Goal: Task Accomplishment & Management: Complete application form

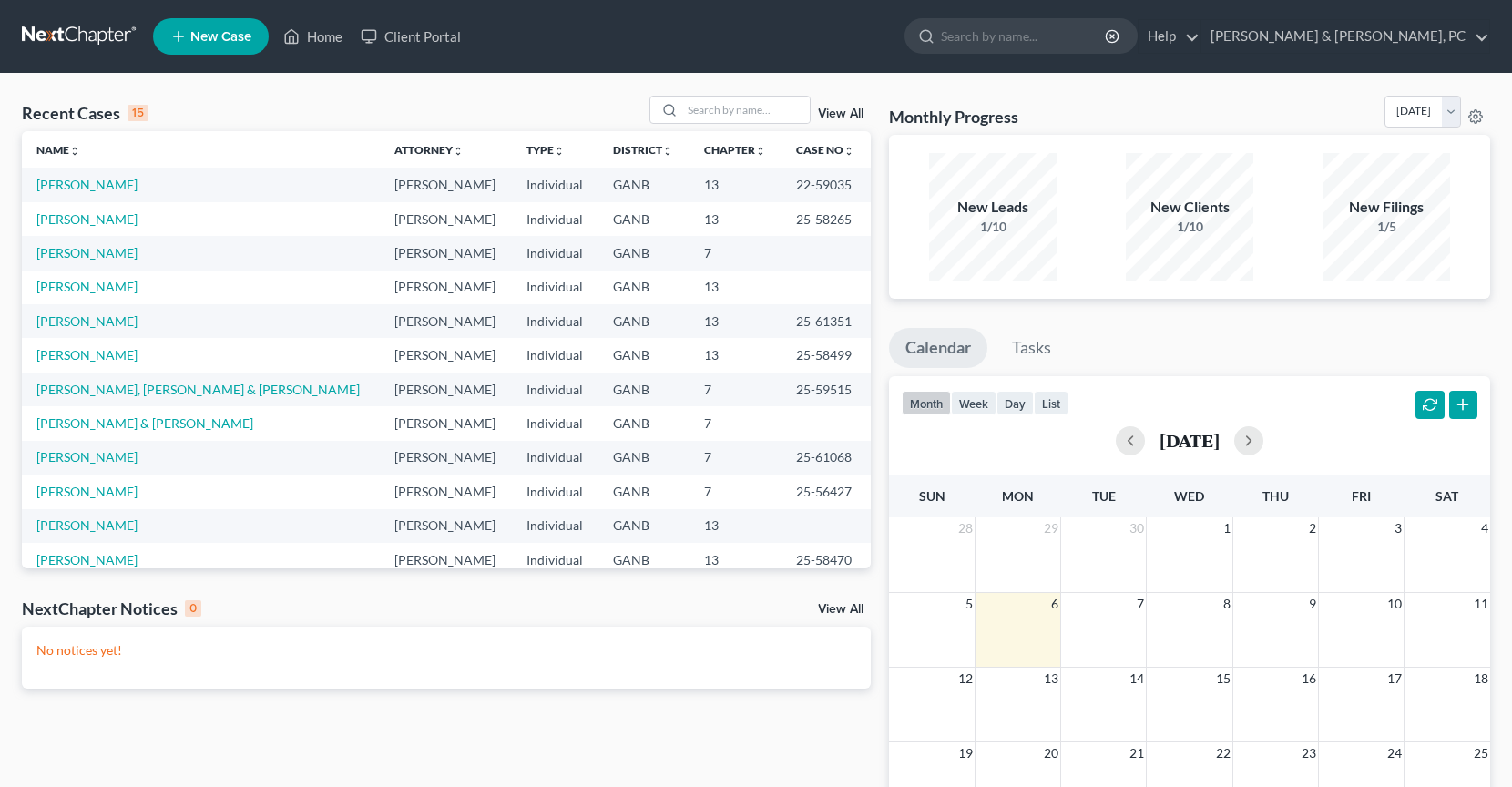
click at [207, 31] on span "New Case" at bounding box center [221, 36] width 61 height 14
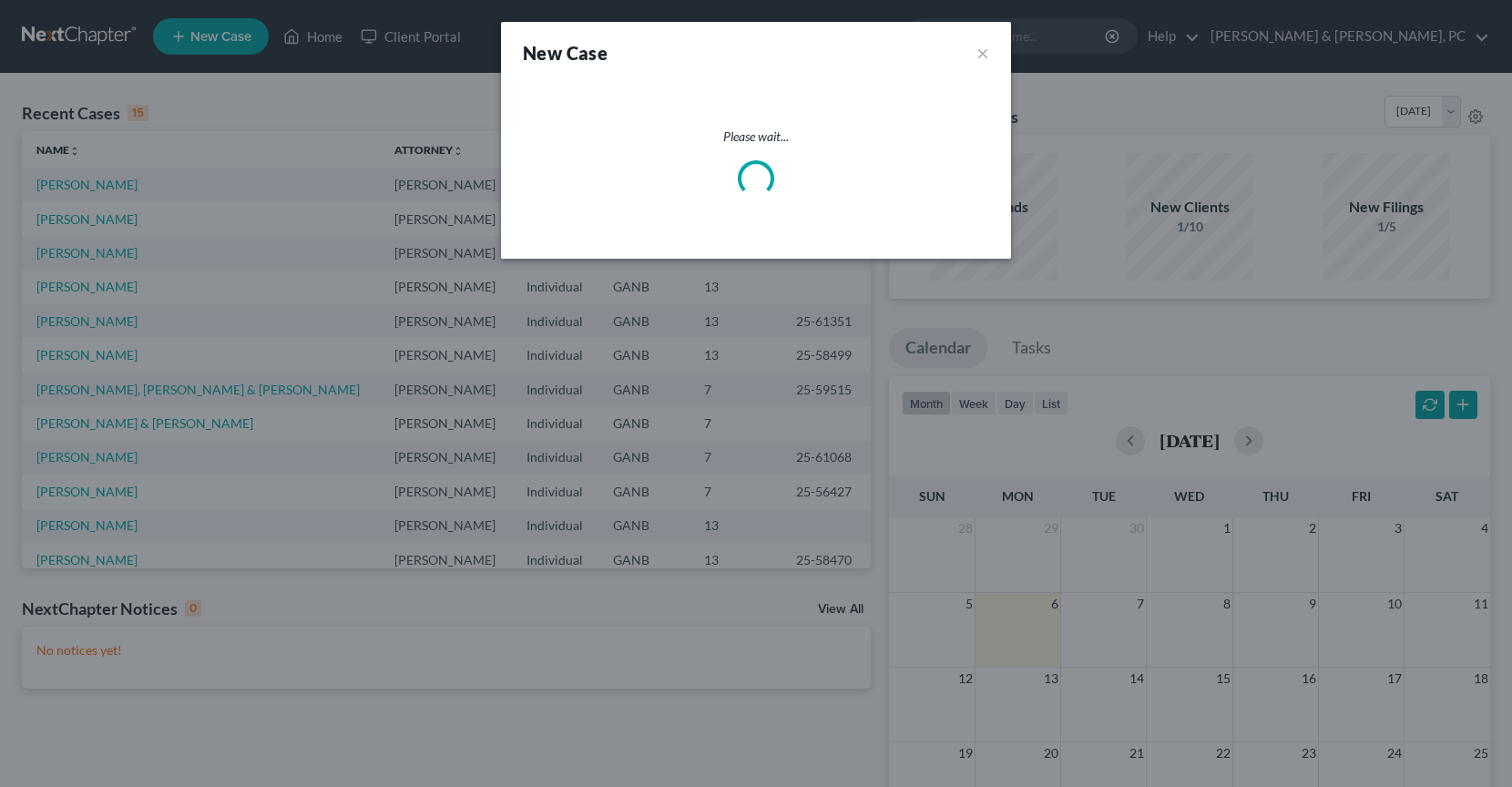
select select "19"
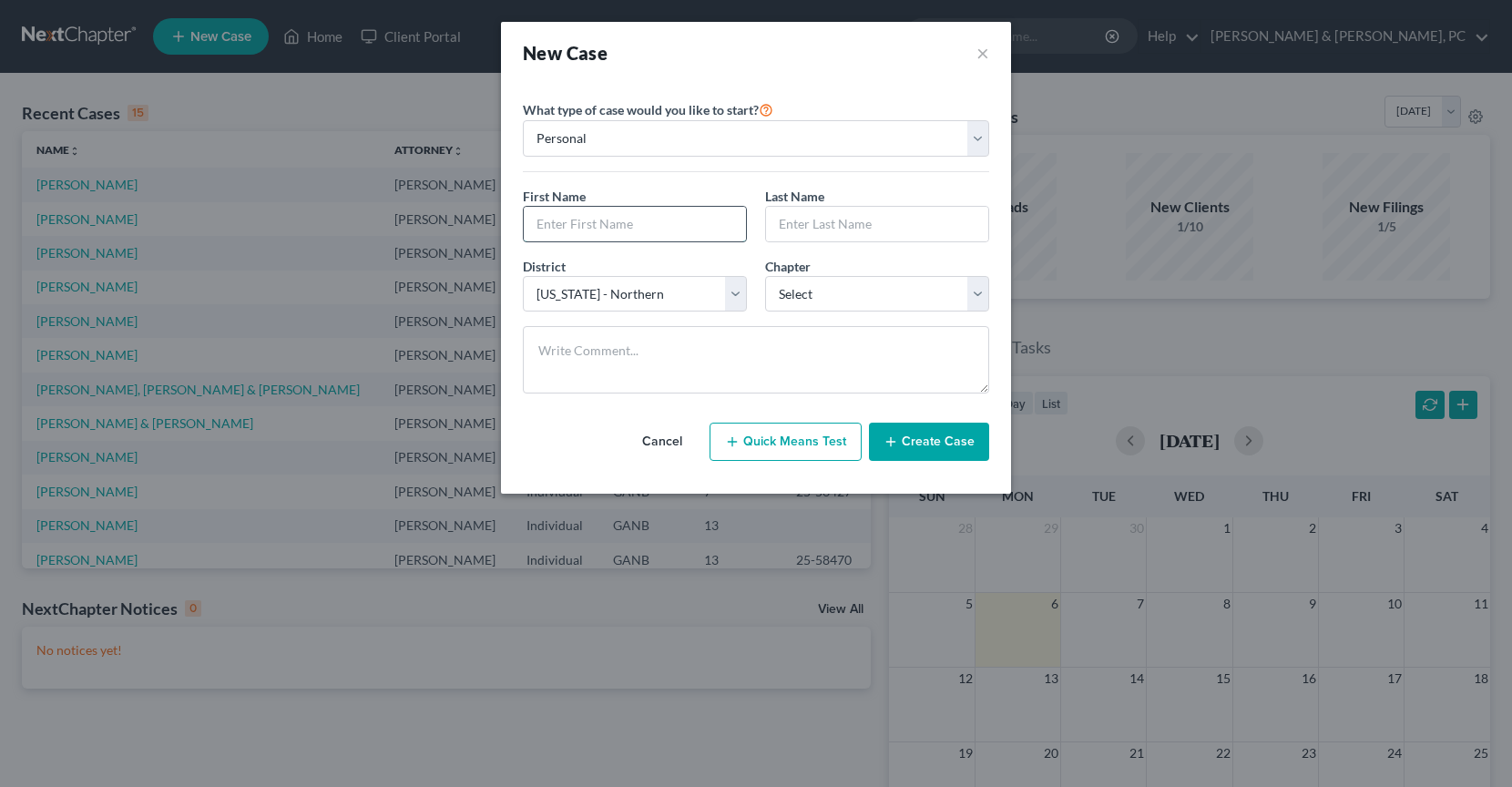
click at [577, 217] on input "text" at bounding box center [634, 224] width 222 height 35
type input "[PERSON_NAME]"
type input "Cato"
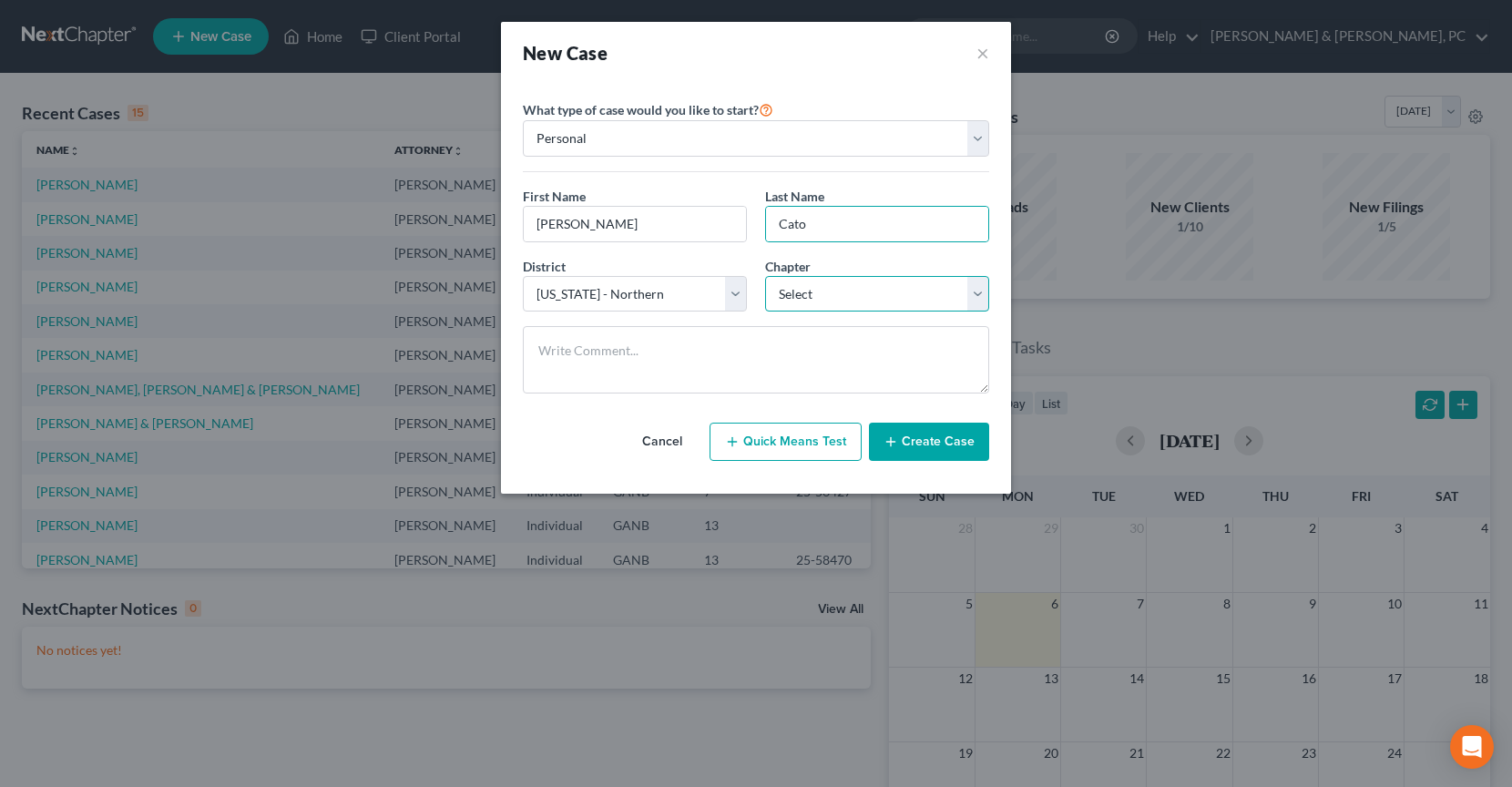
click at [782, 295] on select "Select 7 11 12 13" at bounding box center [877, 294] width 224 height 36
select select "3"
click at [765, 276] on select "Select 7 11 12 13" at bounding box center [877, 294] width 224 height 36
click at [943, 448] on button "Create Case" at bounding box center [929, 441] width 120 height 38
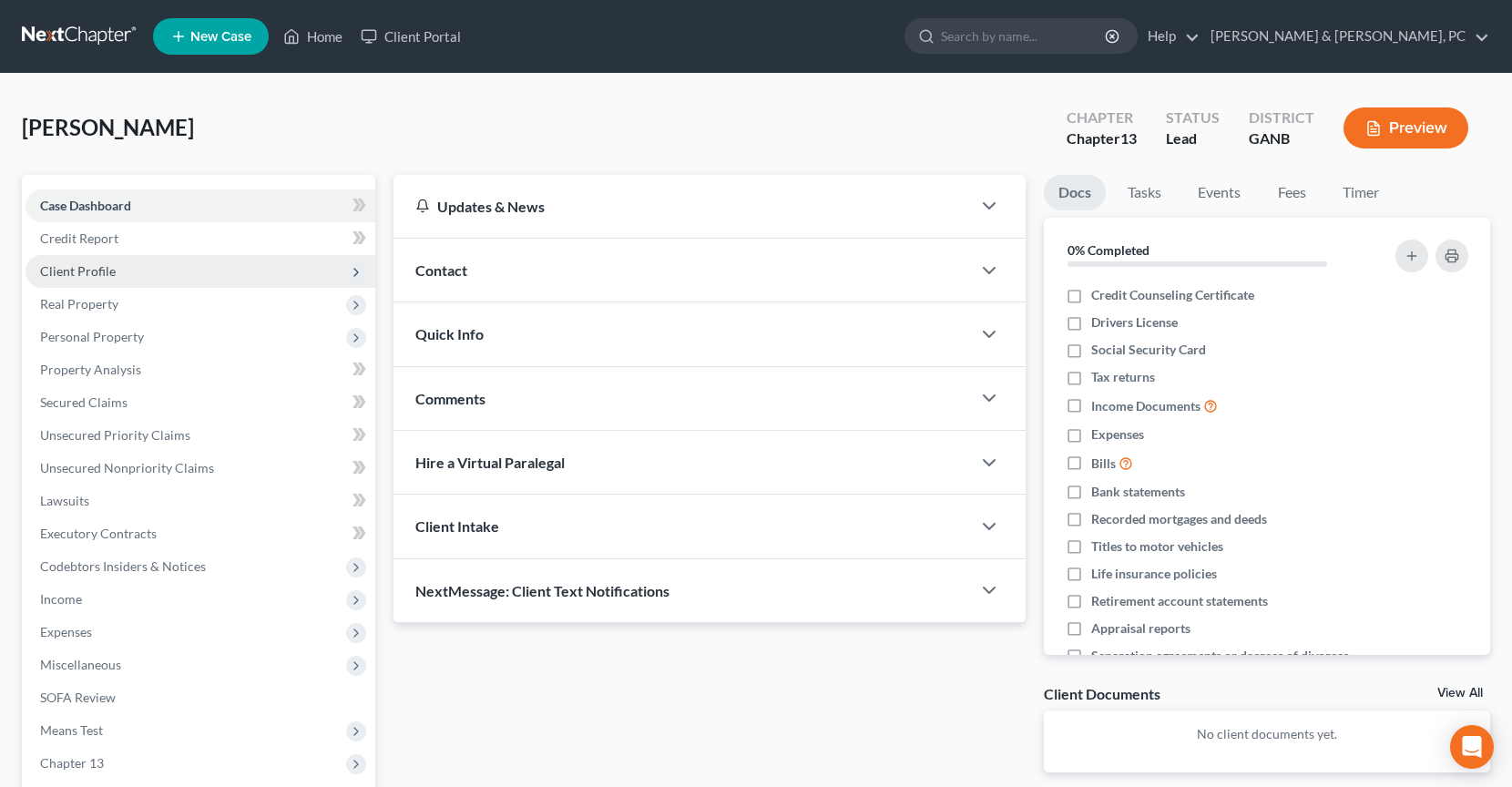
click at [65, 281] on span "Client Profile" at bounding box center [200, 271] width 350 height 33
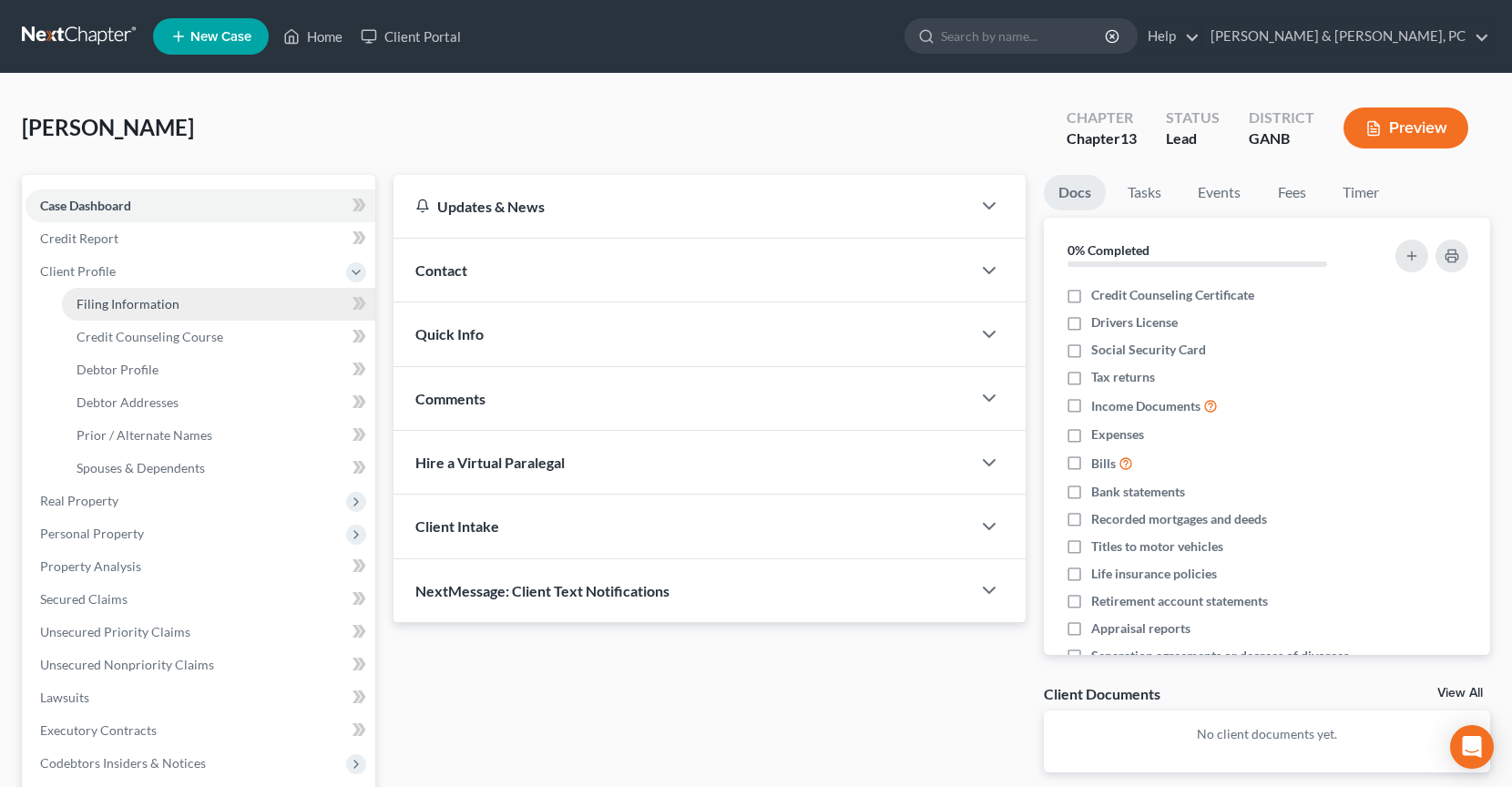
click at [77, 302] on span "Filing Information" at bounding box center [128, 304] width 103 height 16
select select "1"
select select "0"
select select "3"
select select "19"
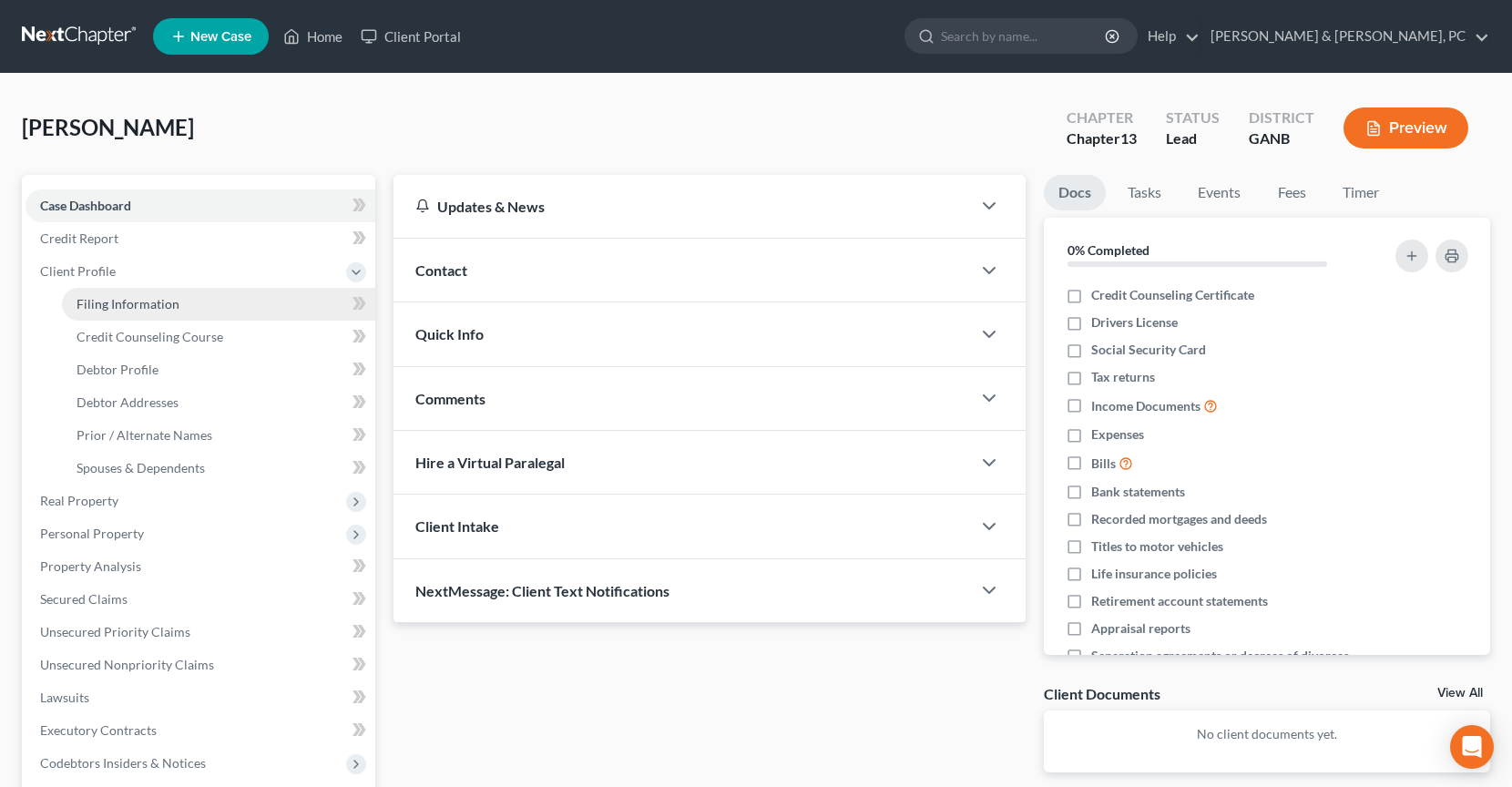
select select "0"
select select "10"
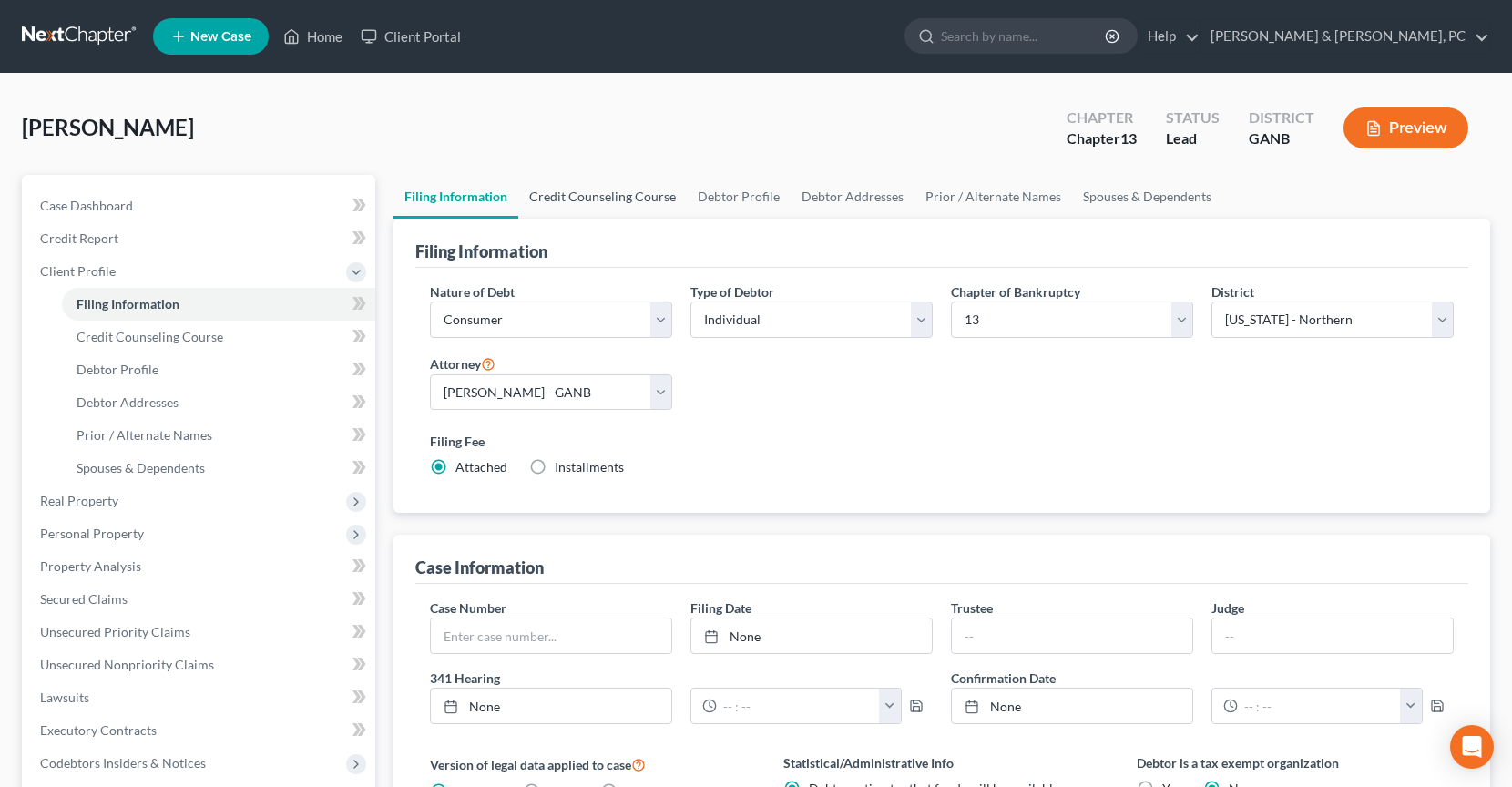
click at [646, 206] on link "Credit Counseling Course" at bounding box center [602, 196] width 169 height 43
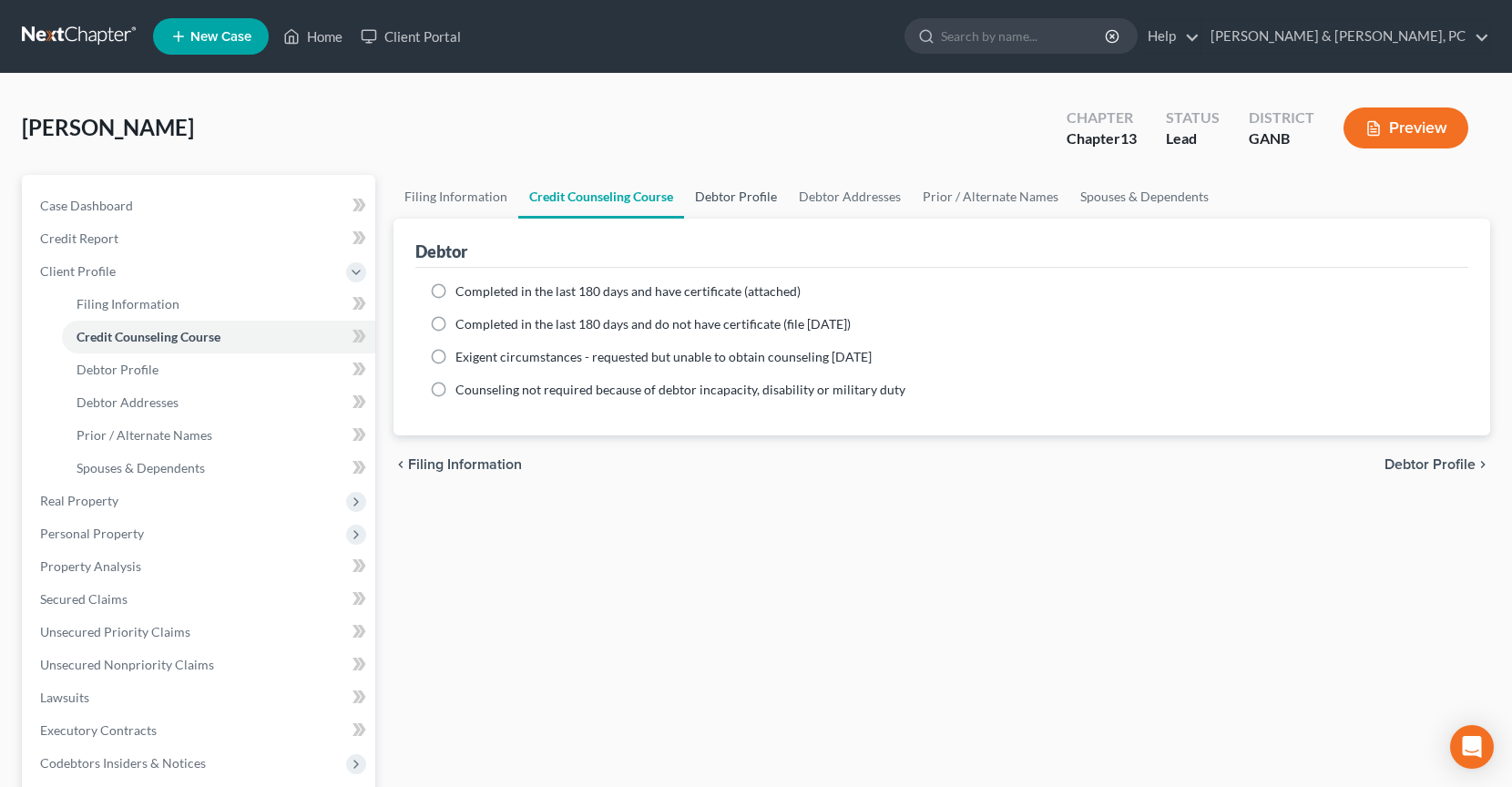
click at [738, 206] on link "Debtor Profile" at bounding box center [735, 196] width 104 height 43
select select "0"
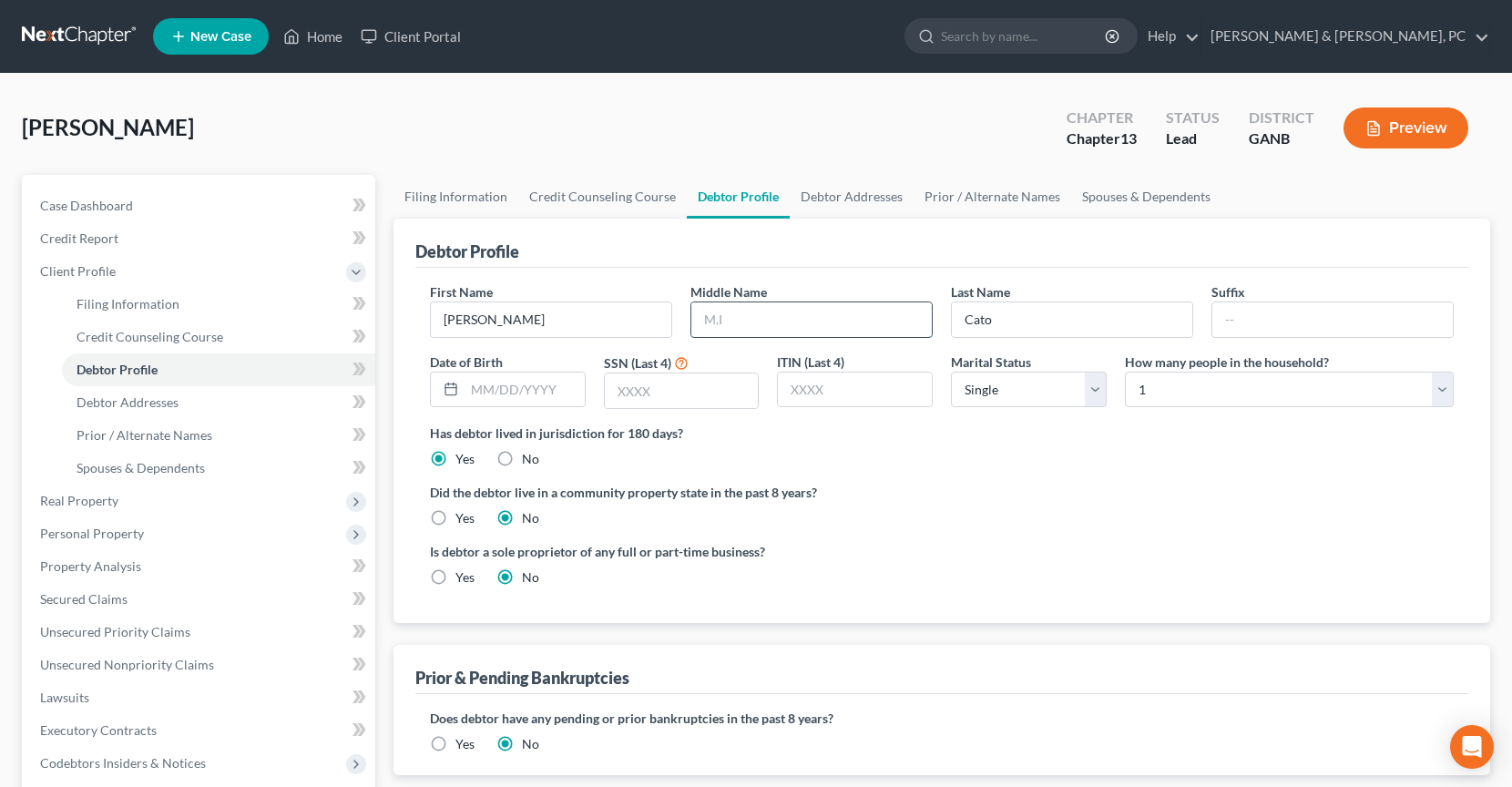
click at [831, 311] on input "text" at bounding box center [812, 320] width 241 height 35
click at [1152, 447] on div "Has debtor lived in jurisdiction for 180 days? Yes No Debtor must reside in jur…" at bounding box center [942, 445] width 1024 height 44
click at [1010, 202] on link "Prior / Alternate Names" at bounding box center [992, 196] width 158 height 43
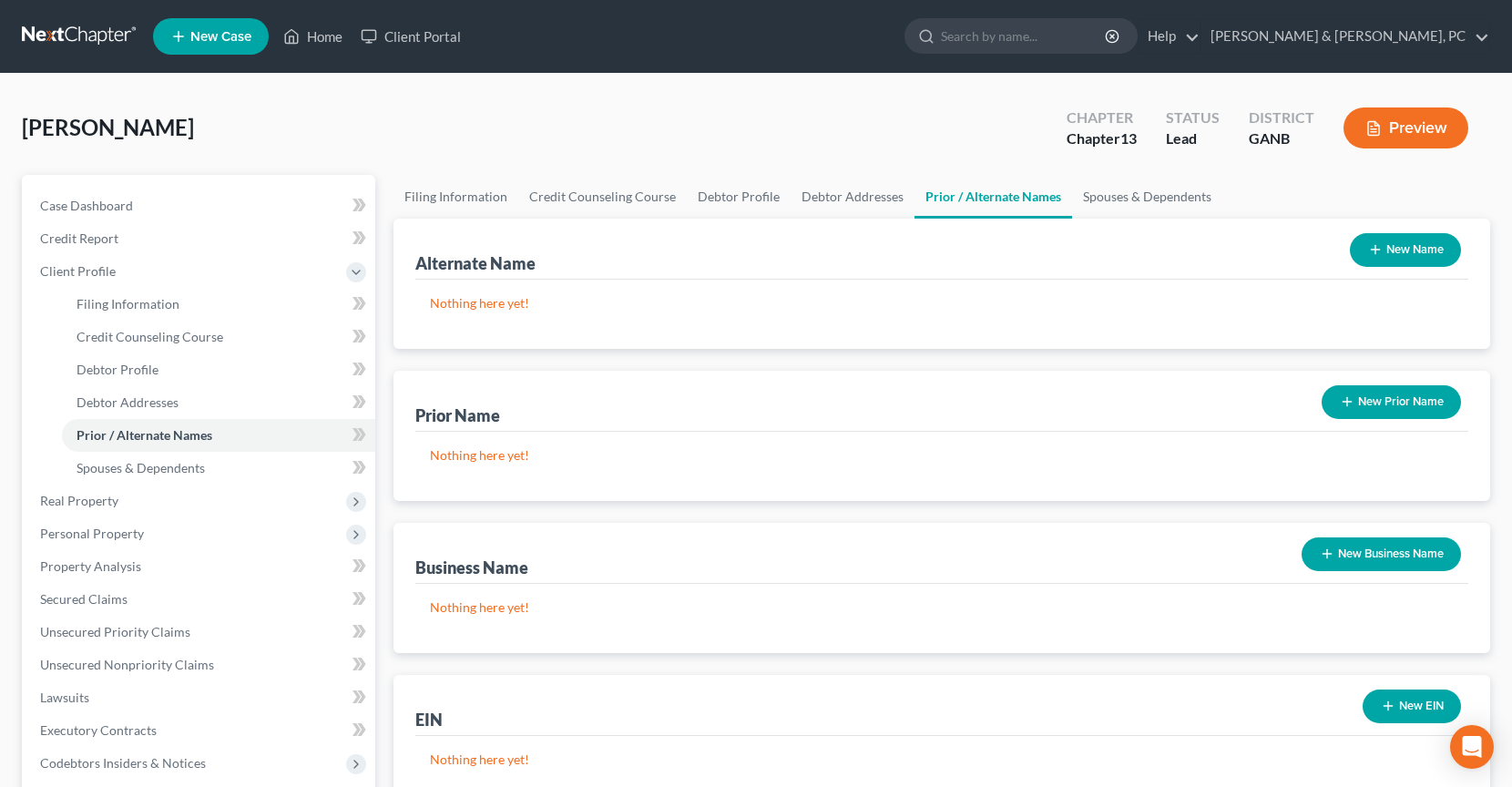
click at [1392, 414] on button "New Prior Name" at bounding box center [1391, 402] width 139 height 34
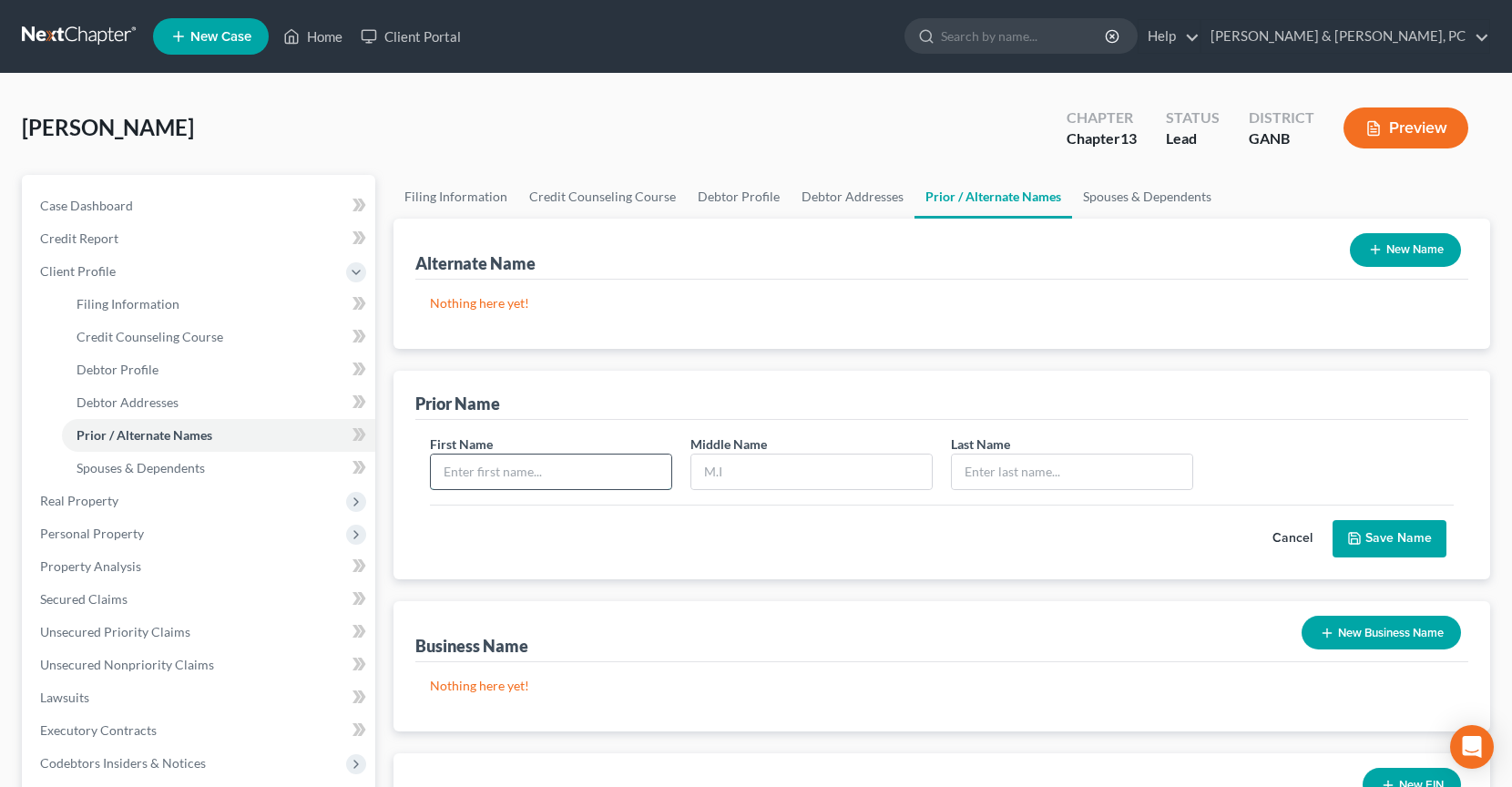
click at [515, 472] on input "text" at bounding box center [551, 471] width 241 height 35
type input "[PERSON_NAME]"
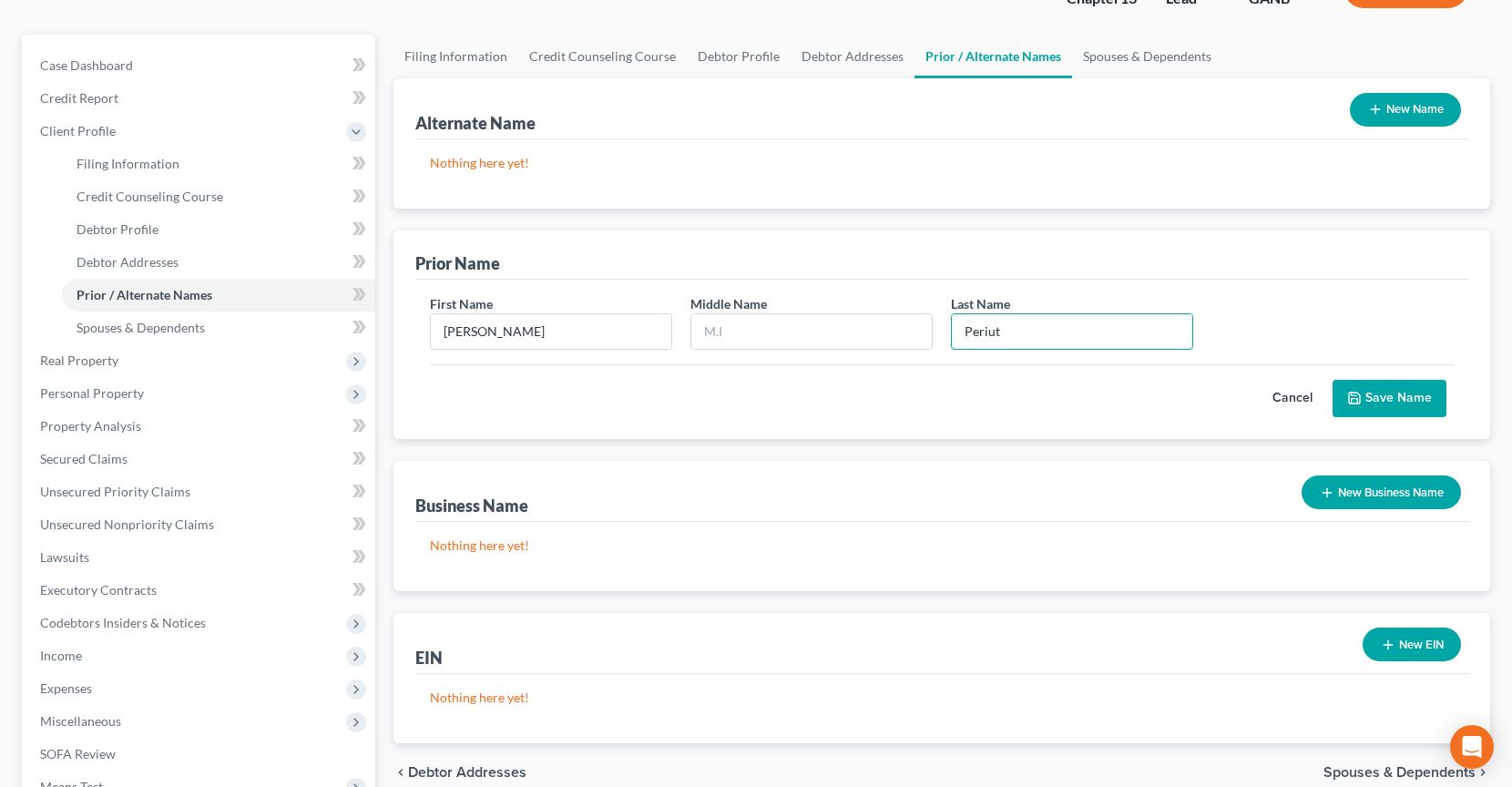
scroll to position [148, 0]
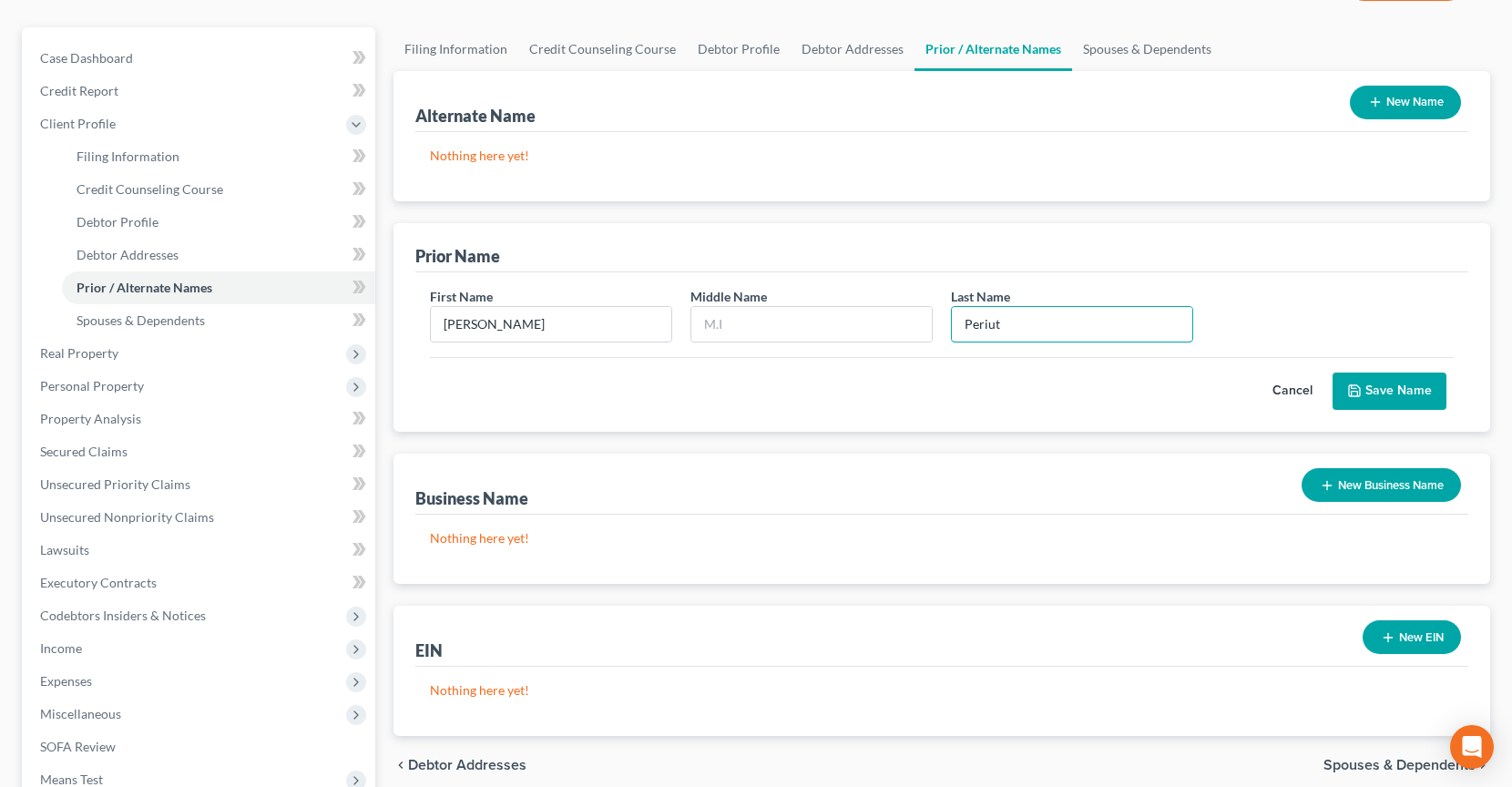
type input "Periut"
click at [1363, 388] on button "Save Name" at bounding box center [1389, 392] width 113 height 38
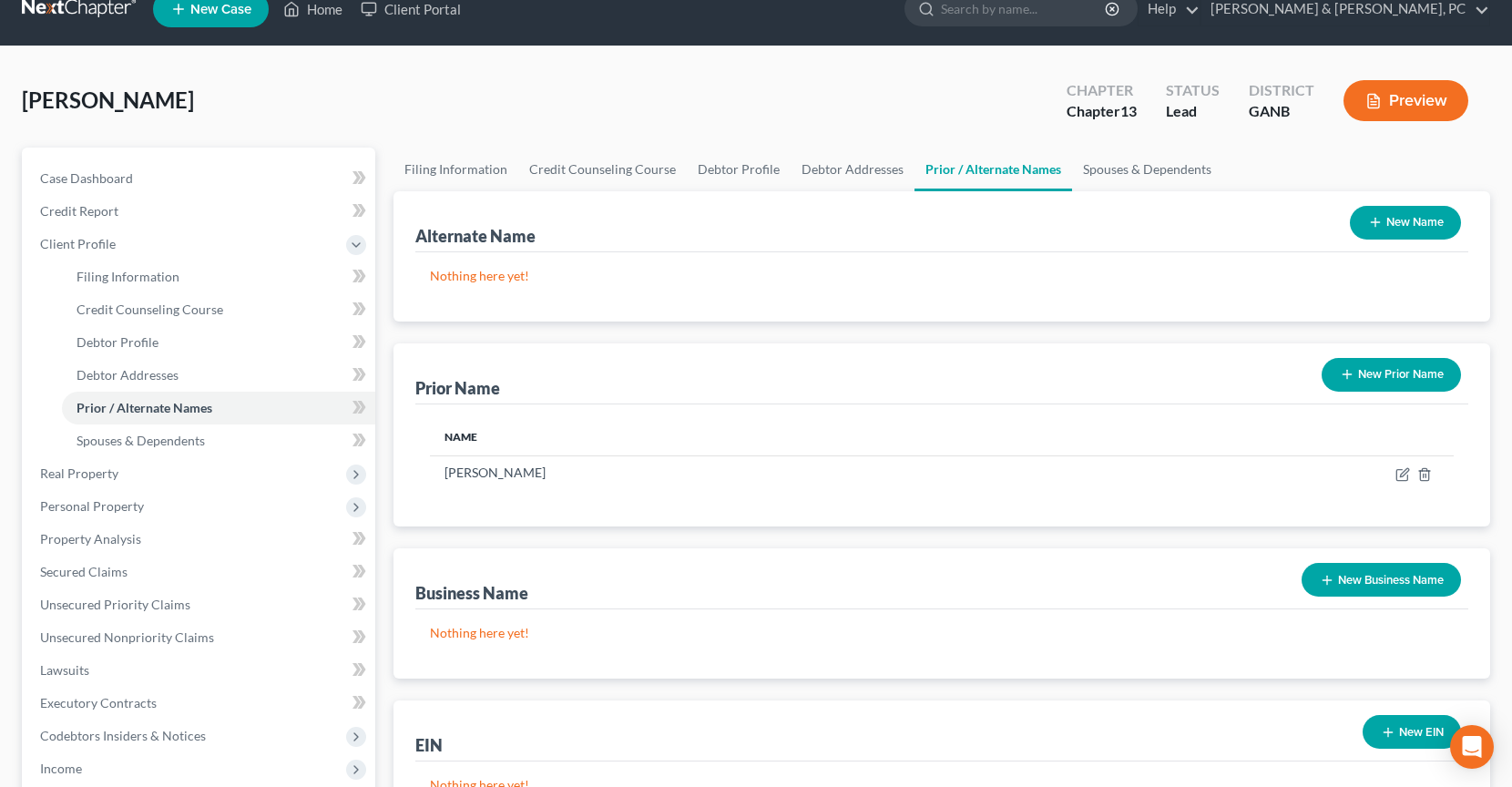
scroll to position [0, 0]
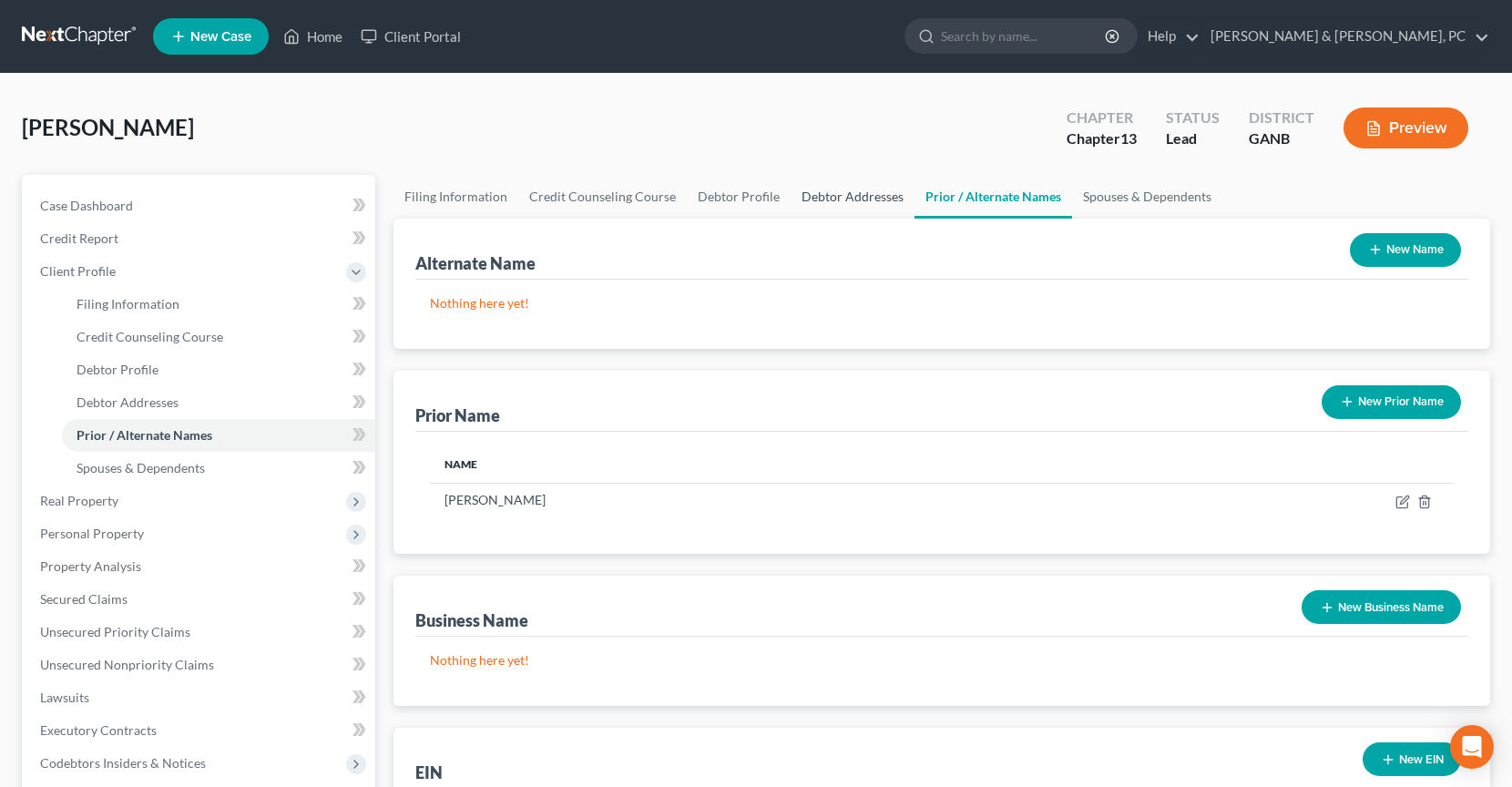
click at [802, 194] on link "Debtor Addresses" at bounding box center [852, 196] width 124 height 43
select select "0"
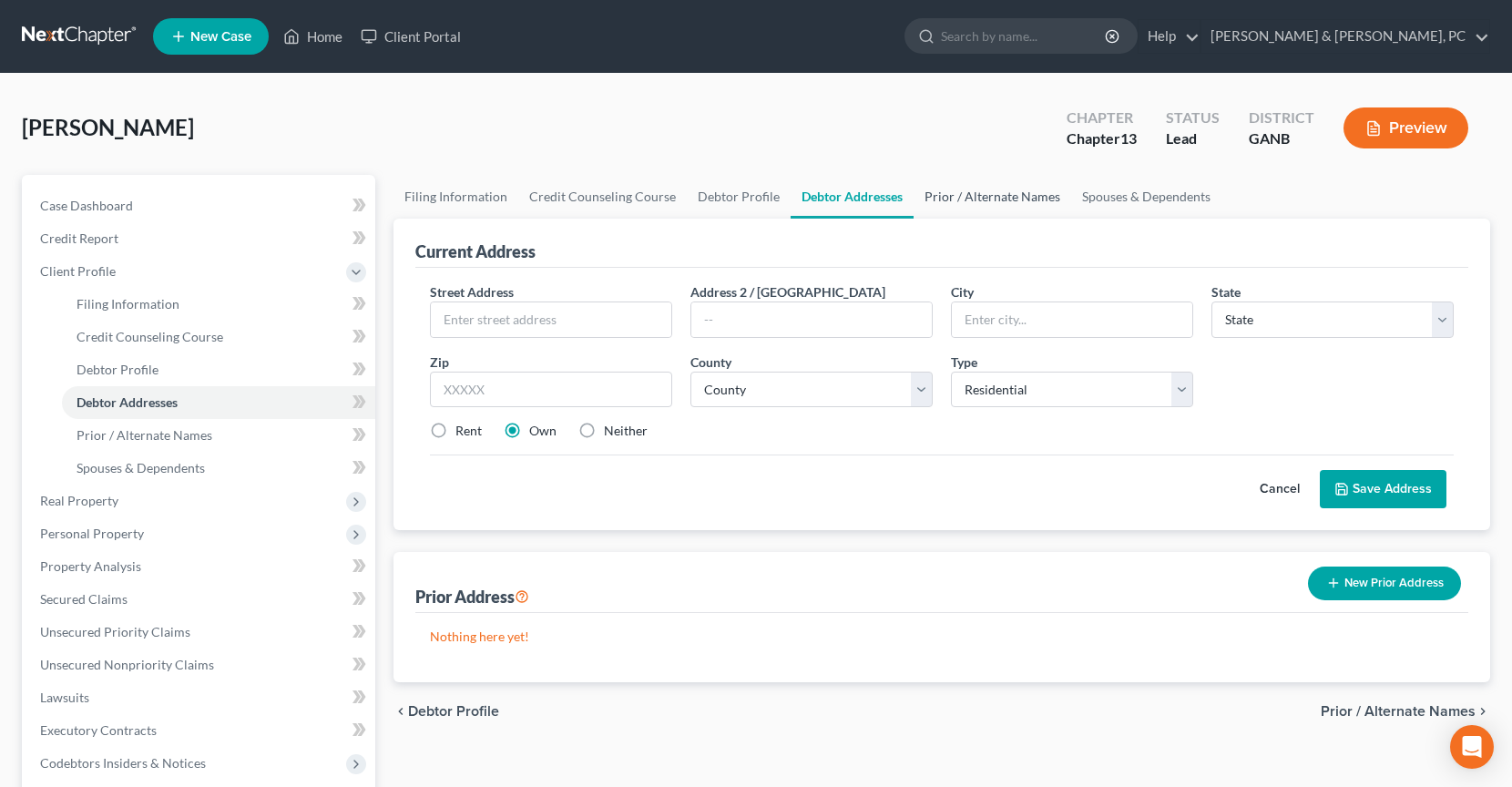
click at [954, 205] on link "Prior / Alternate Names" at bounding box center [992, 196] width 158 height 43
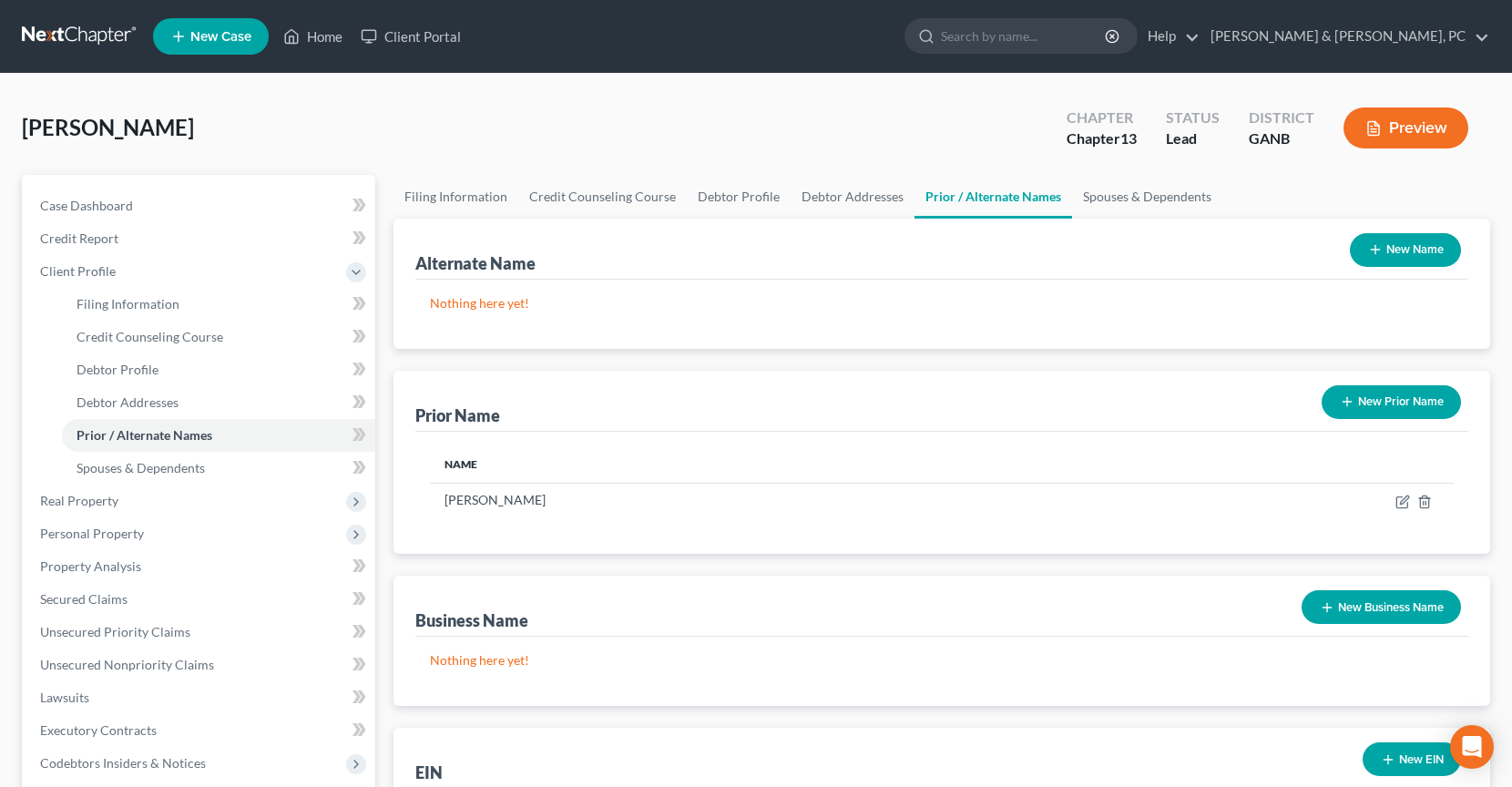
scroll to position [6, 0]
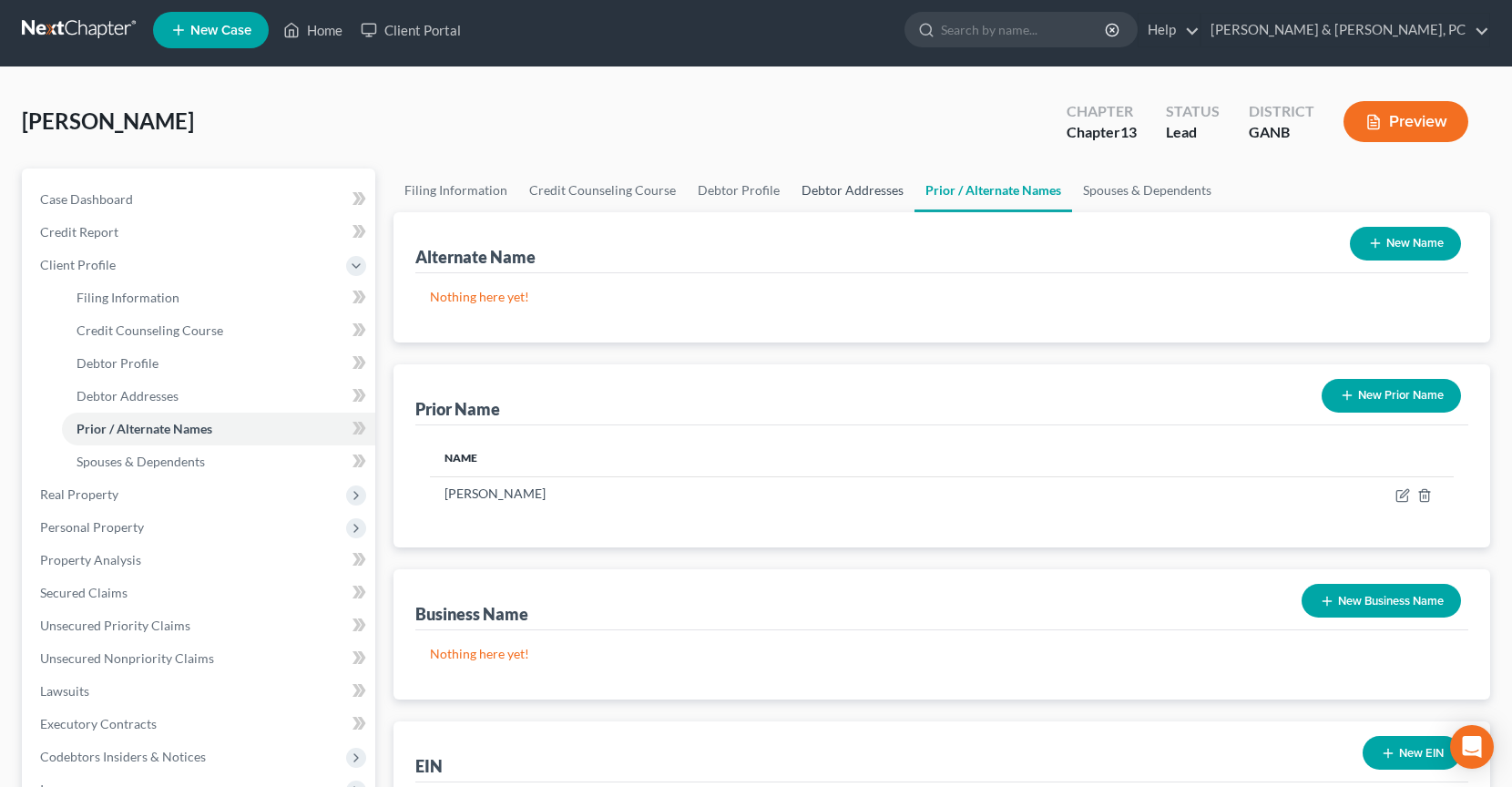
click at [844, 203] on link "Debtor Addresses" at bounding box center [852, 190] width 124 height 43
select select "0"
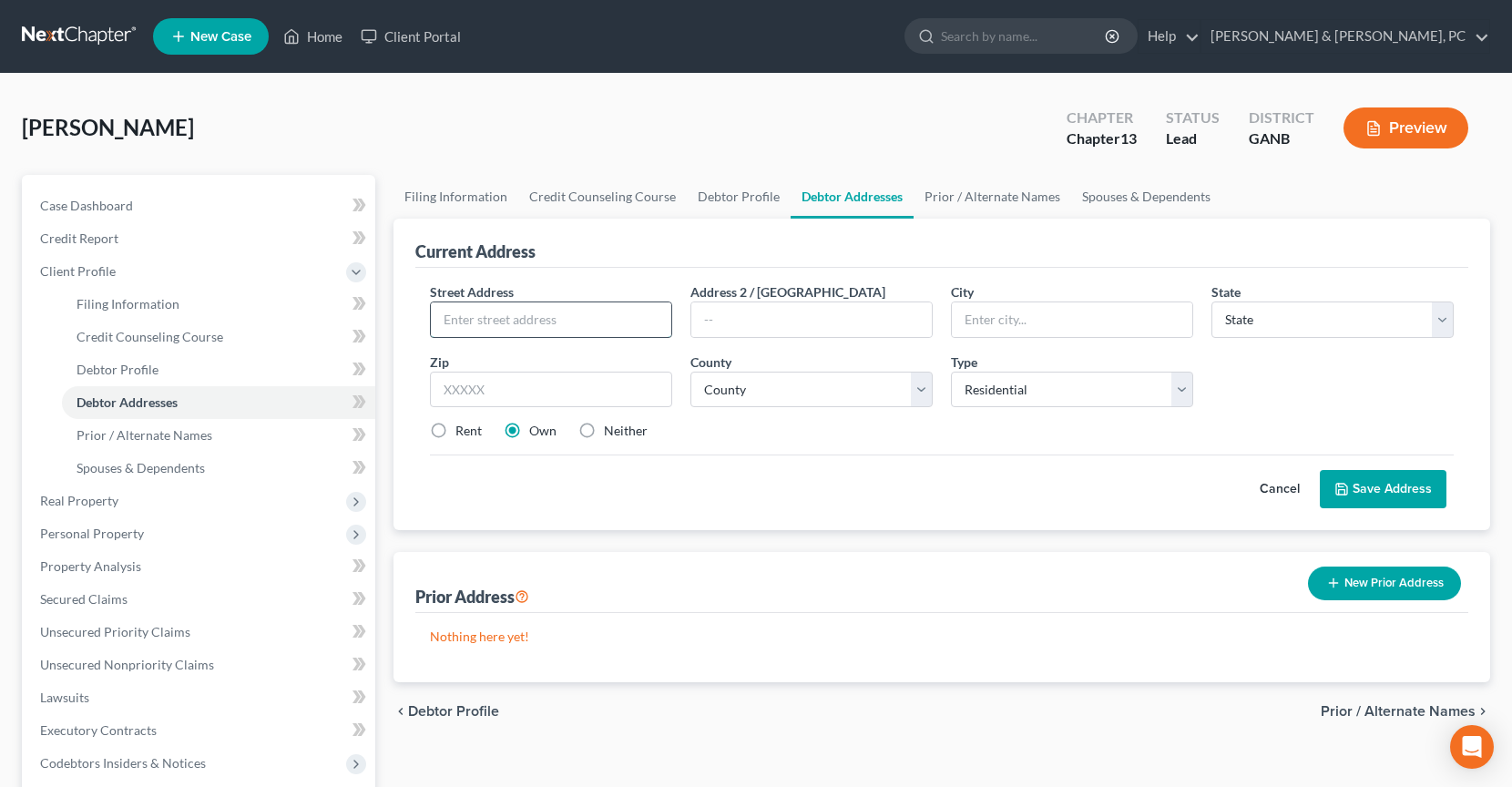
click at [572, 317] on input "text" at bounding box center [551, 320] width 241 height 35
type input "750 [PERSON_NAME] Ct NW"
type input "Marietta"
select select "10"
type input "30064"
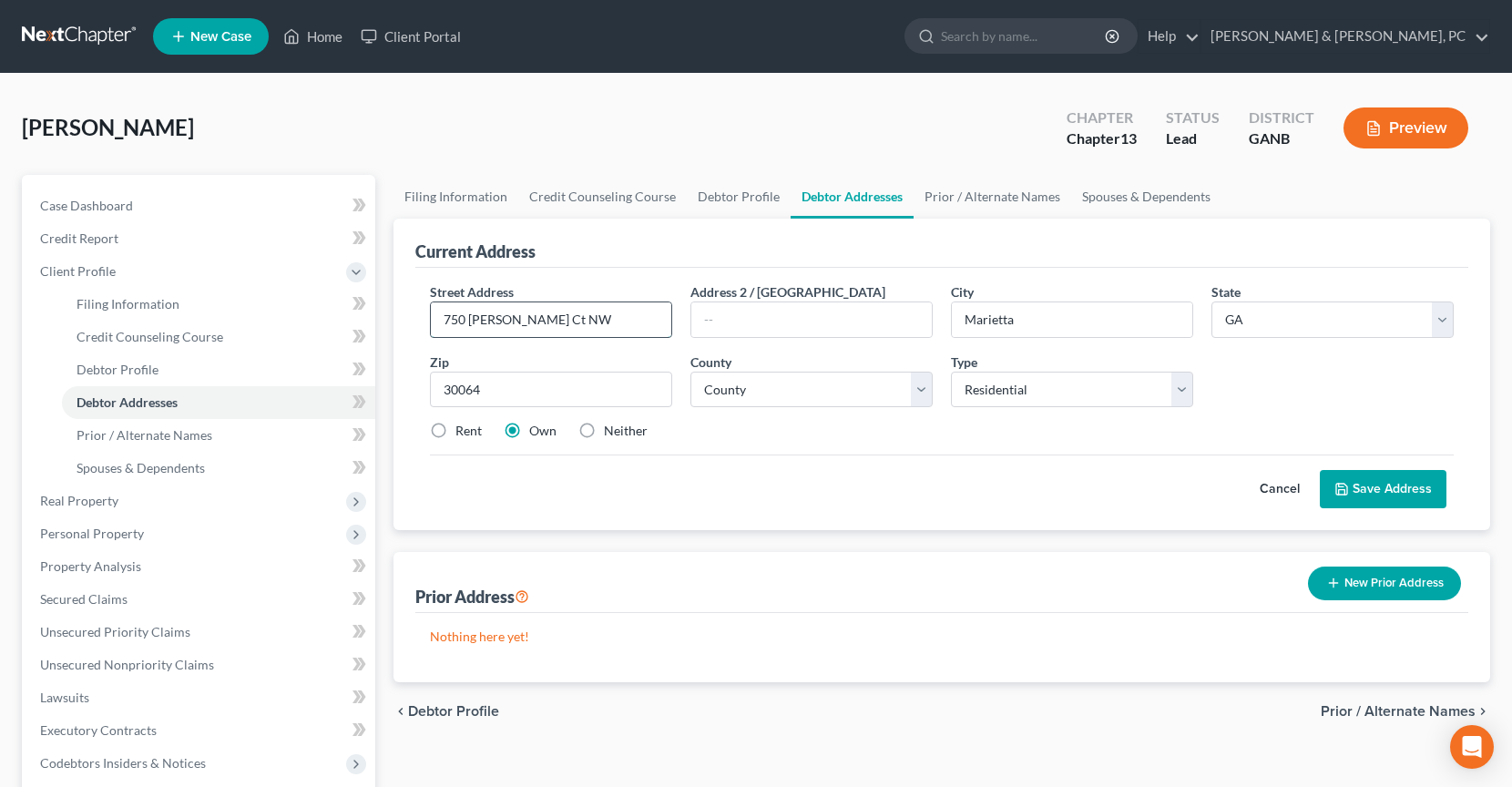
drag, startPoint x: 646, startPoint y: 327, endPoint x: 430, endPoint y: 313, distance: 216.5
click at [430, 313] on div "750 [PERSON_NAME] Ct NW" at bounding box center [551, 320] width 243 height 36
click at [1403, 487] on button "Save Address" at bounding box center [1383, 488] width 126 height 38
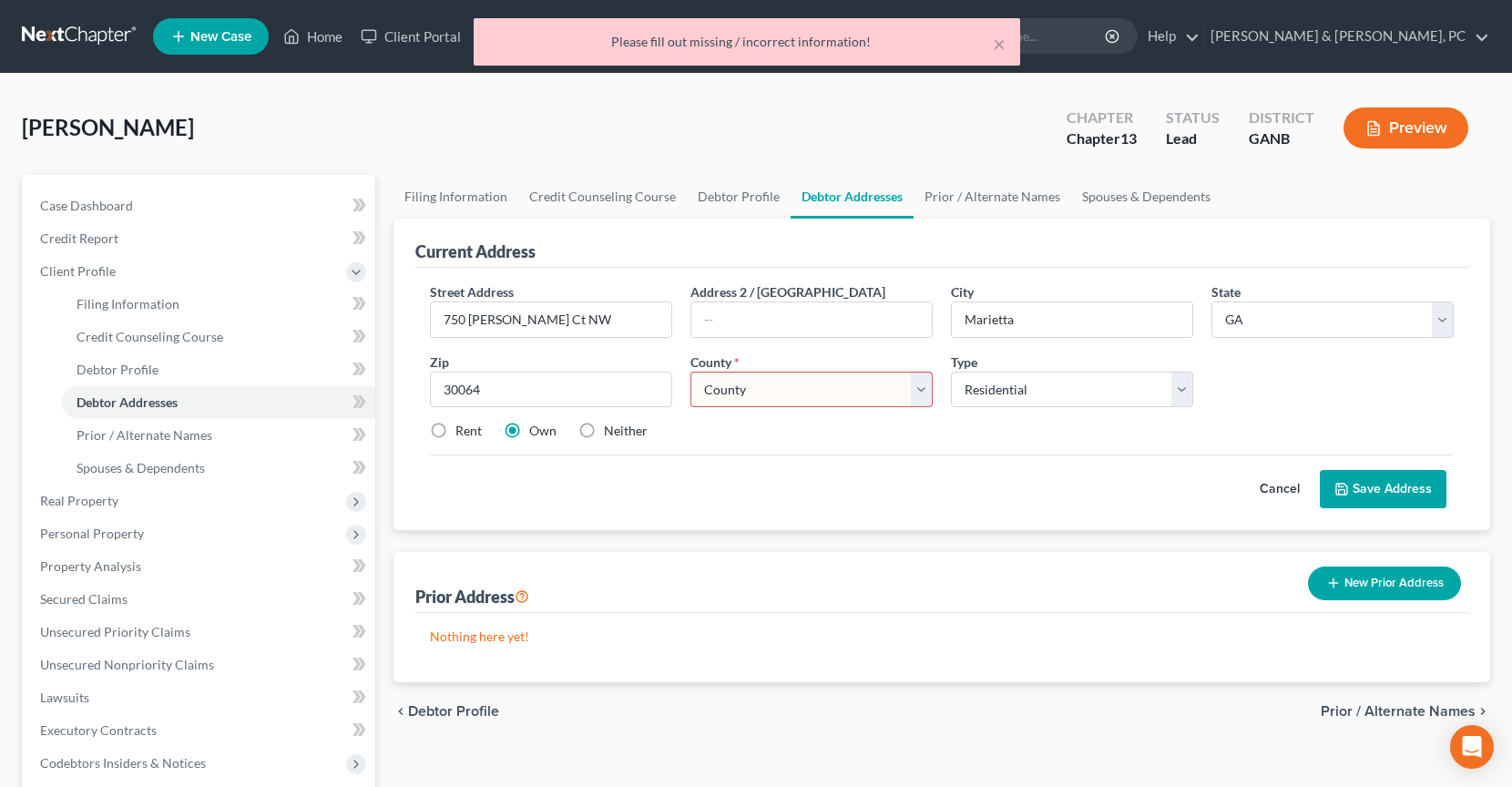
click at [756, 396] on select "County [GEOGRAPHIC_DATA] [GEOGRAPHIC_DATA] [GEOGRAPHIC_DATA] [GEOGRAPHIC_DATA] …" at bounding box center [812, 390] width 243 height 36
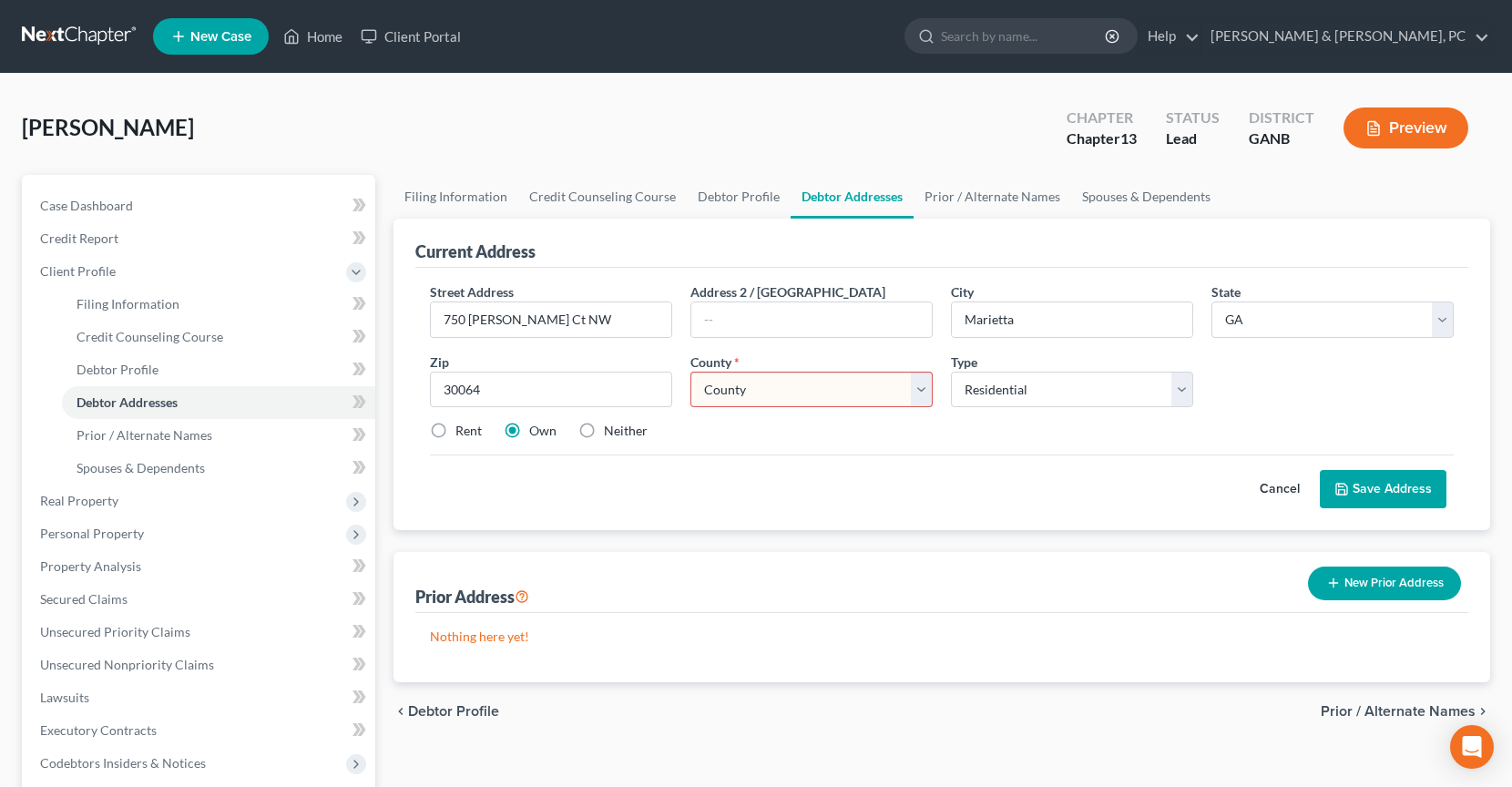
select select "32"
click at [690, 372] on select "County [GEOGRAPHIC_DATA] [GEOGRAPHIC_DATA] [GEOGRAPHIC_DATA] [GEOGRAPHIC_DATA] …" at bounding box center [812, 390] width 243 height 36
click at [1384, 494] on button "Save Address" at bounding box center [1383, 488] width 126 height 38
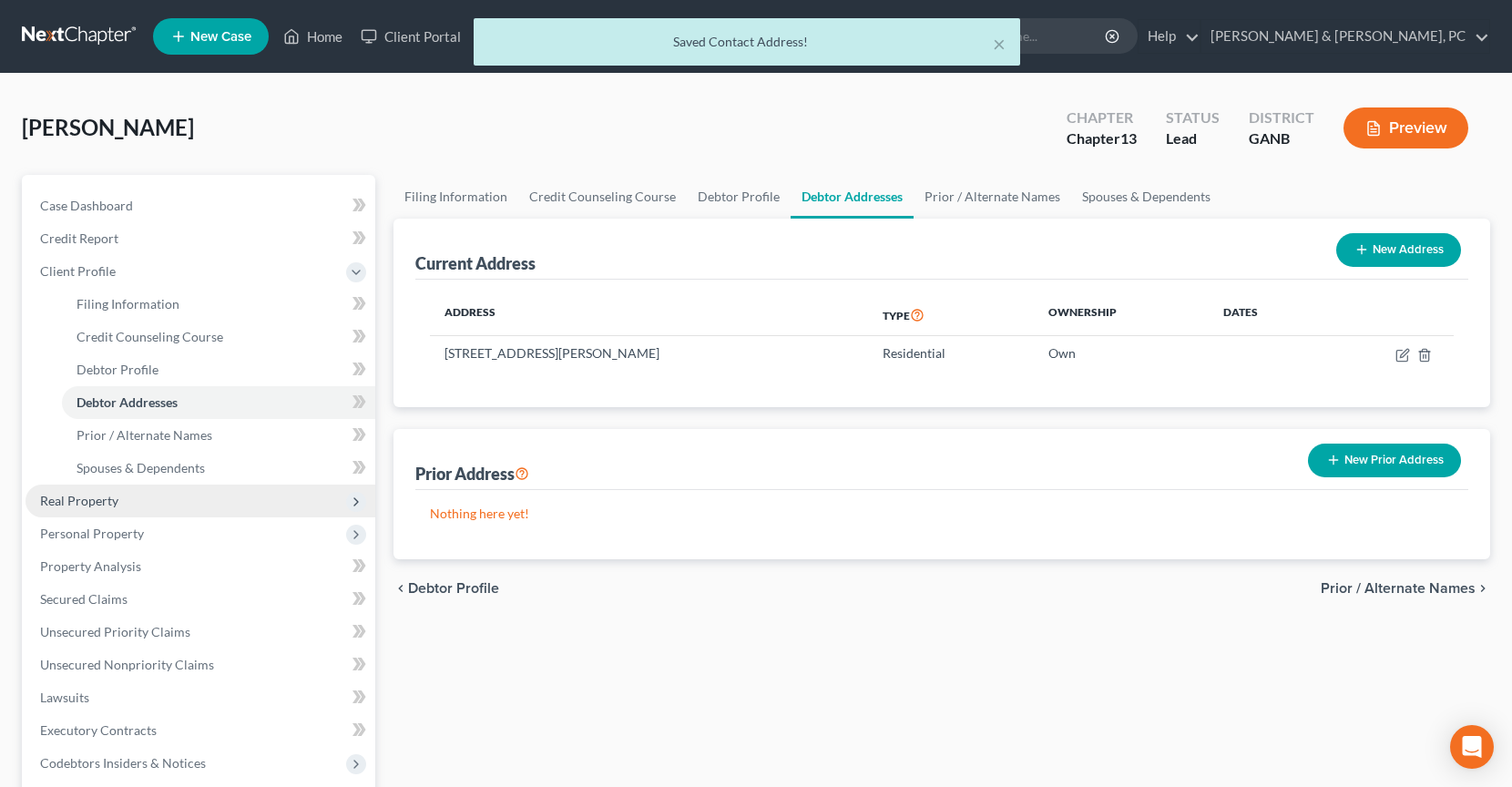
click at [143, 490] on span "Real Property" at bounding box center [200, 500] width 350 height 33
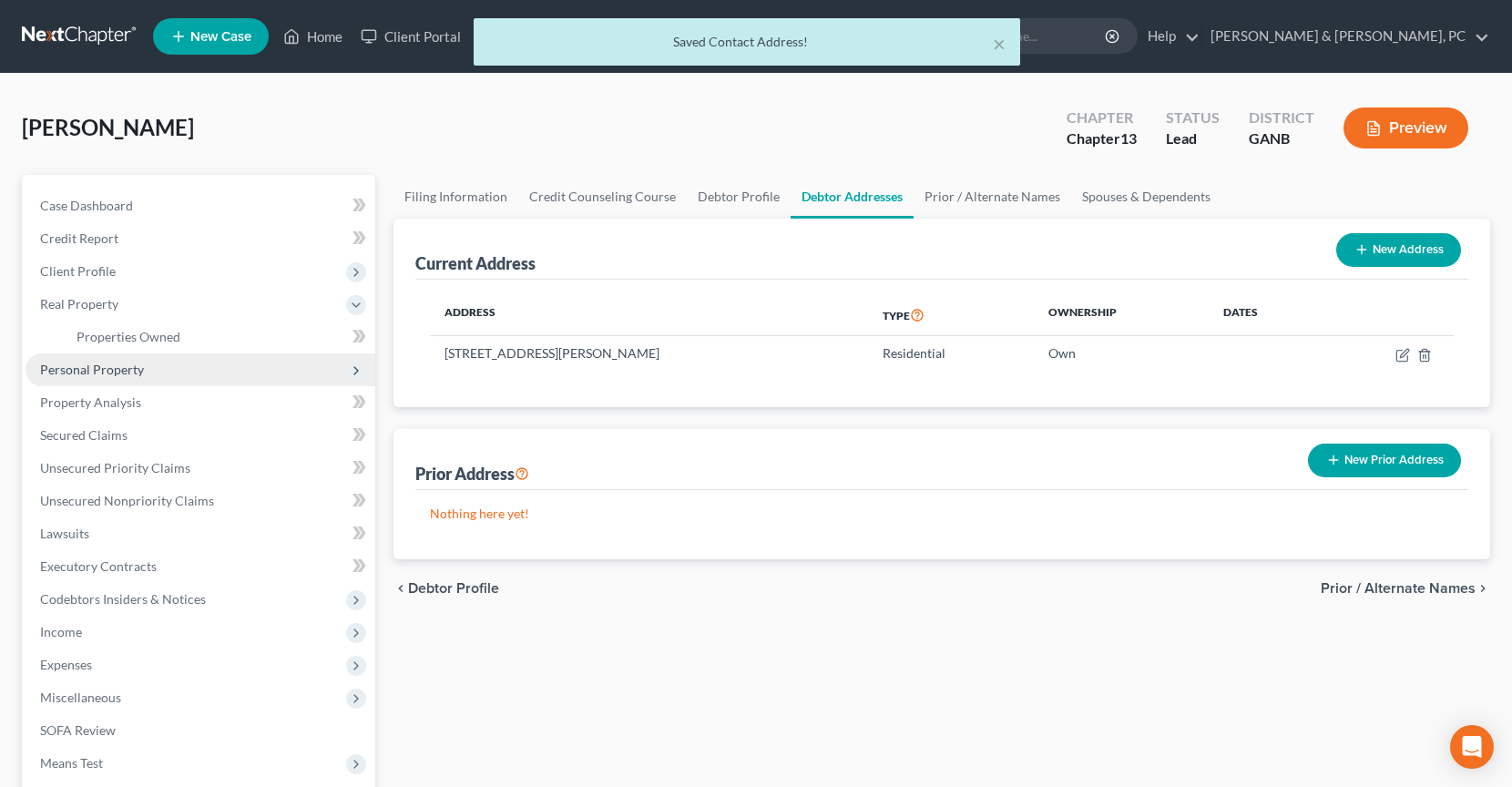
click at [182, 353] on span "Personal Property" at bounding box center [200, 369] width 350 height 33
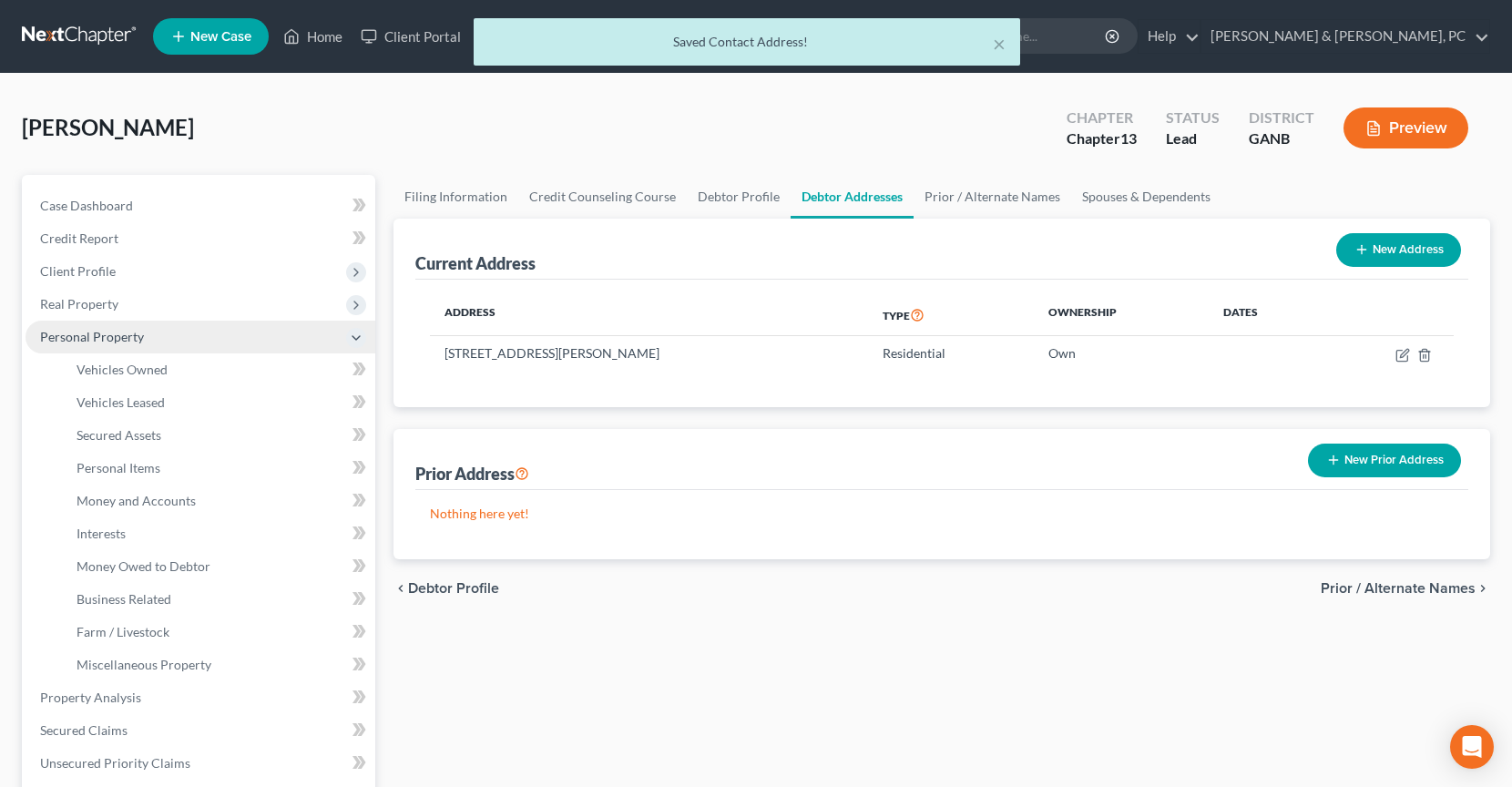
click at [182, 345] on span "Personal Property" at bounding box center [200, 336] width 350 height 33
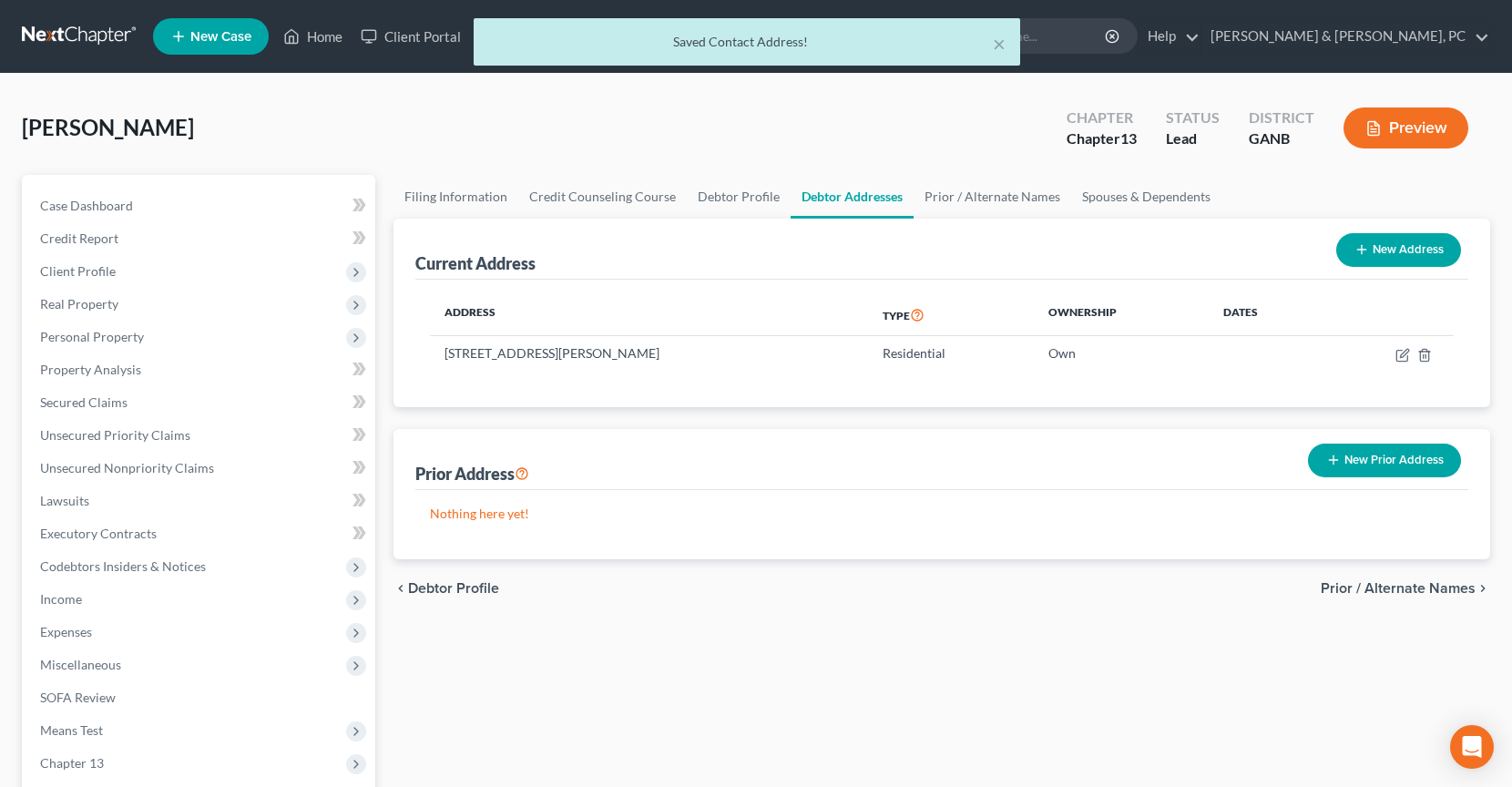
drag, startPoint x: 148, startPoint y: 308, endPoint x: 149, endPoint y: 324, distance: 16.0
click at [148, 308] on span "Real Property" at bounding box center [200, 304] width 350 height 33
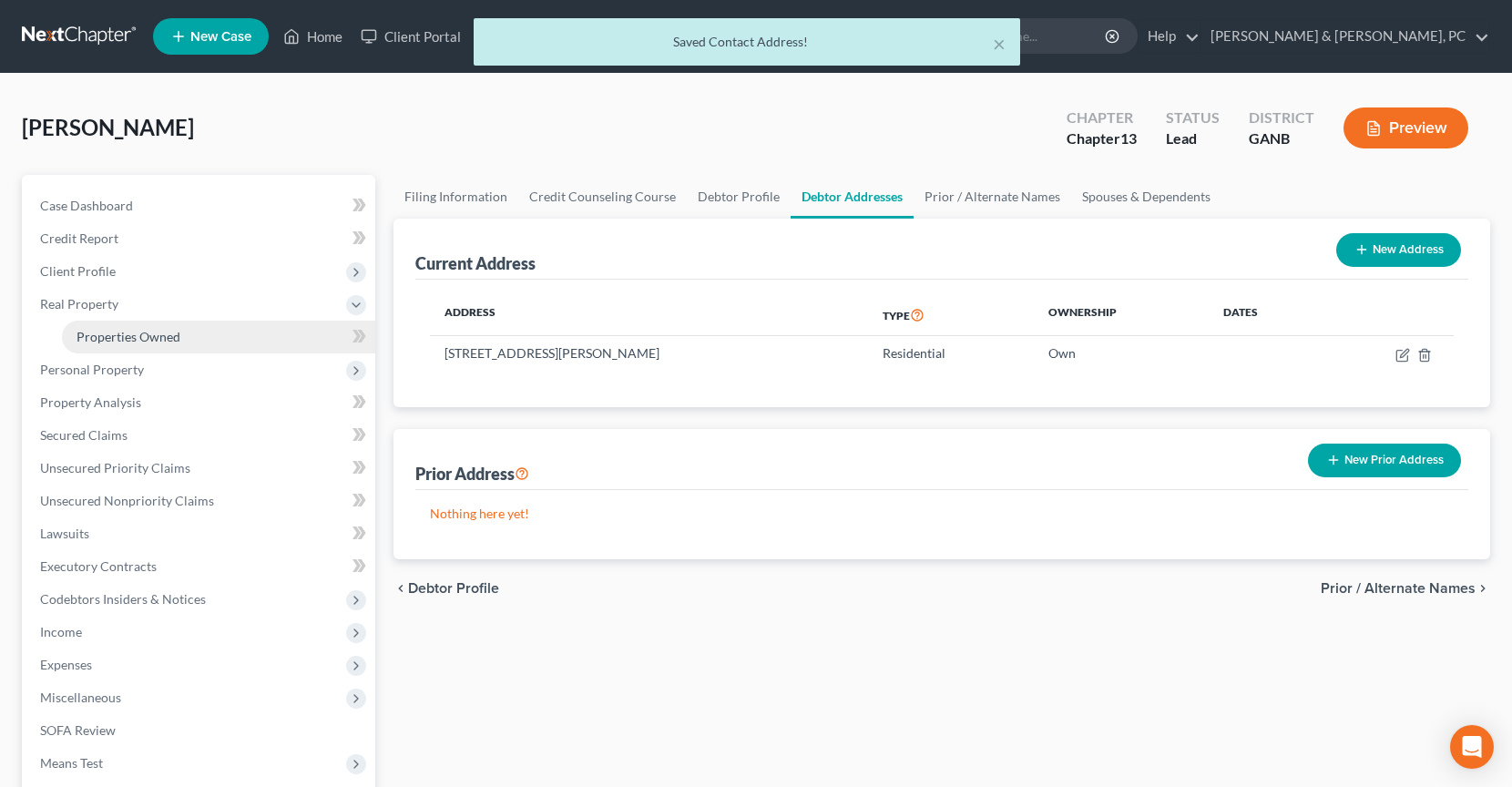
click at [149, 324] on link "Properties Owned" at bounding box center [219, 336] width 314 height 33
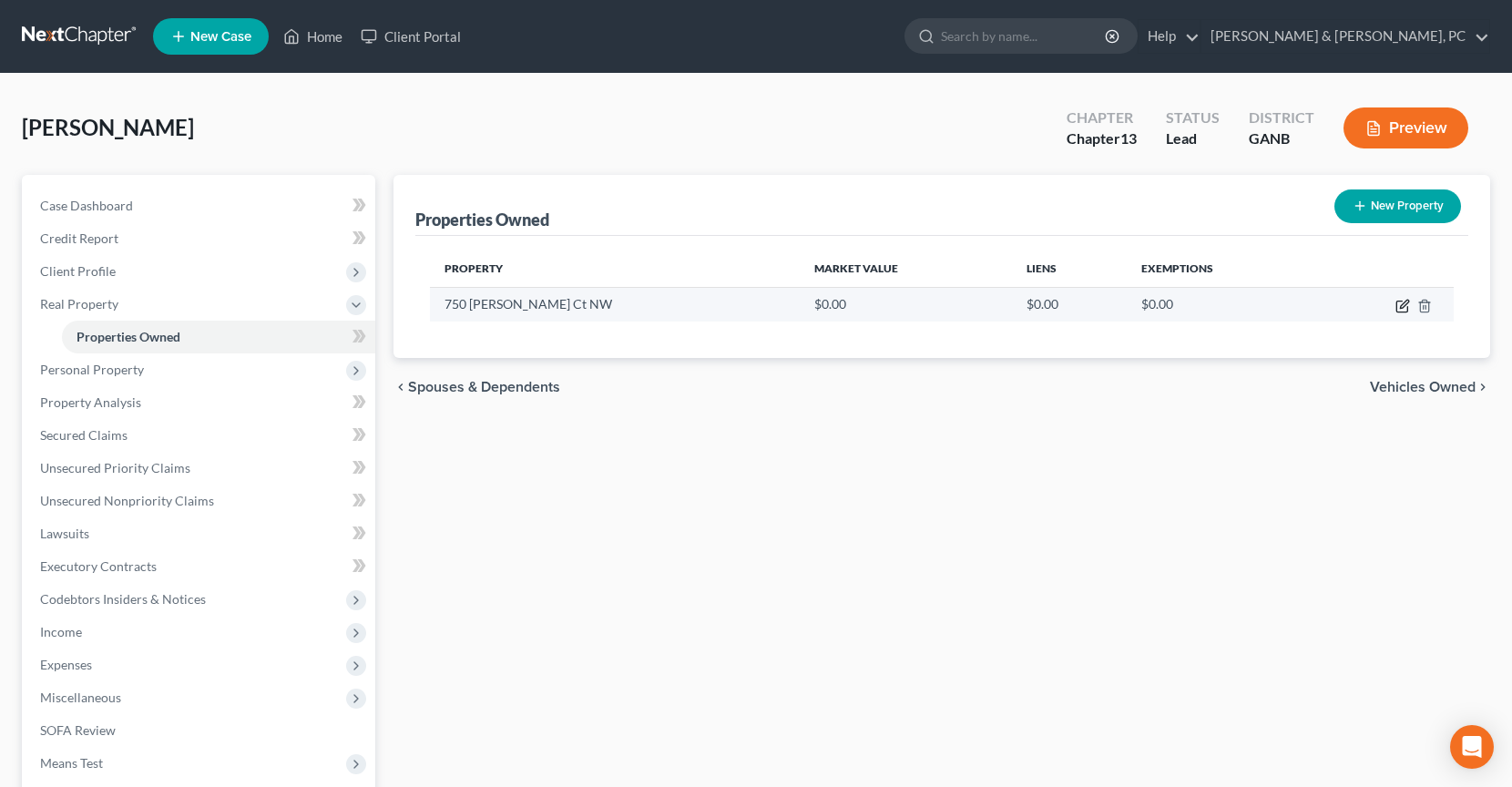
click at [1401, 304] on icon "button" at bounding box center [1404, 304] width 8 height 8
select select "10"
select select "32"
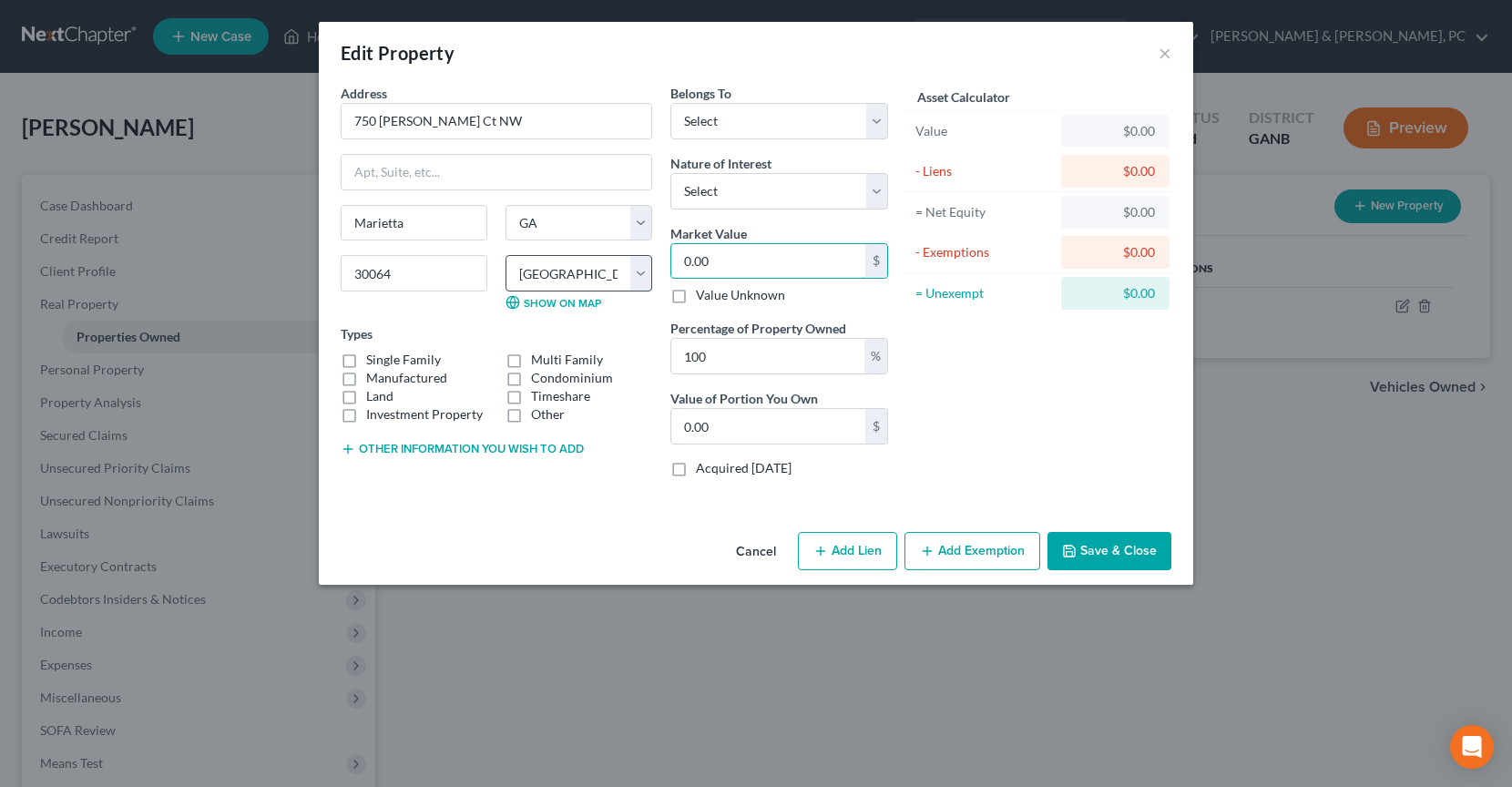
drag, startPoint x: 676, startPoint y: 256, endPoint x: 646, endPoint y: 256, distance: 30.0
click at [646, 256] on div "Address * 750 [PERSON_NAME] [GEOGRAPHIC_DATA][PERSON_NAME] [US_STATE] AK [GEOGR…" at bounding box center [613, 288] width 565 height 408
paste input "675,100"
type input "675,1000.00"
type input "6,751,000.00"
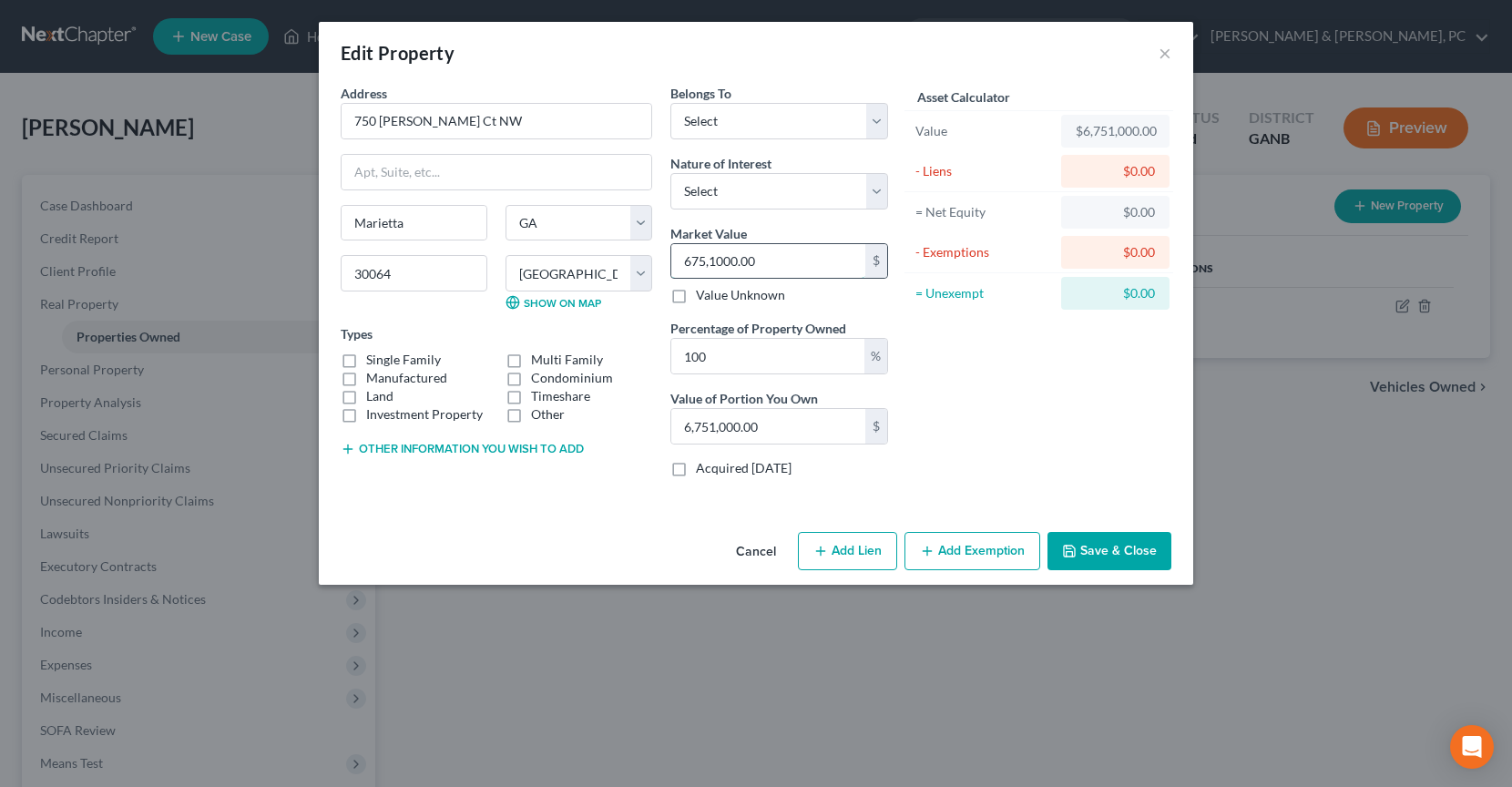
drag, startPoint x: 711, startPoint y: 259, endPoint x: 789, endPoint y: 259, distance: 78.0
click at [789, 259] on input "675,1000.00" at bounding box center [767, 260] width 194 height 35
type input "675,0"
type input "6,750.00"
type input "6,7500"
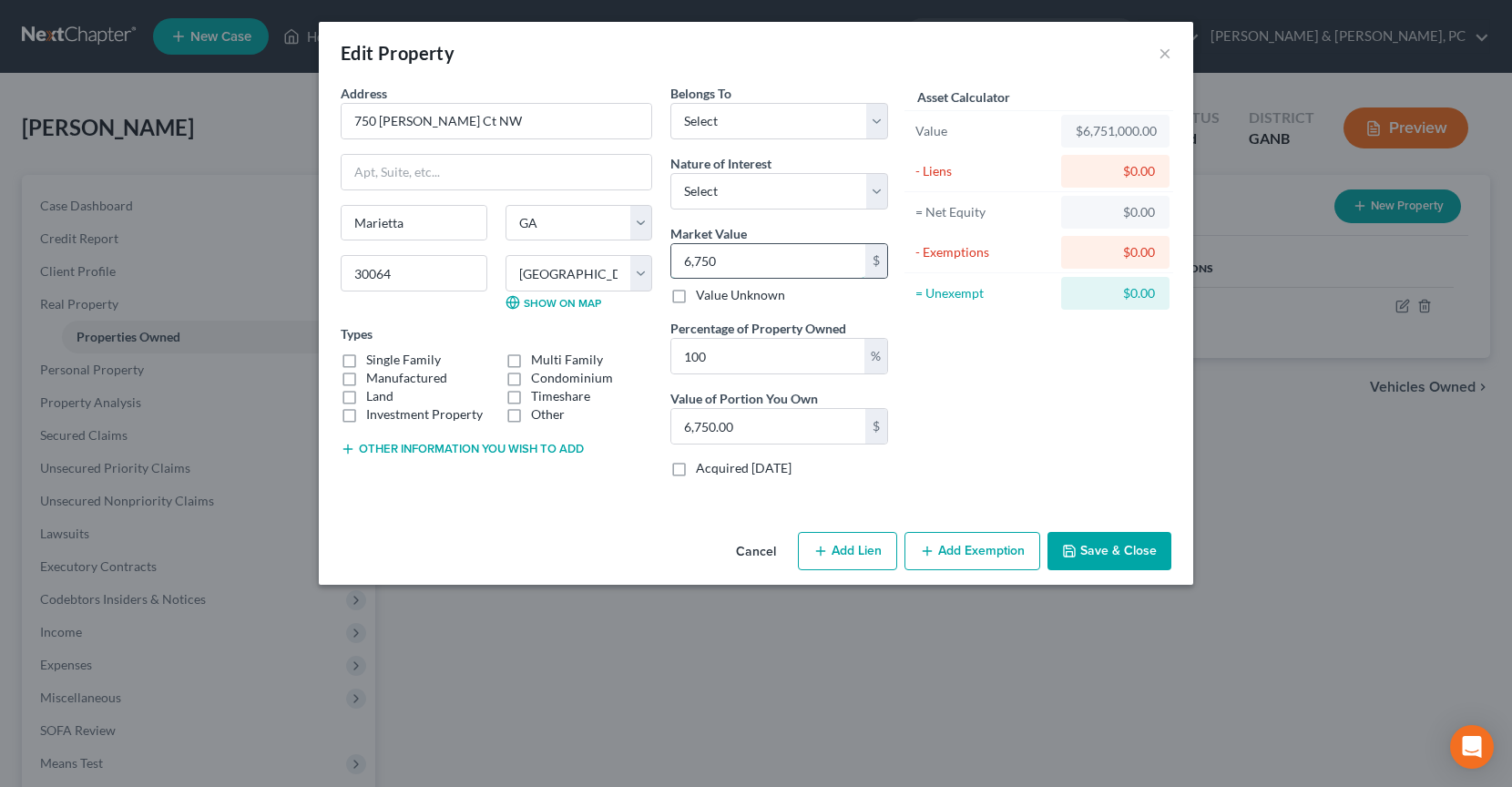
type input "67,500.00"
type input "67,5000"
type input "675,000.00"
type input "675,000"
click at [771, 191] on select "Select Fee Simple Joint Tenant Life Estate Equitable Interest Future Interest T…" at bounding box center [778, 190] width 218 height 36
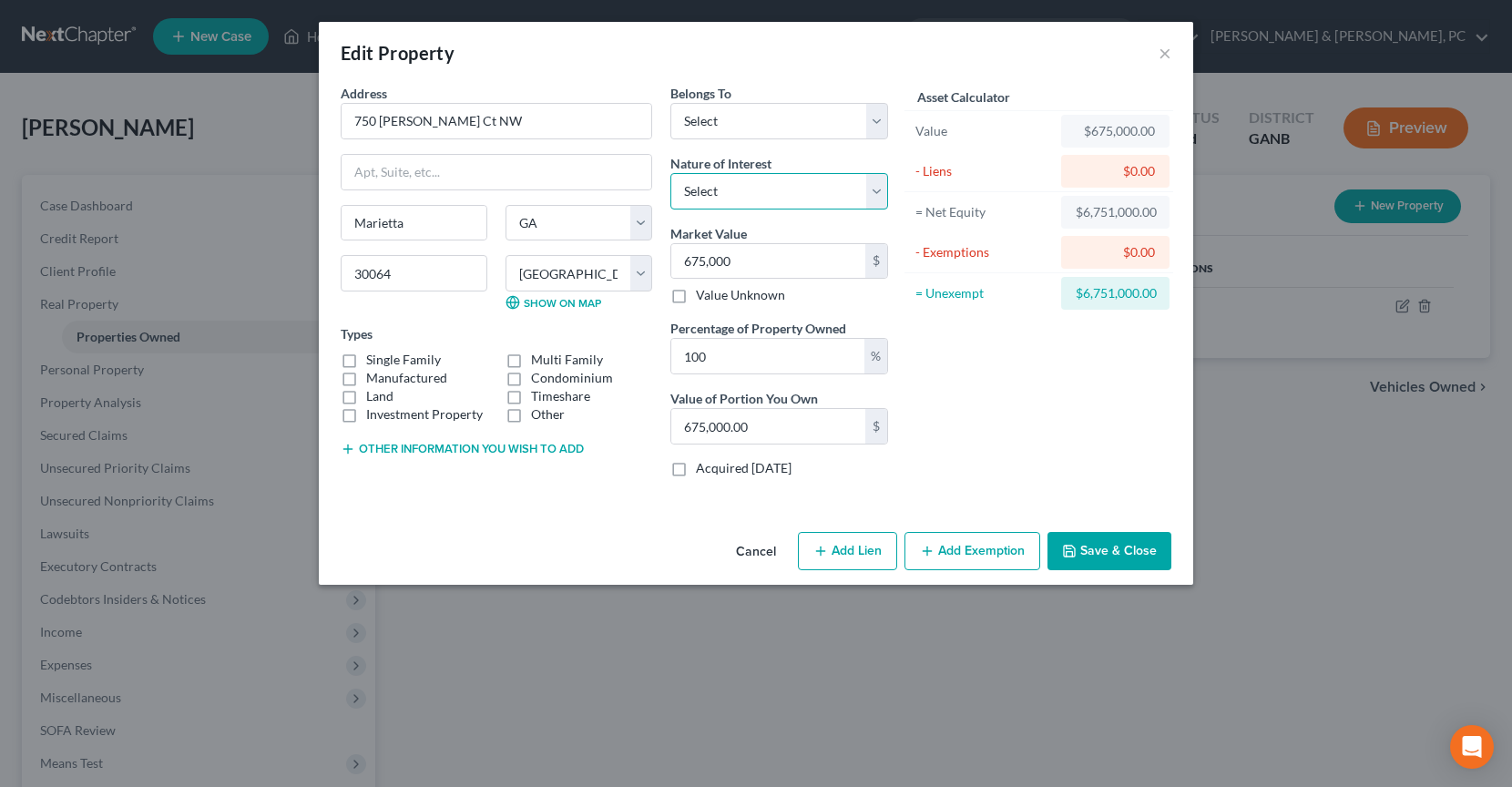
select select "0"
click at [670, 173] on select "Select Fee Simple Joint Tenant Life Estate Equitable Interest Future Interest T…" at bounding box center [778, 190] width 218 height 36
click at [732, 122] on select "Select Debtor 1 Only Debtor 2 Only Debtor 1 And Debtor 2 Only At Least One Of T…" at bounding box center [778, 120] width 218 height 36
select select "0"
click at [670, 103] on select "Select Debtor 1 Only Debtor 2 Only Debtor 1 And Debtor 2 Only At Least One Of T…" at bounding box center [778, 120] width 218 height 36
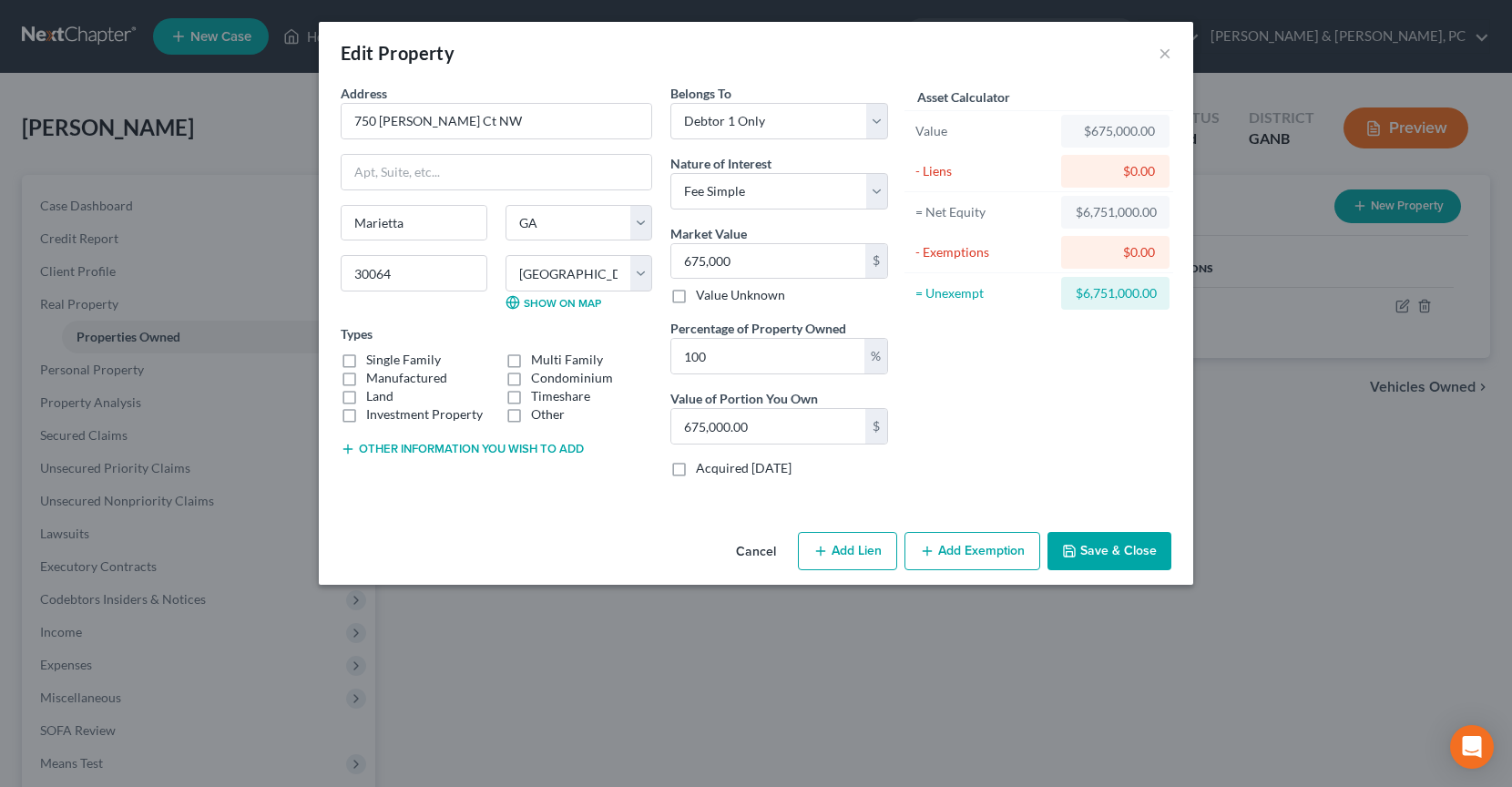
click at [427, 362] on label "Single Family" at bounding box center [403, 359] width 75 height 18
click at [386, 362] on input "Single Family" at bounding box center [380, 356] width 12 height 12
checkbox input "true"
click at [1076, 538] on button "Save & Close" at bounding box center [1110, 550] width 124 height 38
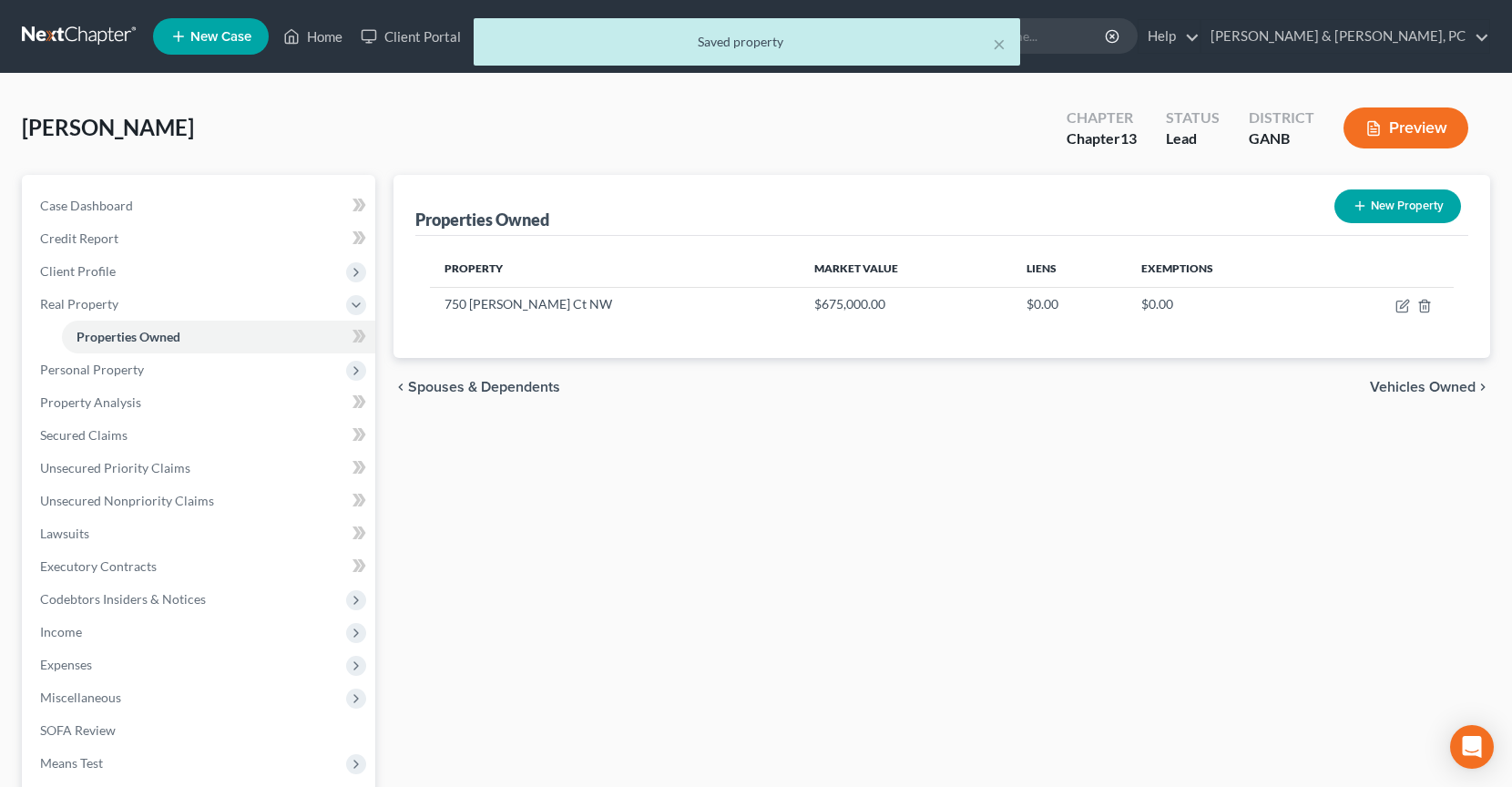
scroll to position [7, 0]
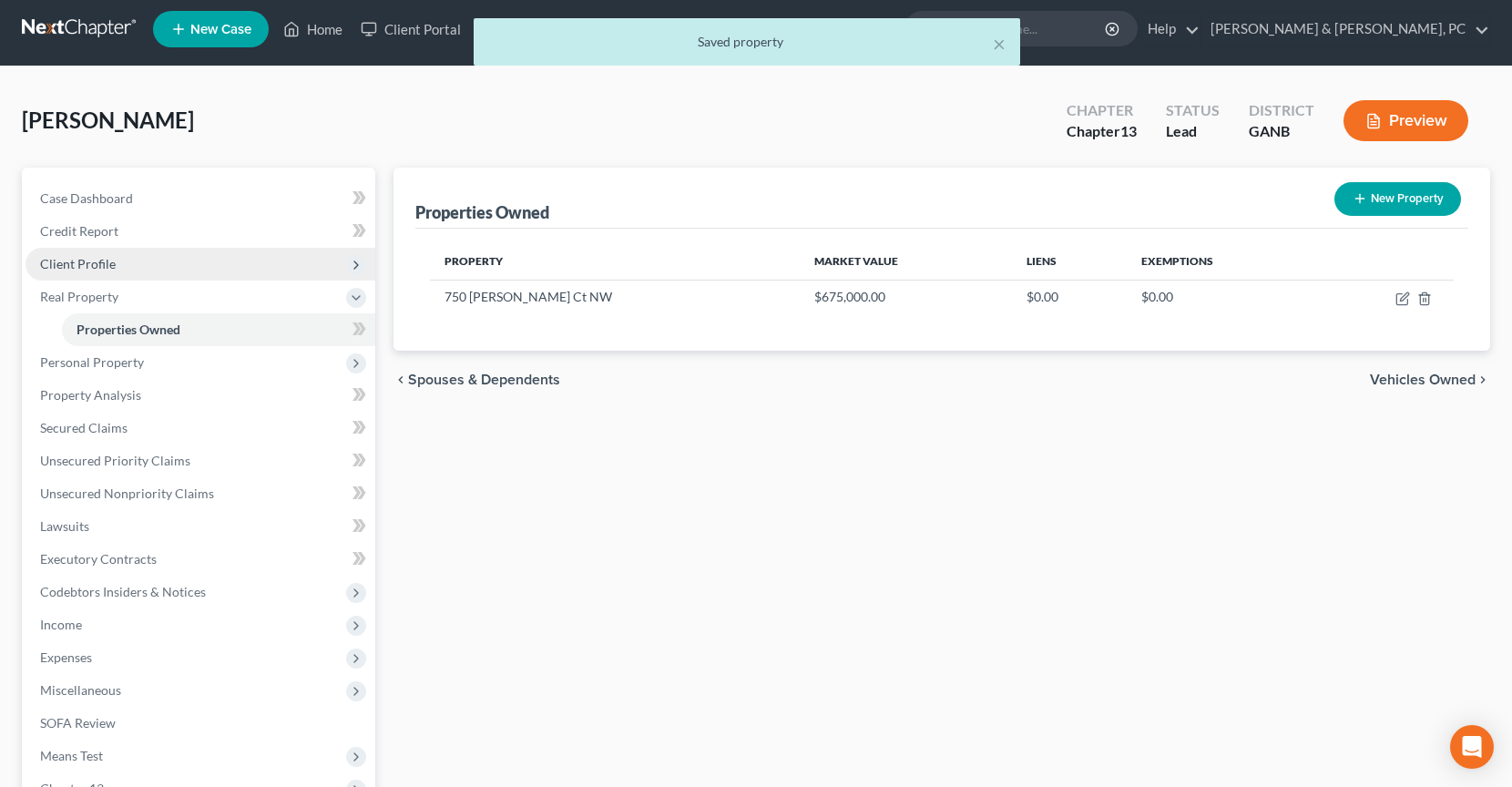
click at [88, 253] on span "Client Profile" at bounding box center [200, 263] width 350 height 33
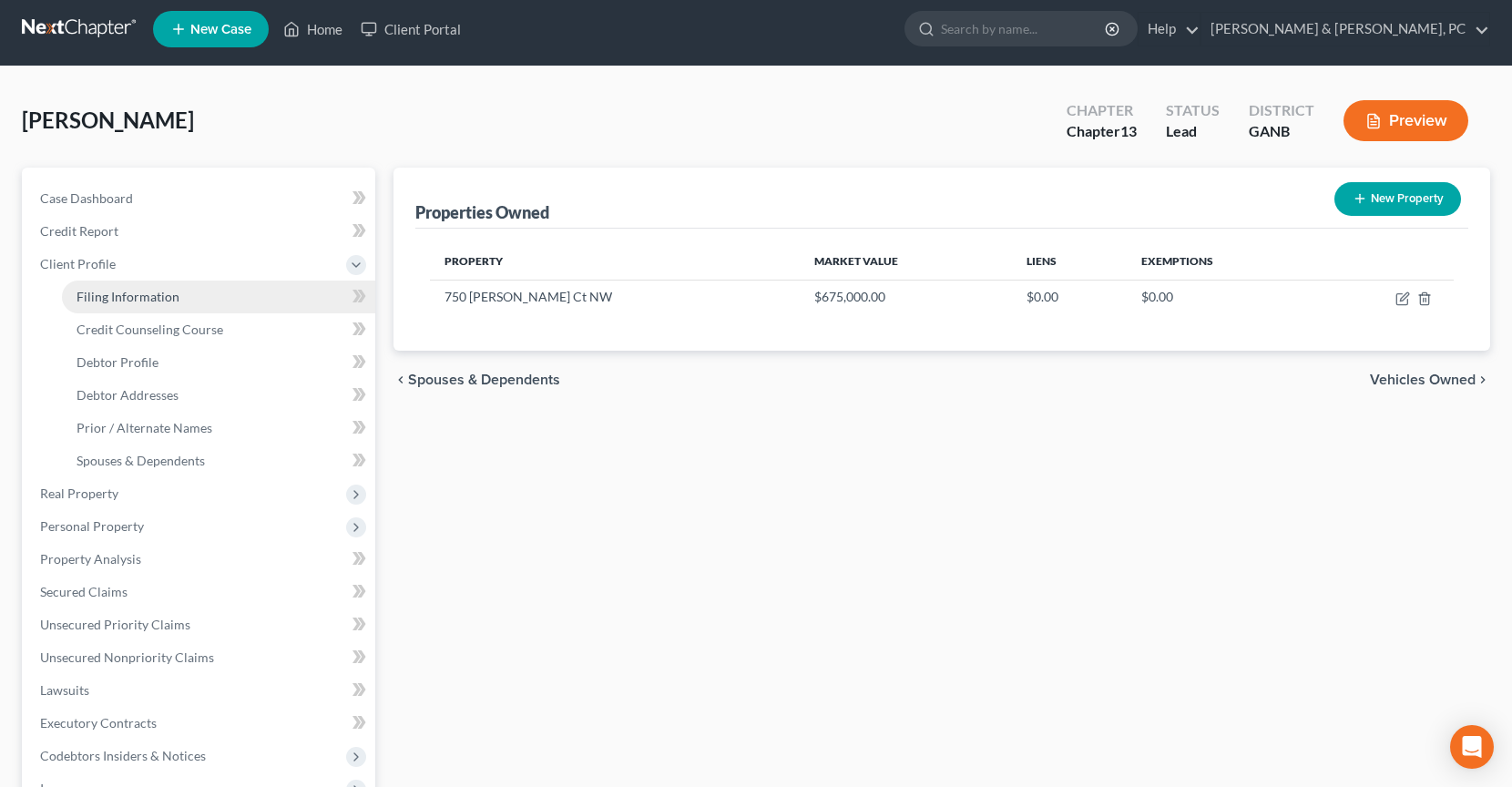
click at [119, 312] on link "Filing Information" at bounding box center [219, 296] width 314 height 33
select select "1"
select select "0"
select select "3"
select select "19"
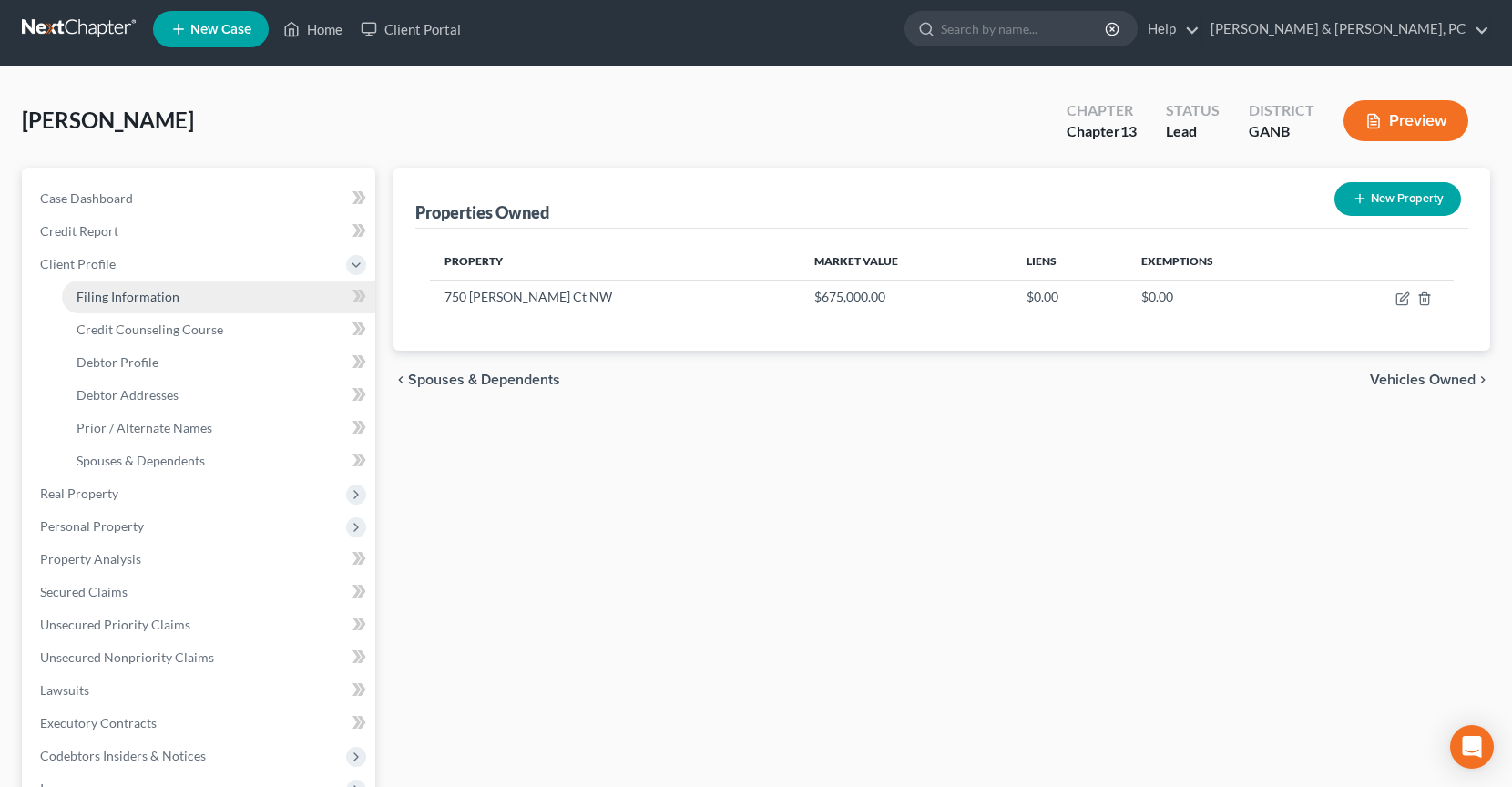
select select "0"
select select "10"
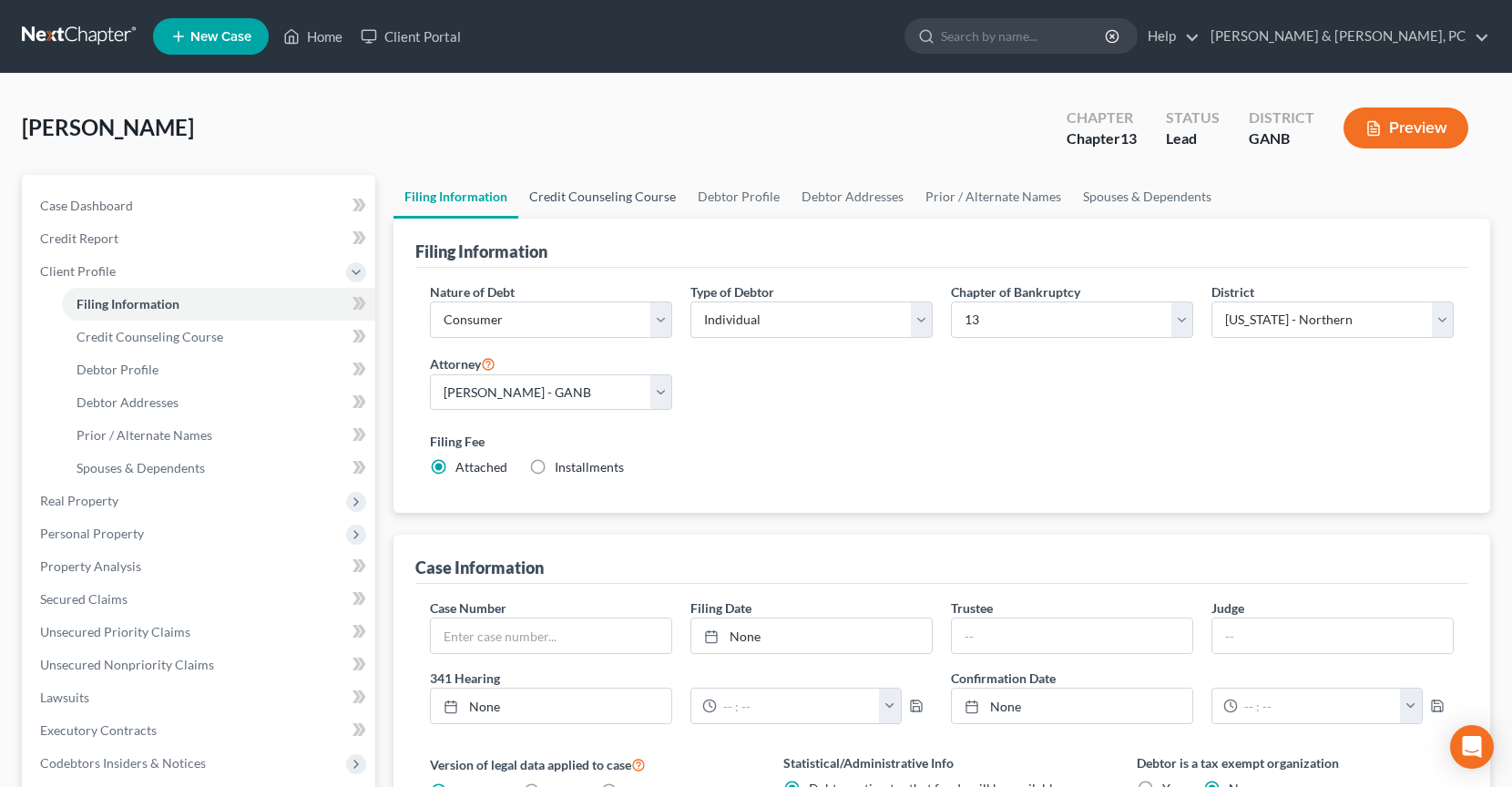
click at [614, 206] on link "Credit Counseling Course" at bounding box center [602, 196] width 169 height 43
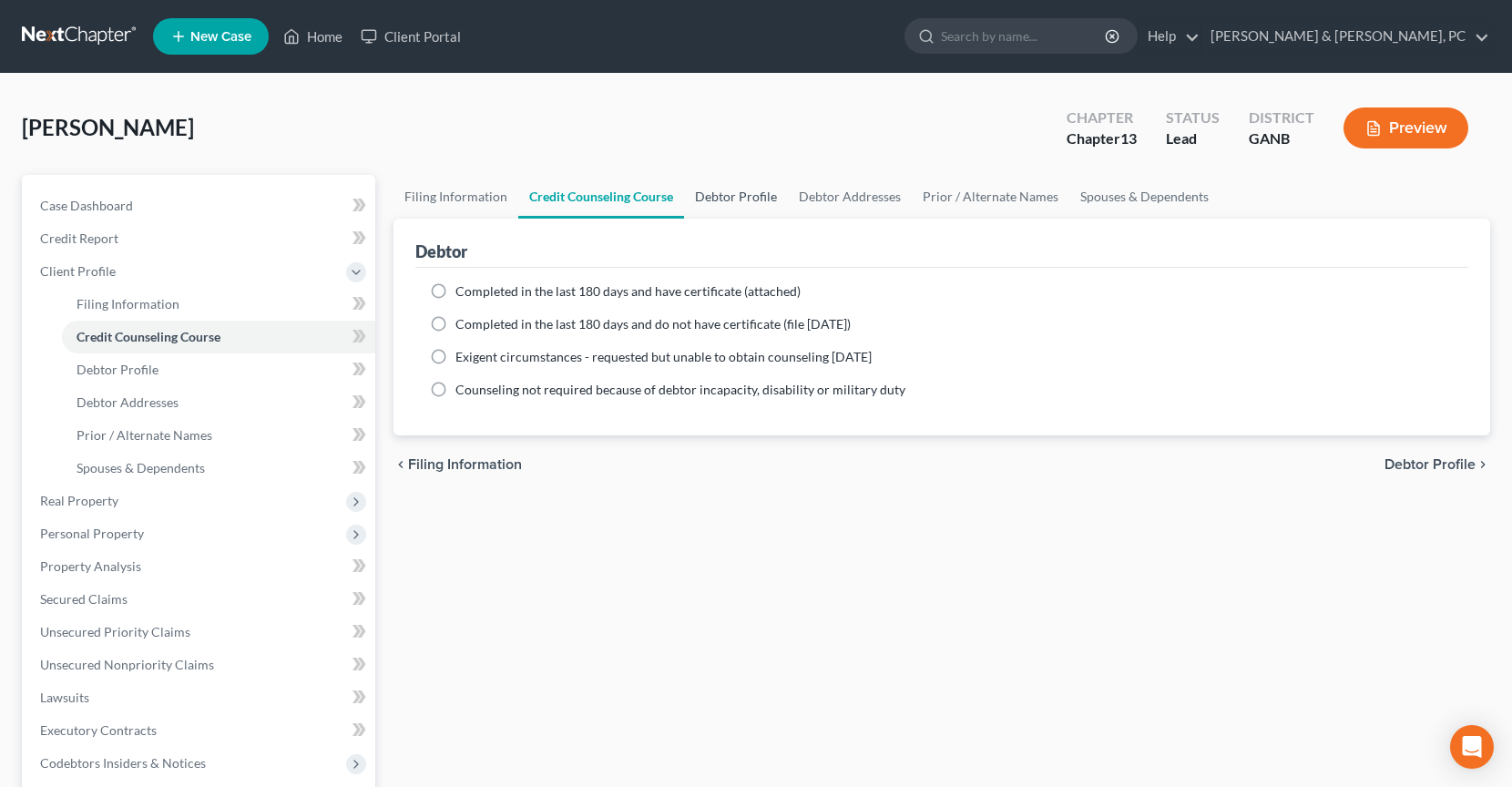
click at [715, 200] on link "Debtor Profile" at bounding box center [735, 196] width 104 height 43
select select "0"
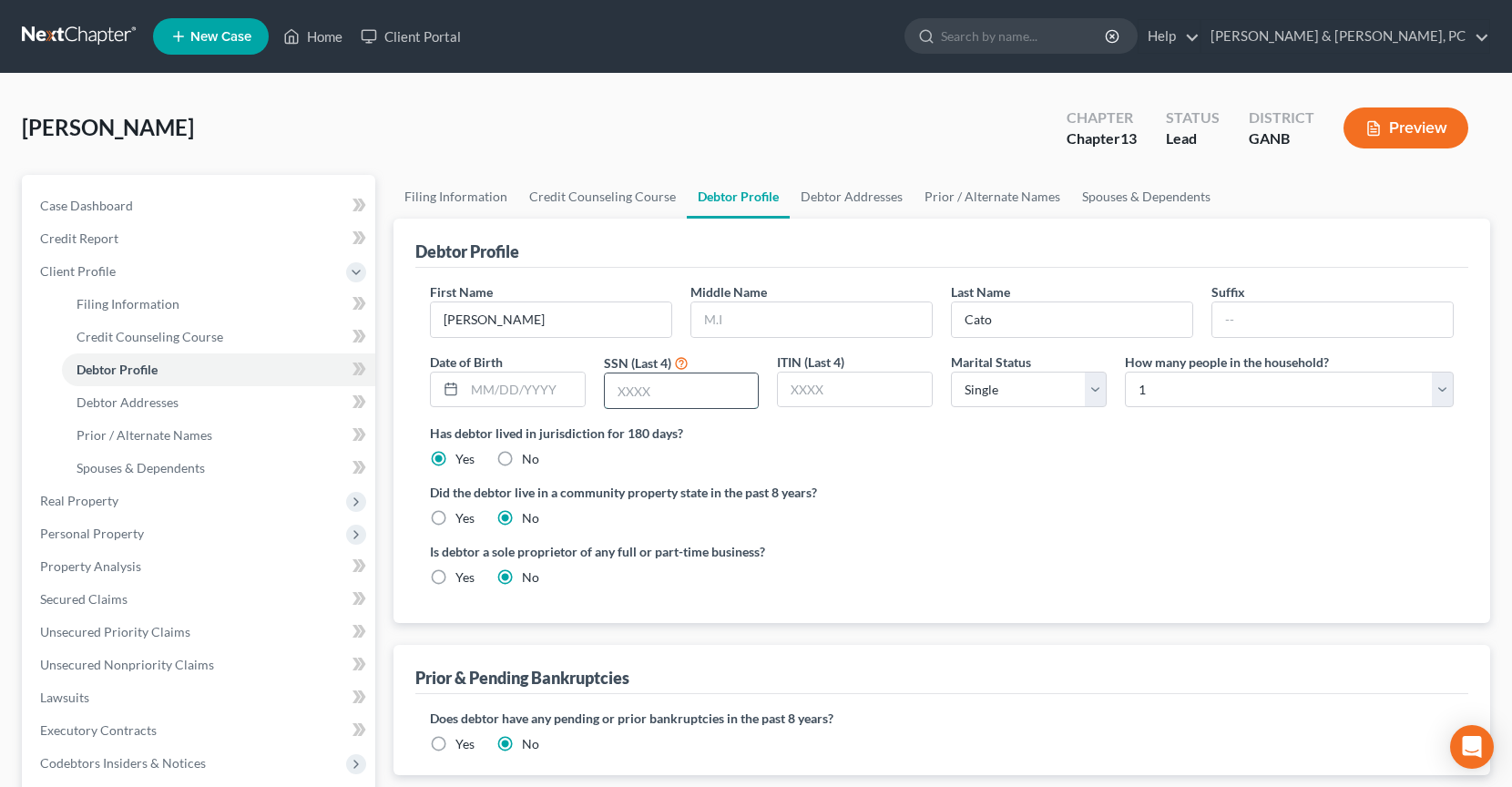
click at [647, 378] on input "text" at bounding box center [682, 391] width 154 height 35
type input "2008"
click at [501, 382] on input "text" at bounding box center [525, 390] width 120 height 35
click at [489, 386] on input "04231976" at bounding box center [525, 390] width 120 height 35
click at [506, 386] on input "04/231976" at bounding box center [525, 390] width 120 height 35
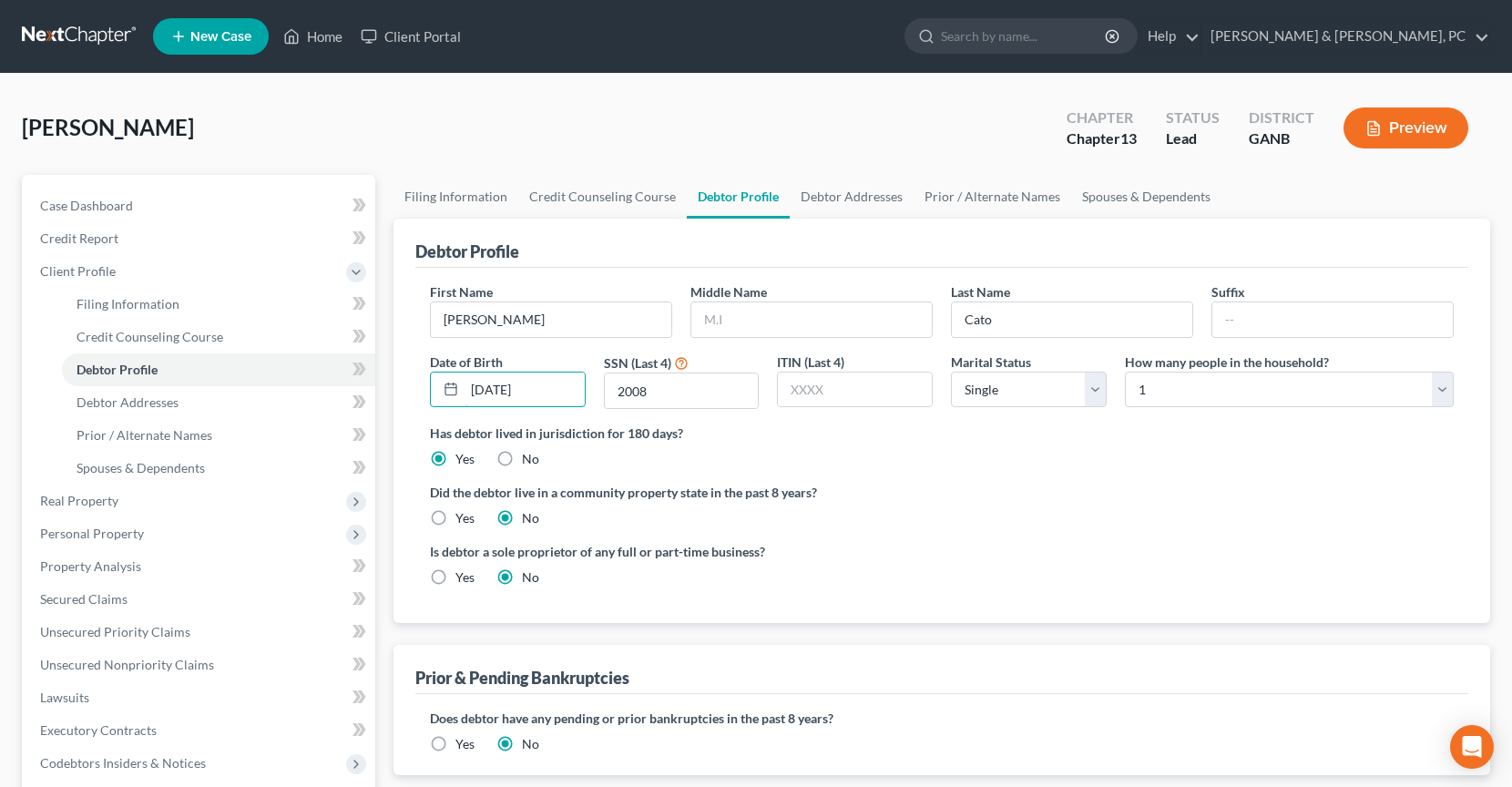
type input "[DATE]"
click at [943, 516] on div "Did the debtor live in a community property state in the past 8 years? Yes No" at bounding box center [942, 504] width 1024 height 44
click at [998, 497] on label "Did the debtor live in a community property state in the past 8 years?" at bounding box center [942, 491] width 1024 height 19
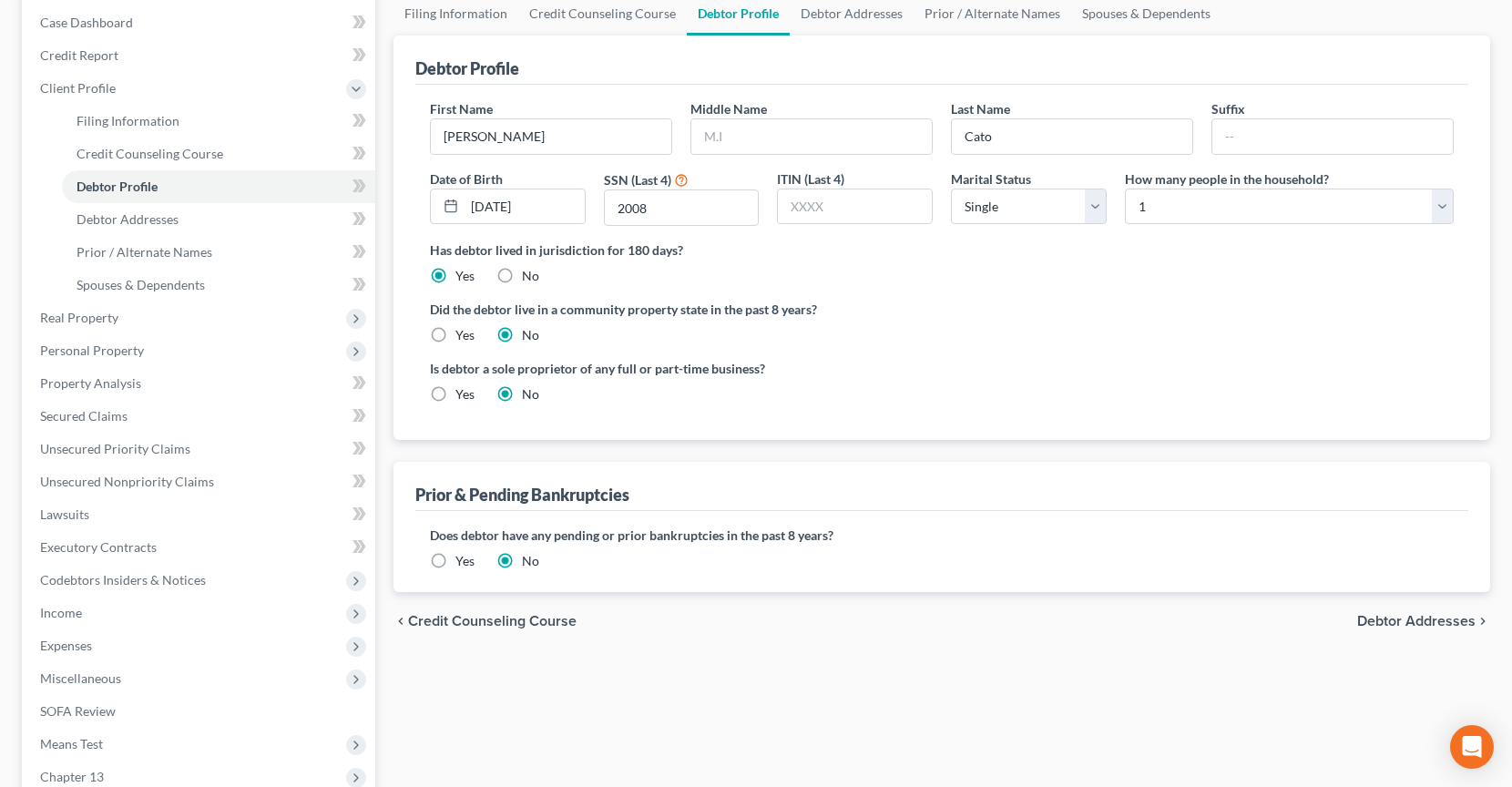
scroll to position [199, 0]
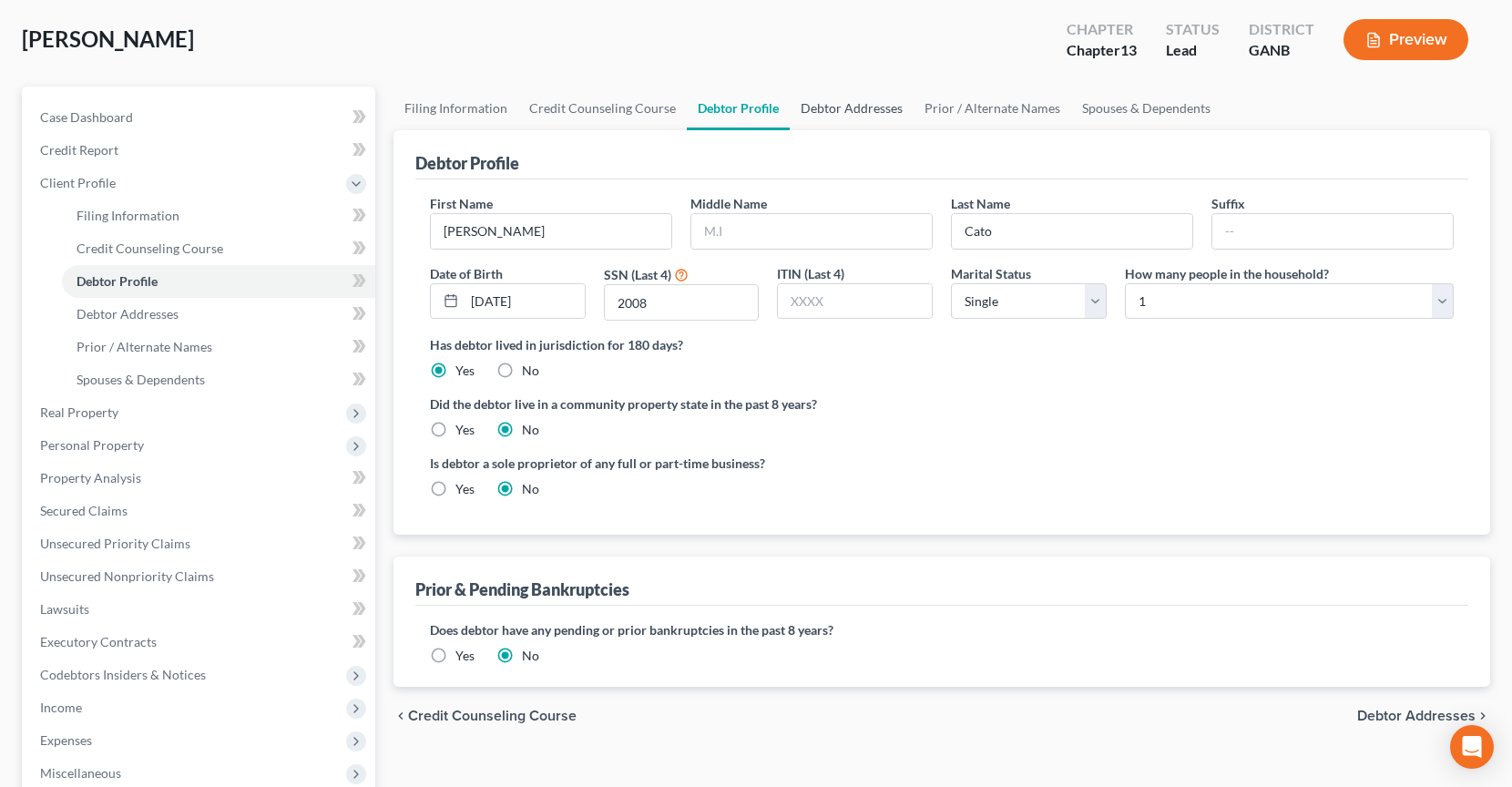
click at [828, 111] on link "Debtor Addresses" at bounding box center [851, 108] width 124 height 43
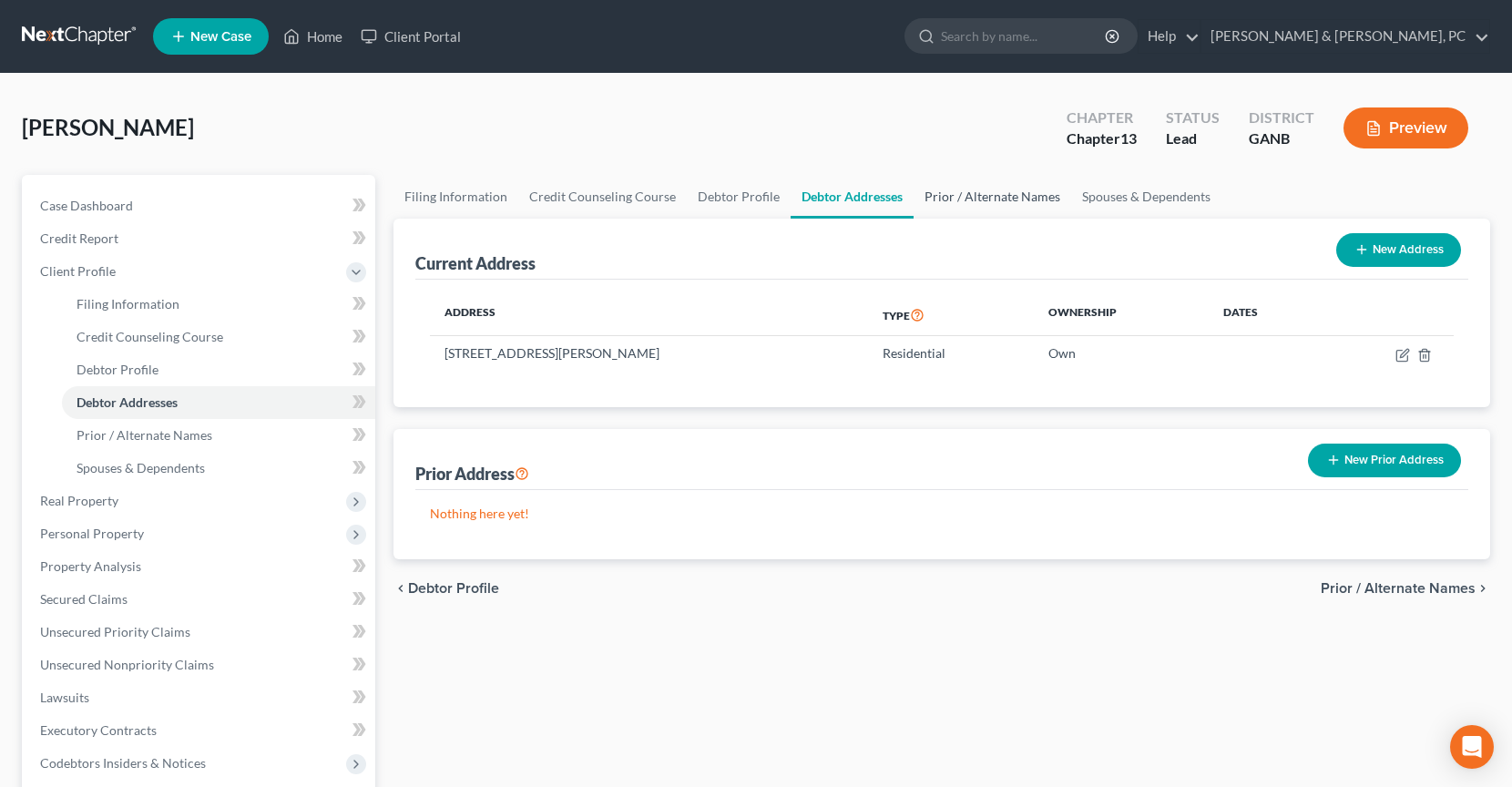
click at [962, 214] on link "Prior / Alternate Names" at bounding box center [992, 196] width 158 height 43
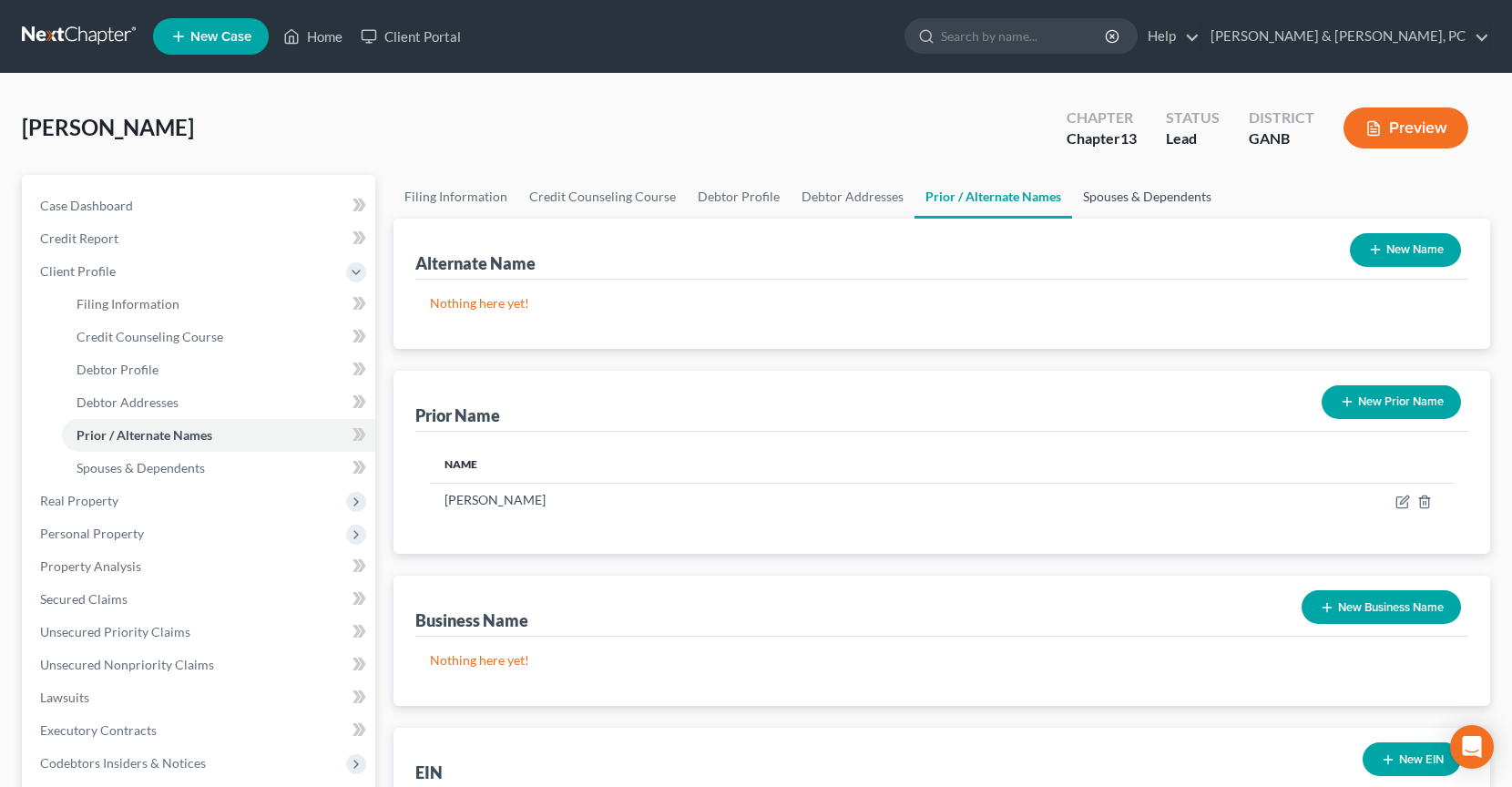
click at [1121, 203] on link "Spouses & Dependents" at bounding box center [1147, 196] width 150 height 43
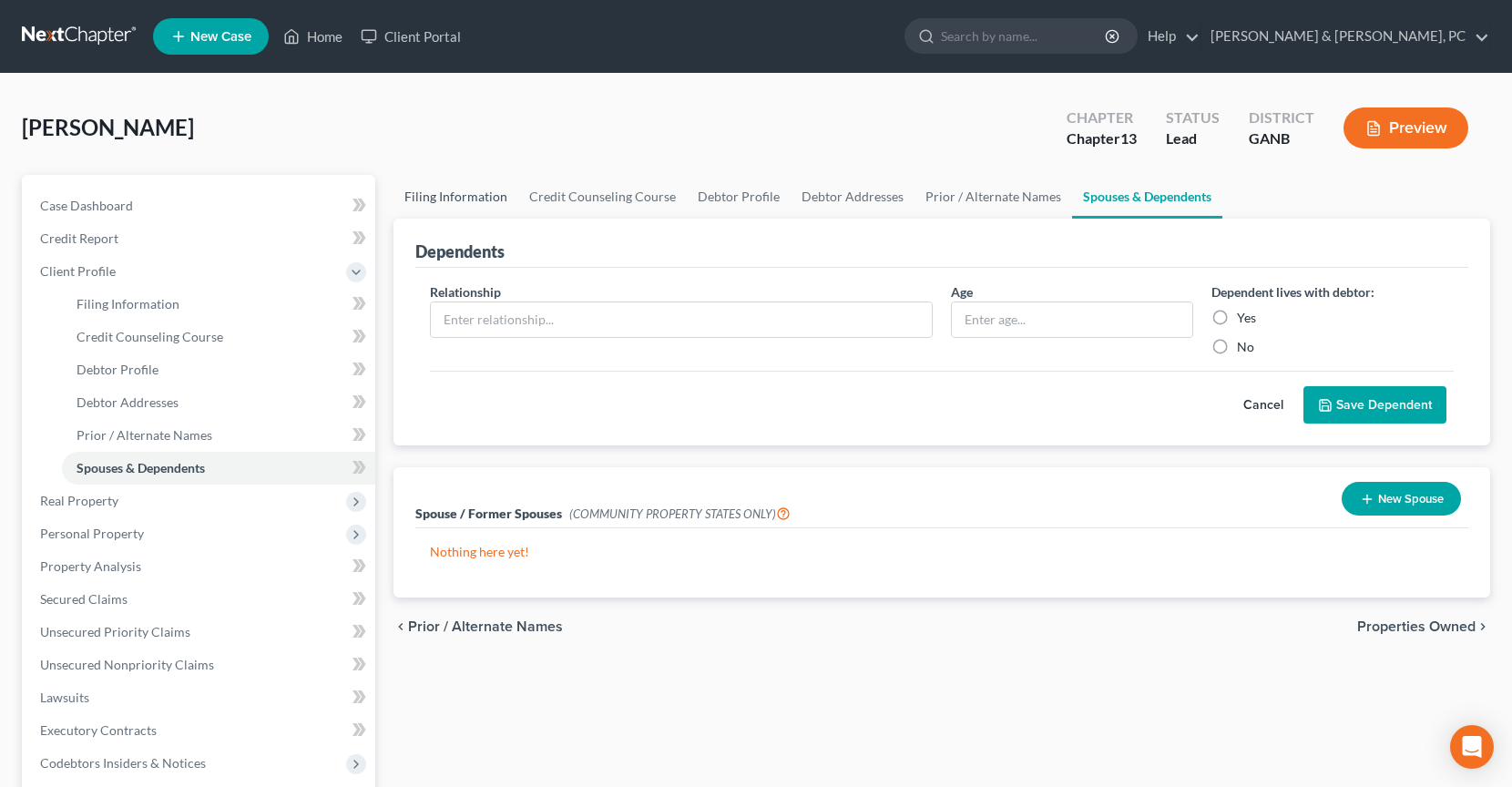
click at [447, 194] on link "Filing Information" at bounding box center [456, 196] width 124 height 43
select select "1"
select select "0"
select select "3"
select select "19"
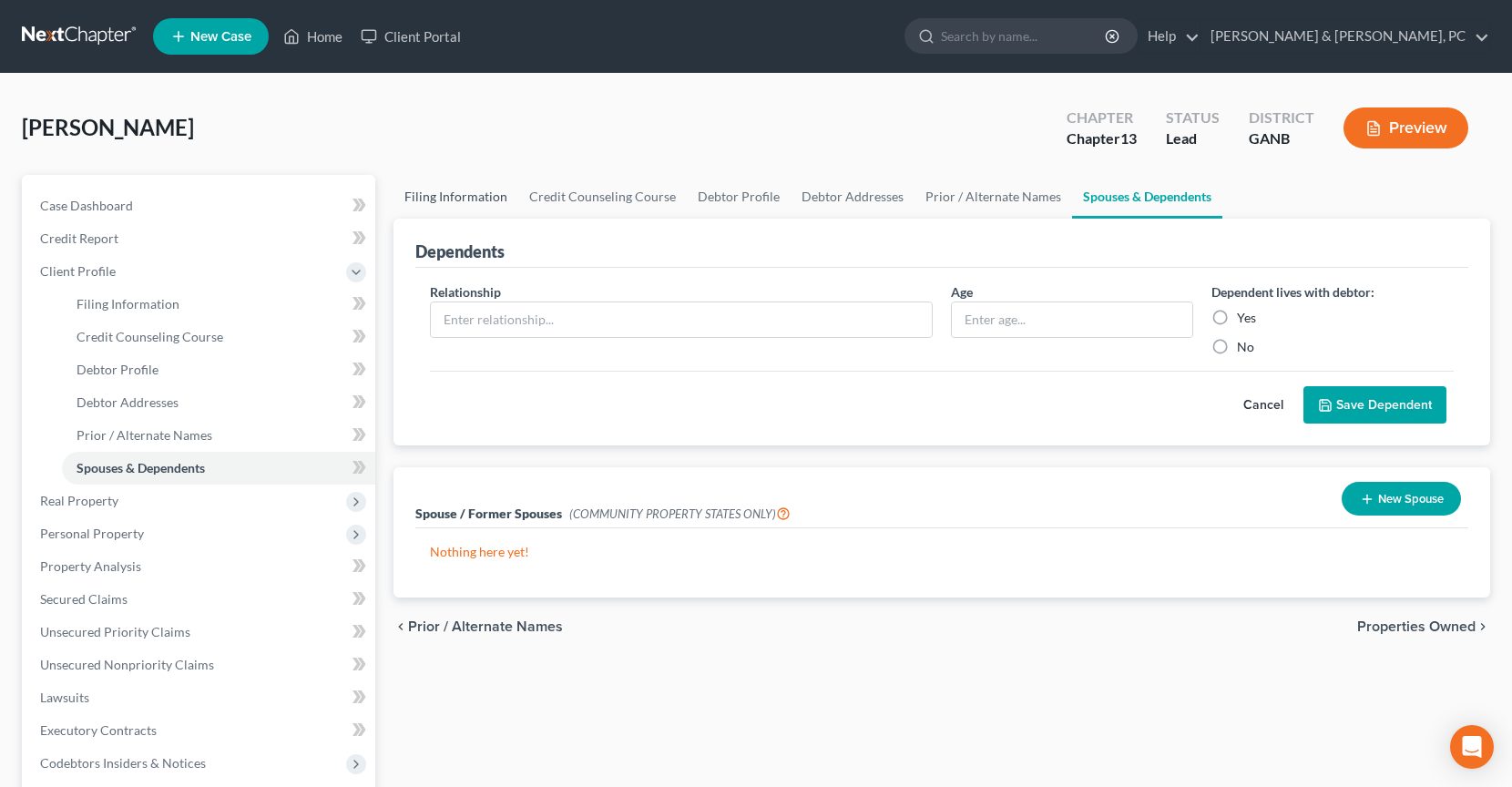
select select "0"
select select "10"
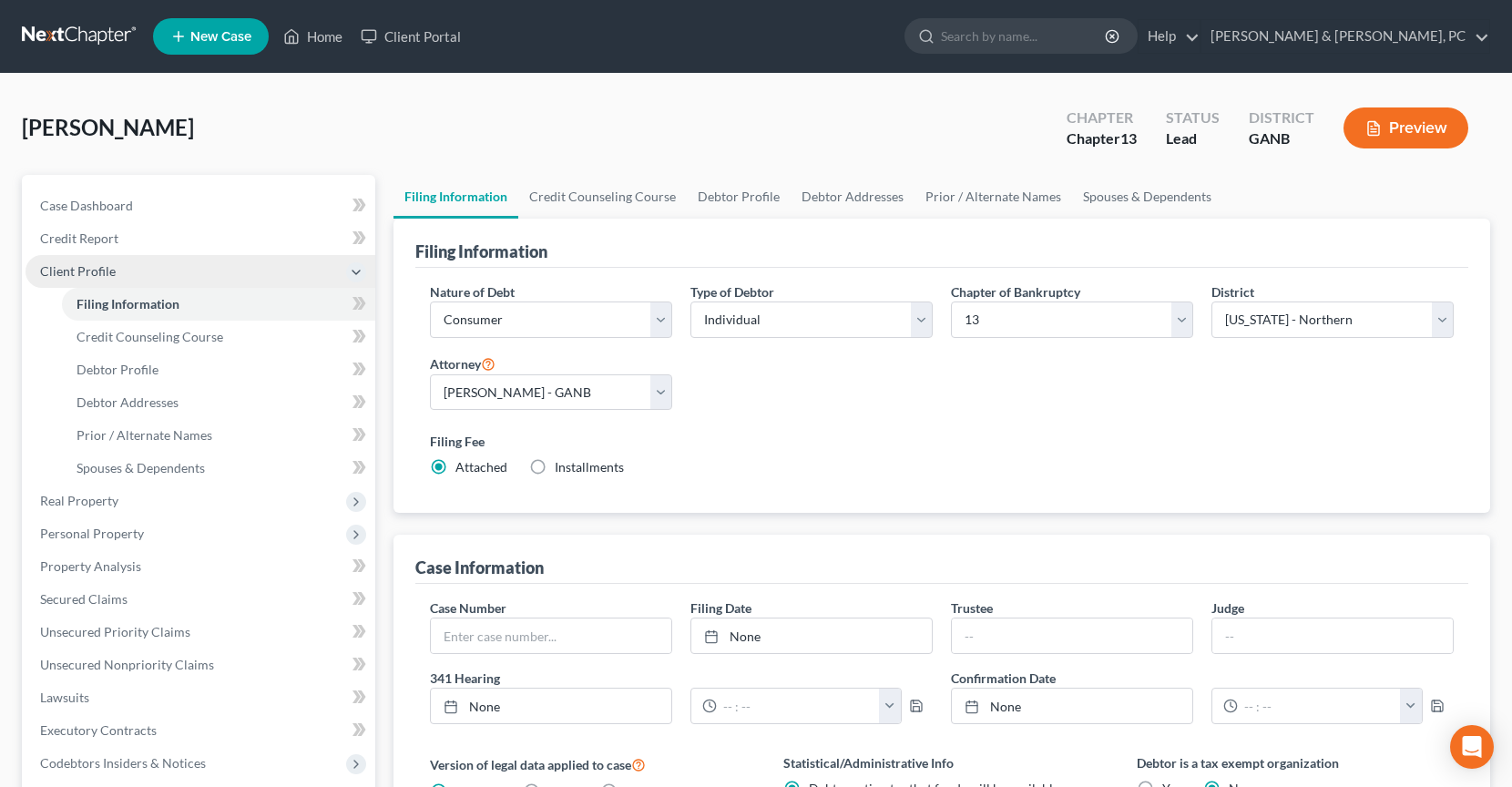
click at [128, 273] on span "Client Profile" at bounding box center [200, 271] width 350 height 33
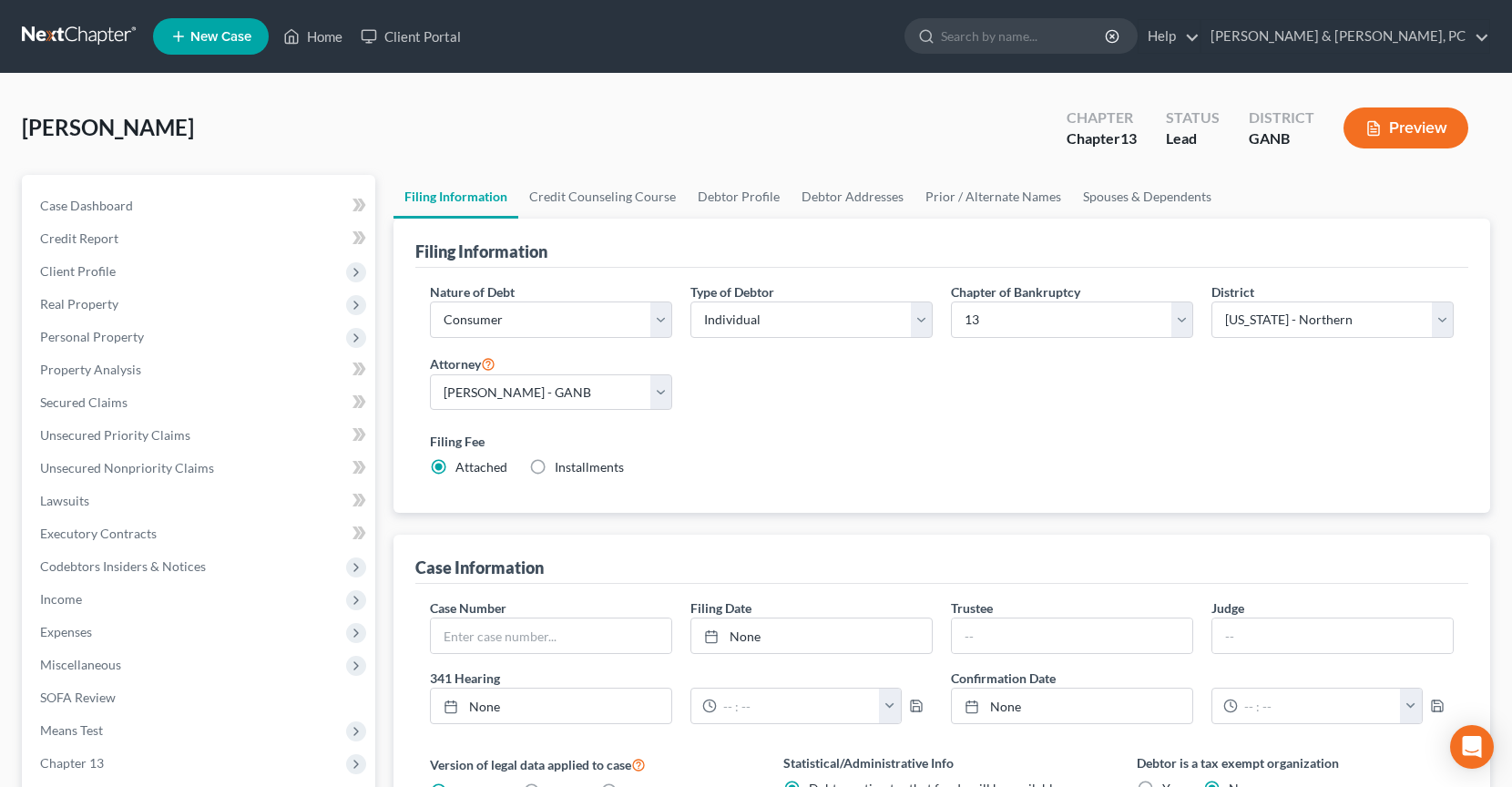
click at [101, 36] on link at bounding box center [80, 36] width 116 height 33
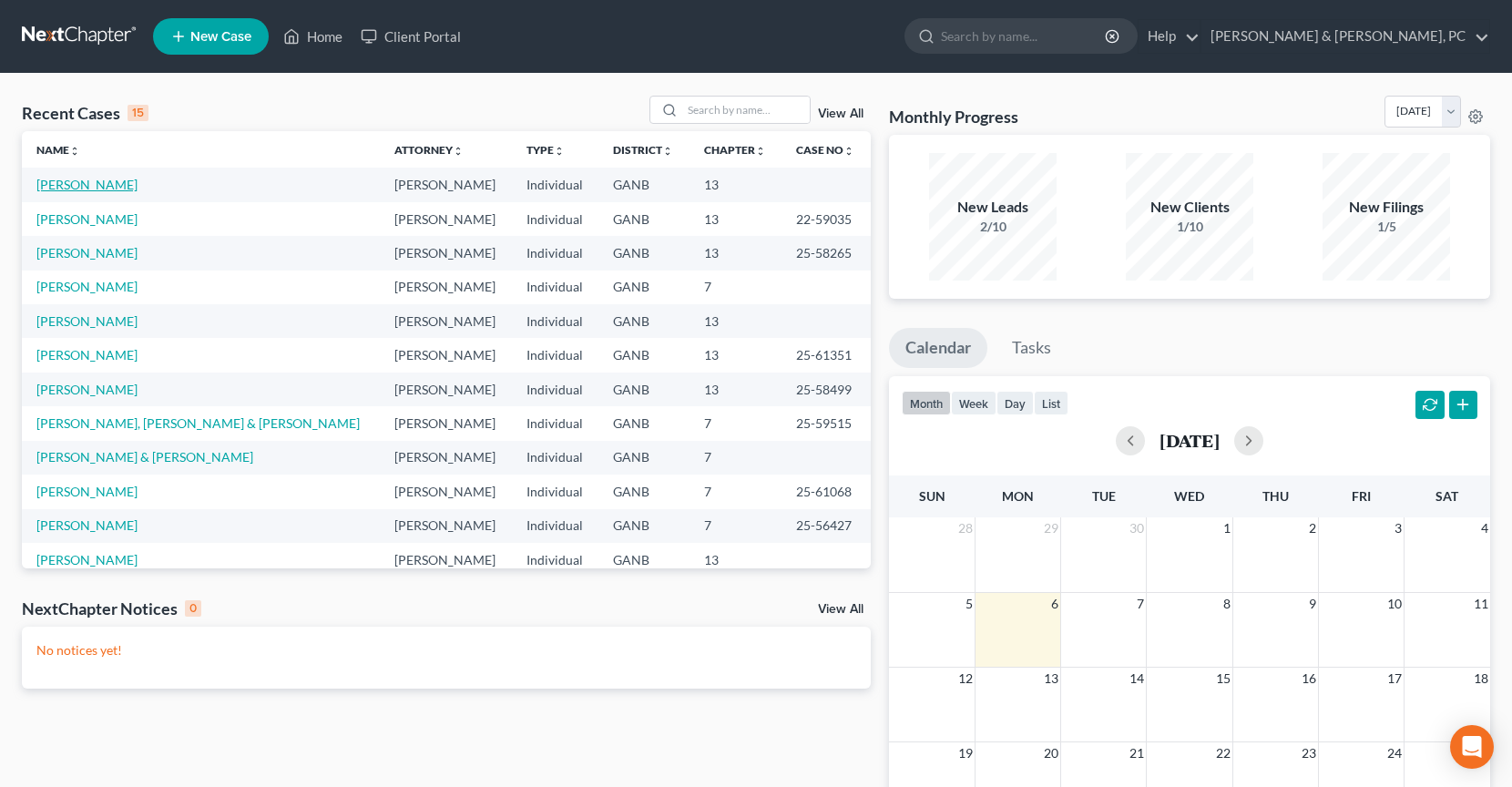
click at [93, 190] on link "[PERSON_NAME]" at bounding box center [87, 184] width 101 height 16
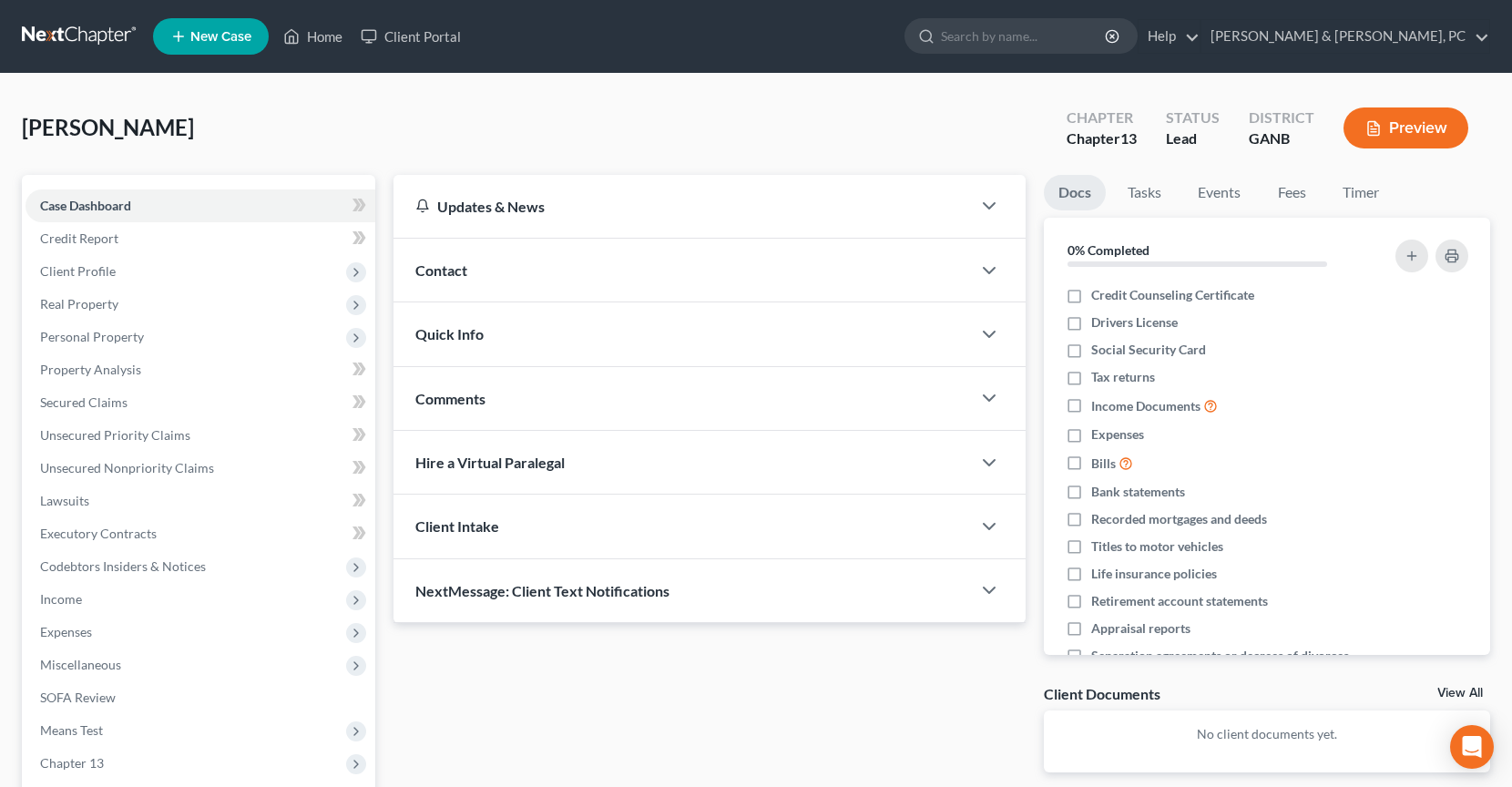
click at [219, 145] on div "Cato, Svetlana Upgraded Chapter Chapter 13 Status Lead District GANB Preview" at bounding box center [756, 135] width 1468 height 79
click at [129, 249] on link "Credit Report" at bounding box center [200, 238] width 350 height 33
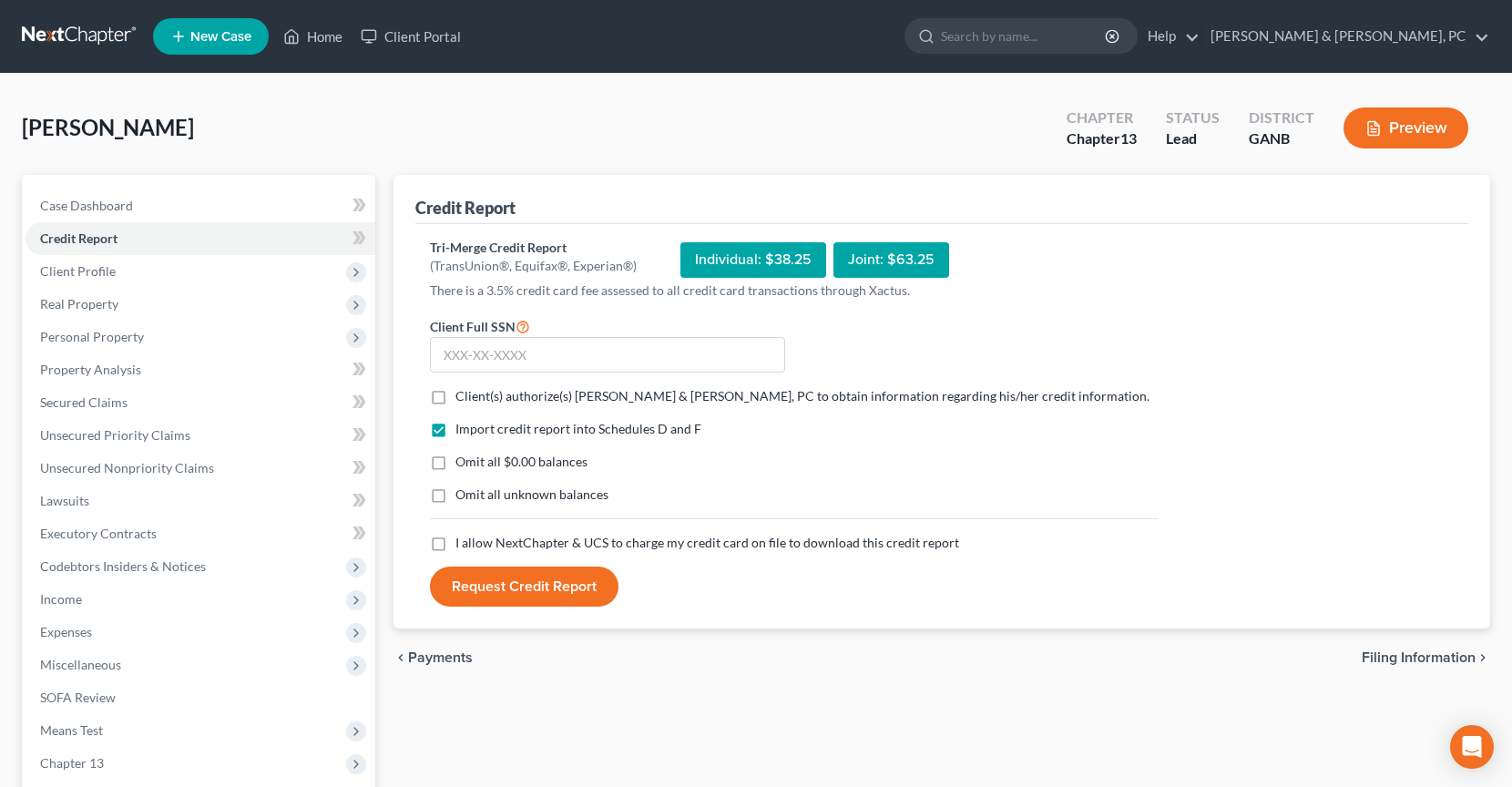
click at [737, 267] on div "Individual: $38.25" at bounding box center [754, 260] width 146 height 36
click at [736, 254] on div "Individual: $38.25" at bounding box center [754, 260] width 146 height 36
click at [545, 354] on input "text" at bounding box center [608, 355] width 355 height 36
type input "595-95-2008"
click at [456, 397] on label "Client(s) authorize(s) Blevins & Hong, PC to obtain information regarding his/h…" at bounding box center [803, 395] width 694 height 18
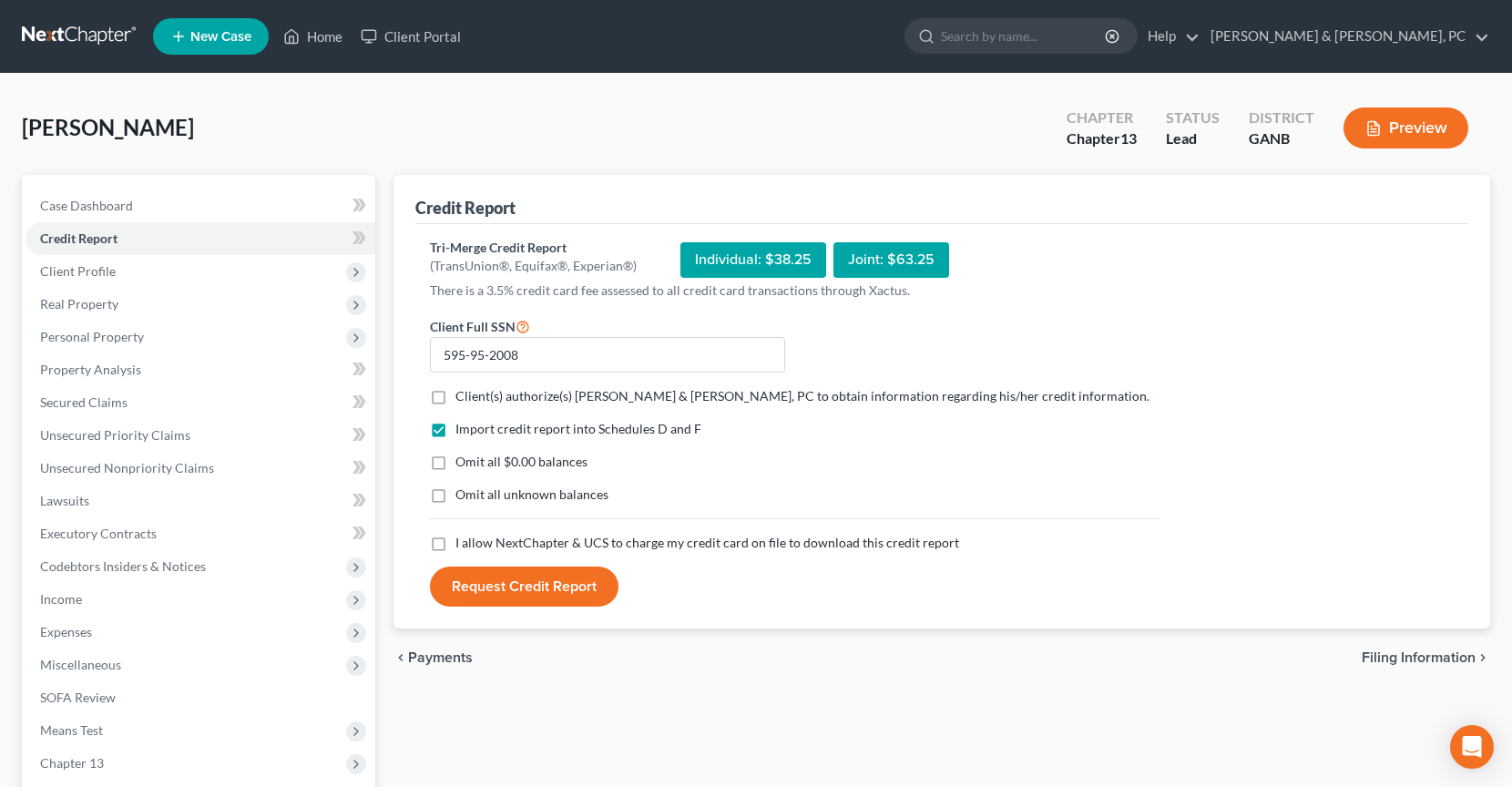
click at [463, 397] on input "Client(s) authorize(s) Blevins & Hong, PC to obtain information regarding his/h…" at bounding box center [468, 393] width 12 height 12
checkbox input "true"
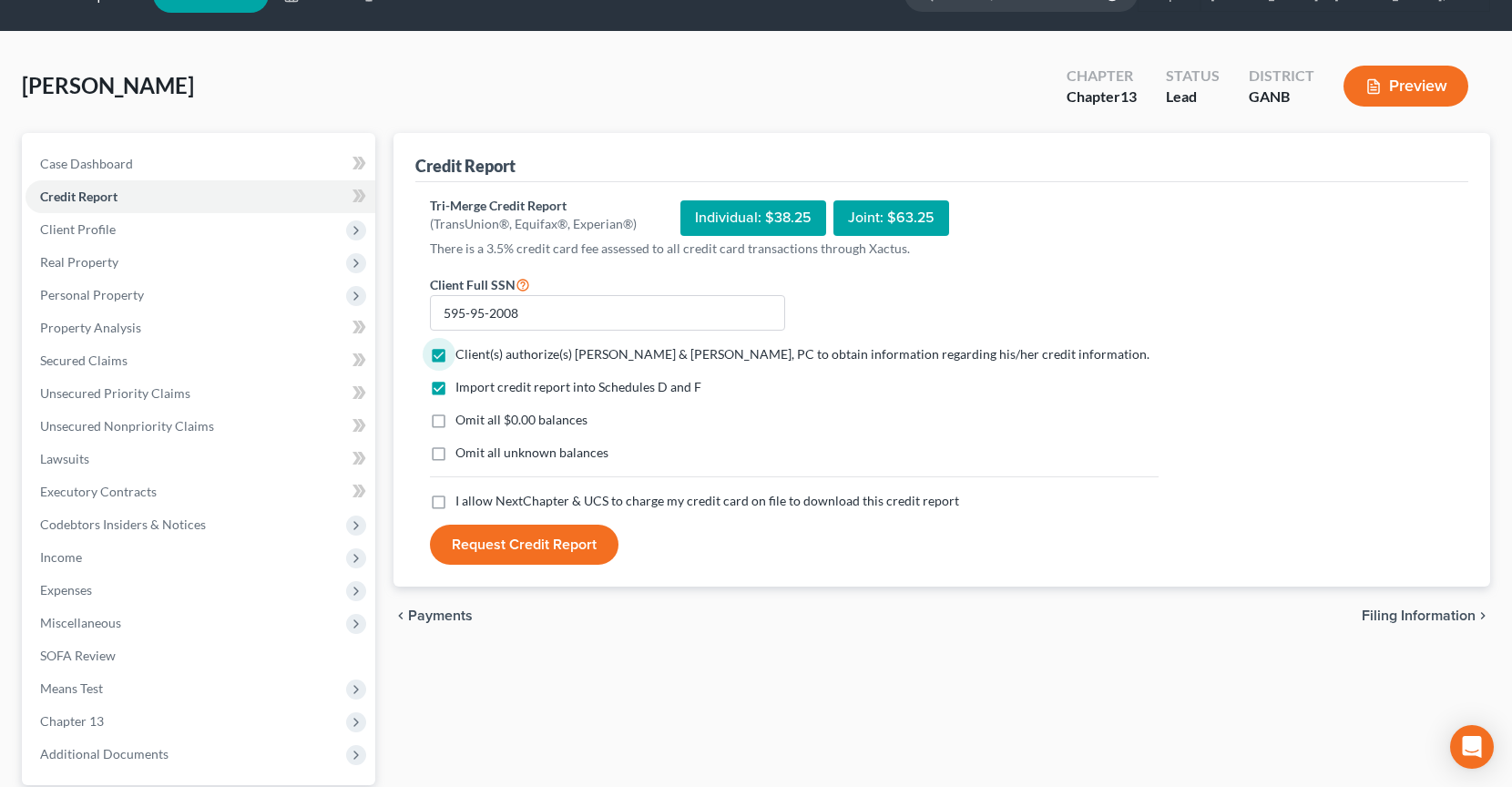
scroll to position [69, 0]
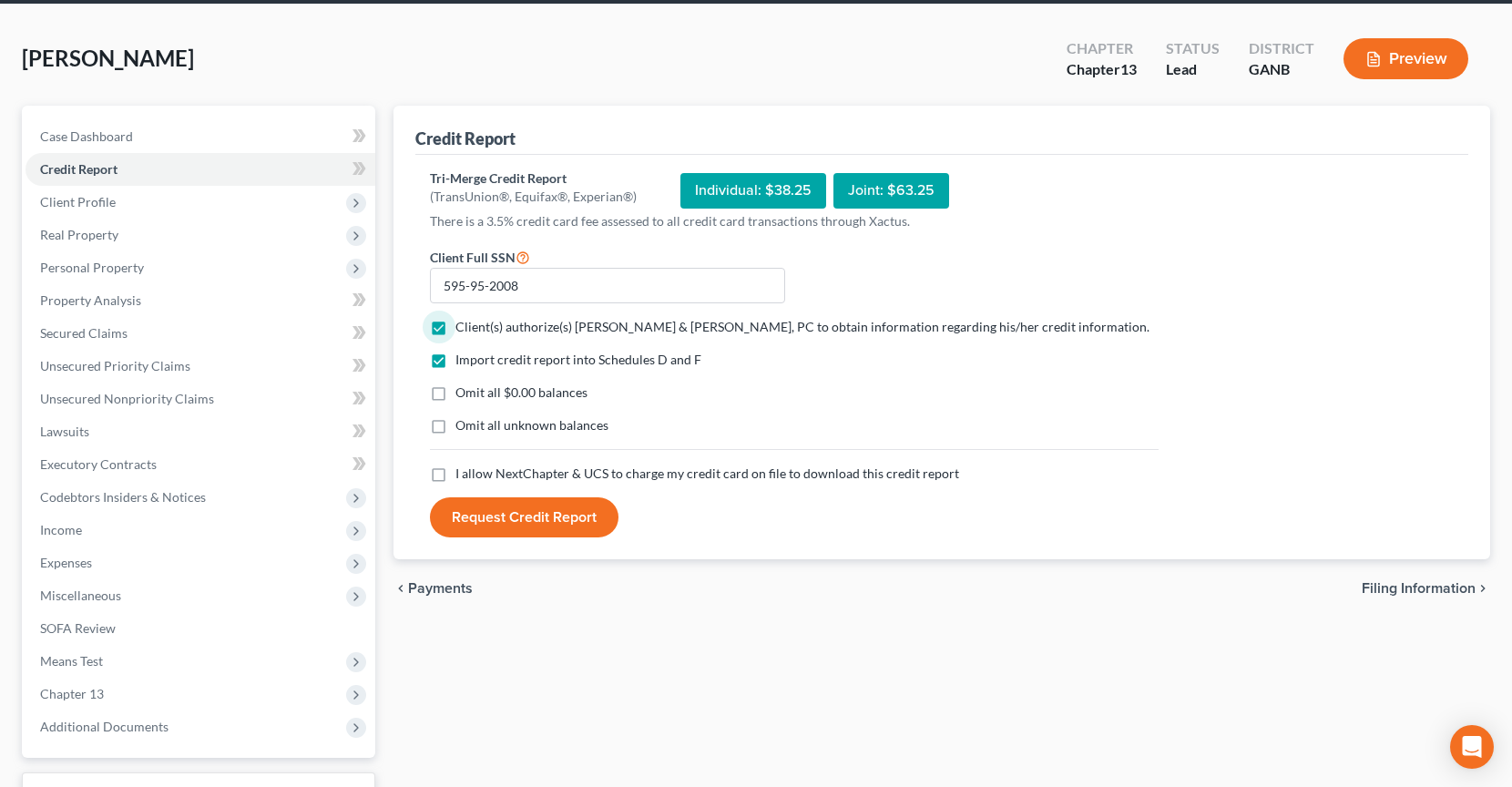
click at [456, 470] on label "I allow NextChapter & UCS to charge my credit card on file to download this cre…" at bounding box center [707, 473] width 504 height 18
click at [463, 470] on input "I allow NextChapter & UCS to charge my credit card on file to download this cre…" at bounding box center [468, 470] width 12 height 12
checkbox input "true"
click at [551, 528] on button "Request Credit Report" at bounding box center [524, 517] width 188 height 40
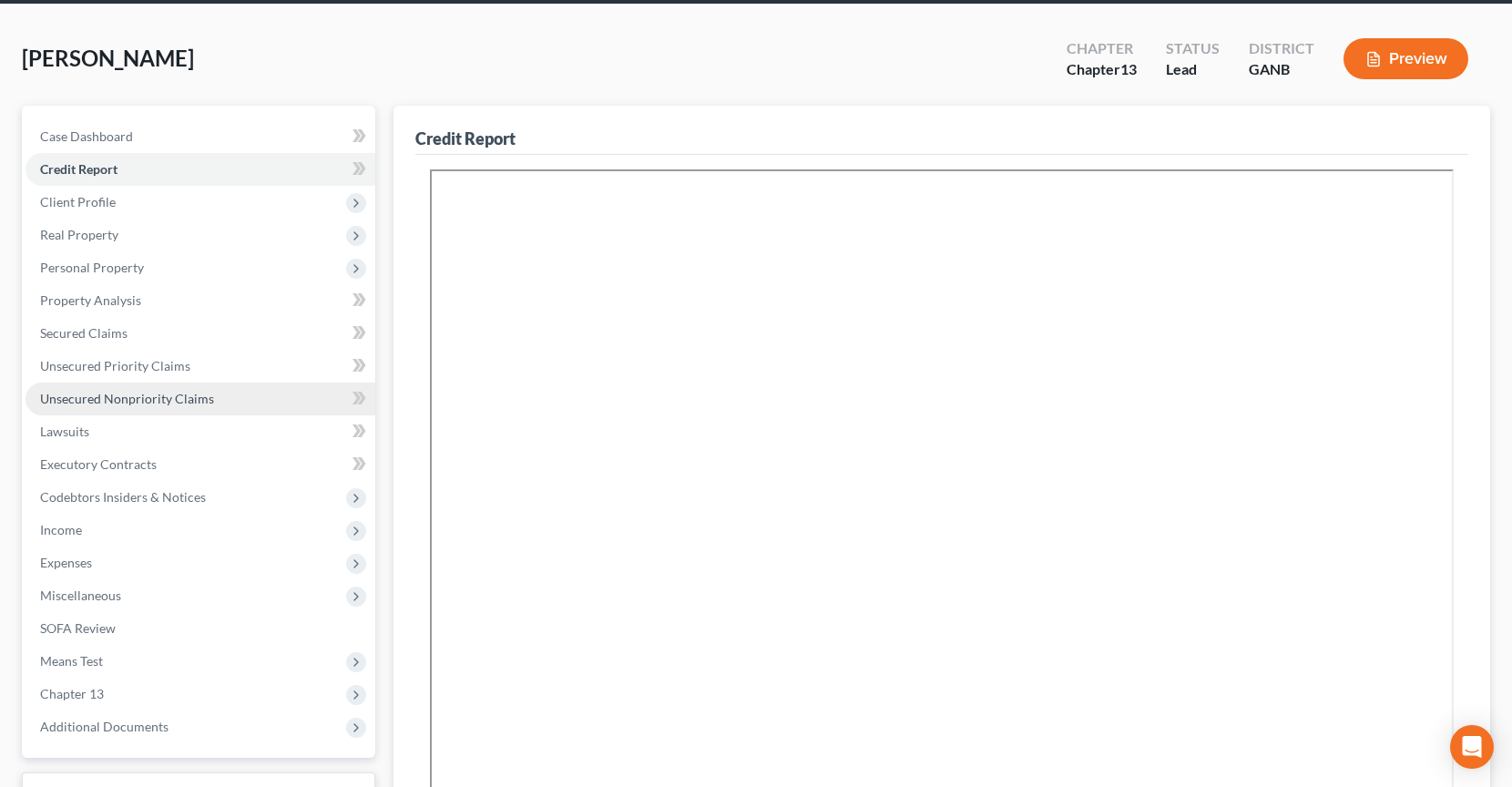
click at [246, 397] on link "Unsecured Nonpriority Claims" at bounding box center [200, 398] width 350 height 33
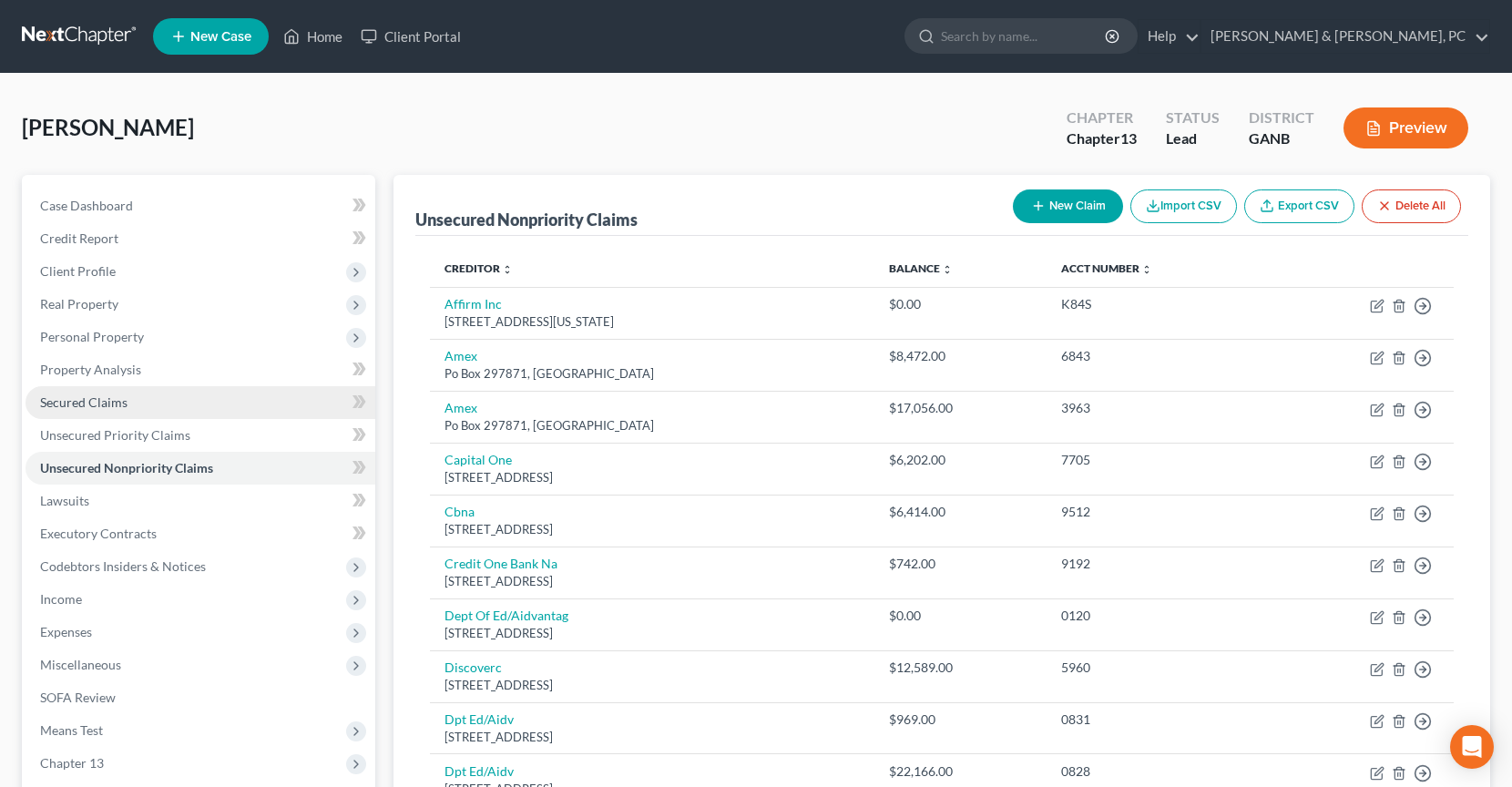
click at [152, 399] on link "Secured Claims" at bounding box center [200, 401] width 350 height 33
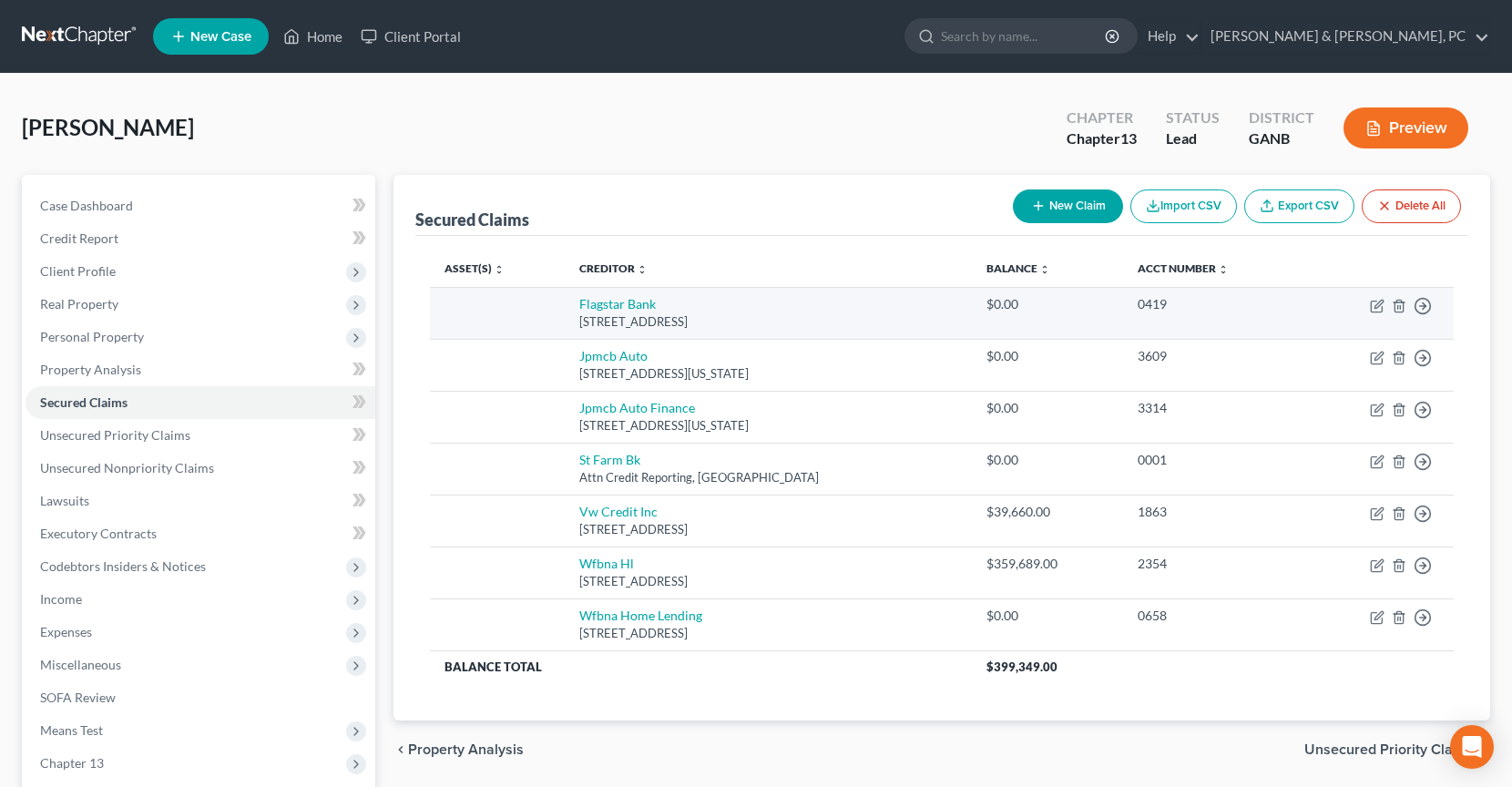
click at [1431, 305] on td "Move to E Move to F Move to G Move to Notice Only" at bounding box center [1379, 313] width 148 height 52
click at [1424, 306] on polyline "button" at bounding box center [1423, 306] width 3 height 6
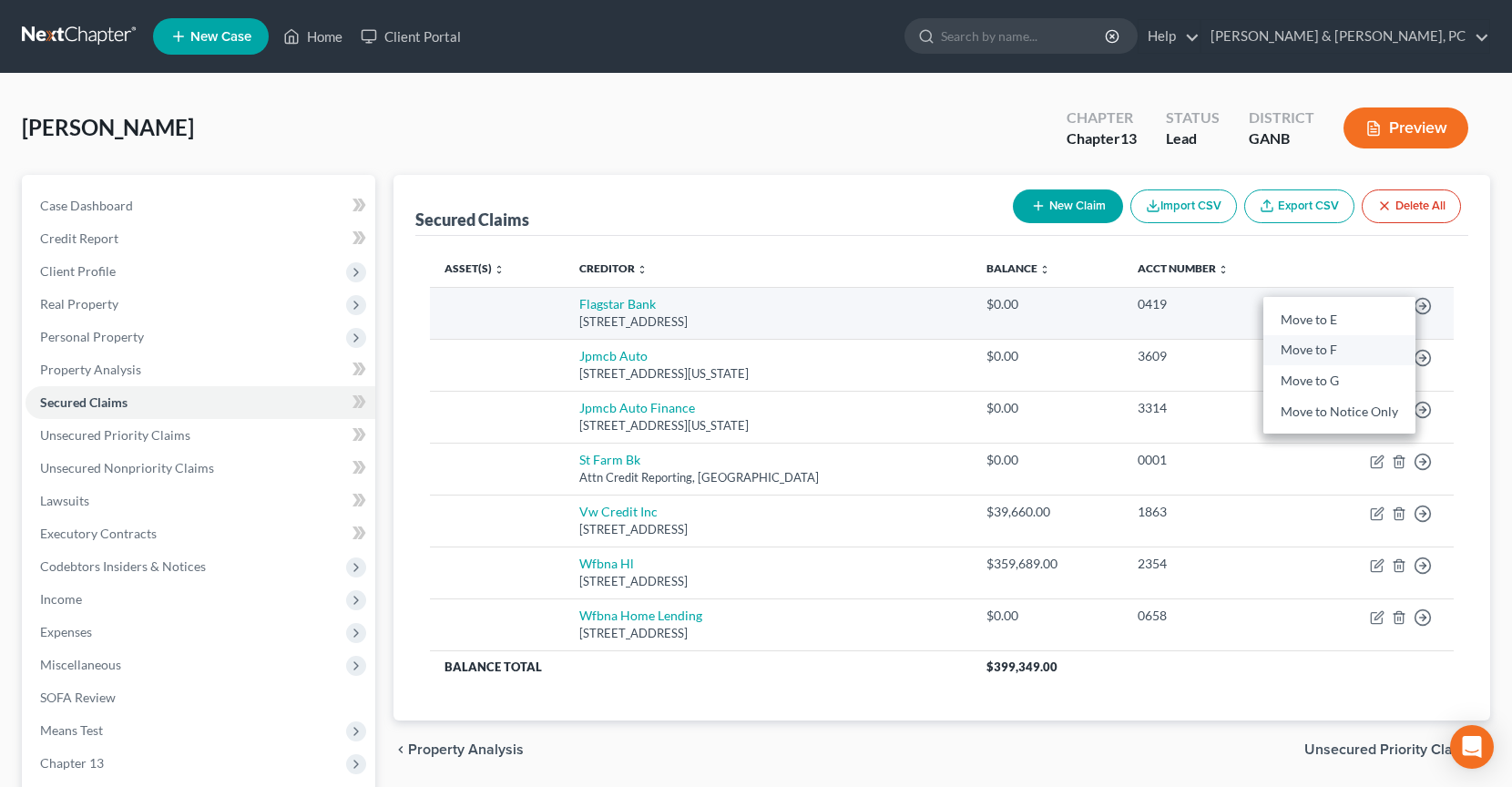
click at [1390, 361] on link "Move to F" at bounding box center [1339, 350] width 152 height 31
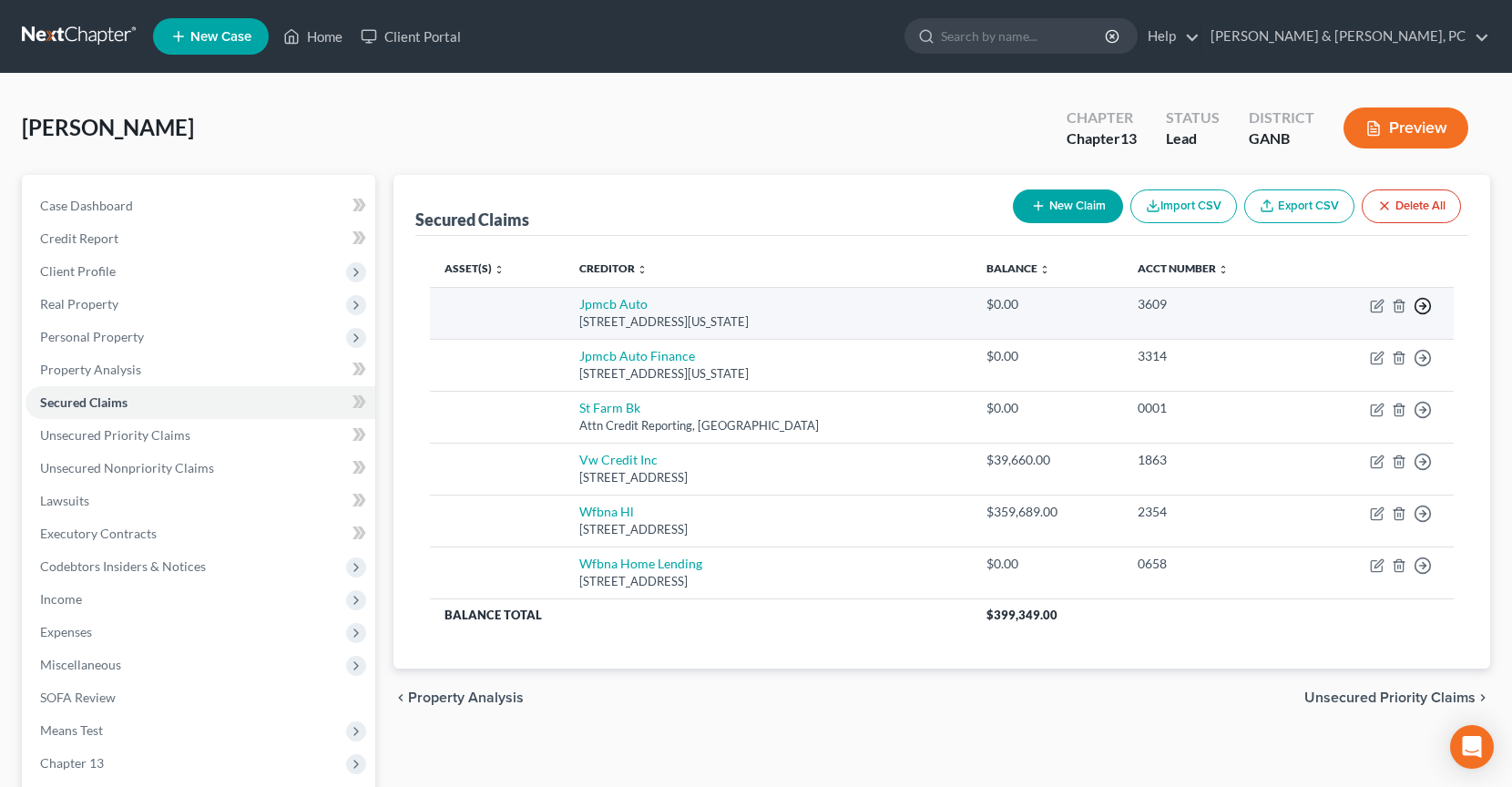
click at [1426, 303] on icon "button" at bounding box center [1422, 306] width 18 height 18
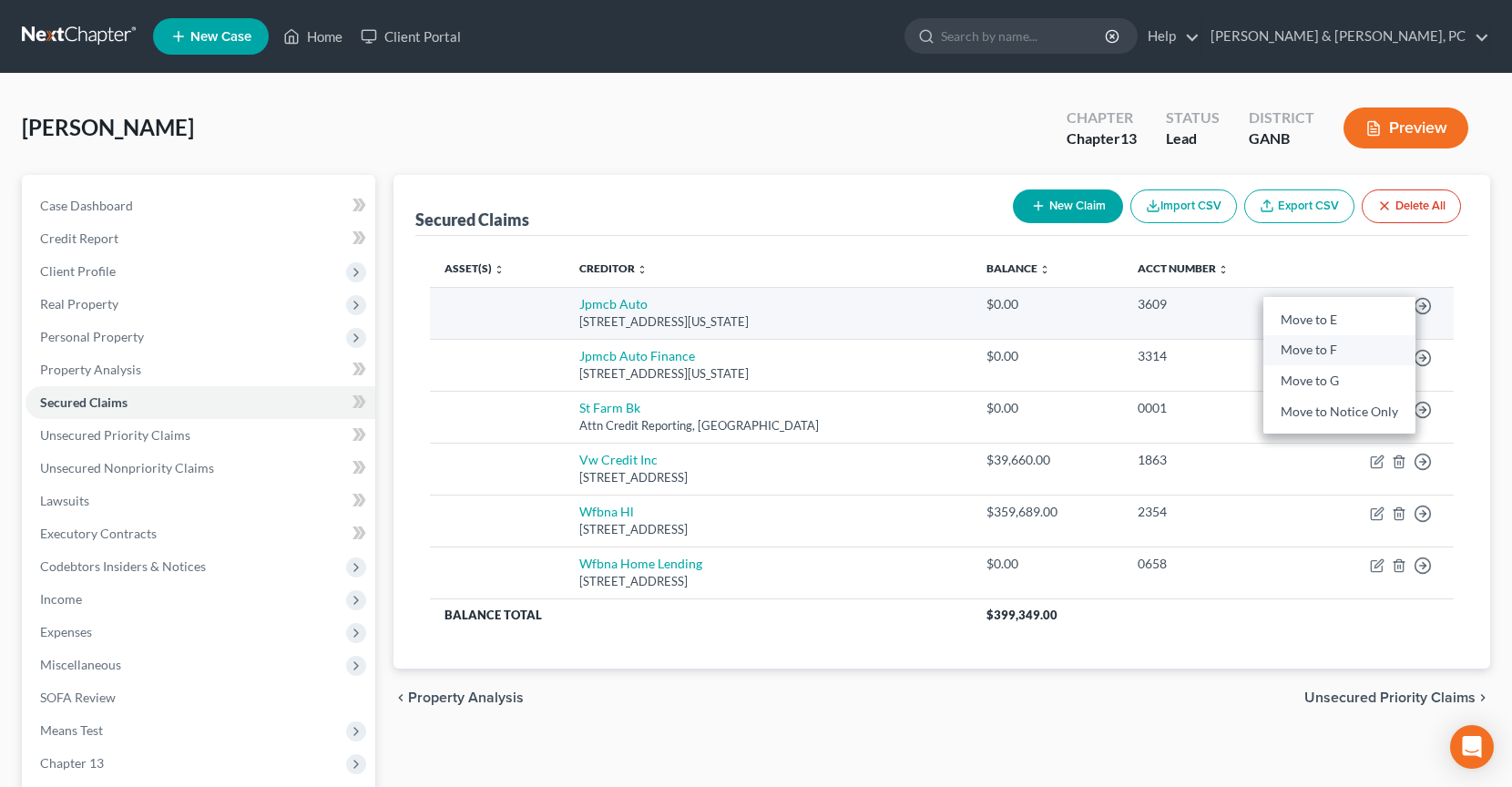
click at [1403, 350] on link "Move to F" at bounding box center [1339, 350] width 152 height 31
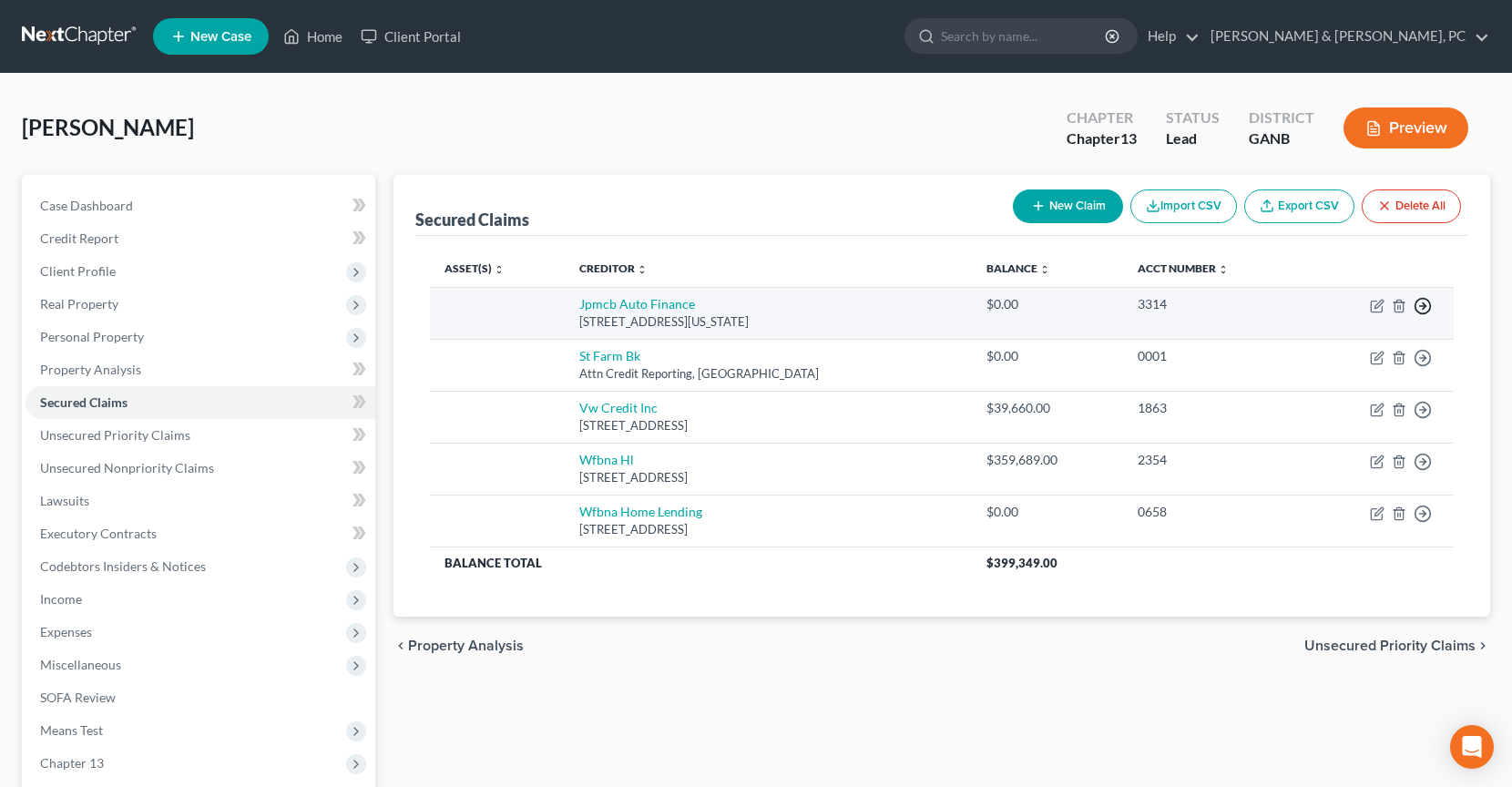
click at [1429, 305] on icon "button" at bounding box center [1422, 306] width 18 height 18
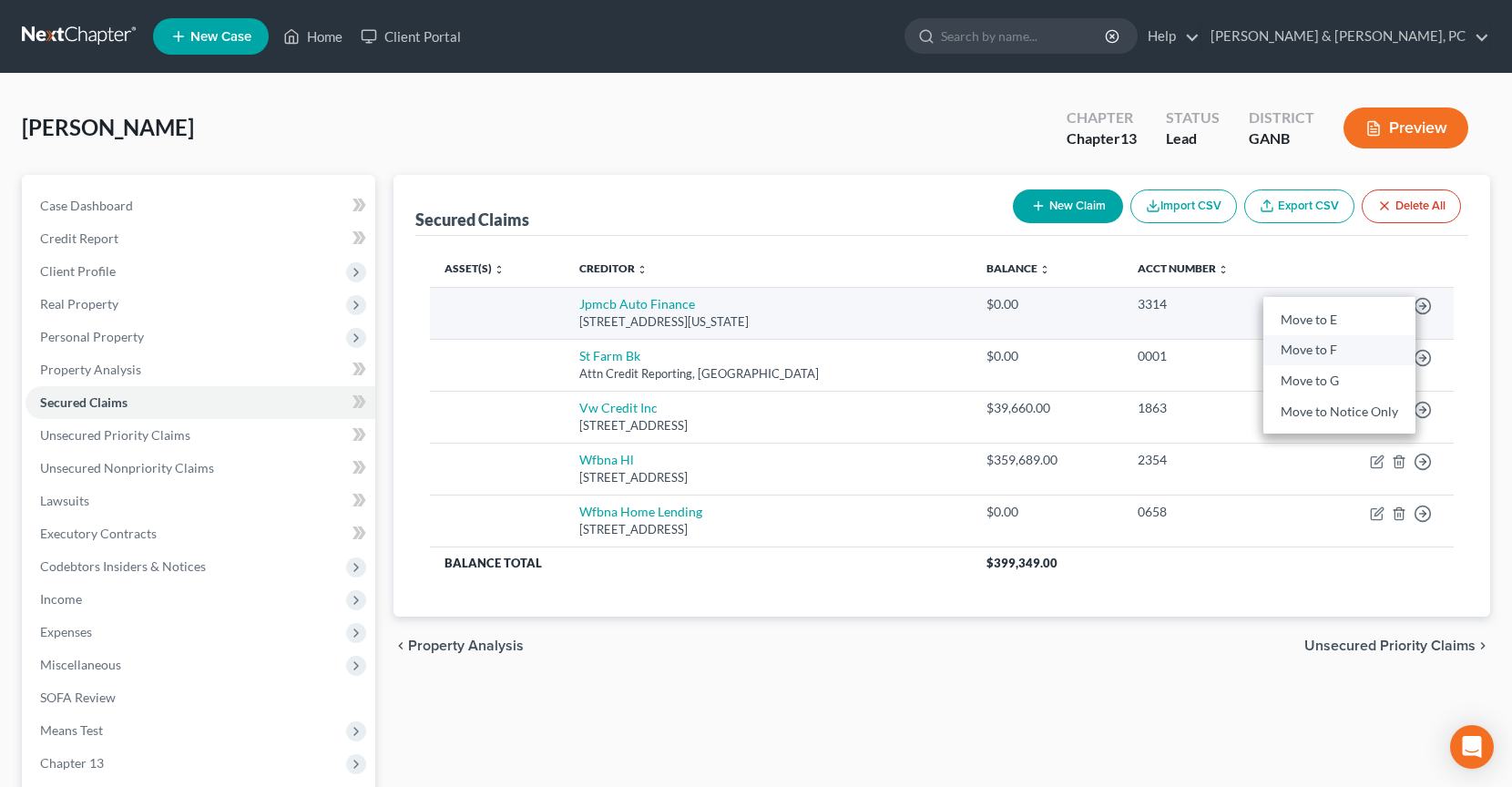
click at [1405, 357] on link "Move to F" at bounding box center [1339, 350] width 152 height 31
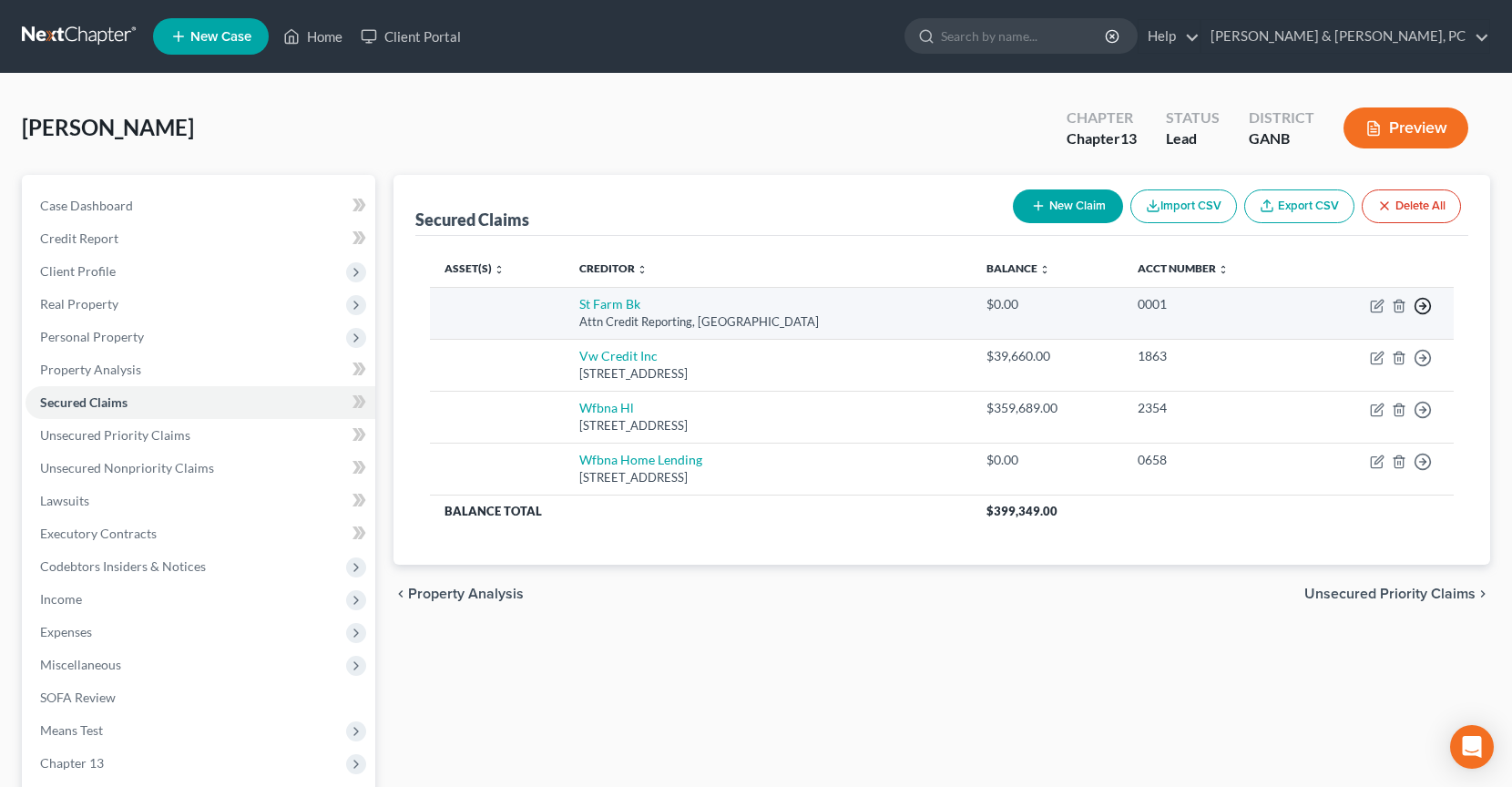
click at [1421, 309] on icon "button" at bounding box center [1422, 306] width 18 height 18
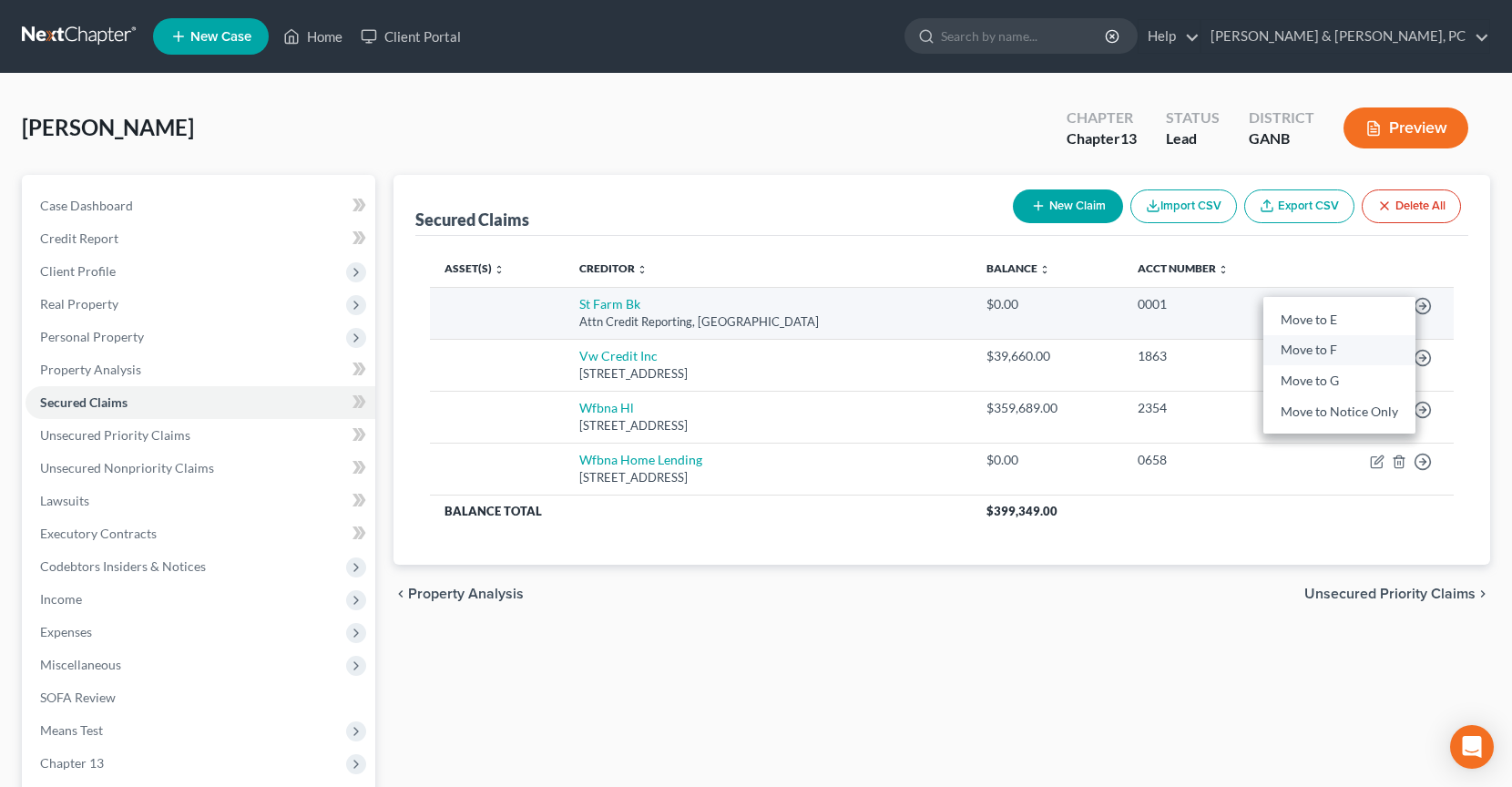
click at [1394, 356] on link "Move to F" at bounding box center [1339, 350] width 152 height 31
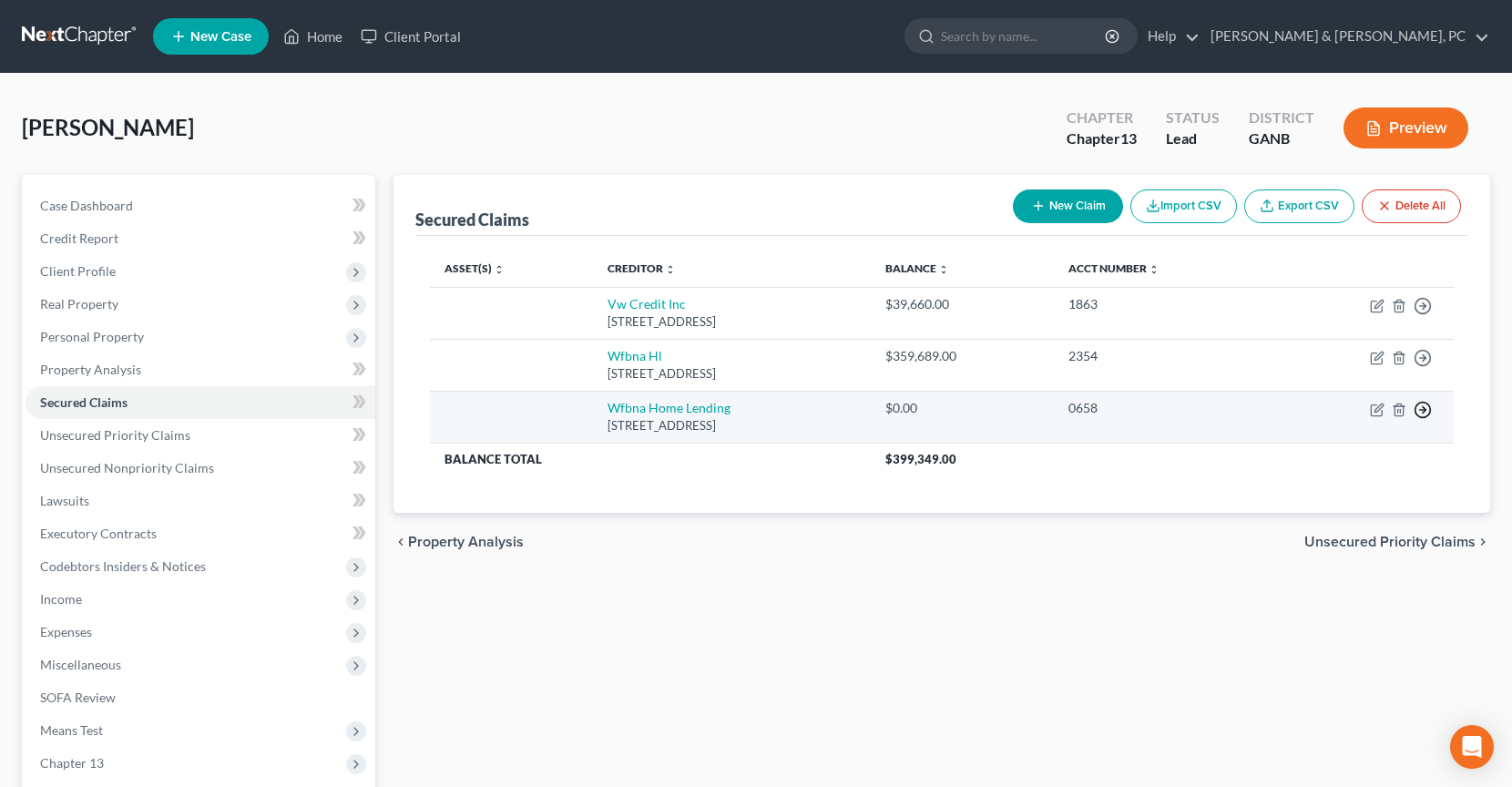
click at [1422, 412] on icon "button" at bounding box center [1422, 409] width 18 height 18
click at [1382, 462] on link "Move to F" at bounding box center [1339, 454] width 152 height 31
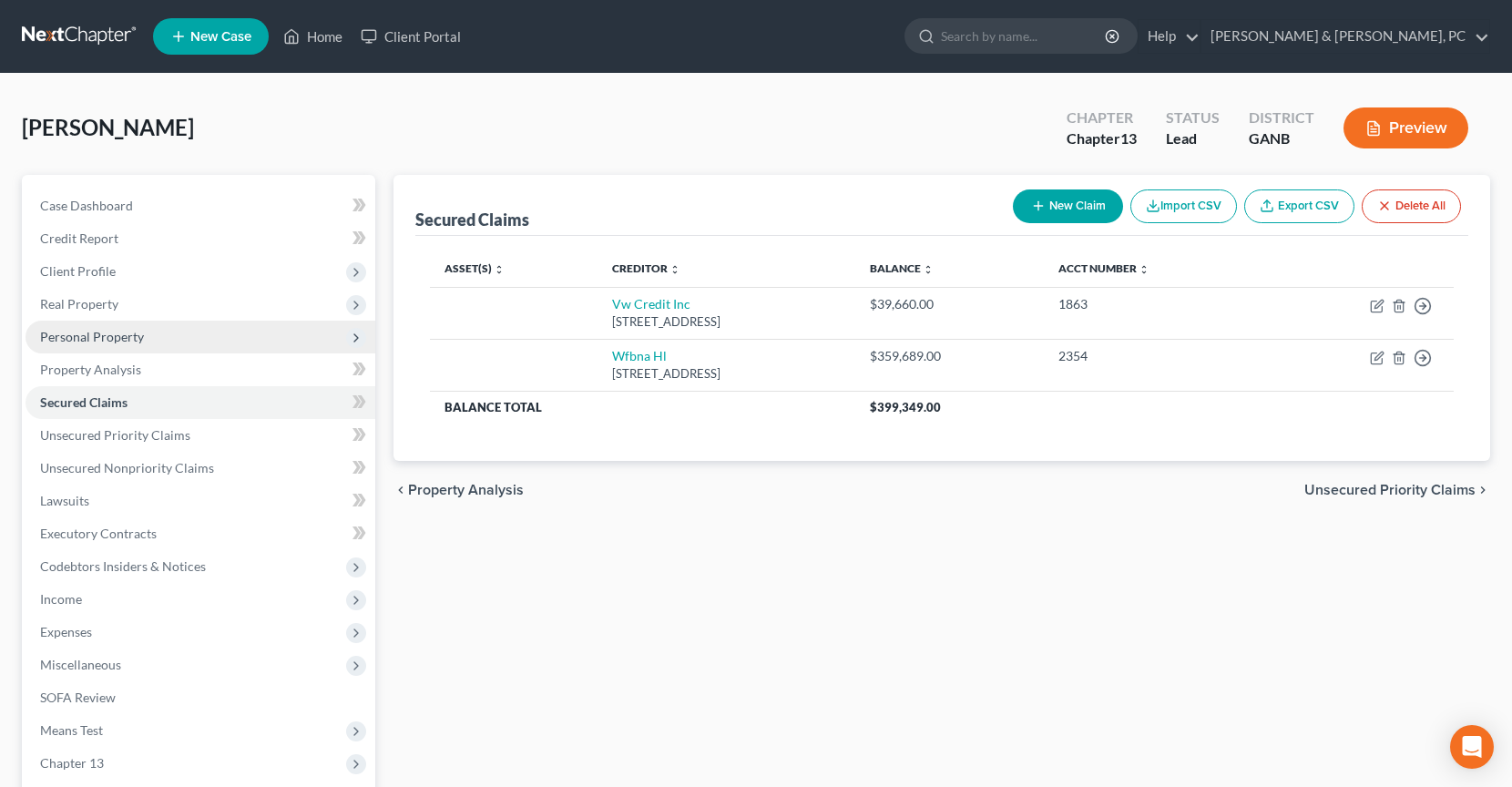
click at [129, 337] on span "Personal Property" at bounding box center [92, 336] width 104 height 16
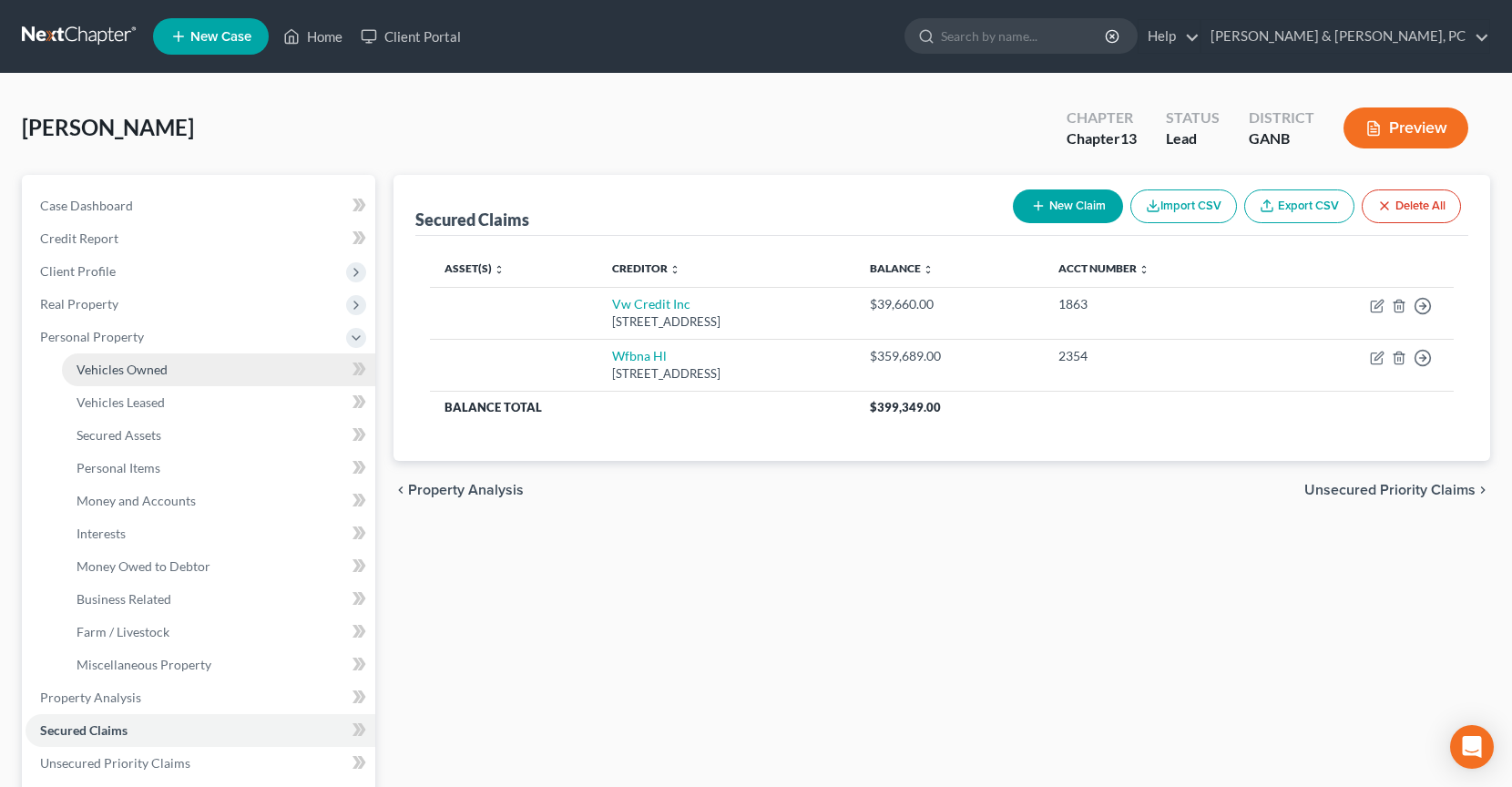
click at [133, 360] on link "Vehicles Owned" at bounding box center [219, 369] width 314 height 33
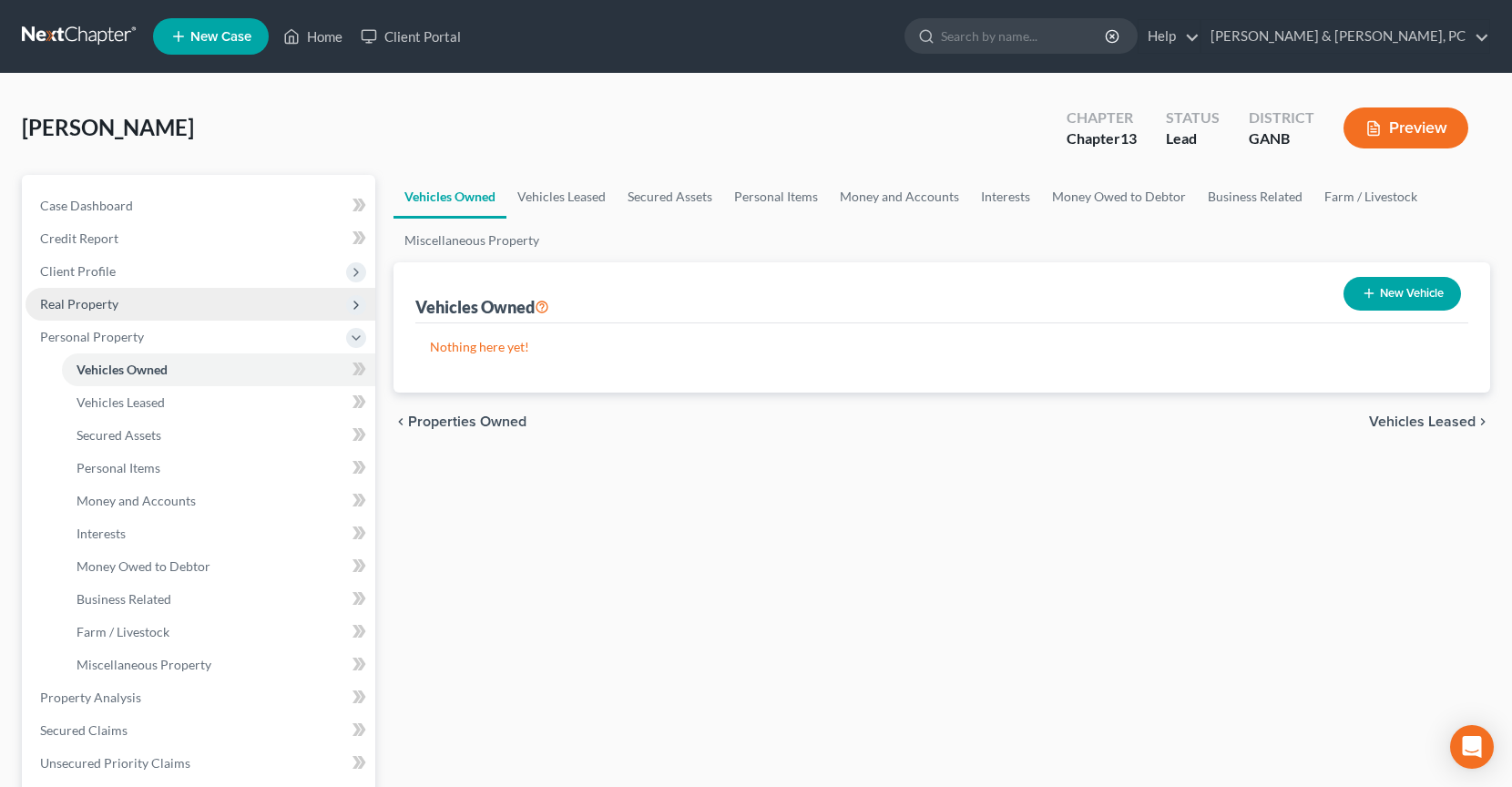
click at [116, 301] on span "Real Property" at bounding box center [200, 304] width 350 height 33
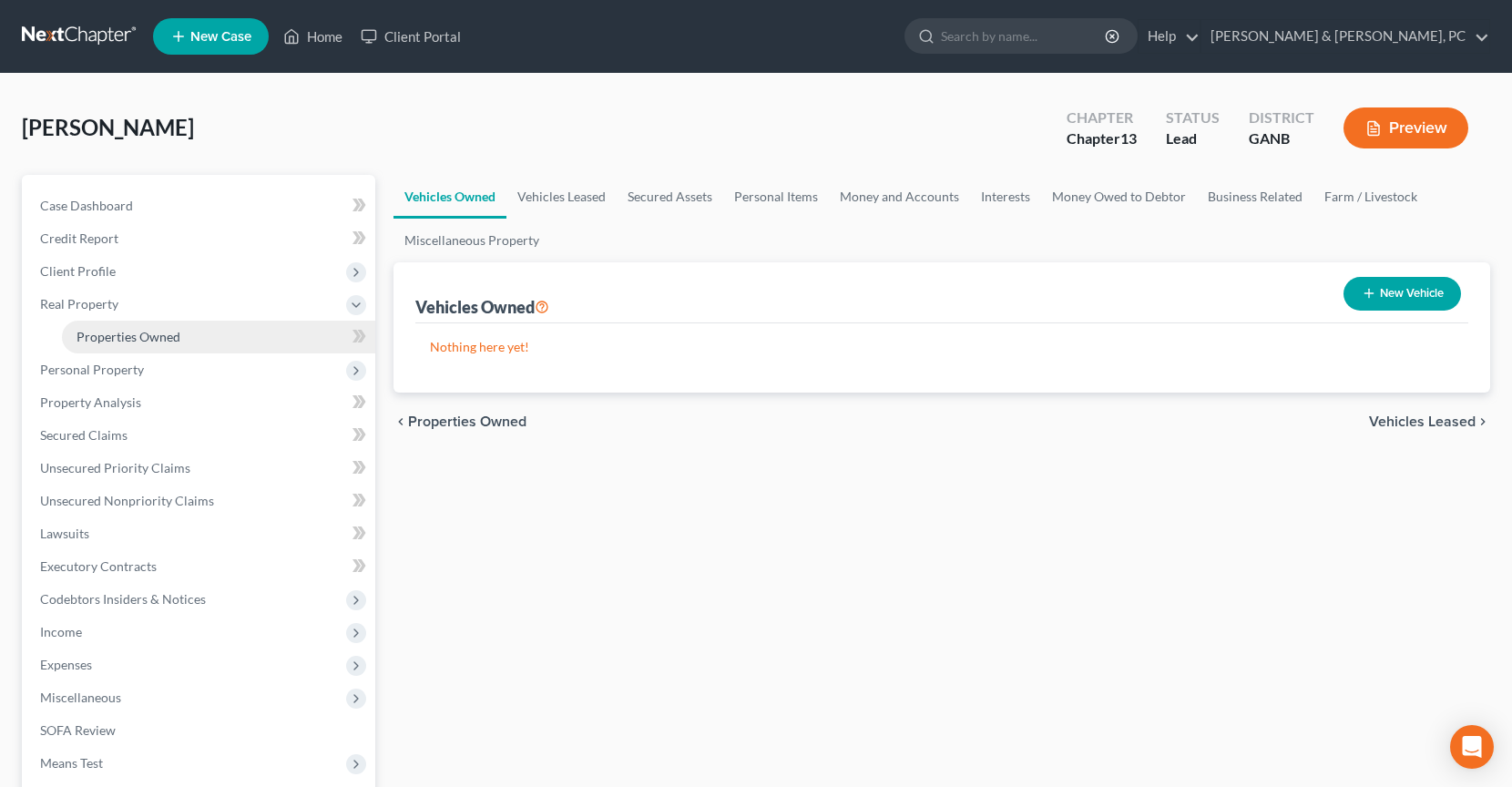
click at [117, 323] on link "Properties Owned" at bounding box center [219, 336] width 314 height 33
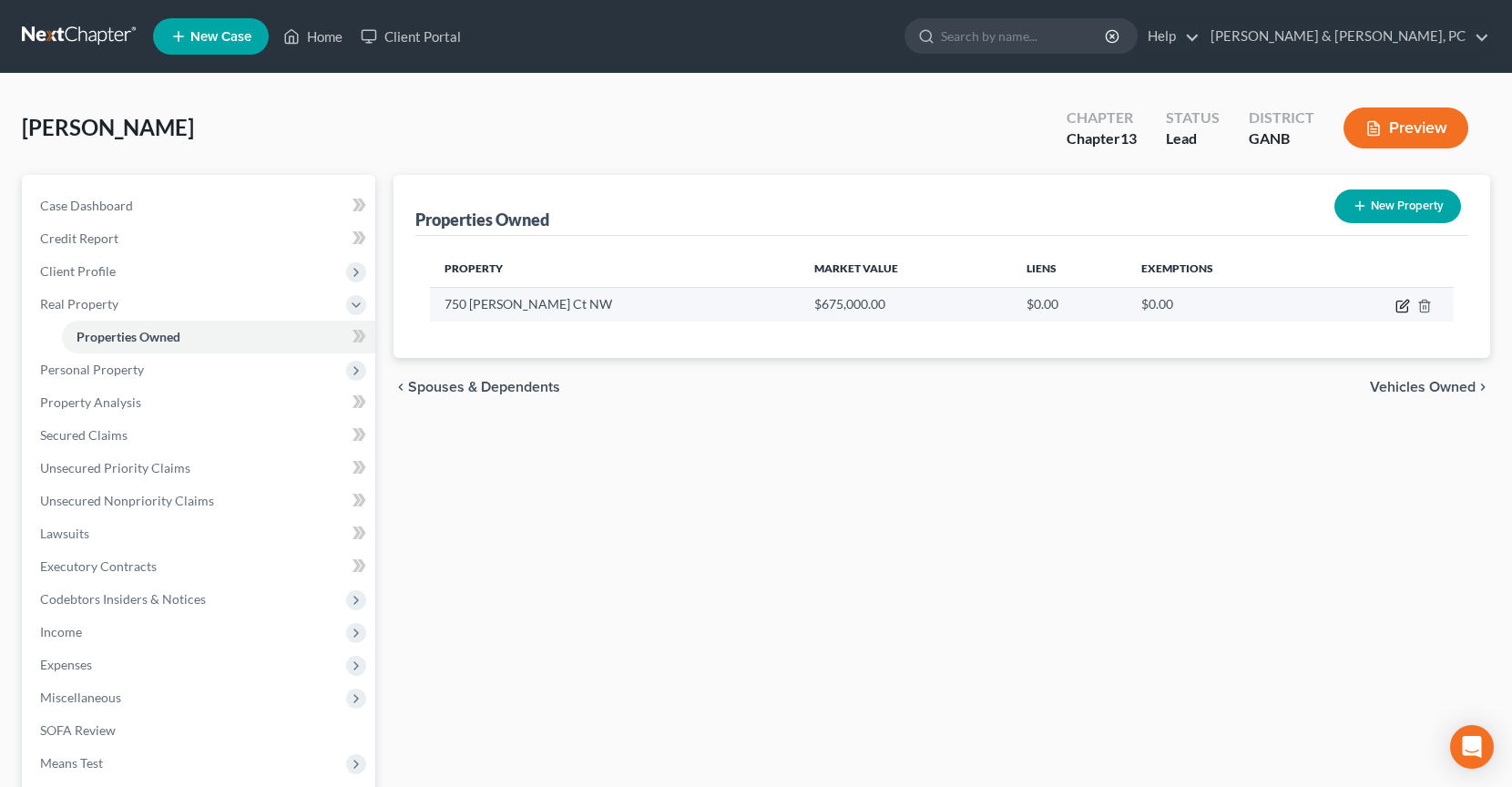
click at [1406, 305] on icon "button" at bounding box center [1402, 306] width 15 height 15
select select "10"
select select "0"
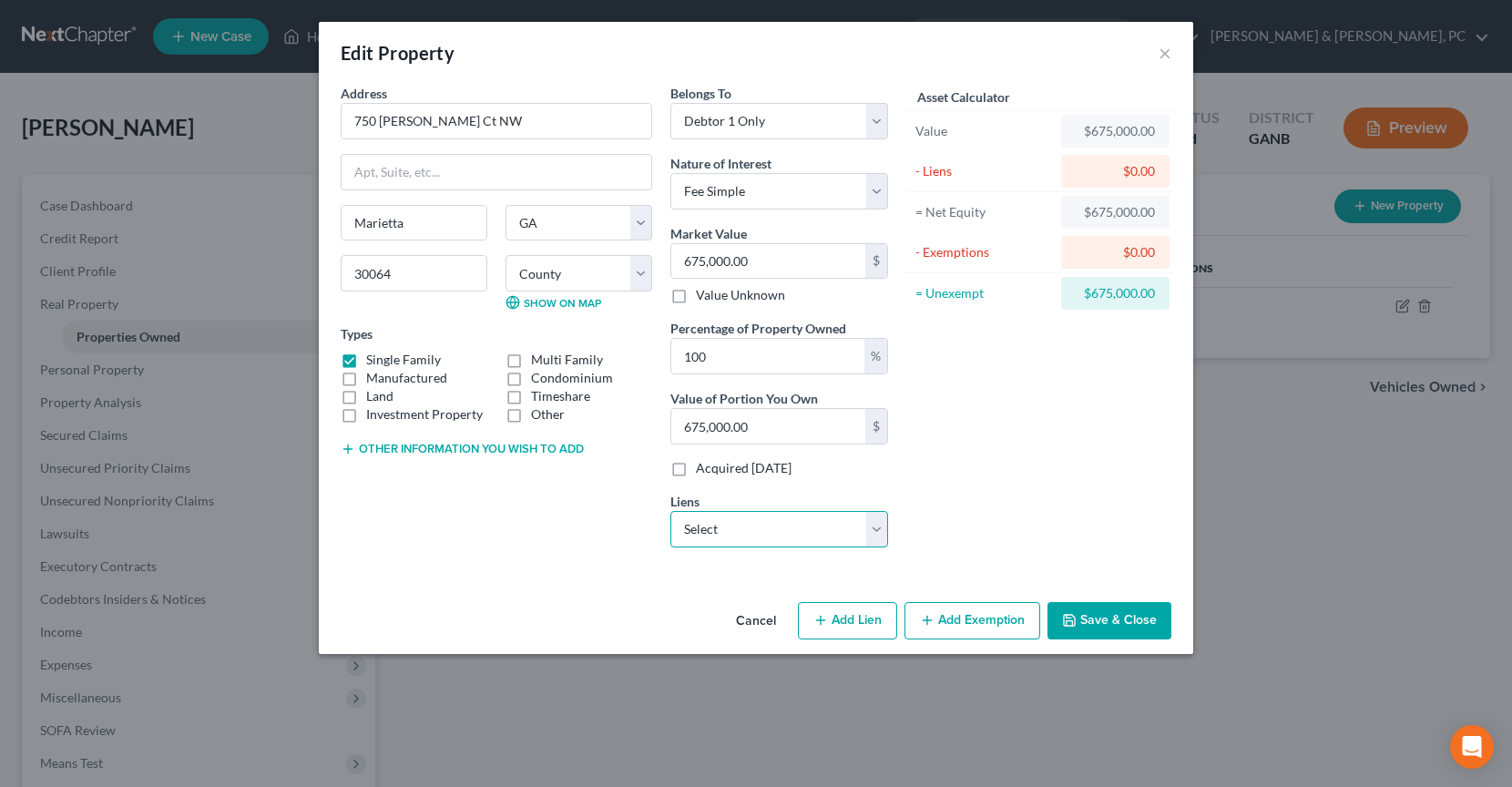
click at [777, 531] on select "Select Wfbna Hl - $359,689.00 Vw Credit Inc - $39,660.00" at bounding box center [778, 529] width 218 height 36
select select "0"
click at [670, 511] on select "Select Wfbna Hl - $359,689.00 Vw Credit Inc - $39,660.00" at bounding box center [778, 529] width 218 height 36
select select
select select "16"
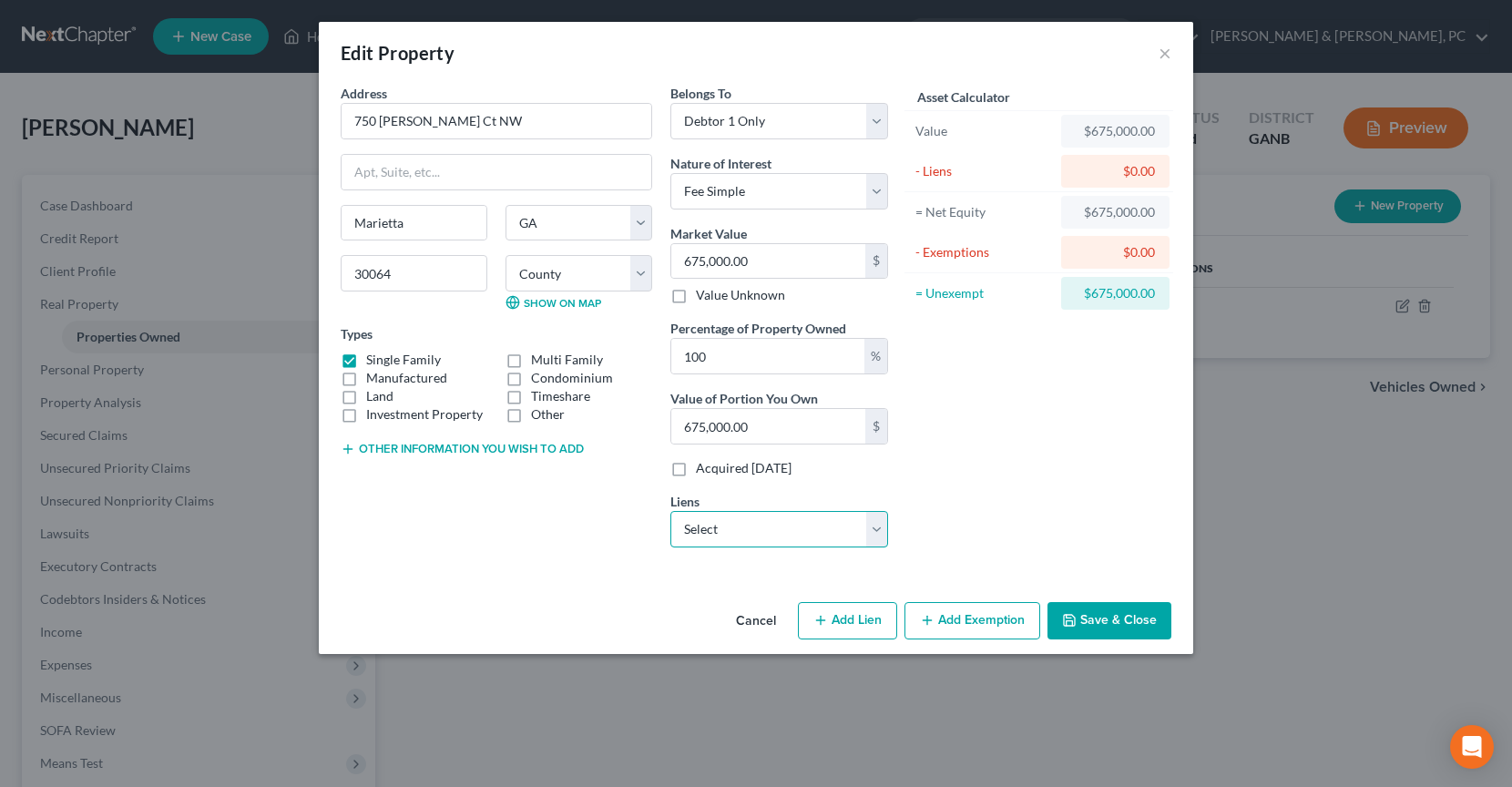
select select "0"
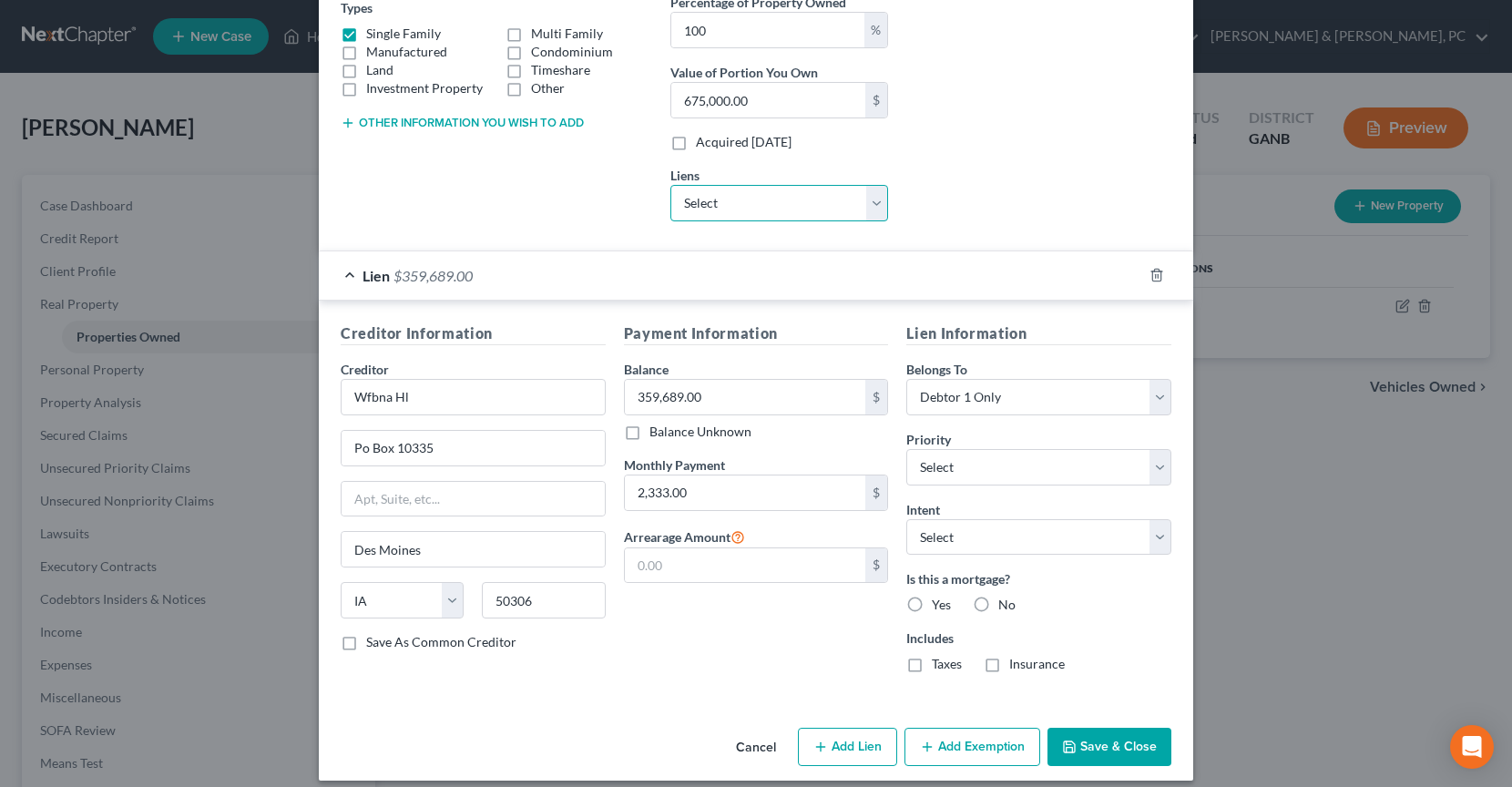
scroll to position [341, 0]
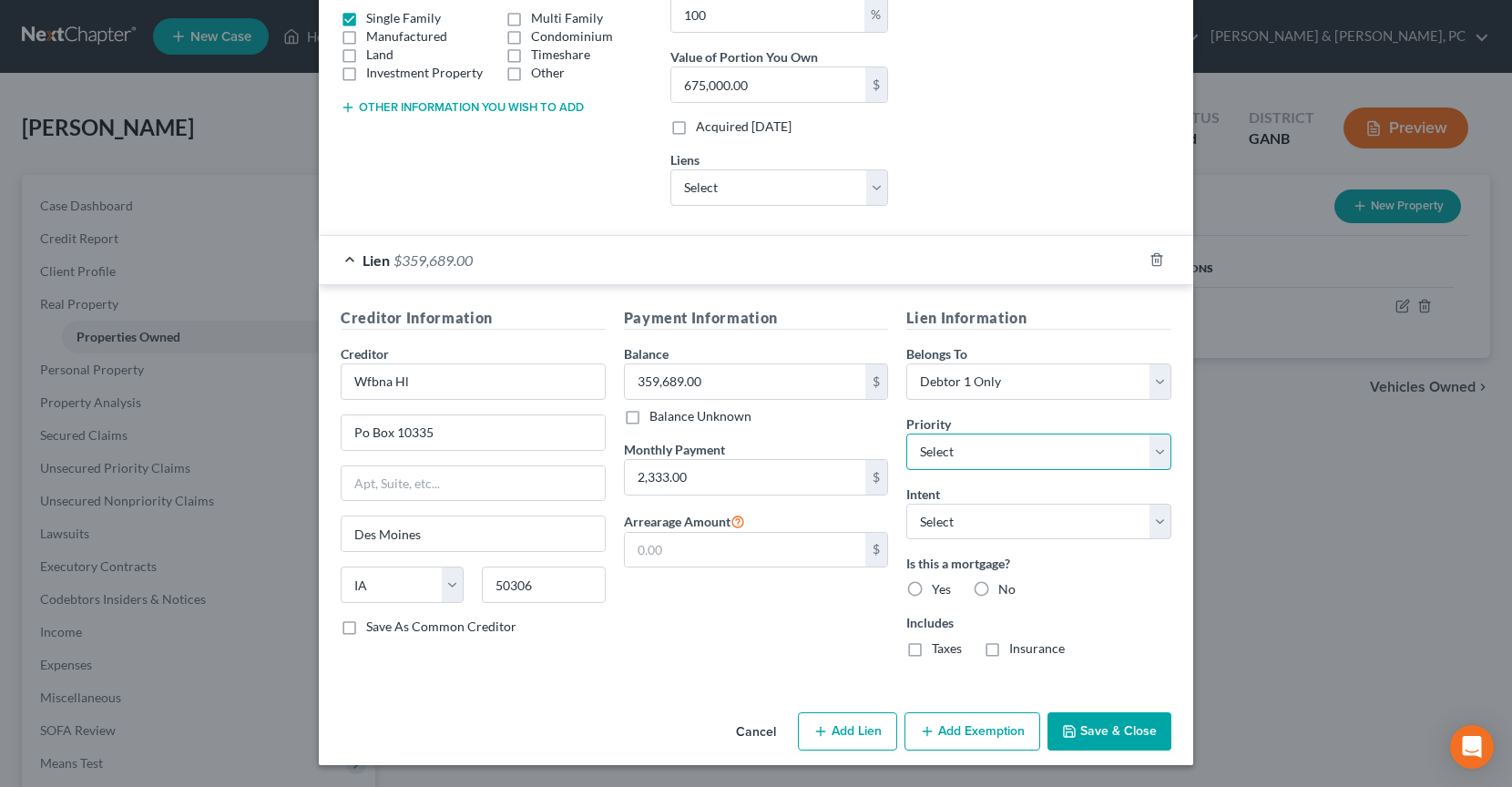
click at [964, 452] on select "Select 1st 2nd 3rd 4th 5th 6th 7th 8th 9th 10th 11th 12th 13th 14th 15th 16th 1…" at bounding box center [1039, 451] width 265 height 36
select select "0"
click at [906, 433] on select "Select 1st 2nd 3rd 4th 5th 6th 7th 8th 9th 10th 11th 12th 13th 14th 15th 16th 1…" at bounding box center [1039, 451] width 265 height 36
click at [992, 526] on select "Select Surrender Redeem Reaffirm Avoid Other" at bounding box center [1039, 522] width 265 height 36
select select "2"
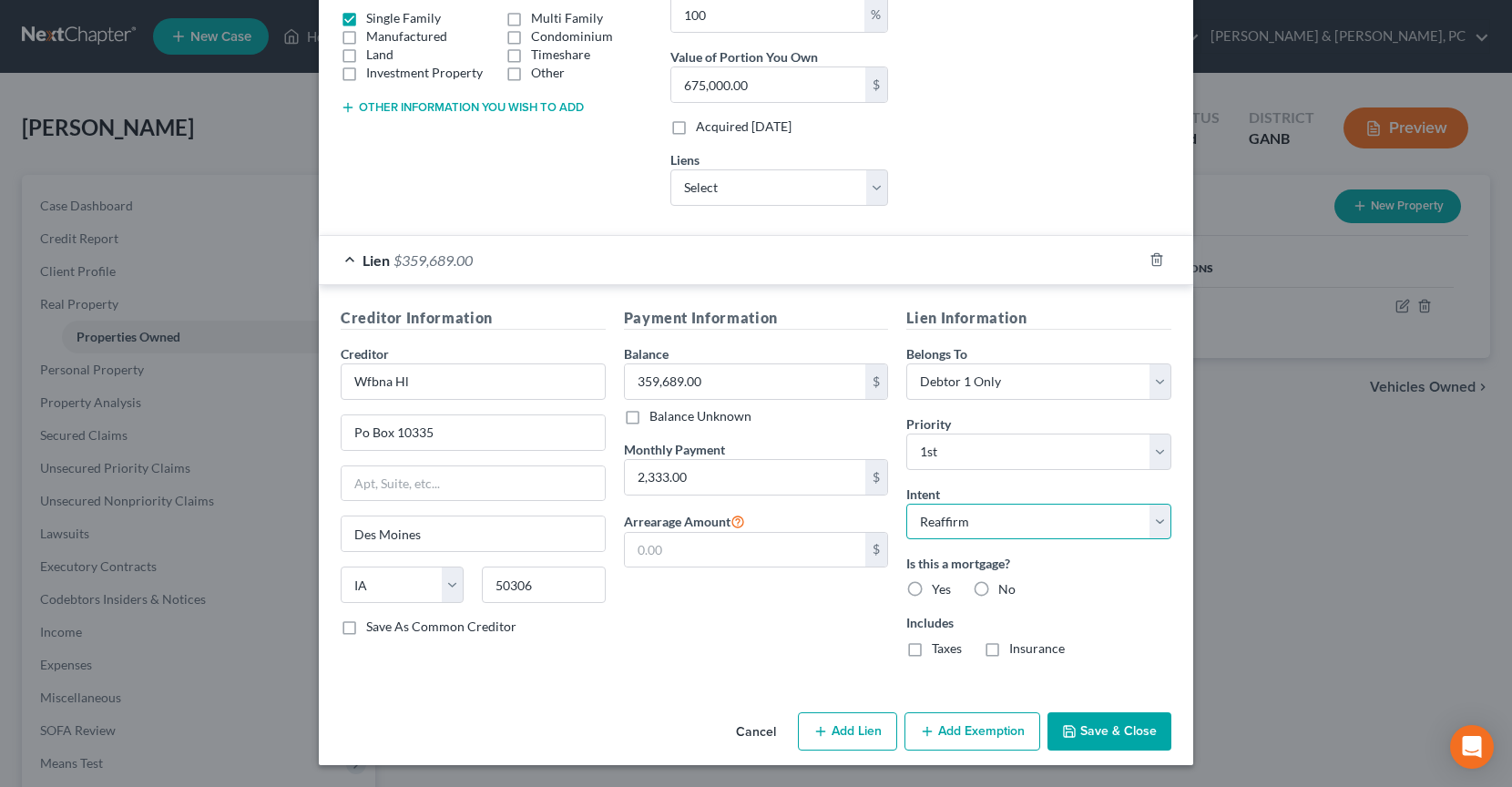
click at [906, 504] on select "Select Surrender Redeem Reaffirm Avoid Other" at bounding box center [1039, 522] width 265 height 36
click at [931, 587] on label "Yes" at bounding box center [940, 589] width 19 height 18
click at [939, 587] on input "Yes" at bounding box center [945, 586] width 12 height 12
radio input "true"
click at [931, 643] on label "Taxes" at bounding box center [946, 648] width 30 height 18
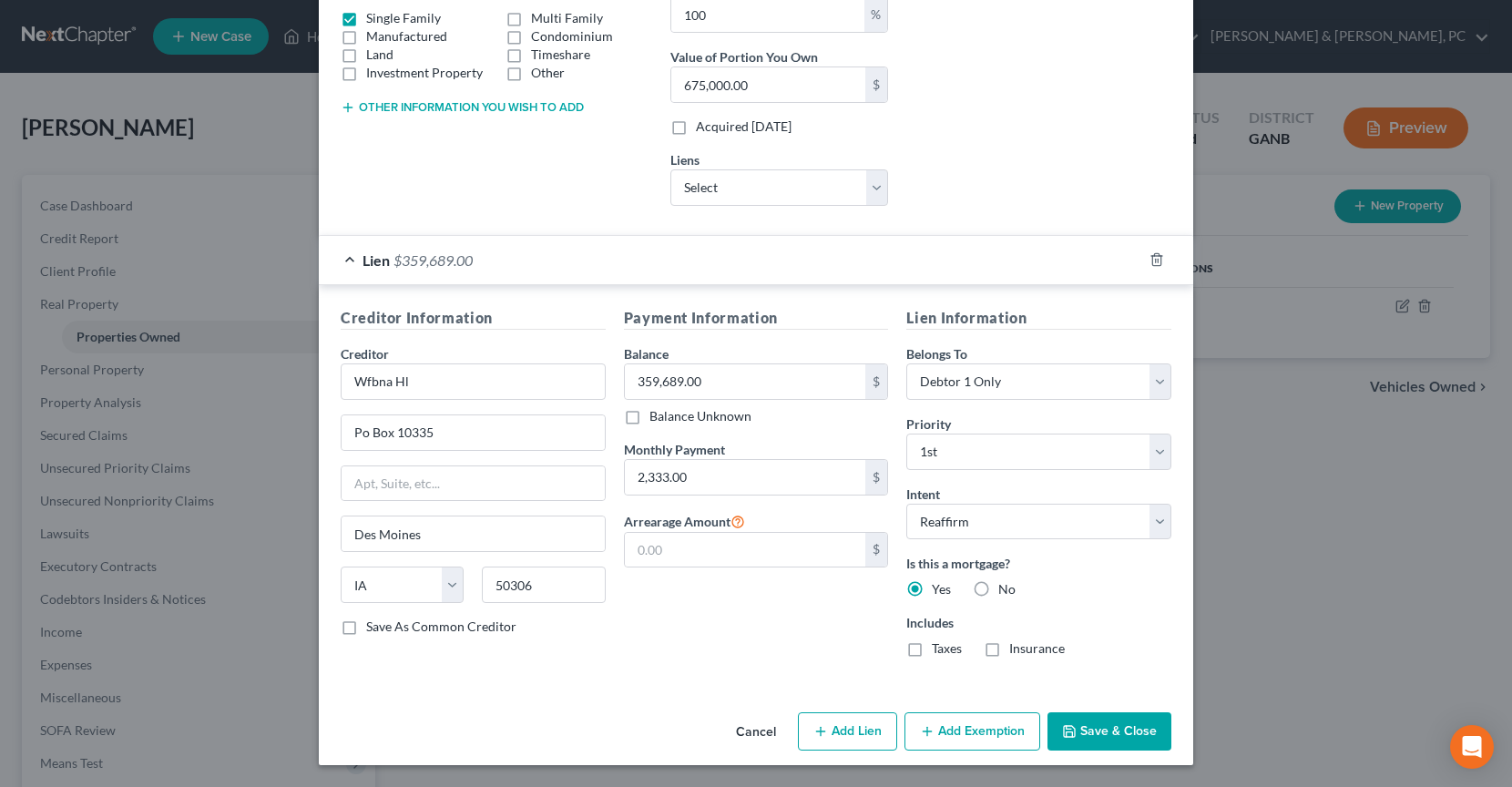
click at [939, 643] on input "Taxes" at bounding box center [945, 645] width 12 height 12
checkbox input "true"
click at [1009, 651] on label "Insurance" at bounding box center [1037, 648] width 55 height 18
click at [1016, 651] on input "Insurance" at bounding box center [1022, 645] width 12 height 12
checkbox input "true"
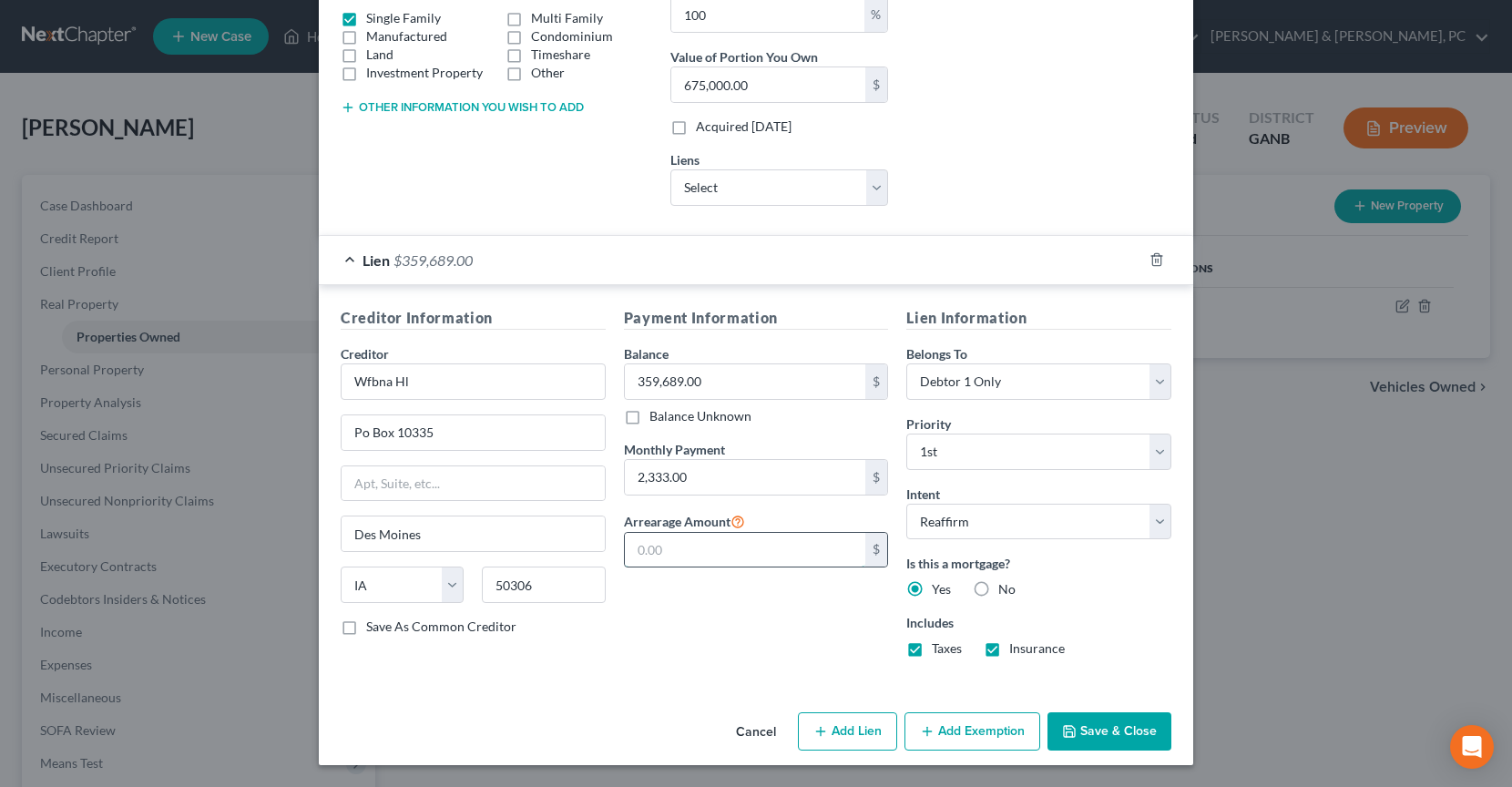
click at [732, 544] on input "text" at bounding box center [745, 549] width 242 height 35
type input "47,000"
click at [1117, 731] on button "Save & Close" at bounding box center [1110, 731] width 124 height 38
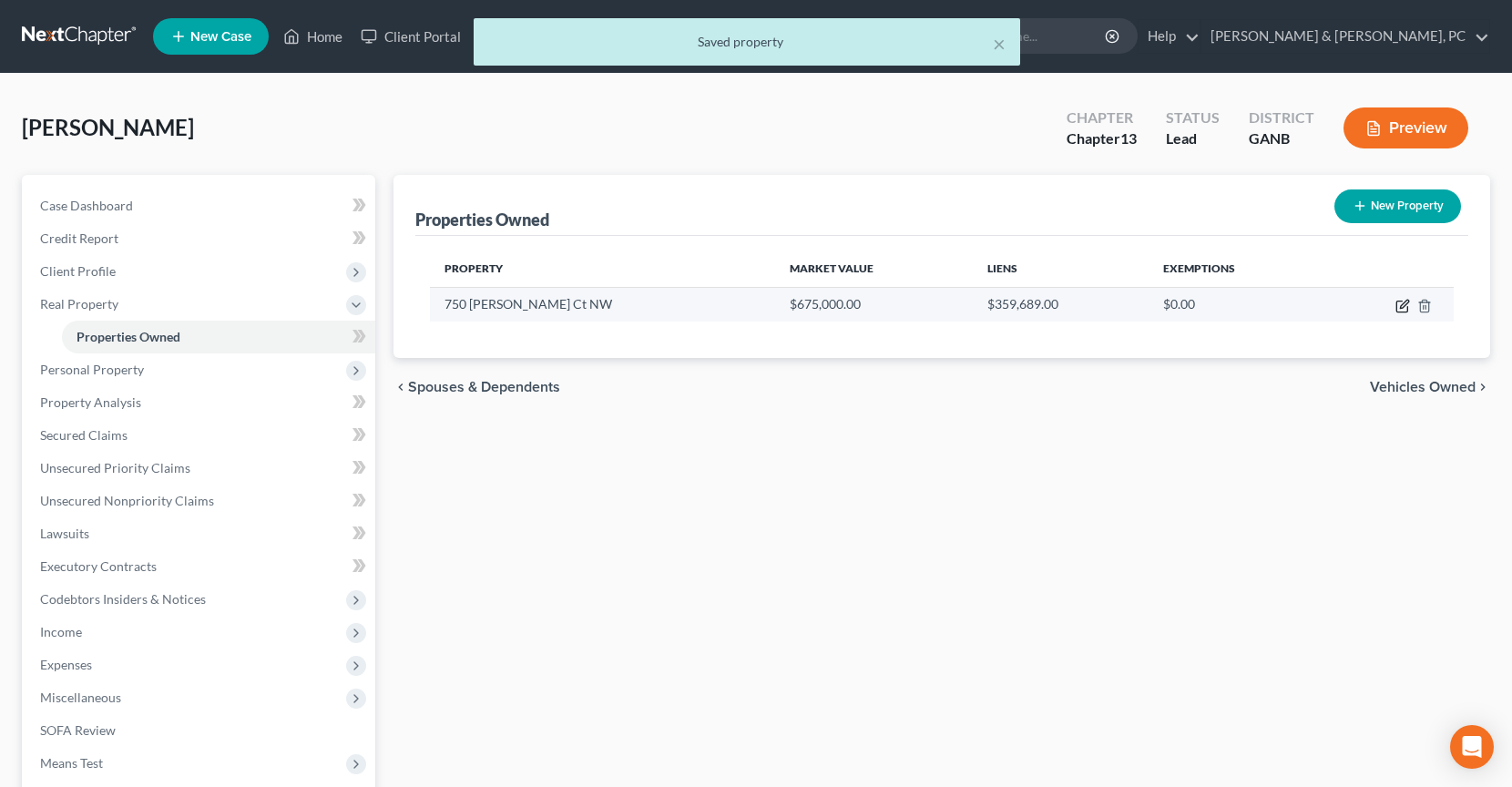
click at [1405, 308] on icon "button" at bounding box center [1402, 306] width 15 height 15
select select "10"
select select "32"
select select "0"
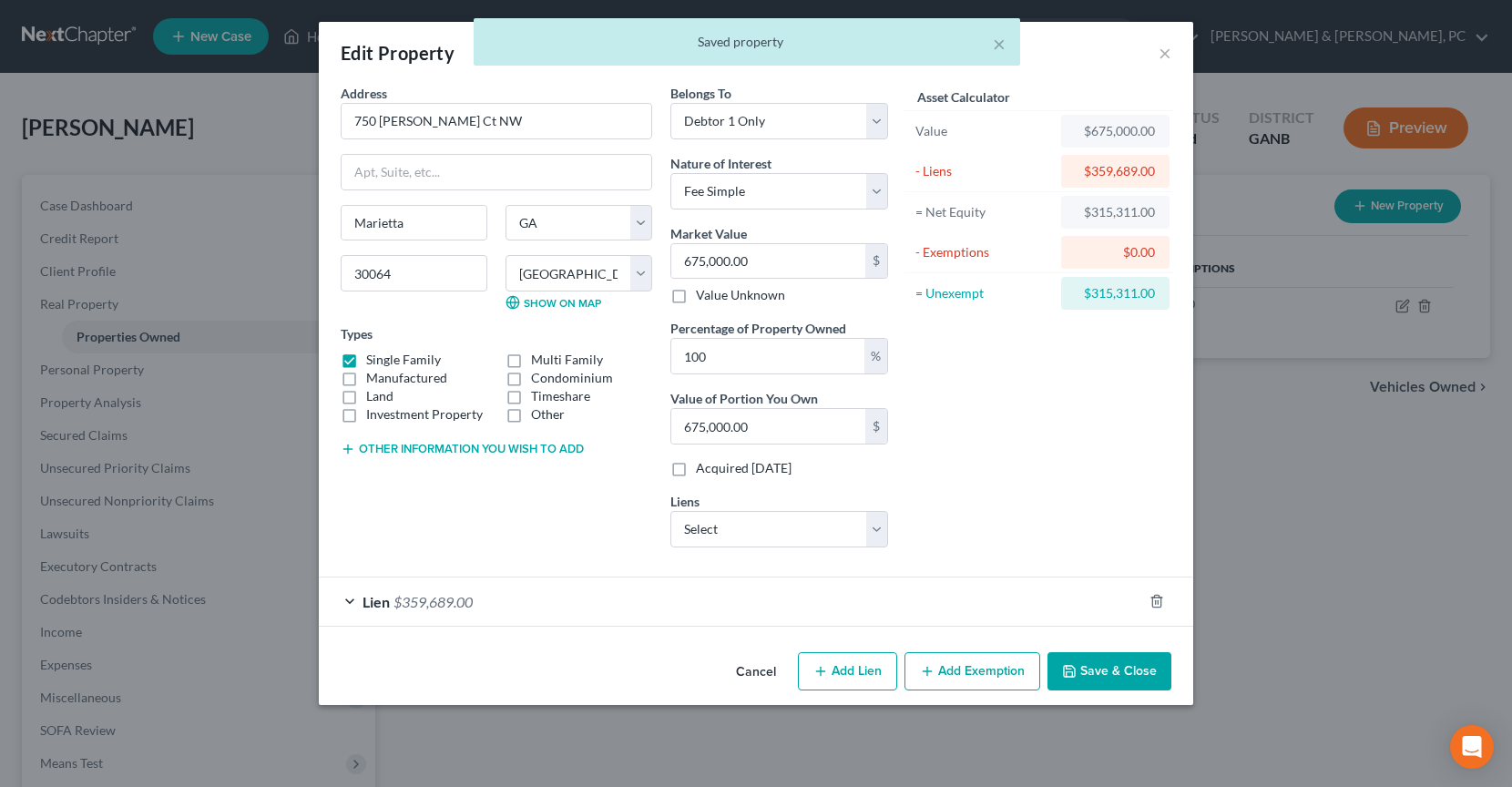
click at [966, 671] on button "Add Exemption" at bounding box center [972, 671] width 136 height 38
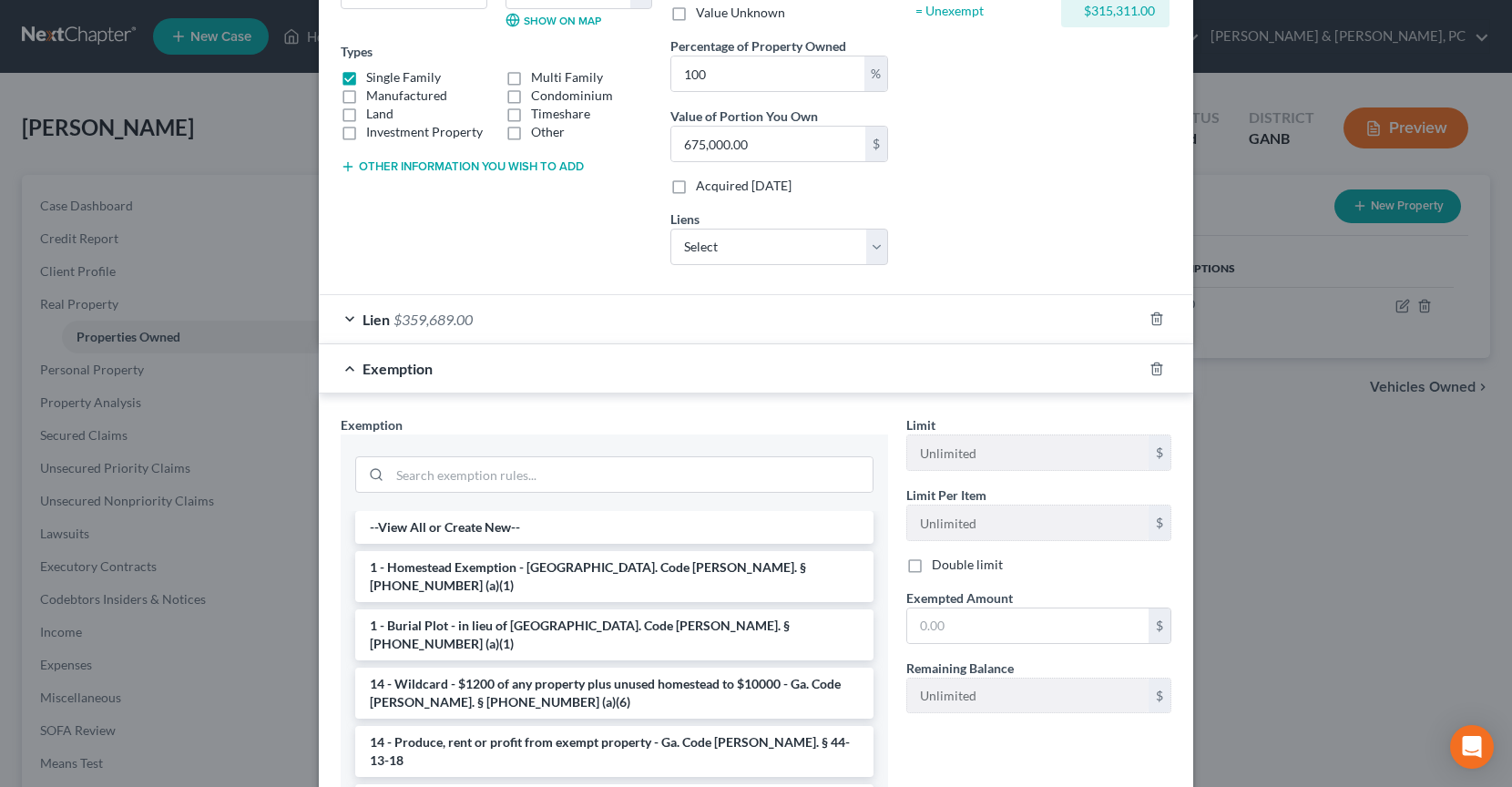
scroll to position [428, 0]
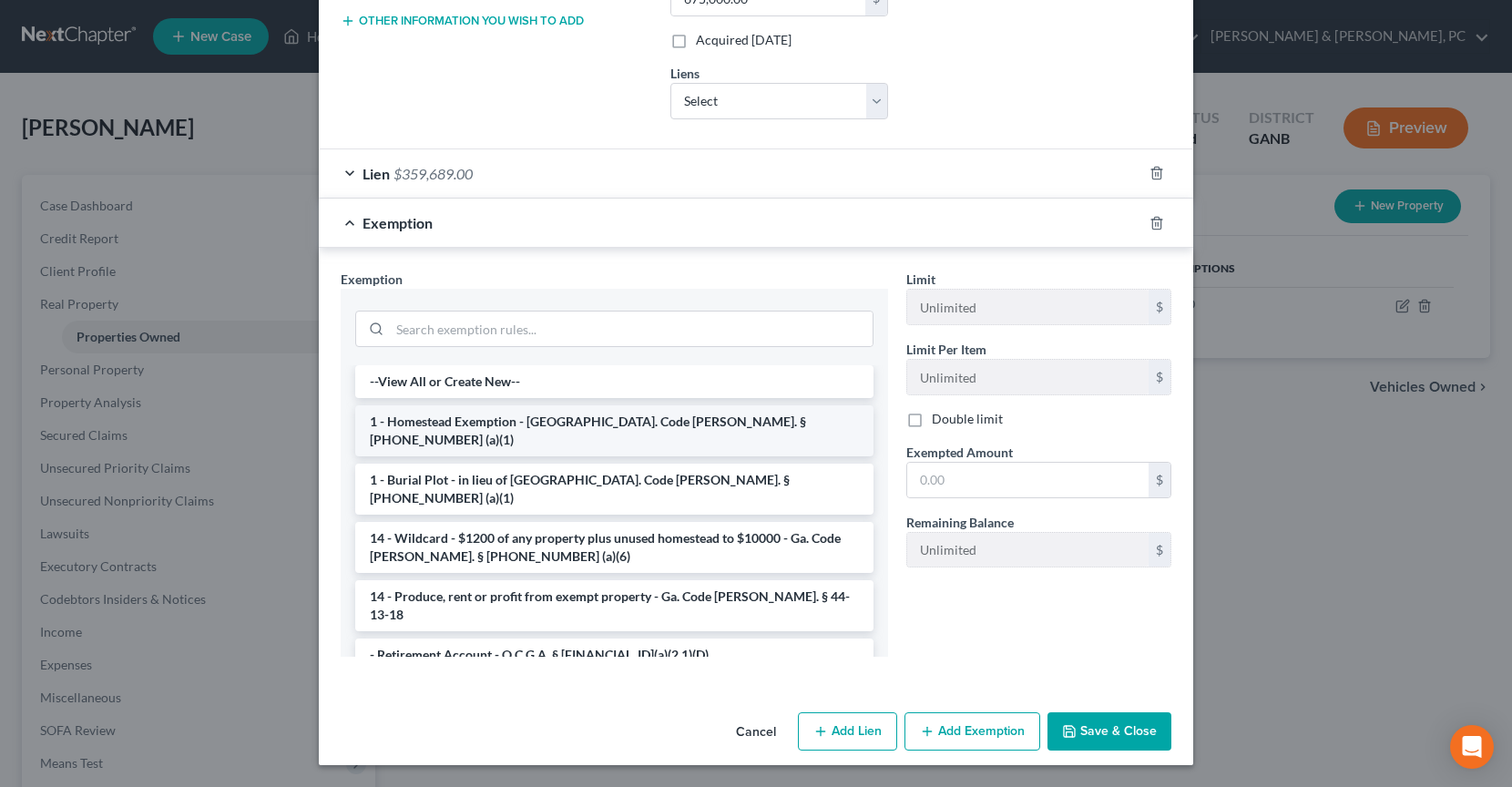
click at [470, 418] on li "1 - Homestead Exemption - Ga. Code Ann. § 44-13-100 (a)(1)" at bounding box center [613, 431] width 518 height 51
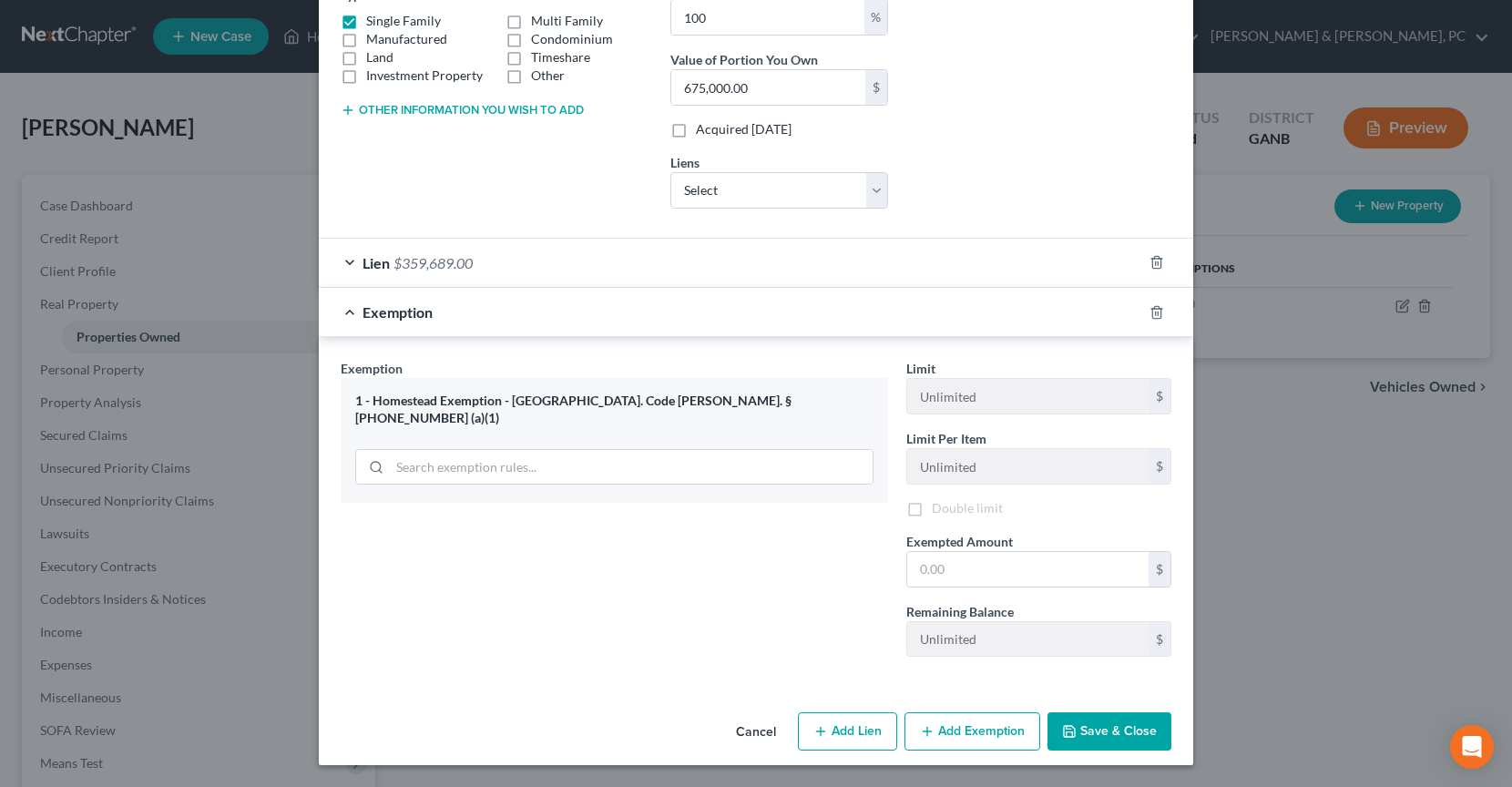
scroll to position [341, 0]
click at [1000, 558] on input "text" at bounding box center [1028, 568] width 242 height 35
type input "21,500"
click at [1146, 724] on button "Save & Close" at bounding box center [1110, 731] width 124 height 38
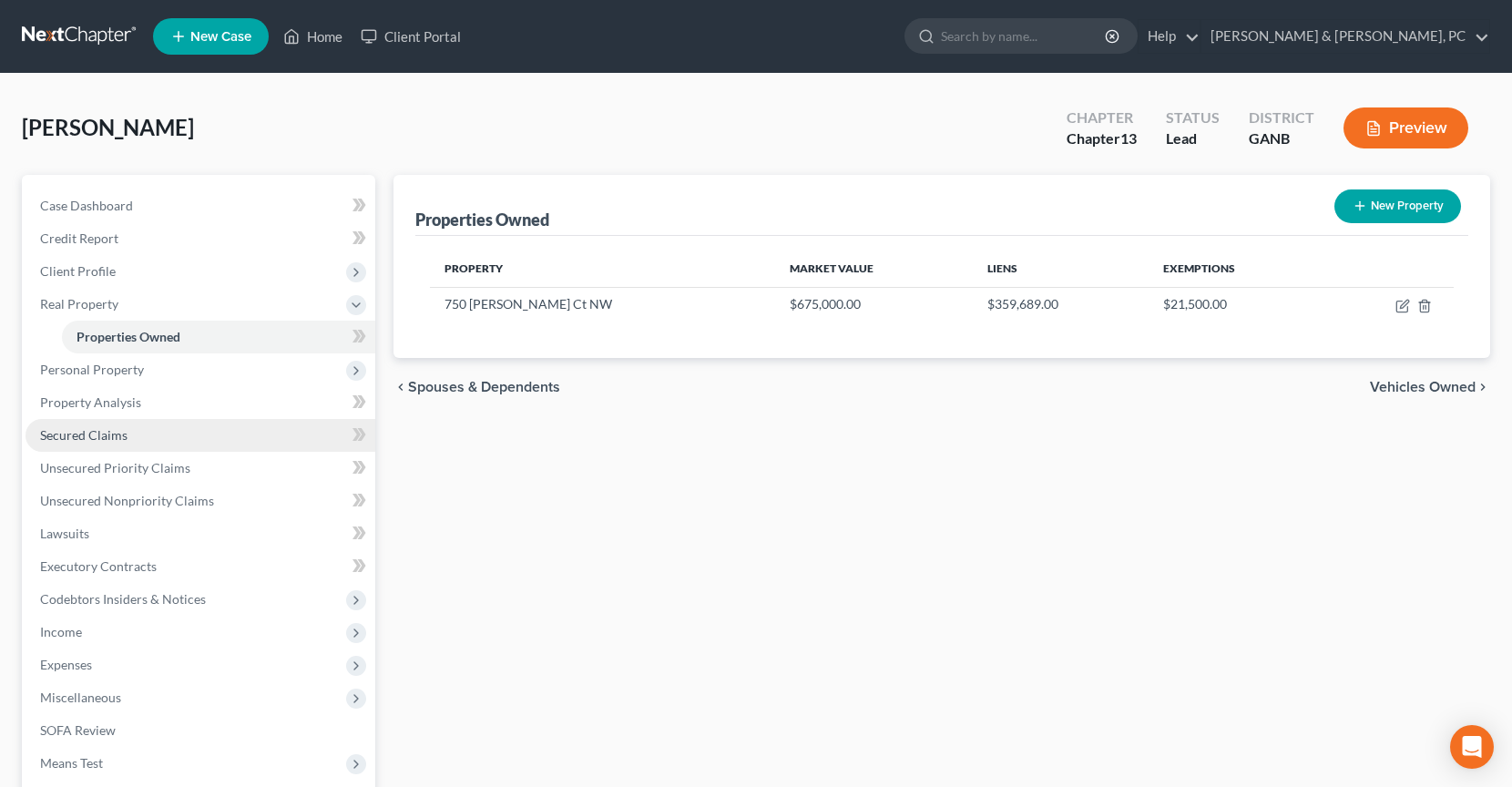
click at [158, 445] on link "Secured Claims" at bounding box center [200, 435] width 350 height 33
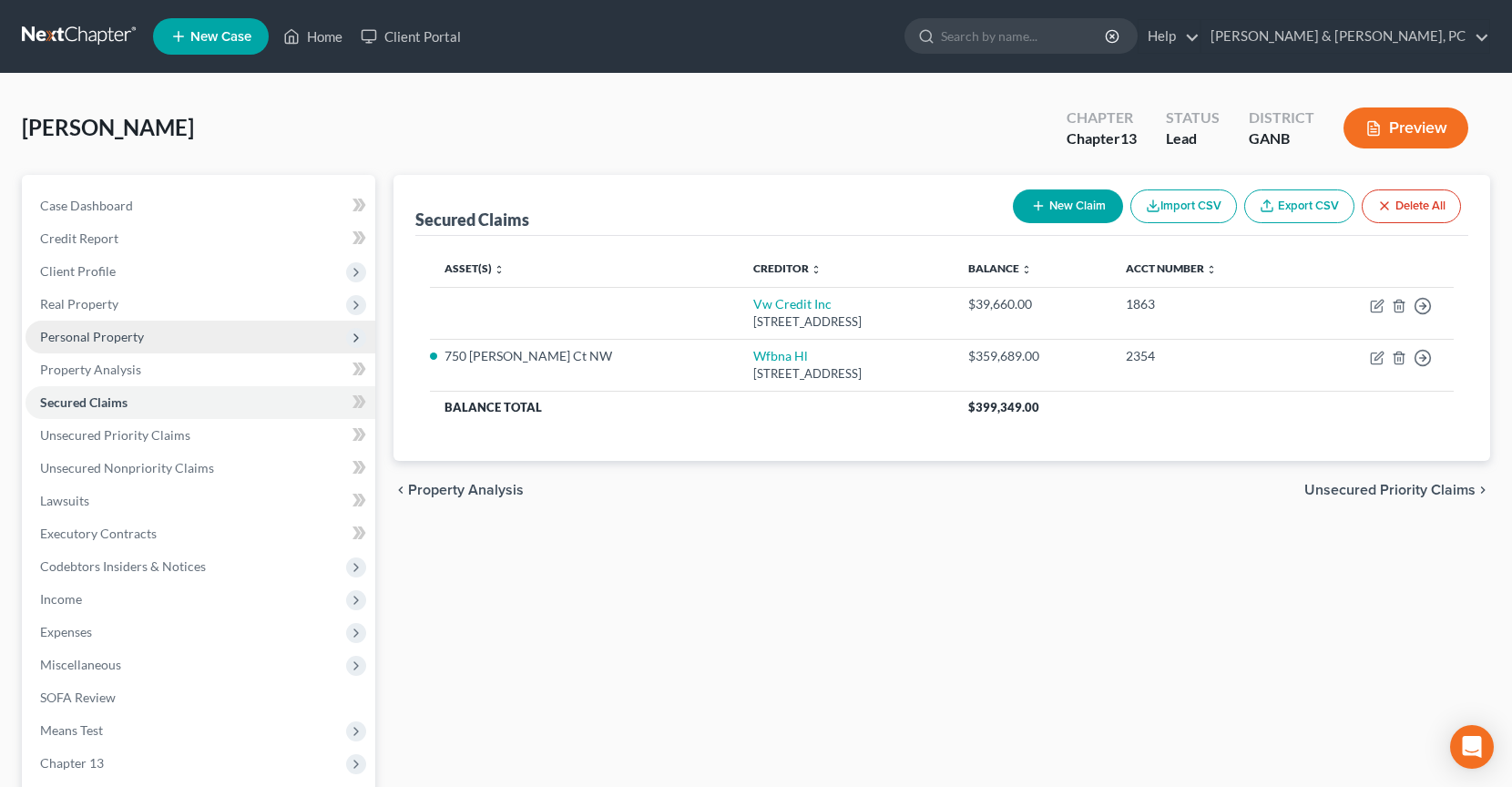
click at [172, 345] on span "Personal Property" at bounding box center [200, 336] width 350 height 33
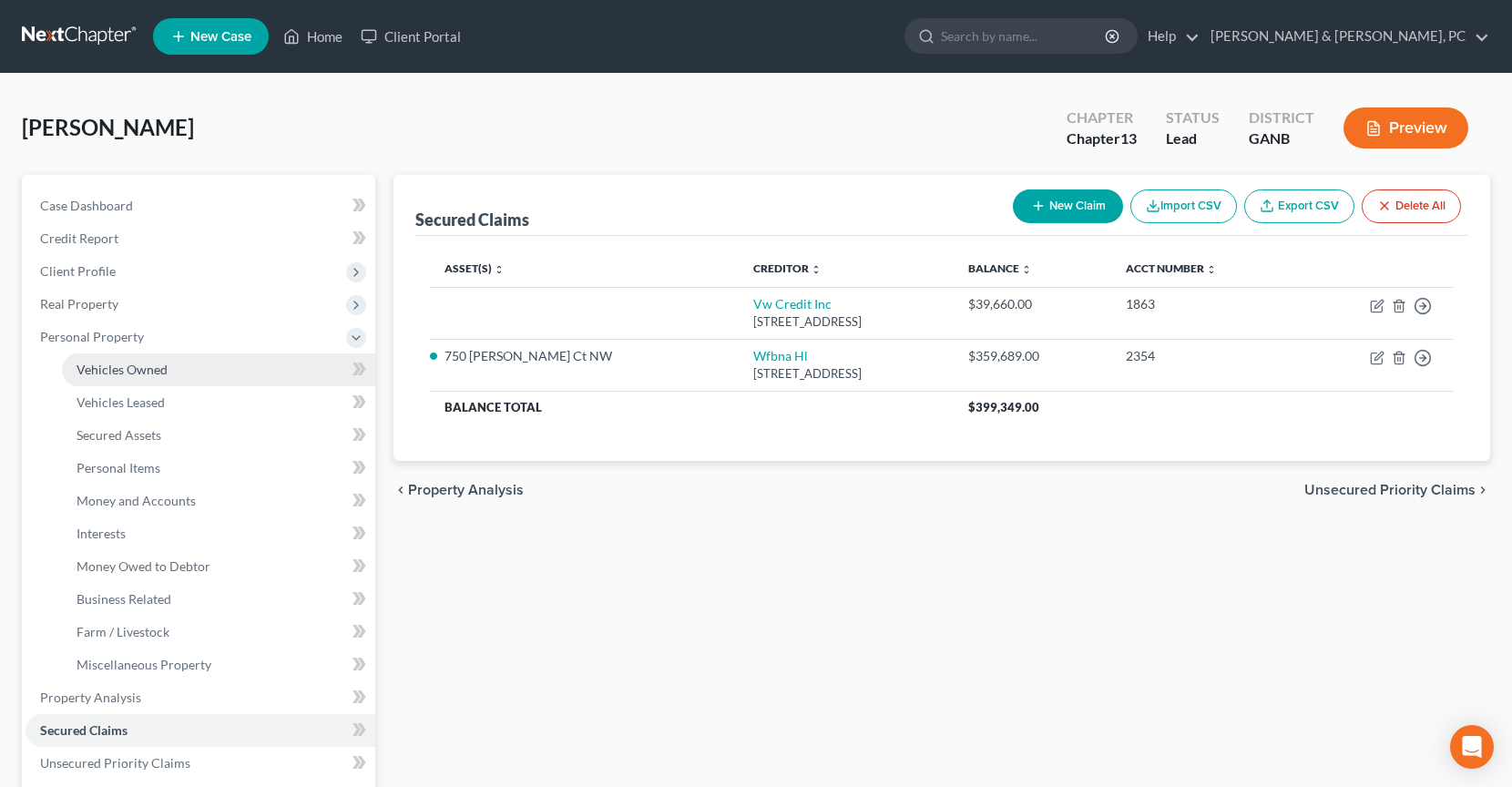
click at [172, 378] on link "Vehicles Owned" at bounding box center [219, 369] width 314 height 33
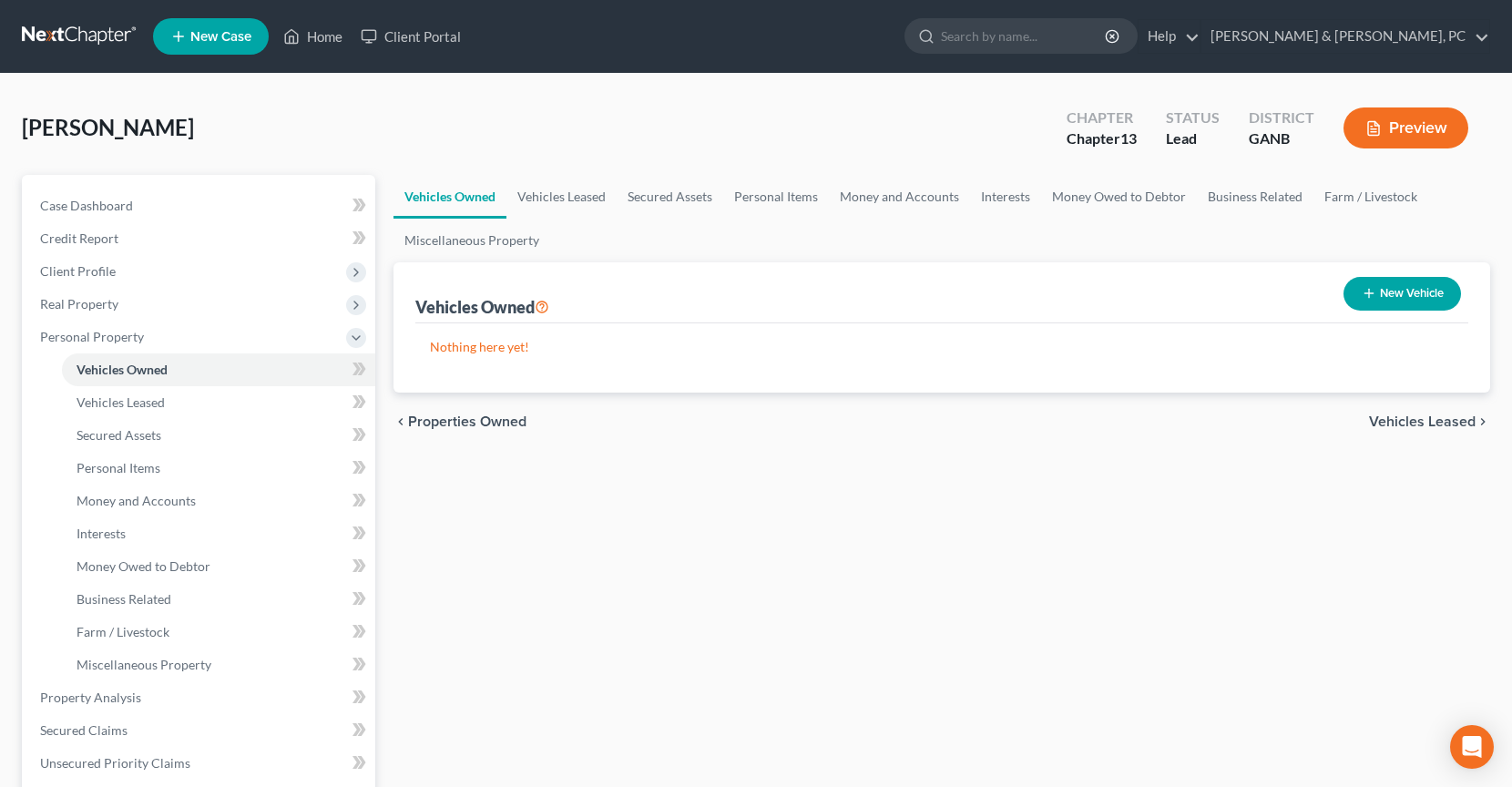
click at [1423, 287] on button "New Vehicle" at bounding box center [1402, 294] width 117 height 34
select select "0"
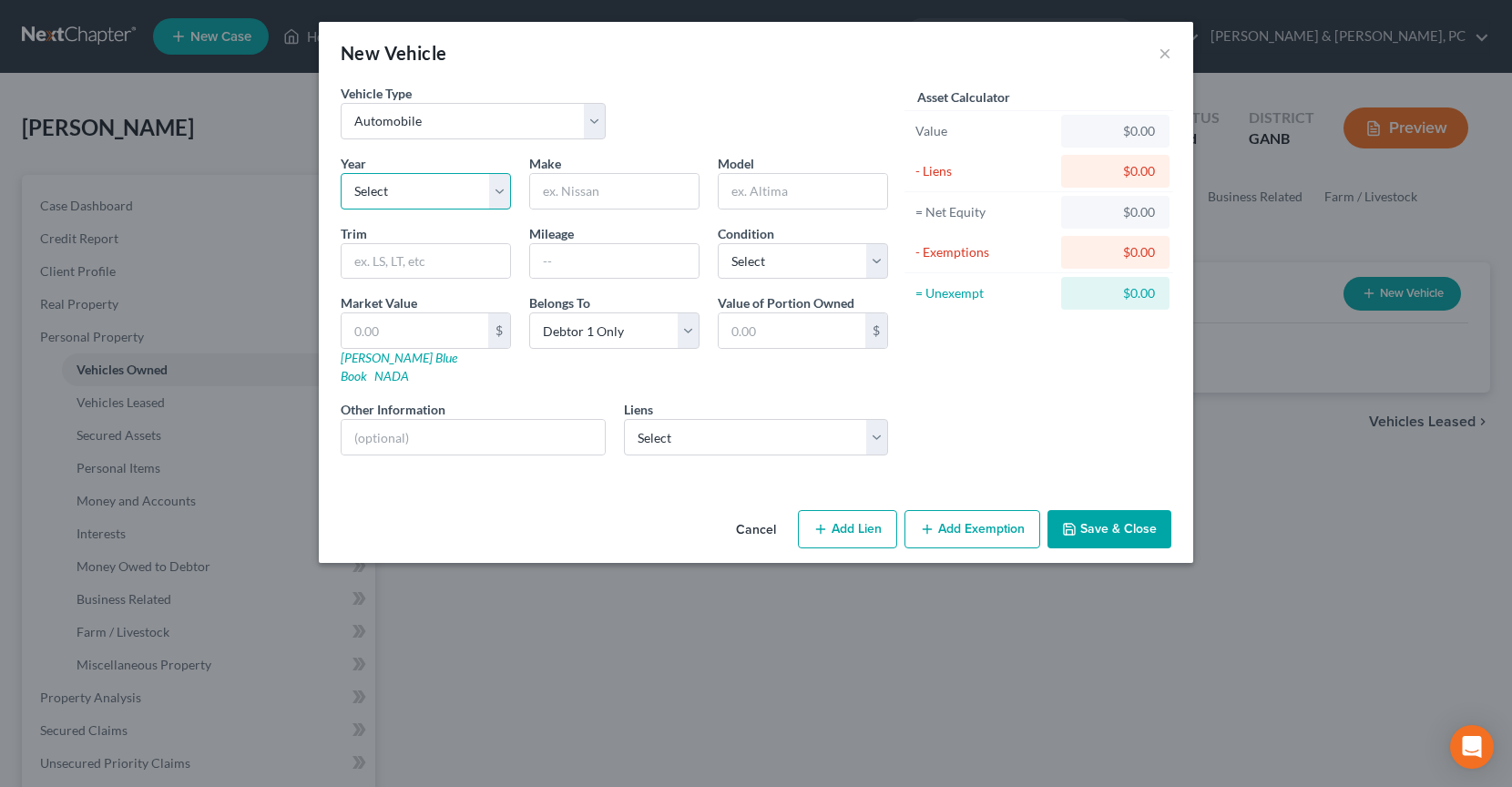
click at [408, 197] on select "Select 2026 2025 2024 2023 2022 2021 2020 2019 2018 2017 2016 2015 2014 2013 20…" at bounding box center [425, 190] width 171 height 36
click at [1128, 510] on button "Save & Close" at bounding box center [1110, 529] width 124 height 38
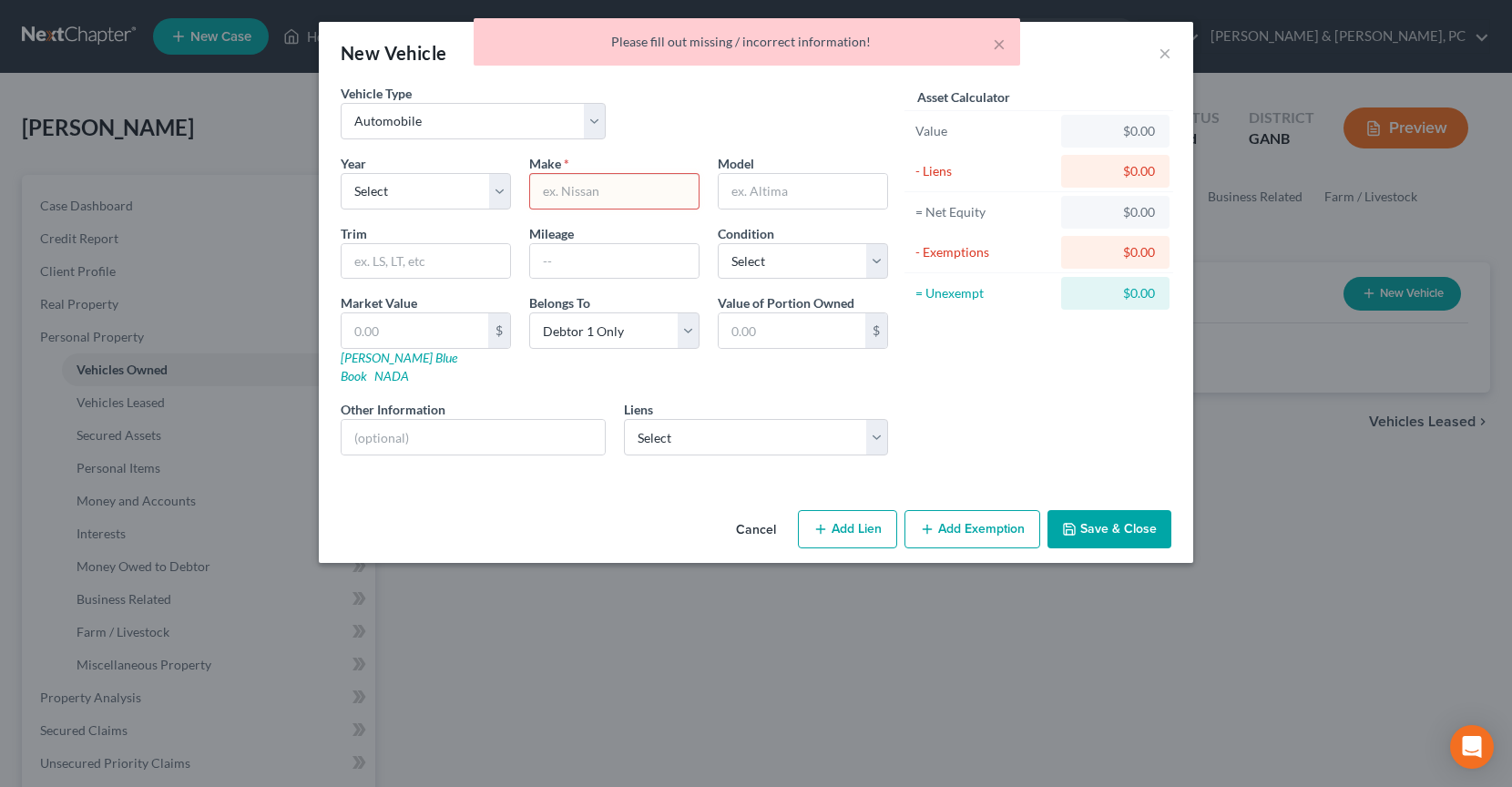
click at [1164, 52] on div "× Please fill out missing / incorrect information!" at bounding box center [747, 45] width 1512 height 56
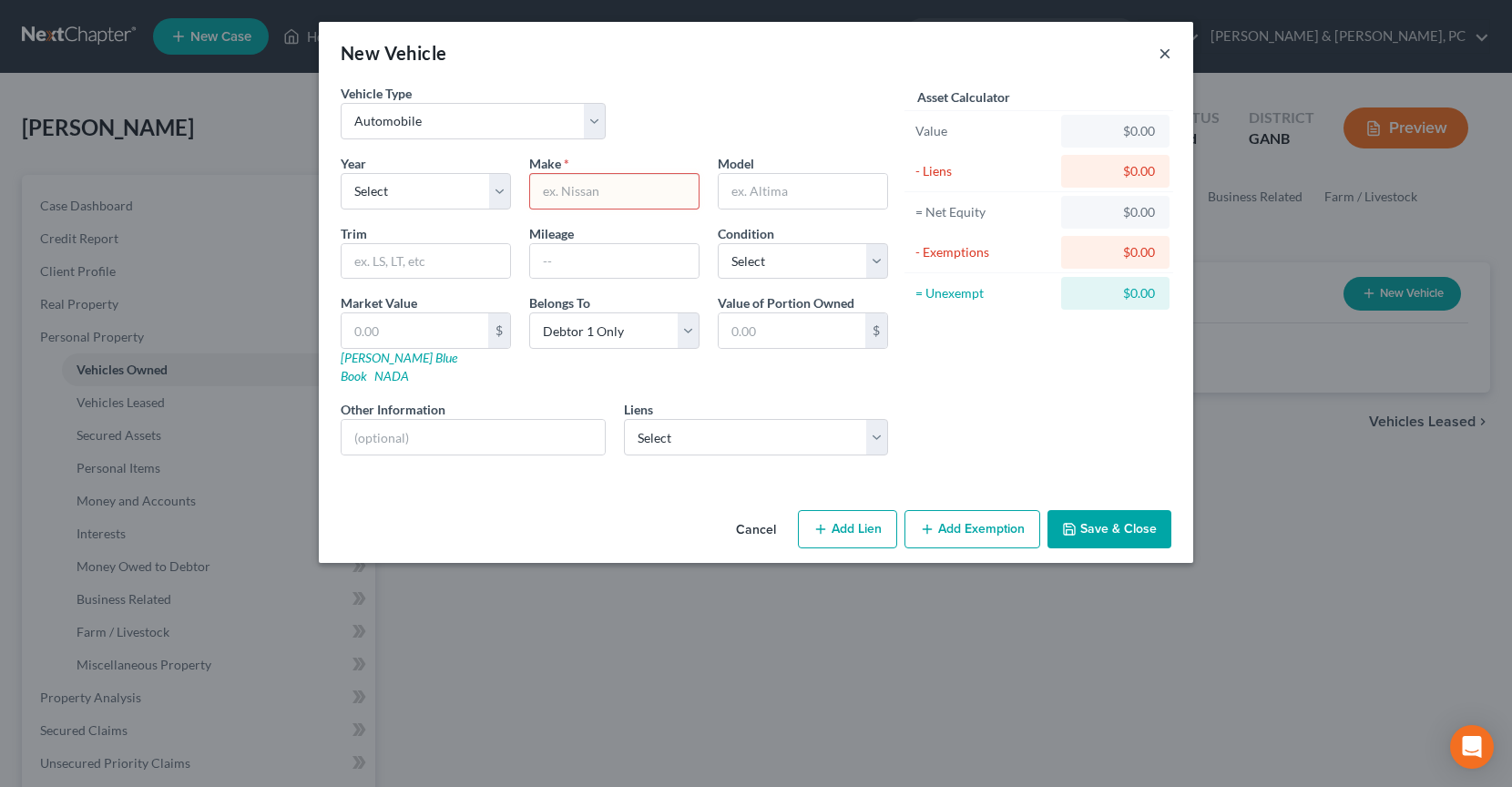
click at [1165, 59] on button "×" at bounding box center [1164, 52] width 13 height 22
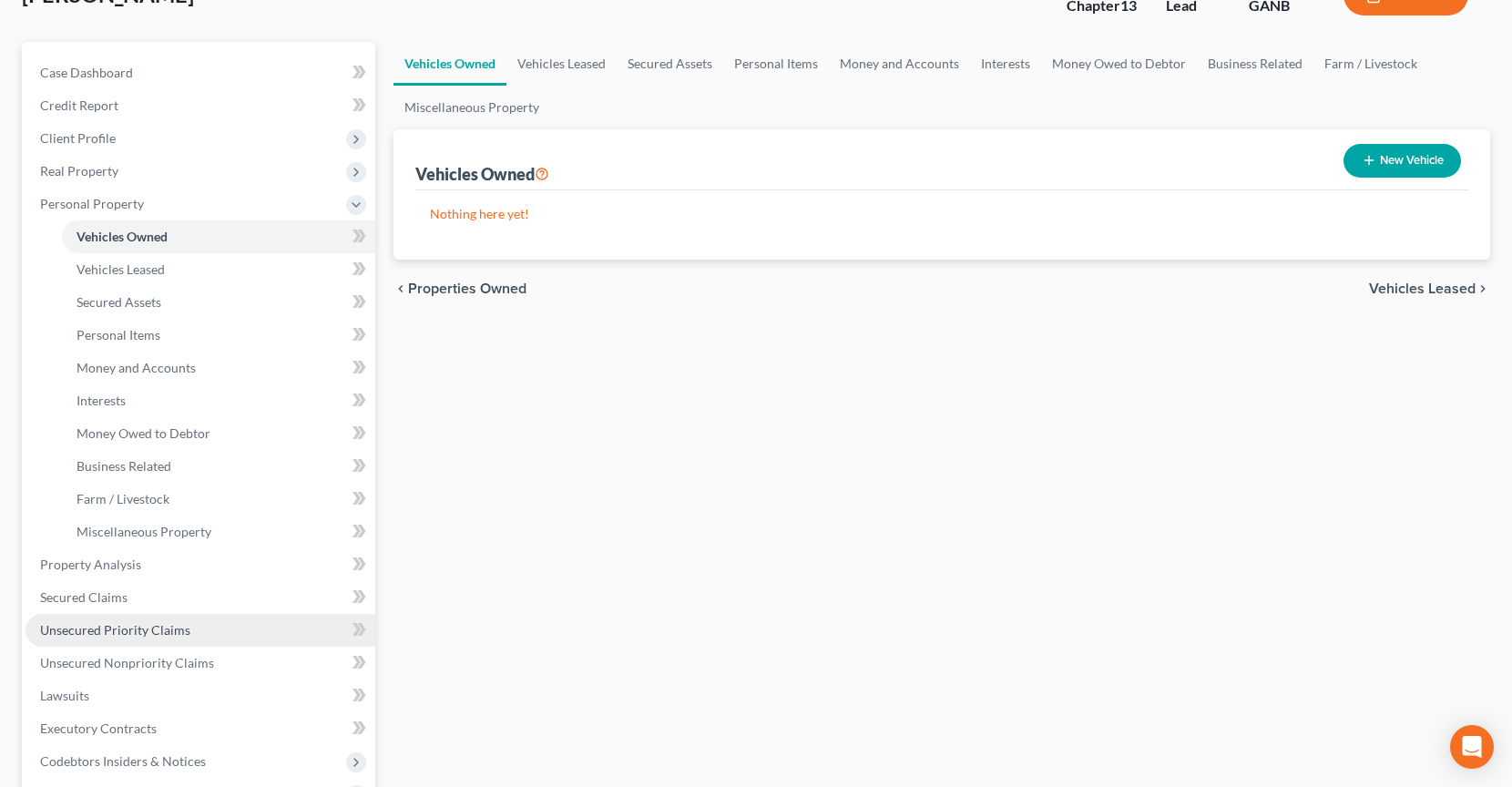
click at [130, 635] on span "Unsecured Priority Claims" at bounding box center [115, 630] width 150 height 16
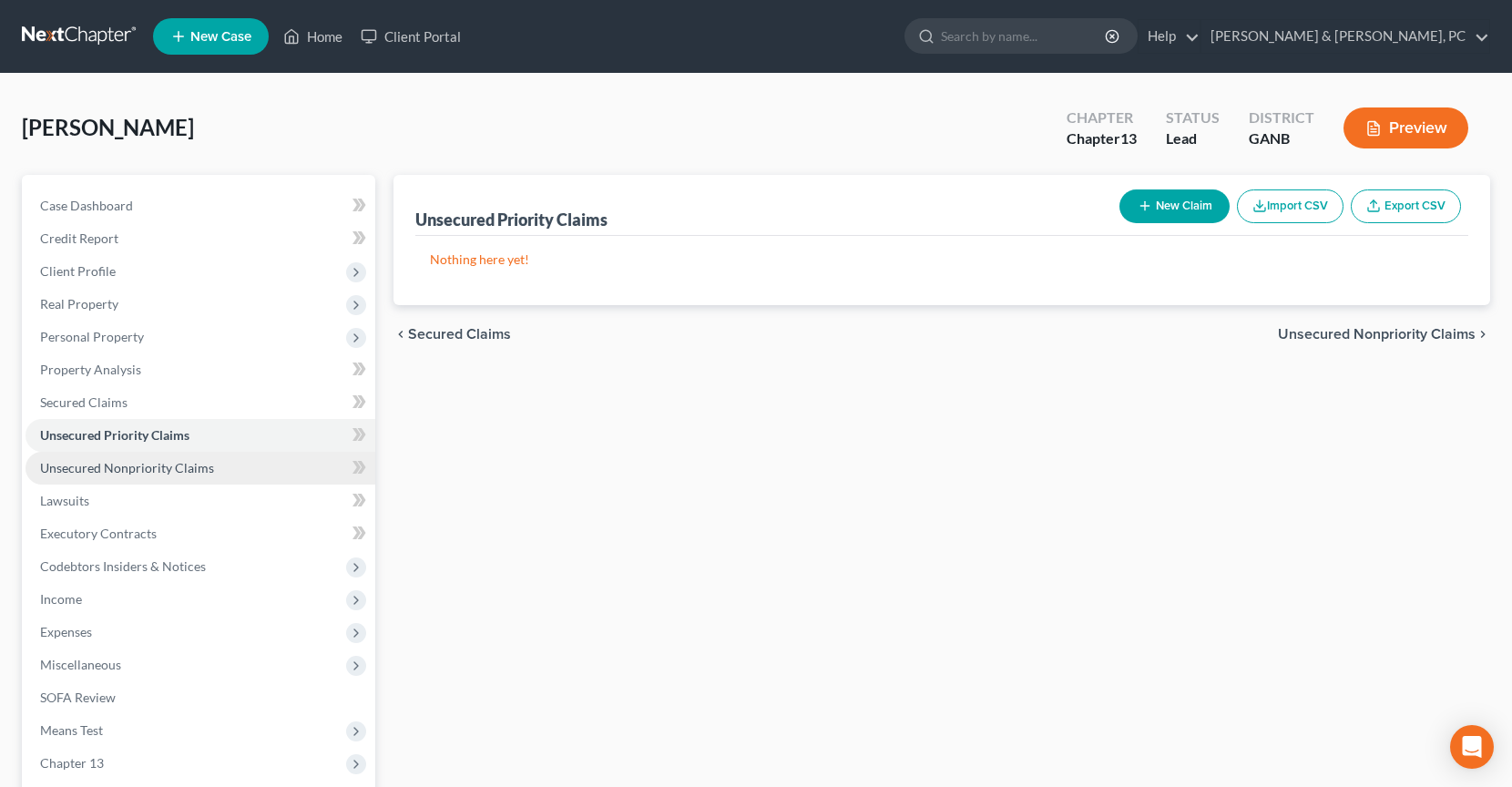
click at [221, 475] on link "Unsecured Nonpriority Claims" at bounding box center [200, 467] width 350 height 33
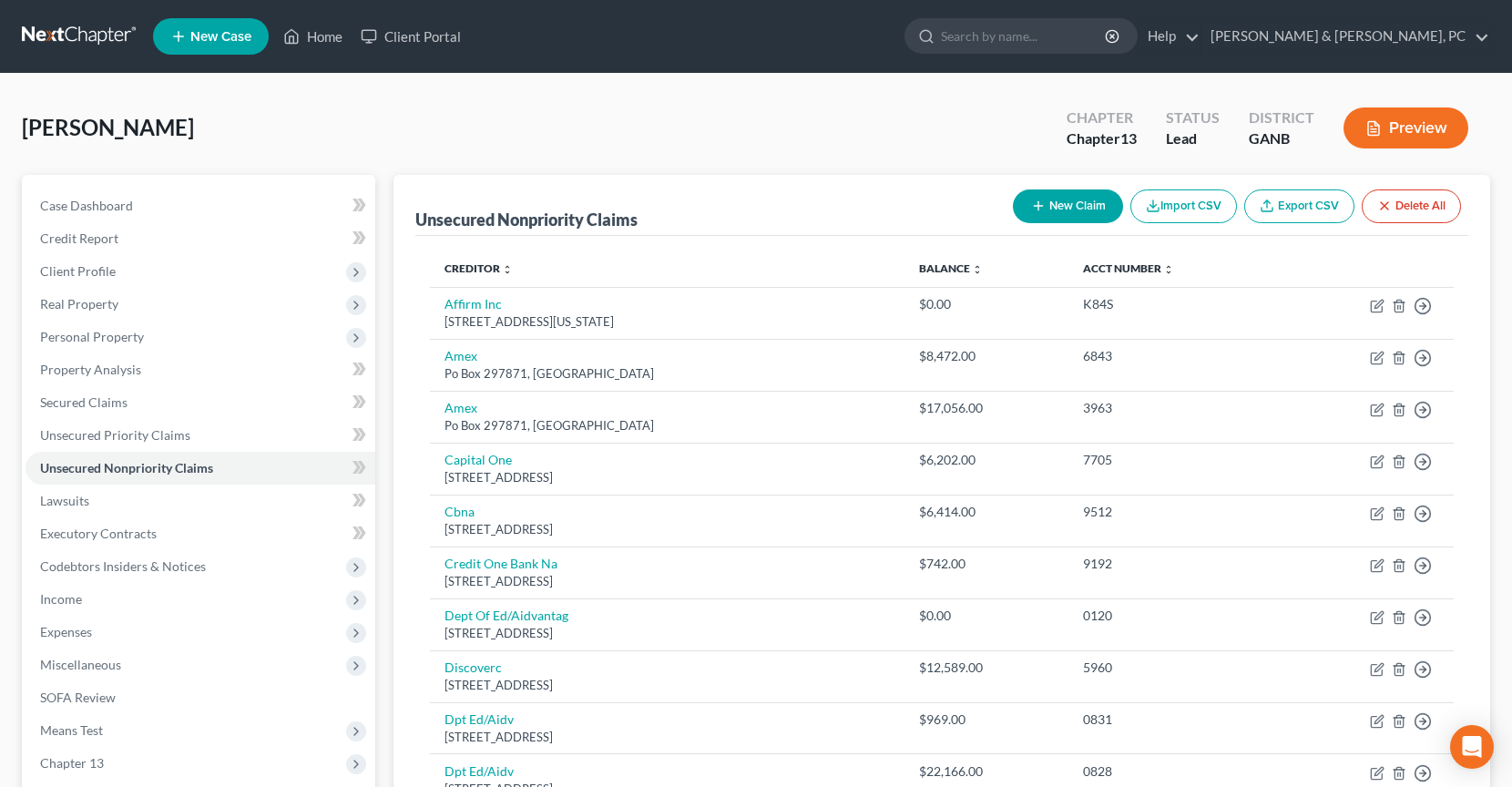
click at [1430, 116] on button "Preview" at bounding box center [1405, 128] width 124 height 41
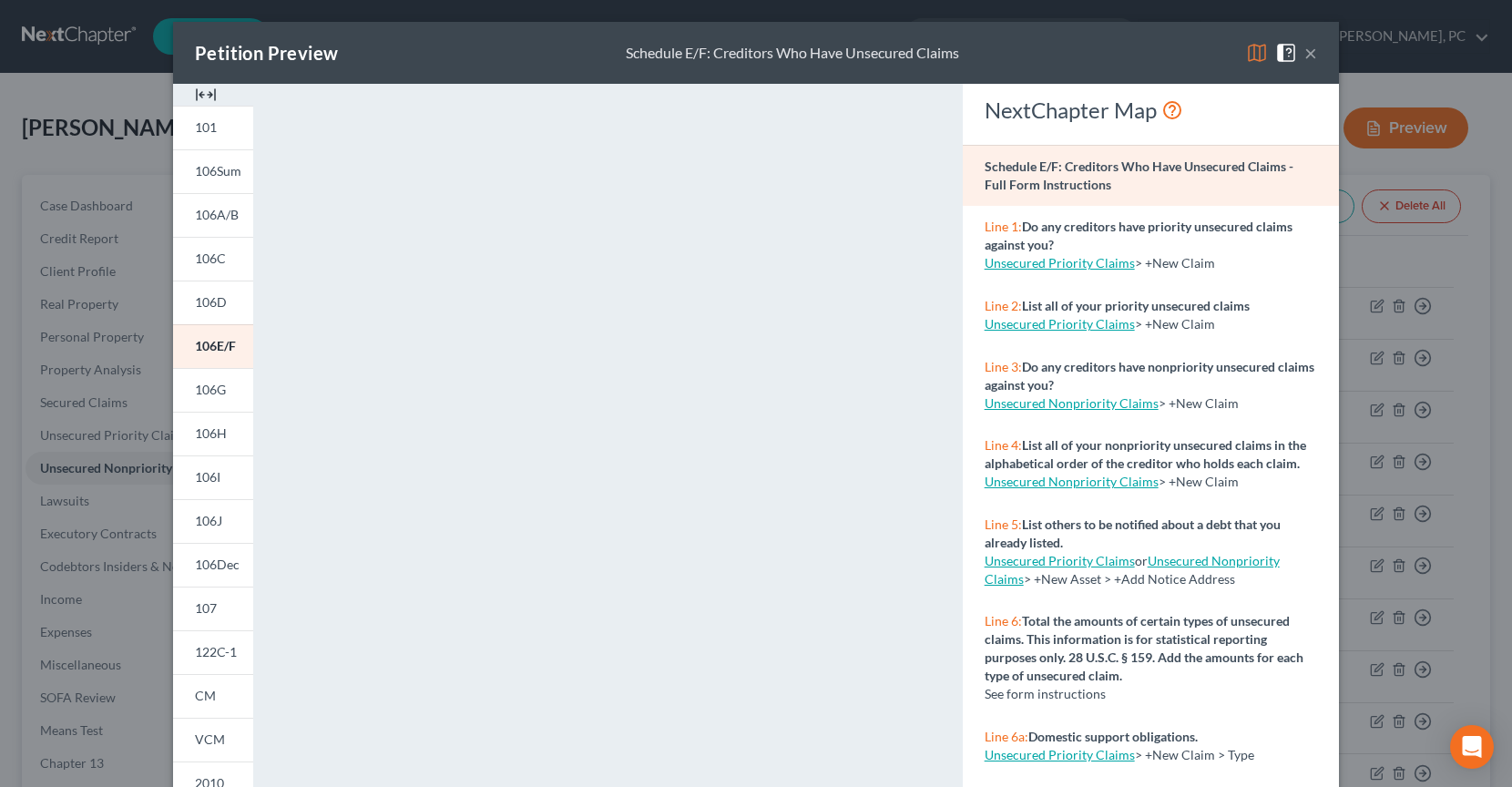
click at [1263, 54] on img at bounding box center [1257, 52] width 22 height 22
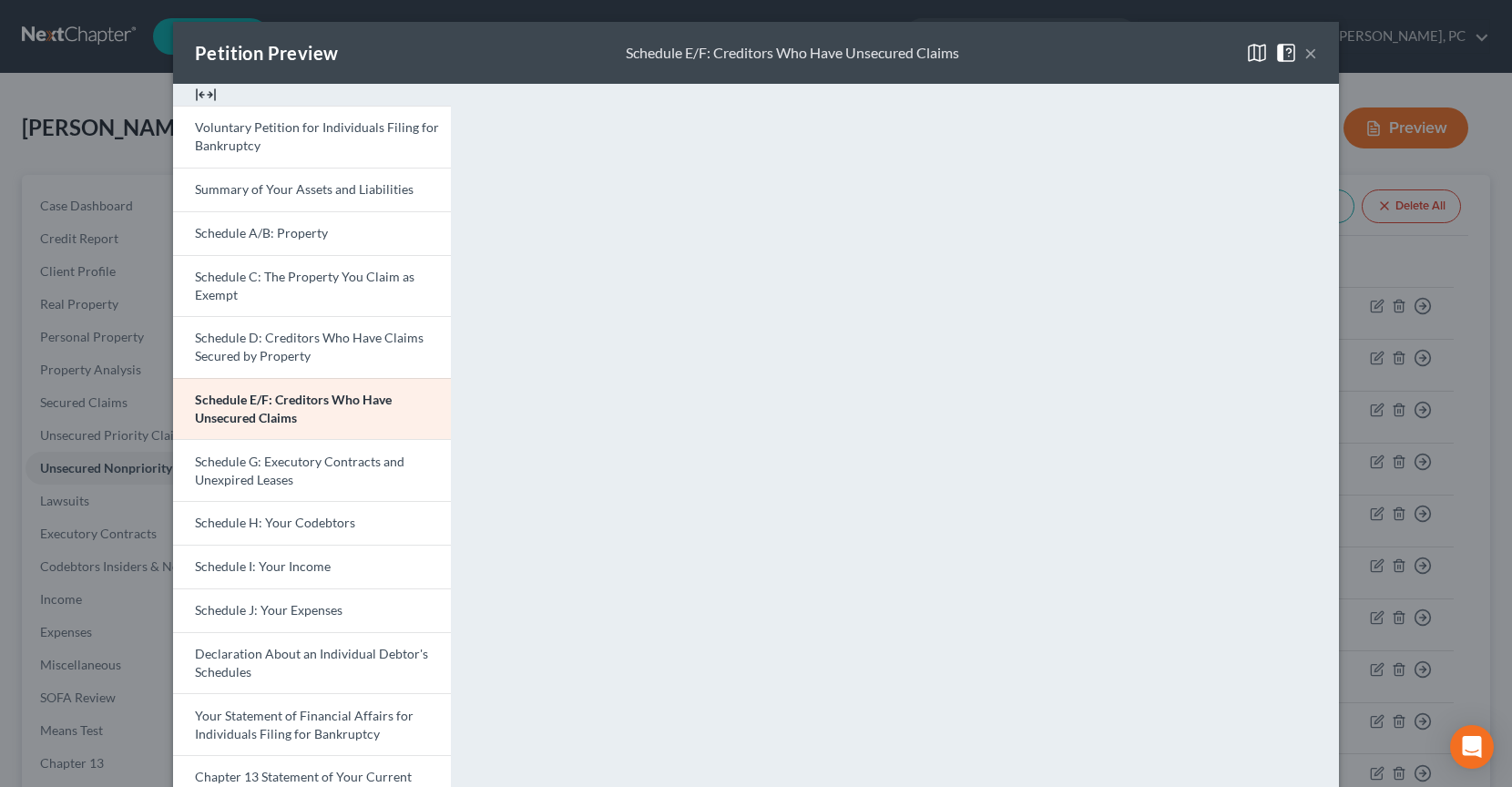
click at [1314, 55] on button "×" at bounding box center [1310, 52] width 13 height 22
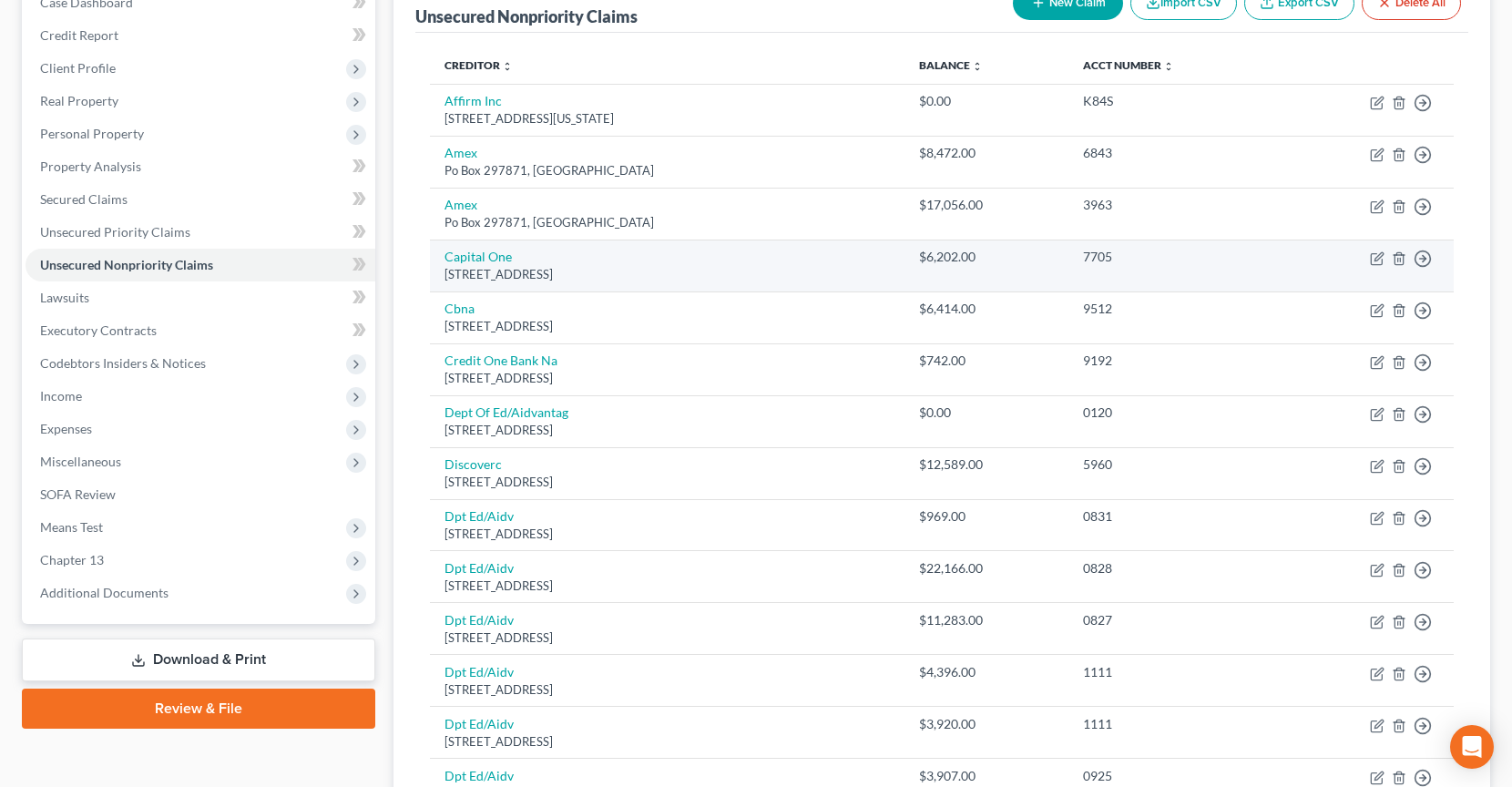
scroll to position [222, 0]
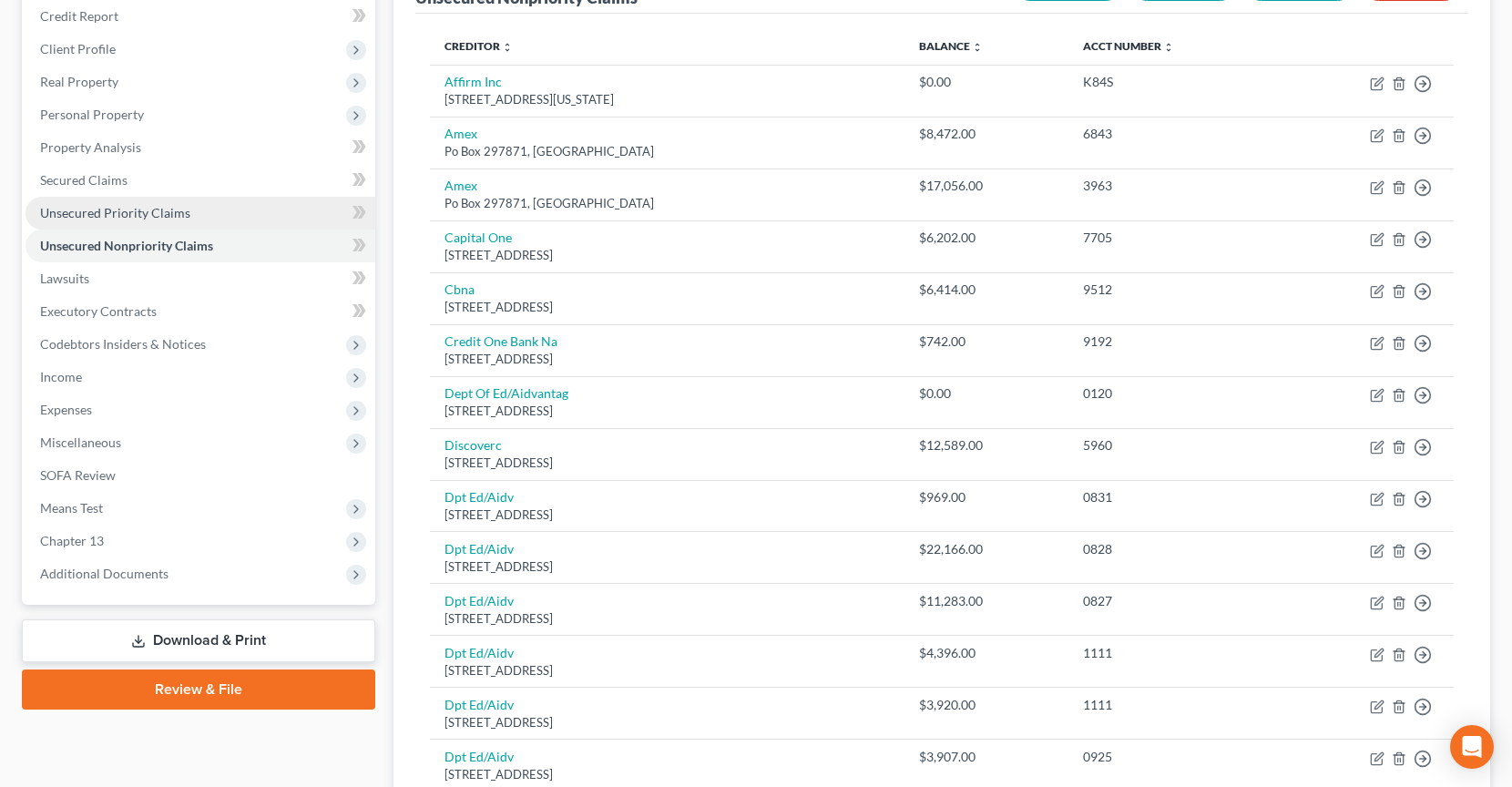
click at [111, 225] on link "Unsecured Priority Claims" at bounding box center [200, 212] width 350 height 33
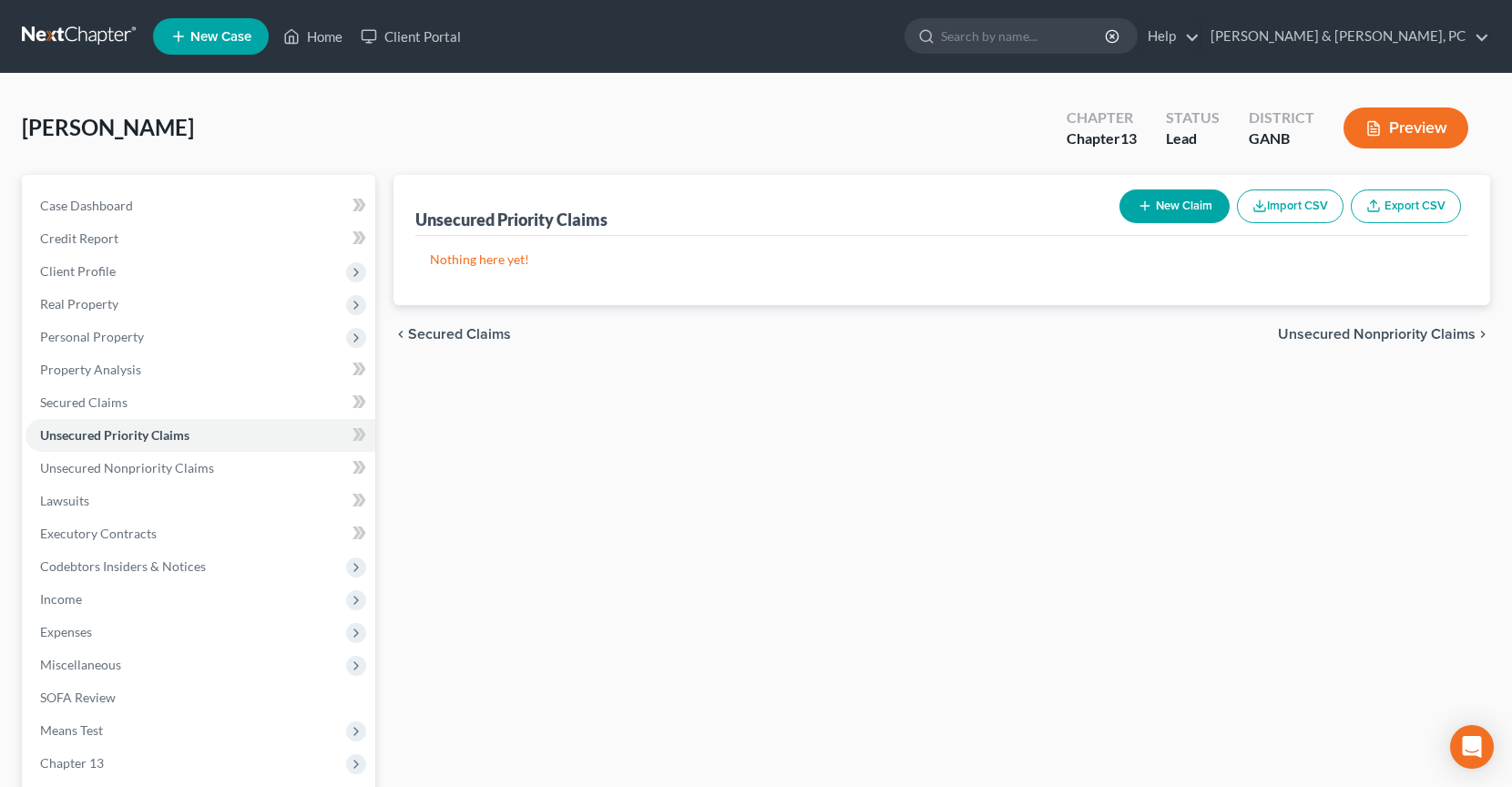
click at [1174, 207] on button "New Claim" at bounding box center [1175, 206] width 110 height 34
select select "0"
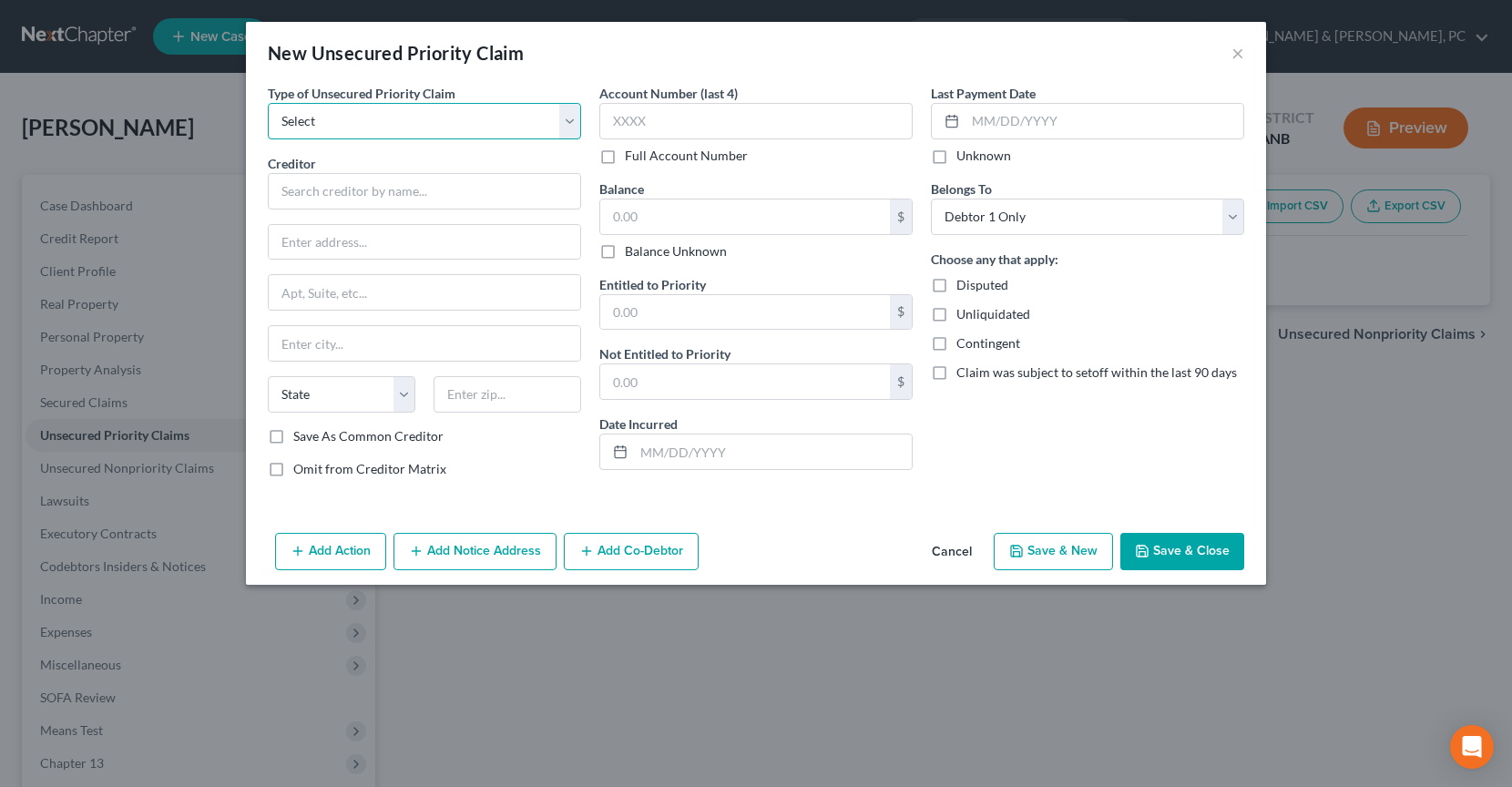
click at [375, 112] on select "Select Taxes & Other Government Units Domestic Support Obligations Extensions o…" at bounding box center [424, 120] width 314 height 36
select select "0"
click at [267, 103] on select "Select Taxes & Other Government Units Domestic Support Obligations Extensions o…" at bounding box center [424, 120] width 314 height 36
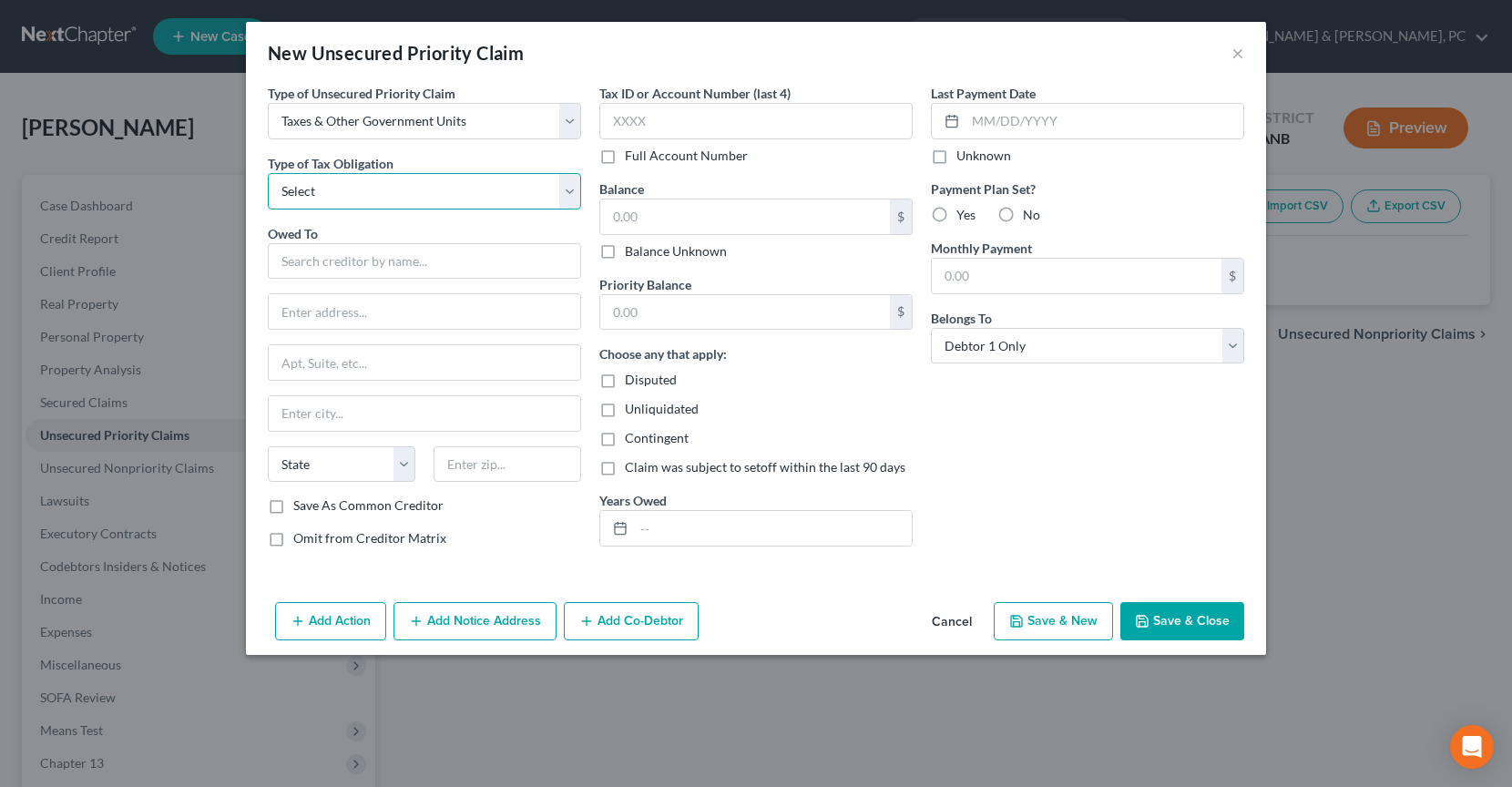
click at [392, 184] on select "Select Federal City State Franchise Tax Board Other" at bounding box center [424, 190] width 314 height 36
select select "0"
click at [267, 173] on select "Select Federal City State Franchise Tax Board Other" at bounding box center [424, 190] width 314 height 36
click at [349, 257] on input "text" at bounding box center [424, 261] width 314 height 36
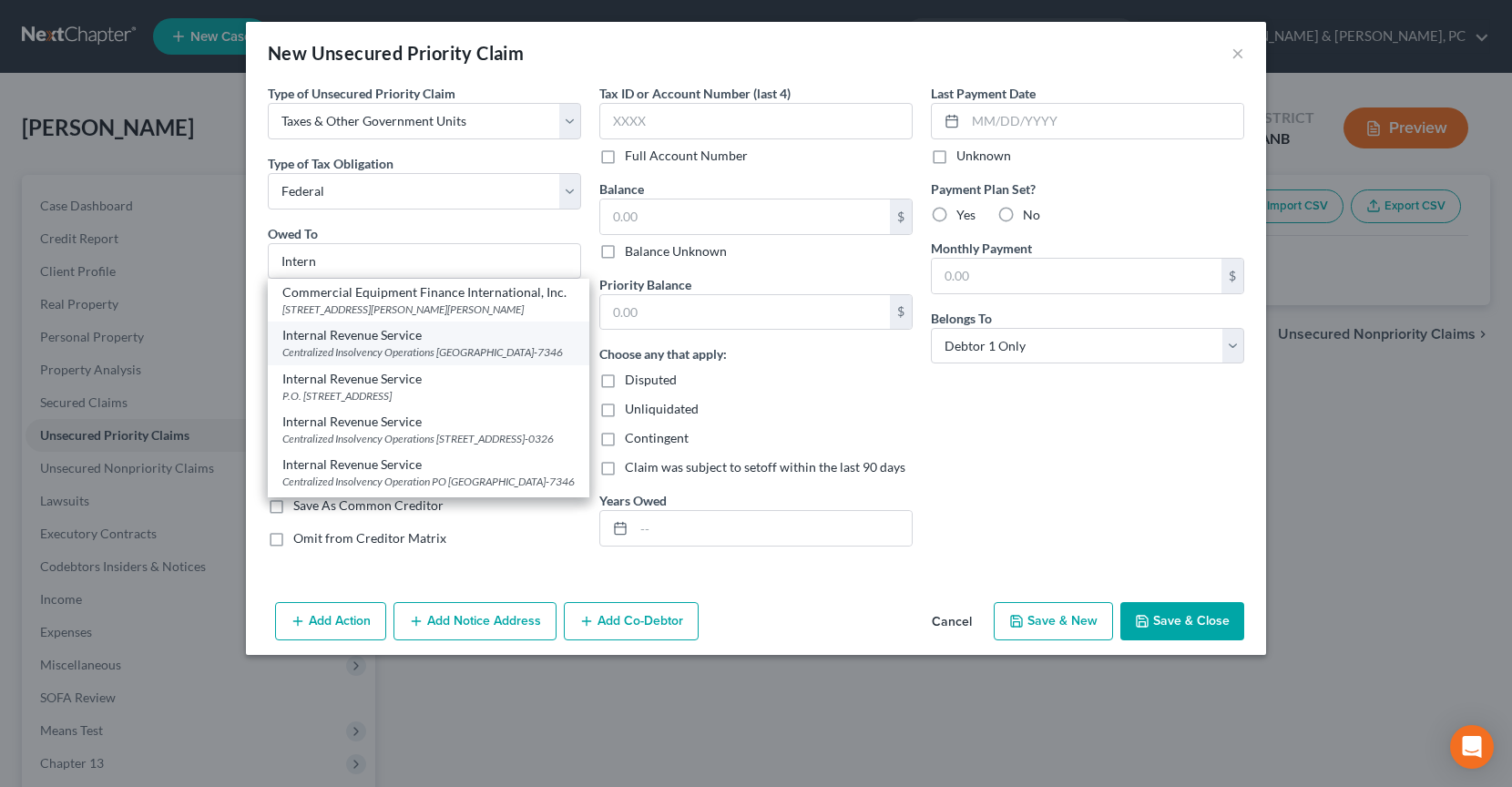
click at [379, 344] on div "Internal Revenue Service" at bounding box center [428, 335] width 292 height 18
type input "Internal Revenue Service"
type input "Centralized Insolvency Operations"
type input "PO Box 7346"
type input "Philadelphia"
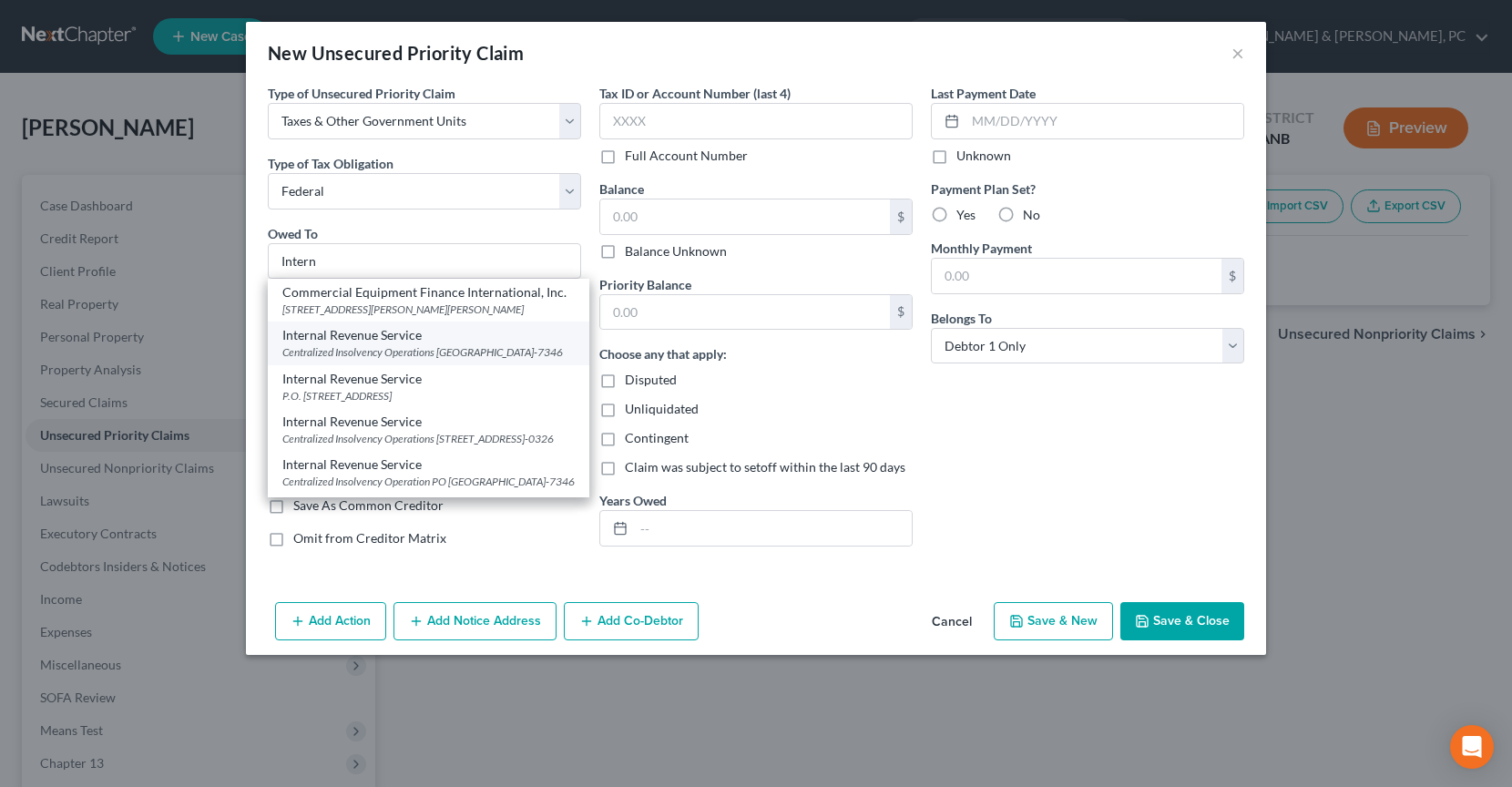
select select "39"
type input "19101-7346"
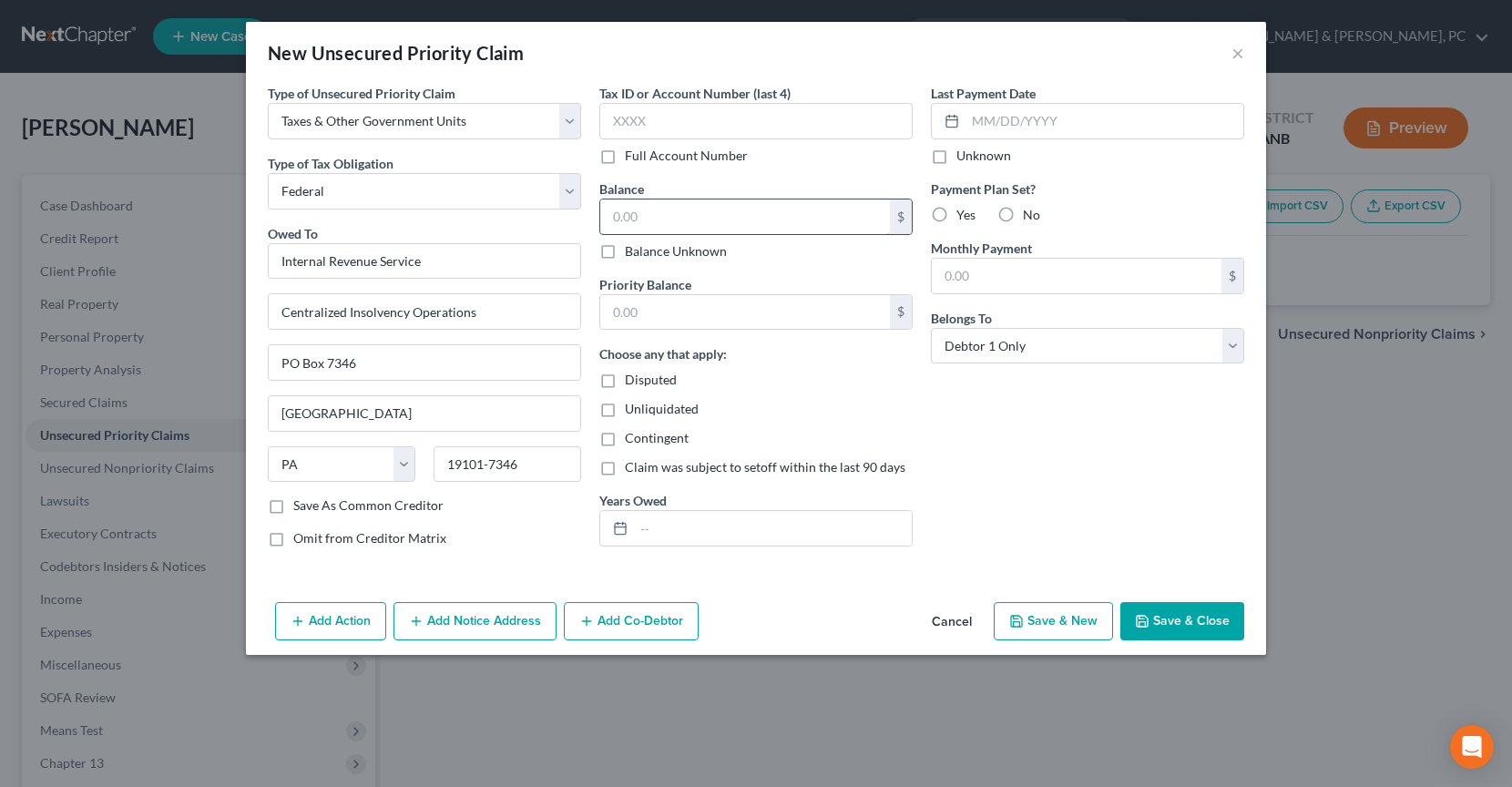
click at [628, 225] on input "text" at bounding box center [745, 216] width 290 height 35
click at [1164, 622] on button "Save & Close" at bounding box center [1183, 620] width 124 height 38
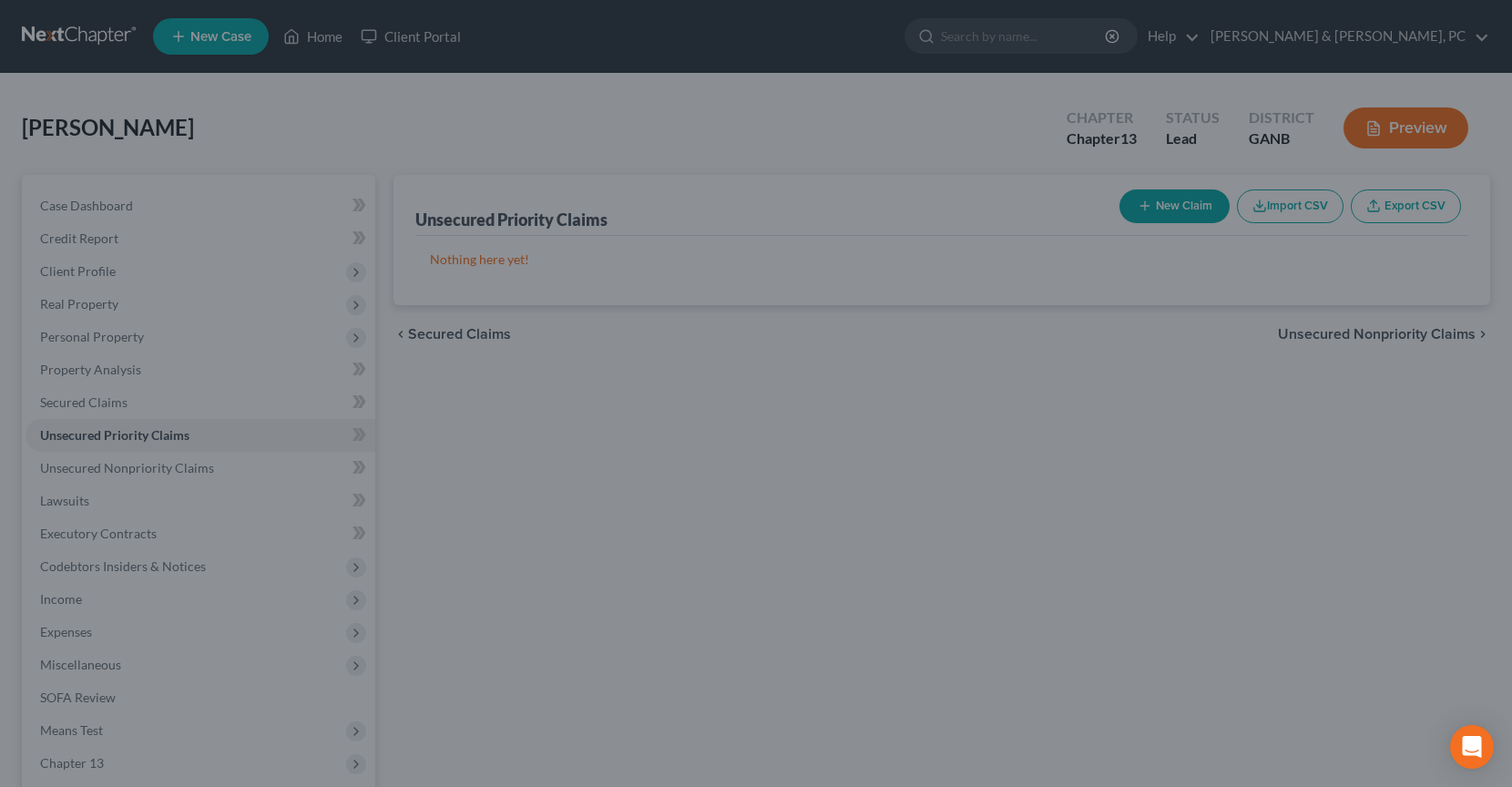
type input "0.00"
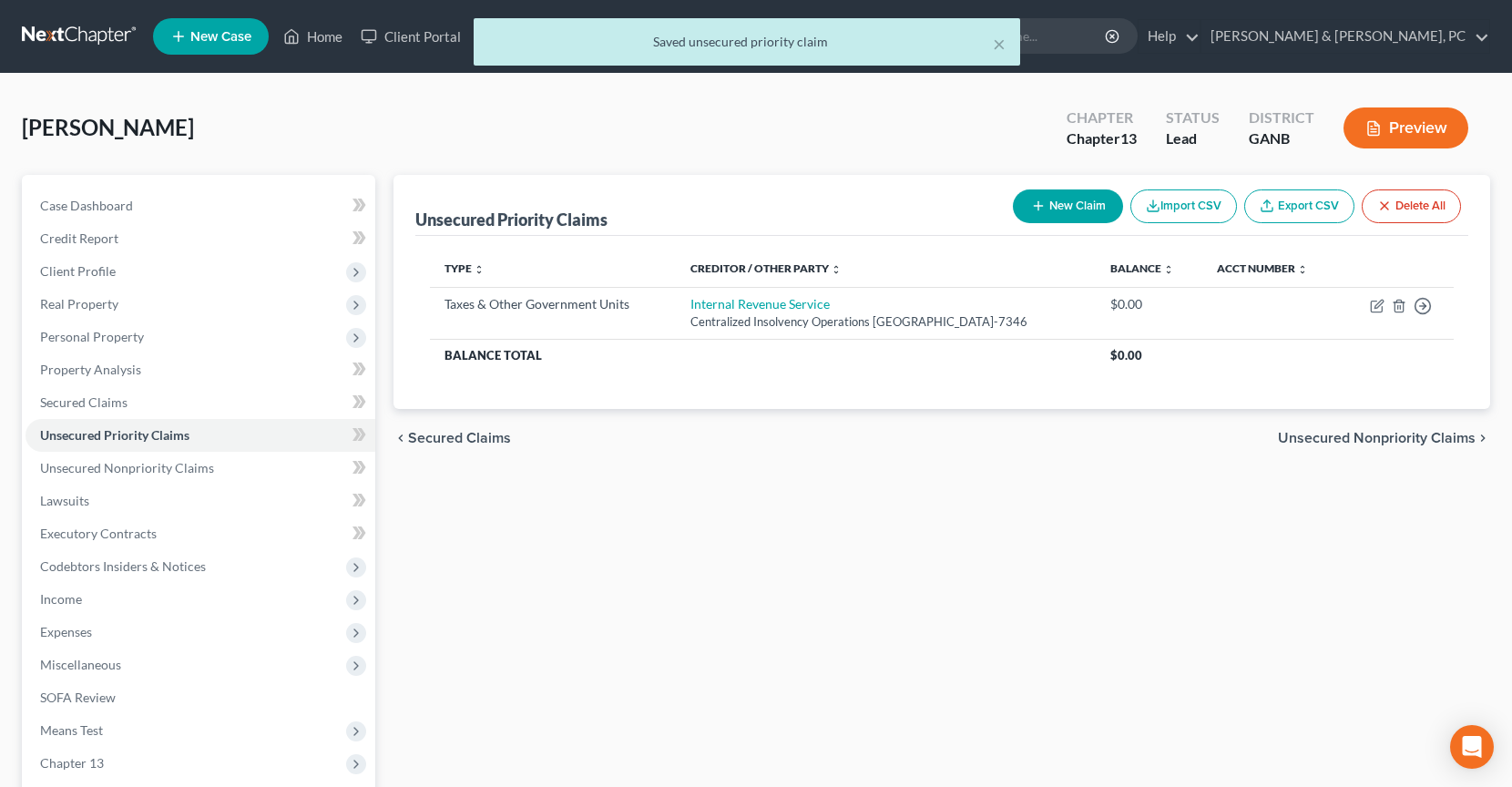
click at [1073, 210] on button "New Claim" at bounding box center [1068, 206] width 110 height 34
select select "0"
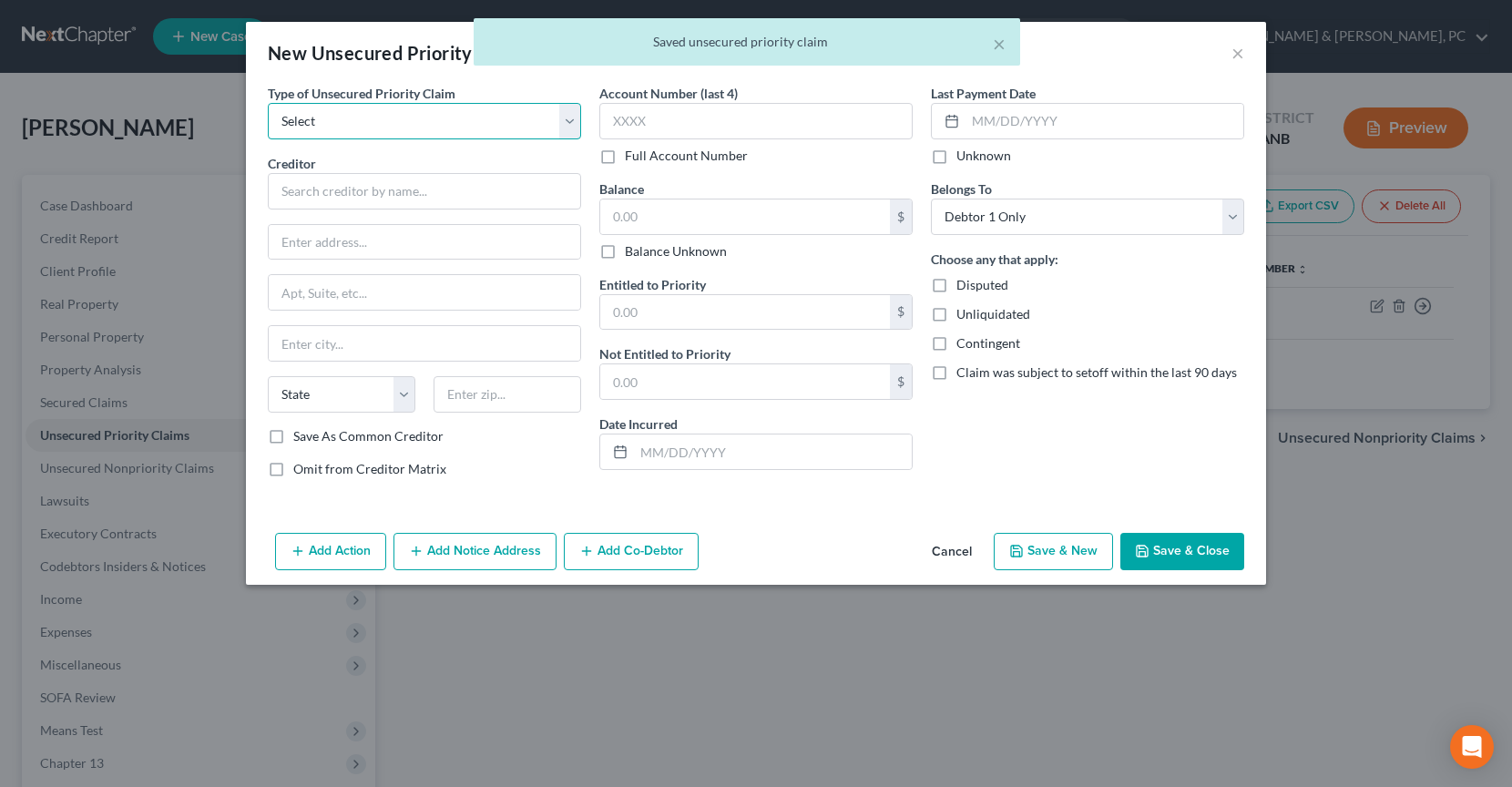
click at [397, 127] on select "Select Taxes & Other Government Units Domestic Support Obligations Extensions o…" at bounding box center [424, 120] width 314 height 36
select select "0"
click at [267, 103] on select "Select Taxes & Other Government Units Domestic Support Obligations Extensions o…" at bounding box center [424, 120] width 314 height 36
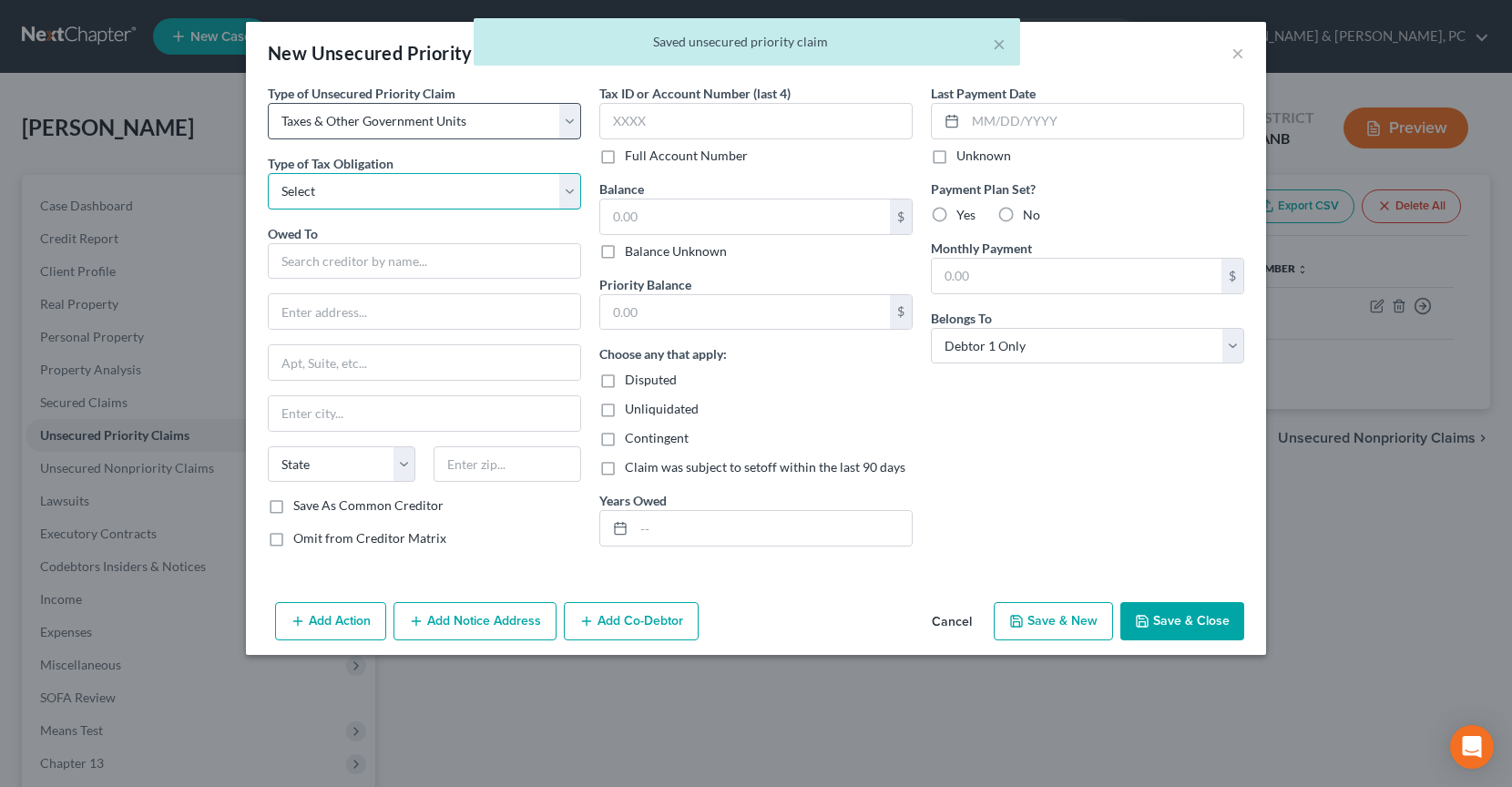
click at [386, 196] on select "Select Federal City State Franchise Tax Board Other" at bounding box center [424, 190] width 314 height 36
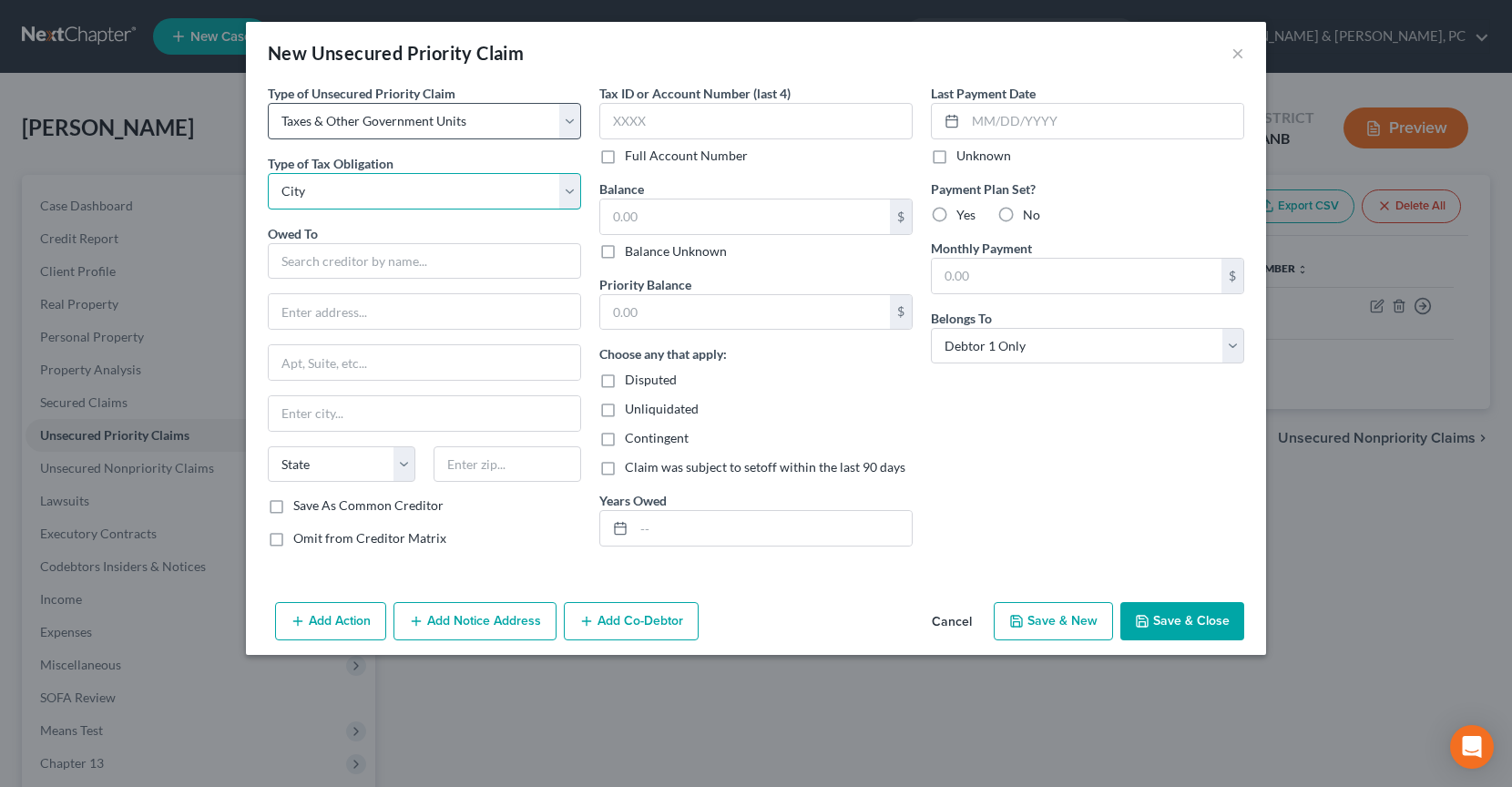
click at [267, 173] on select "Select Federal City State Franchise Tax Board Other" at bounding box center [424, 190] width 314 height 36
click at [378, 192] on select "Select Federal City State Franchise Tax Board Other" at bounding box center [424, 190] width 314 height 36
select select "2"
click at [267, 173] on select "Select Federal City State Franchise Tax Board Other" at bounding box center [424, 190] width 314 height 36
click at [384, 263] on input "text" at bounding box center [424, 261] width 314 height 36
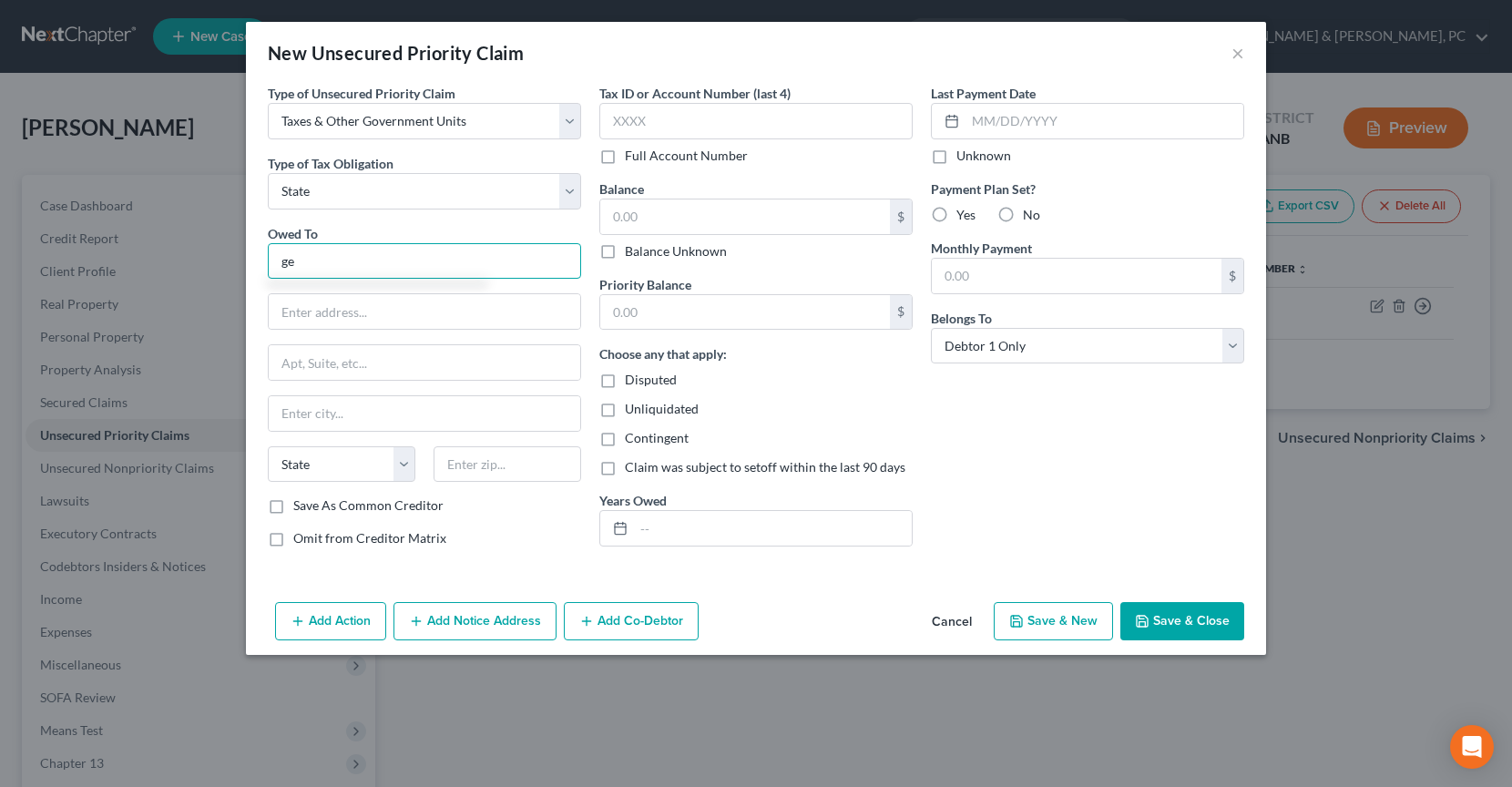
type input "g"
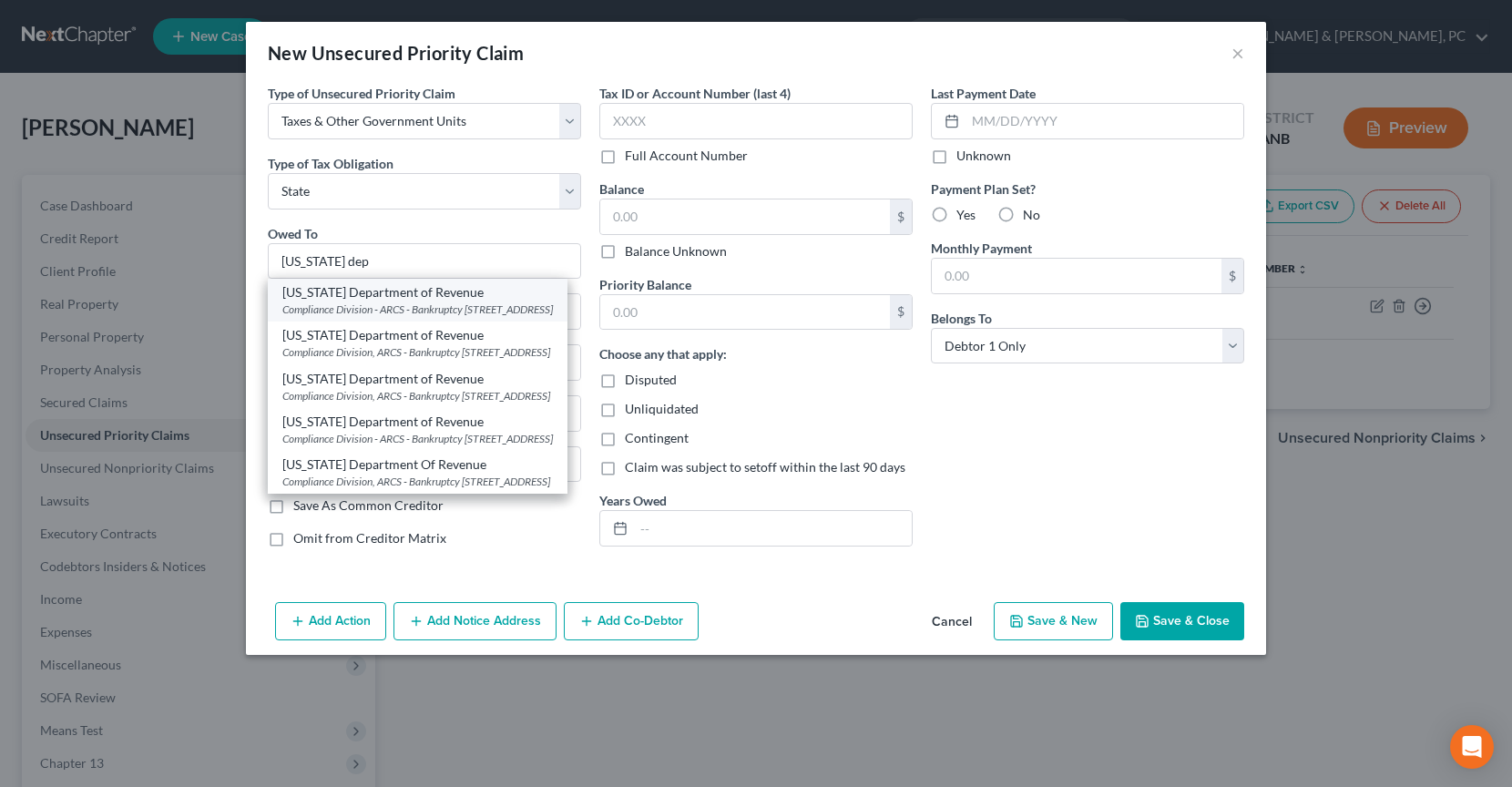
click at [407, 305] on div "Compliance Division - ARCS - Bankruptcy 1800 Century Blvd NE, Suite 9100, Atlan…" at bounding box center [417, 310] width 270 height 16
type input "Georgia Department of Revenue"
type input "Compliance Division - ARCS - Bankruptcy"
type input "1800 Century Blvd NE, Suite 9100"
type input "Atlanta"
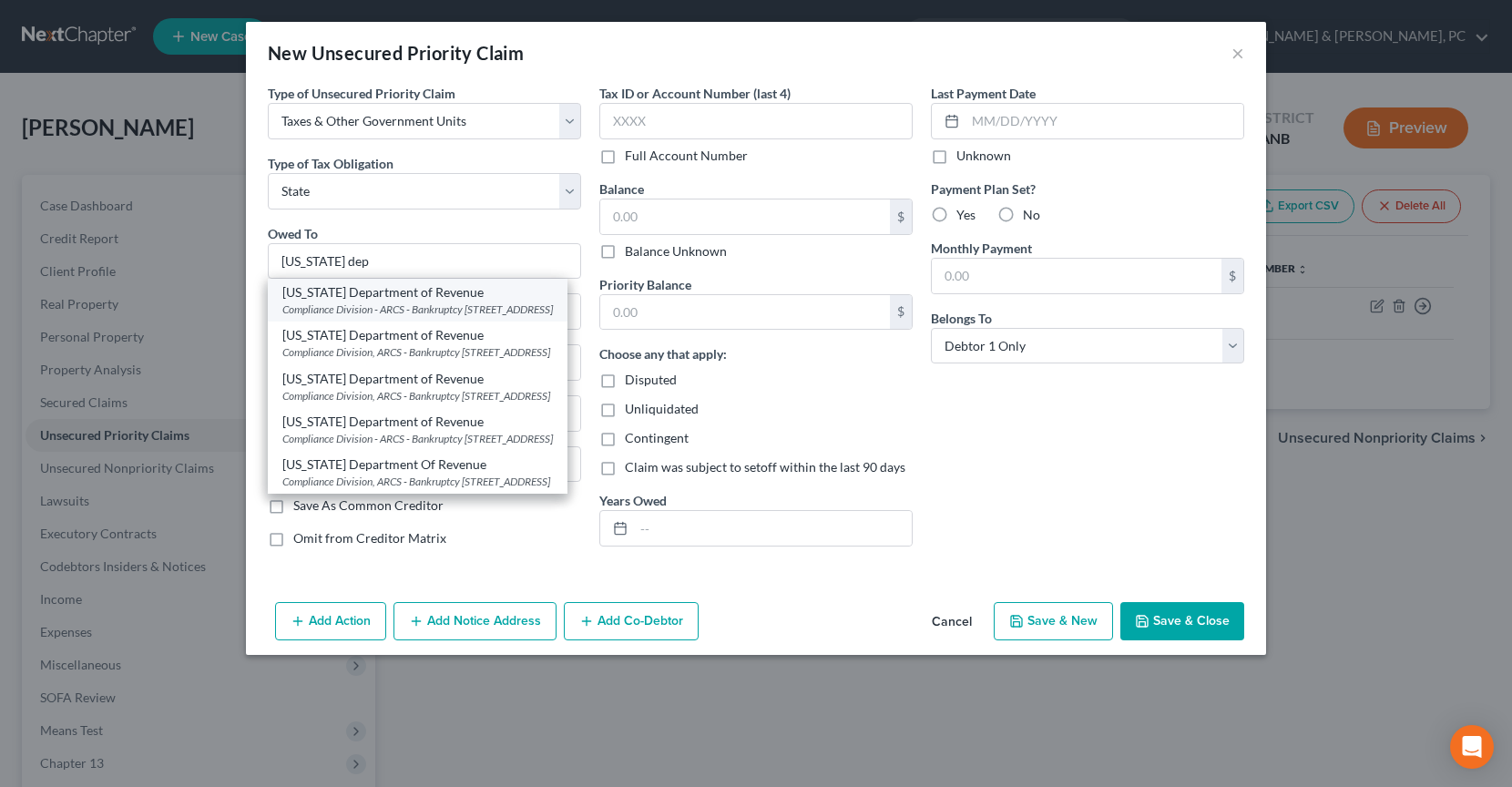
select select "10"
type input "30345-3205"
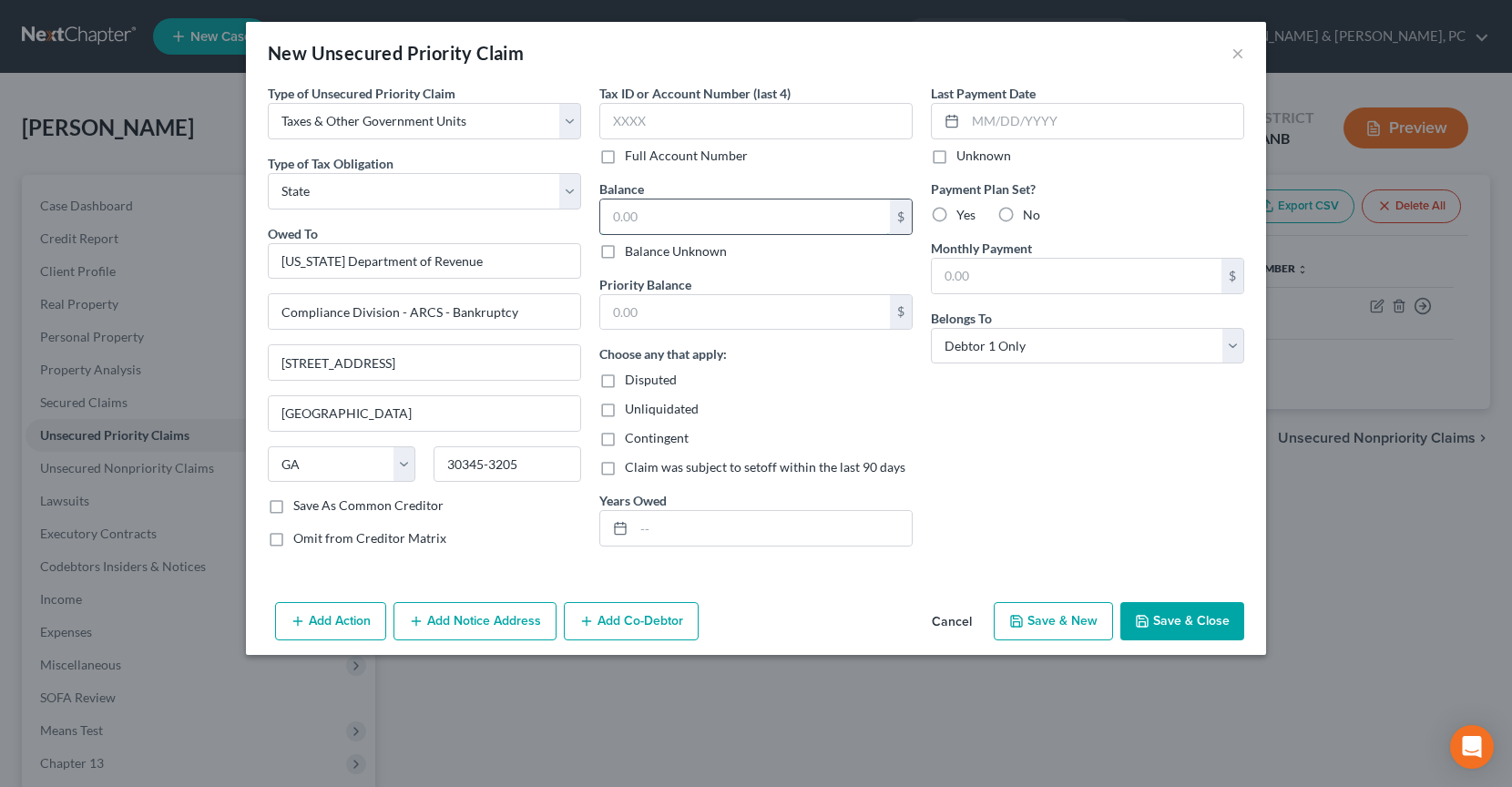
click at [625, 214] on input "text" at bounding box center [745, 216] width 290 height 35
click at [1161, 622] on button "Save & Close" at bounding box center [1183, 620] width 124 height 38
type input "0.00"
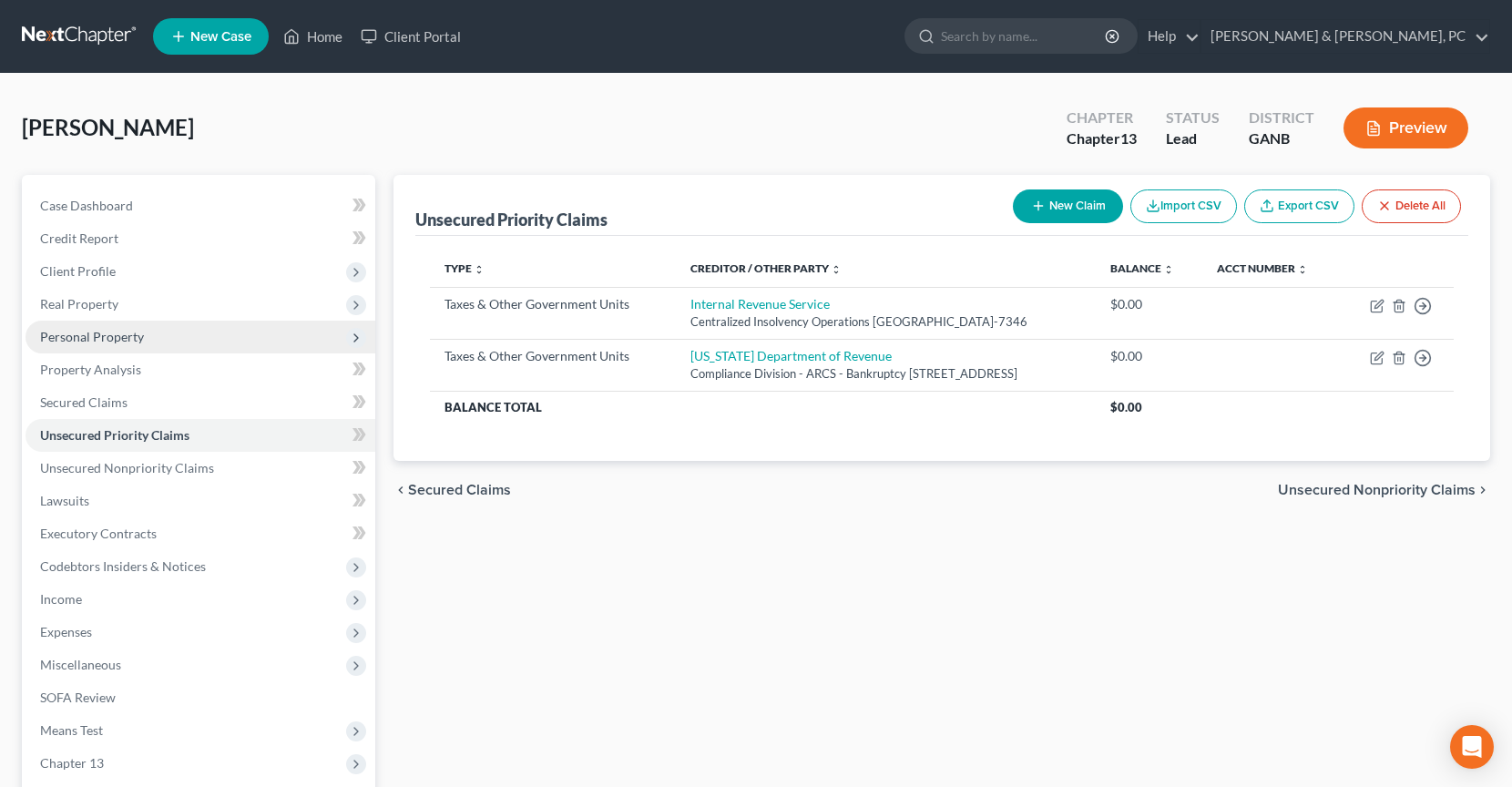
click at [99, 332] on span "Personal Property" at bounding box center [92, 336] width 104 height 16
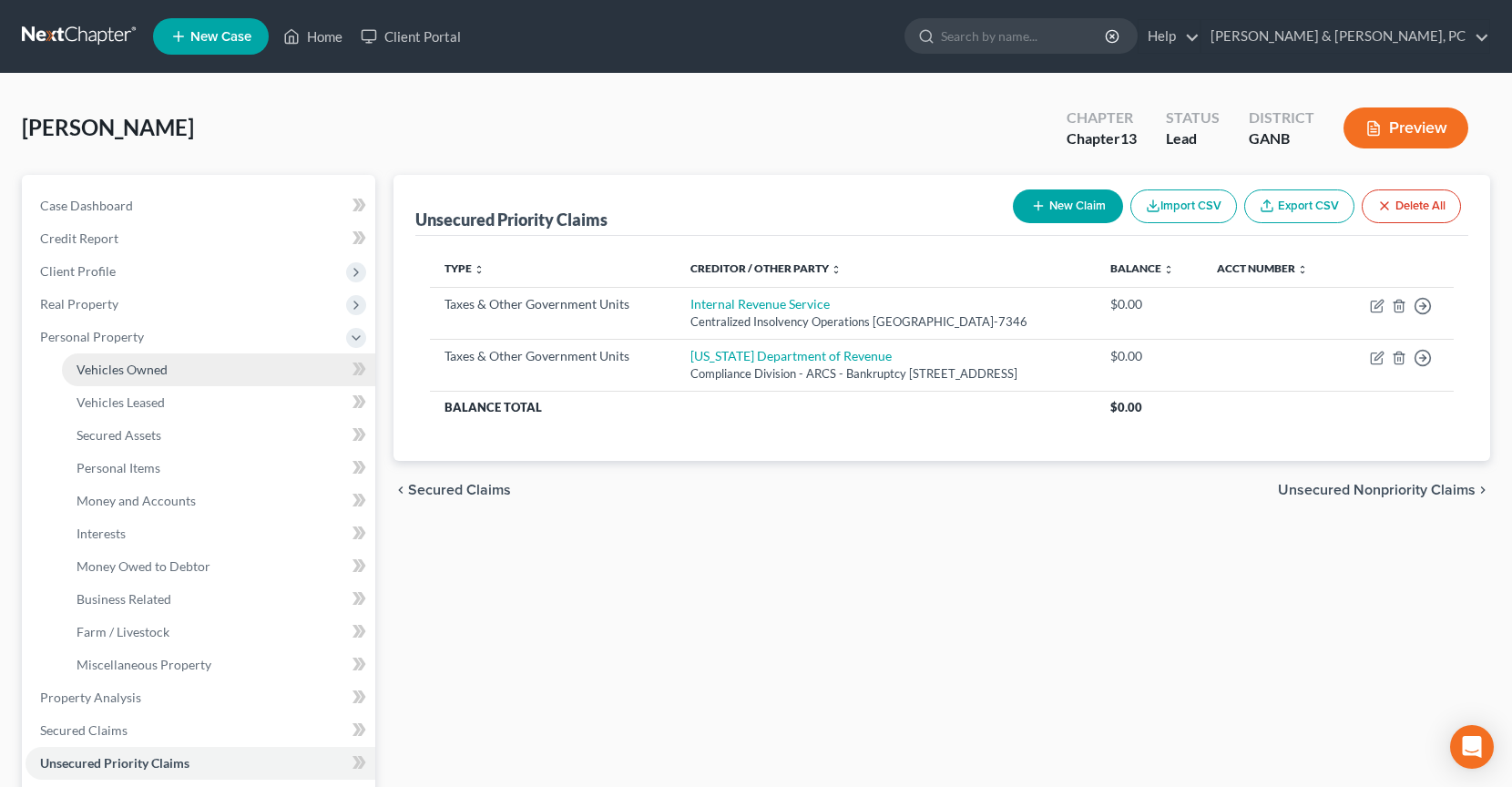
click at [108, 368] on span "Vehicles Owned" at bounding box center [122, 370] width 91 height 16
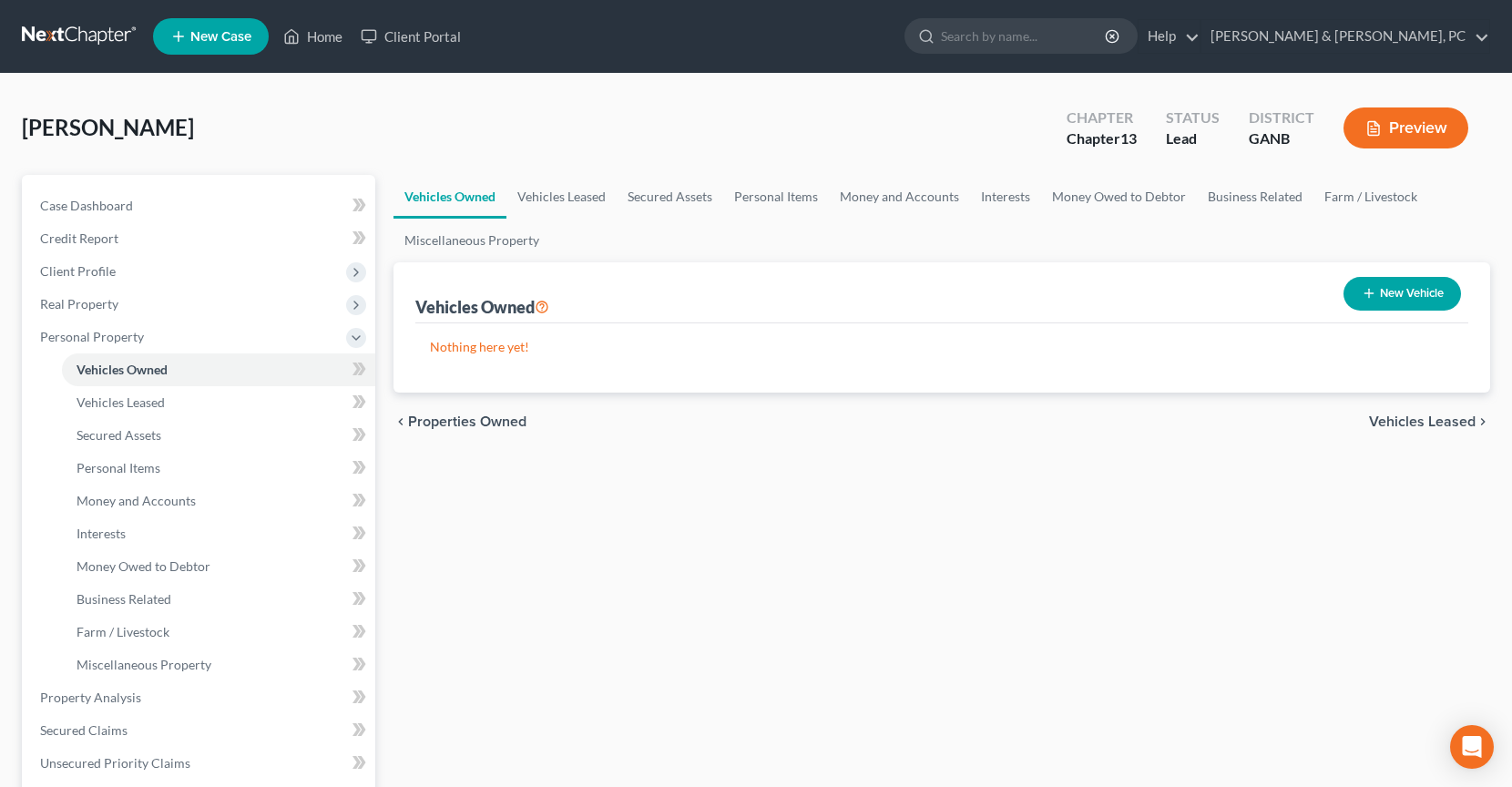
click at [1343, 296] on button "New Vehicle" at bounding box center [1402, 294] width 117 height 34
select select "0"
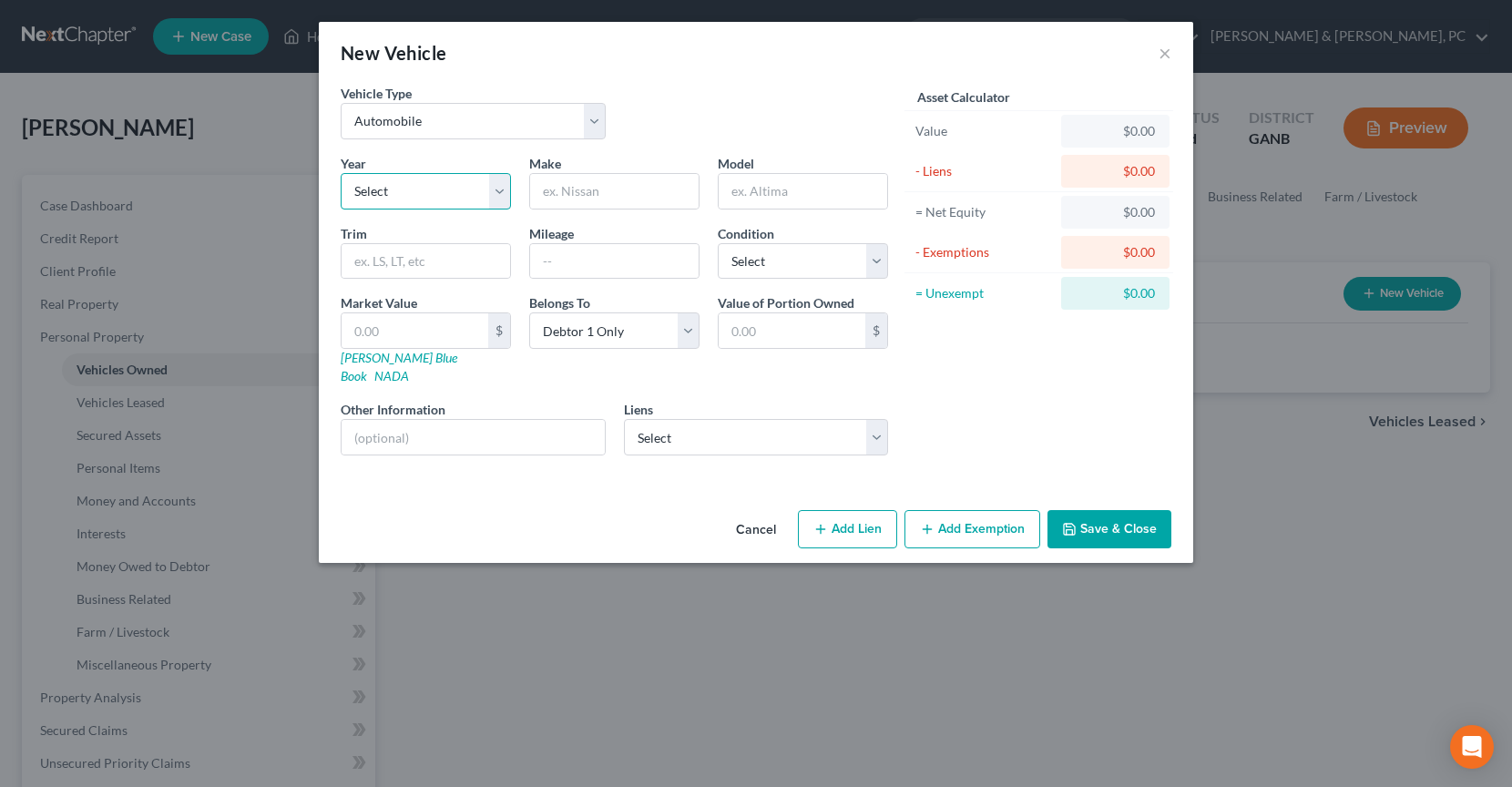
click at [422, 184] on select "Select 2026 2025 2024 2023 2022 2021 2020 2019 2018 2017 2016 2015 2014 2013 20…" at bounding box center [425, 190] width 171 height 36
select select "3"
click at [340, 173] on select "Select 2026 2025 2024 2023 2022 2021 2020 2019 2018 2017 2016 2015 2014 2013 20…" at bounding box center [425, 190] width 171 height 36
click at [551, 187] on input "text" at bounding box center [613, 190] width 169 height 35
type input "Audi"
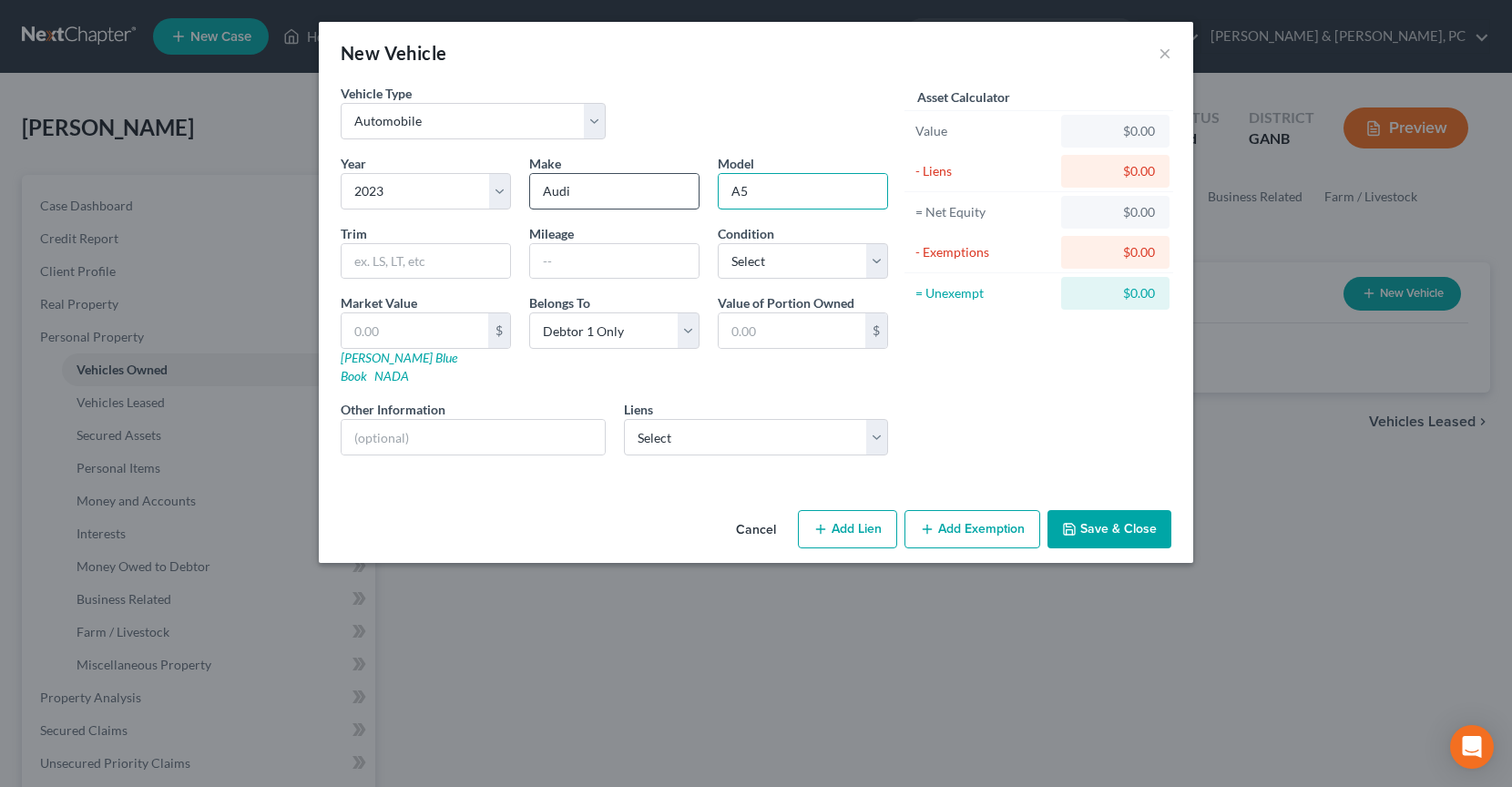
type input "A5"
type input "Sport"
type input "30000"
click at [643, 421] on select "Select Vw Credit Inc - $39,660.00" at bounding box center [756, 437] width 265 height 36
click select "Select Vw Credit Inc - $39,660.00" at bounding box center [756, 437] width 265 height 36
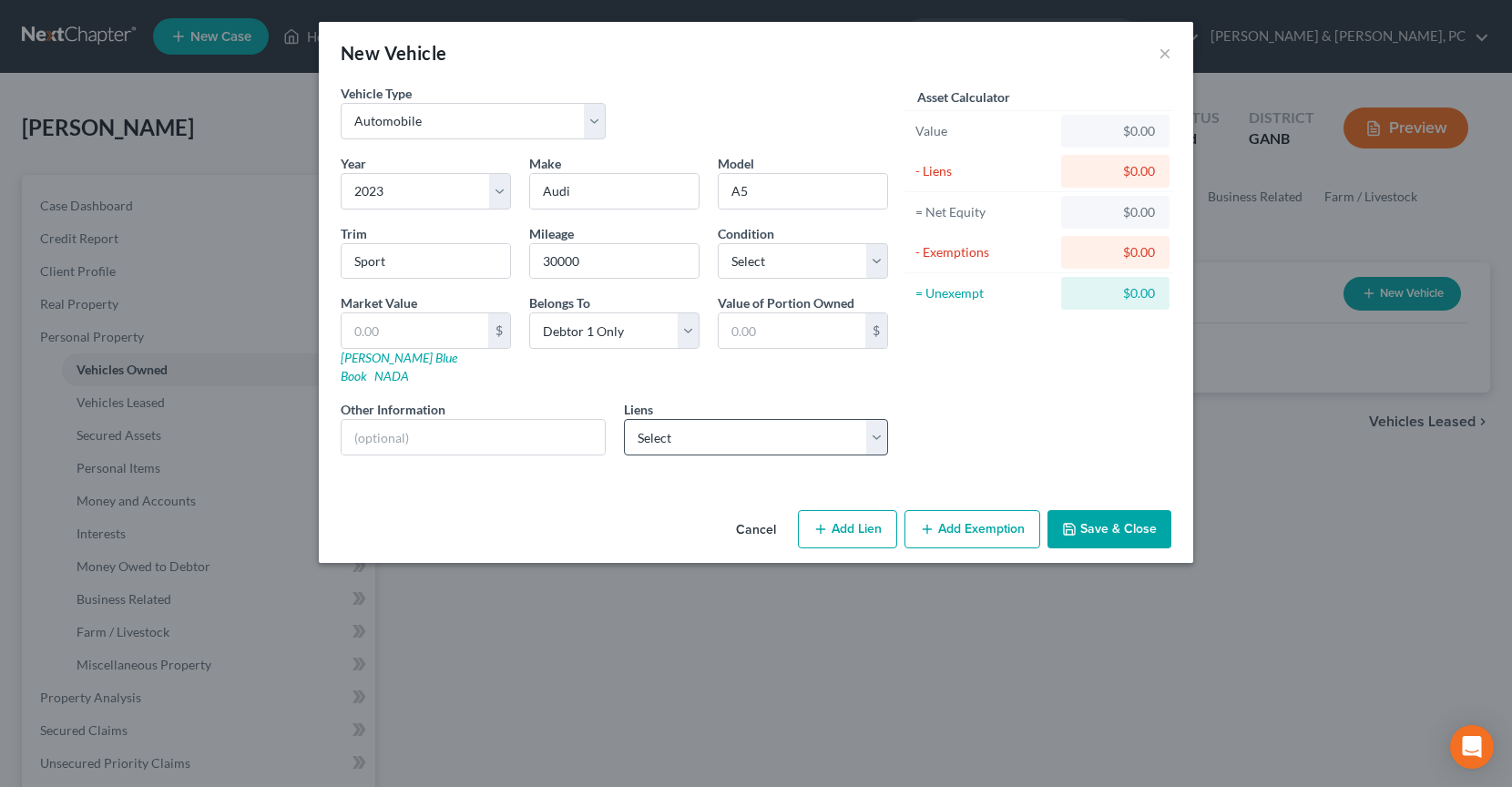
select select "14"
select select "0"
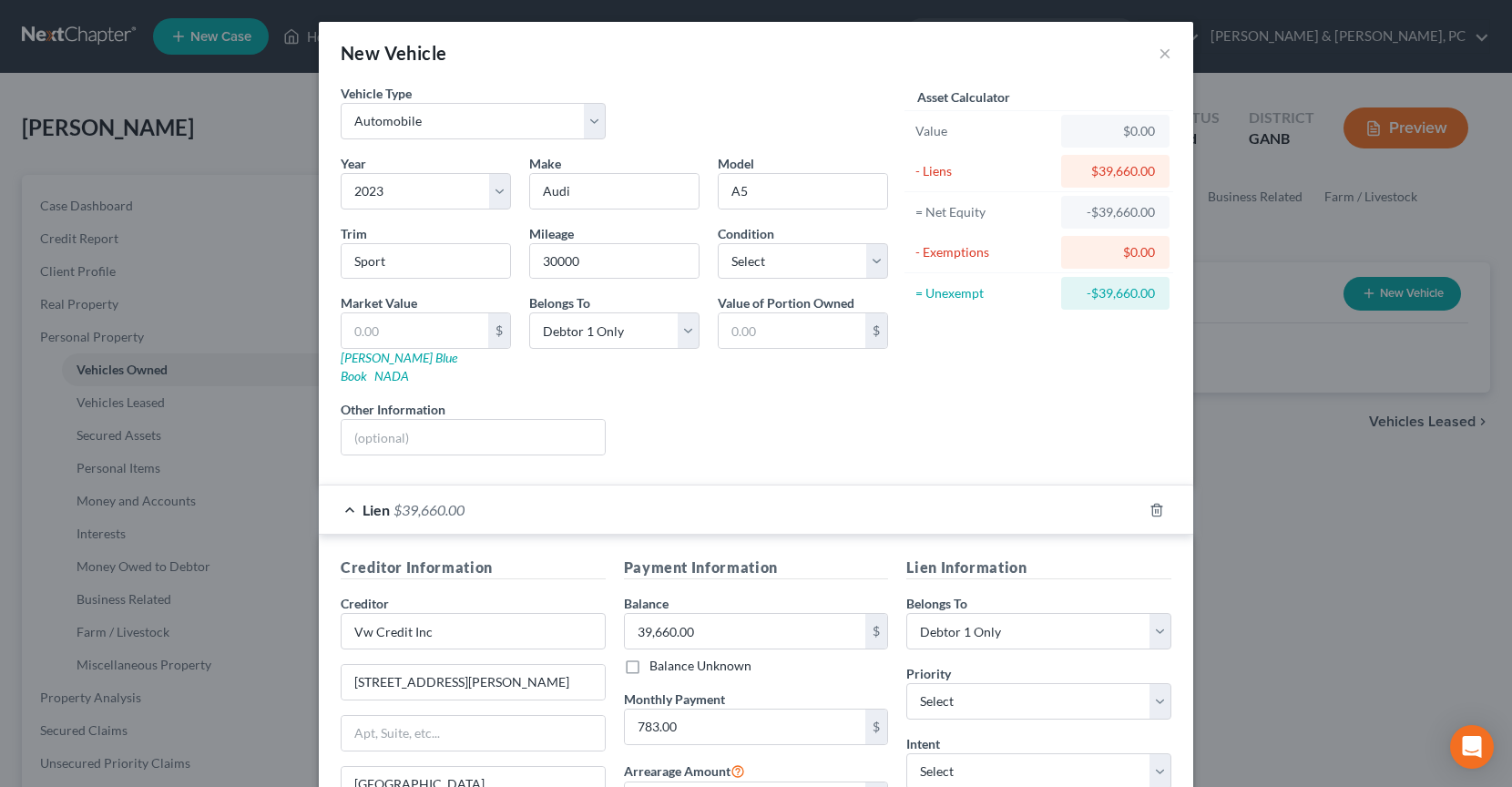
scroll to position [209, 0]
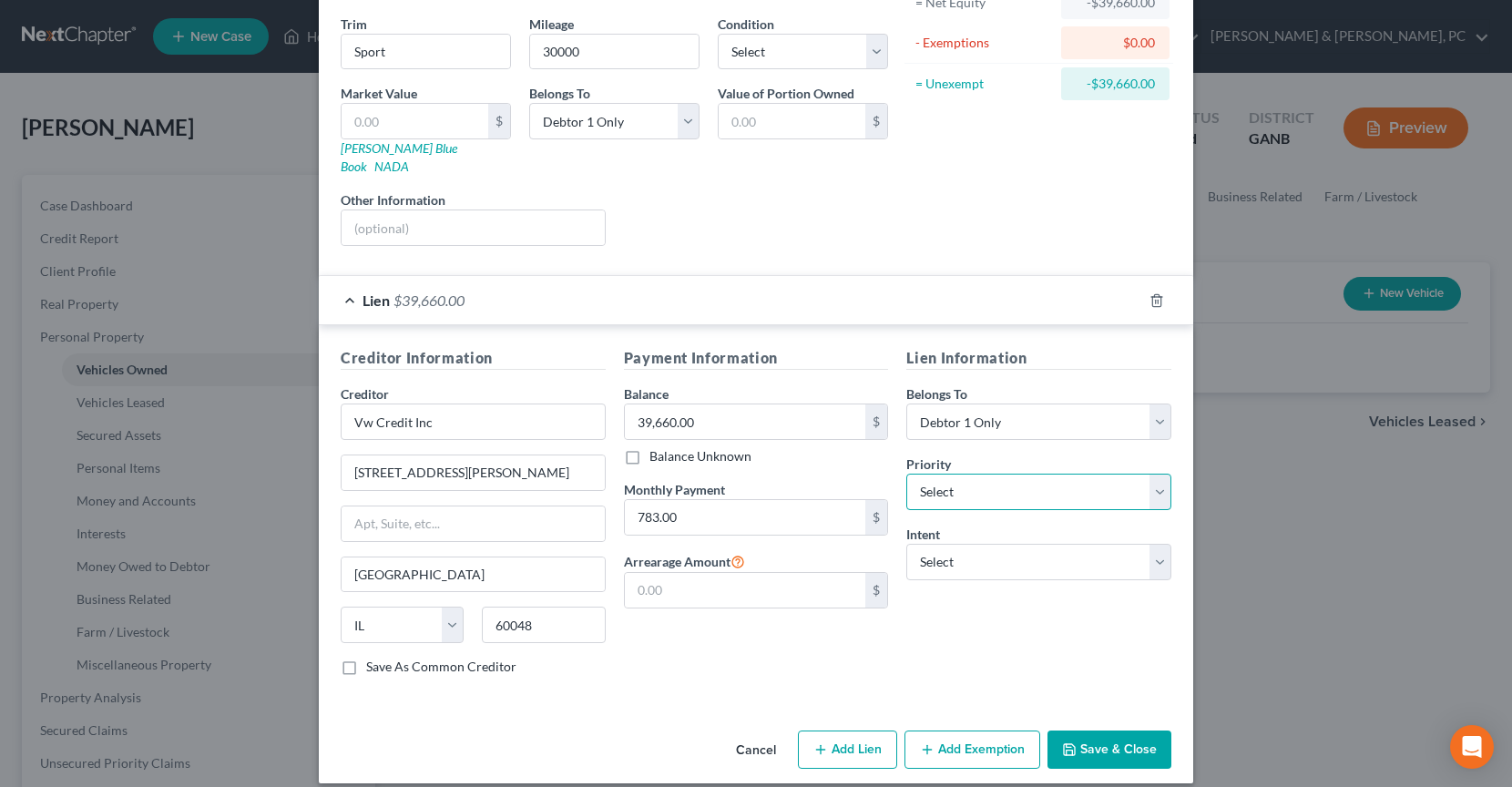
click at [1072, 473] on select "Select 1st 2nd 3rd 4th 5th 6th 7th 8th 9th 10th 11th 12th 13th 14th 15th 16th 1…" at bounding box center [1039, 491] width 265 height 36
select select "0"
click at [906, 473] on select "Select 1st 2nd 3rd 4th 5th 6th 7th 8th 9th 10th 11th 12th 13th 14th 15th 16th 1…" at bounding box center [1039, 491] width 265 height 36
click at [1068, 543] on select "Select Surrender Redeem Reaffirm Avoid Other" at bounding box center [1039, 561] width 265 height 36
select select "2"
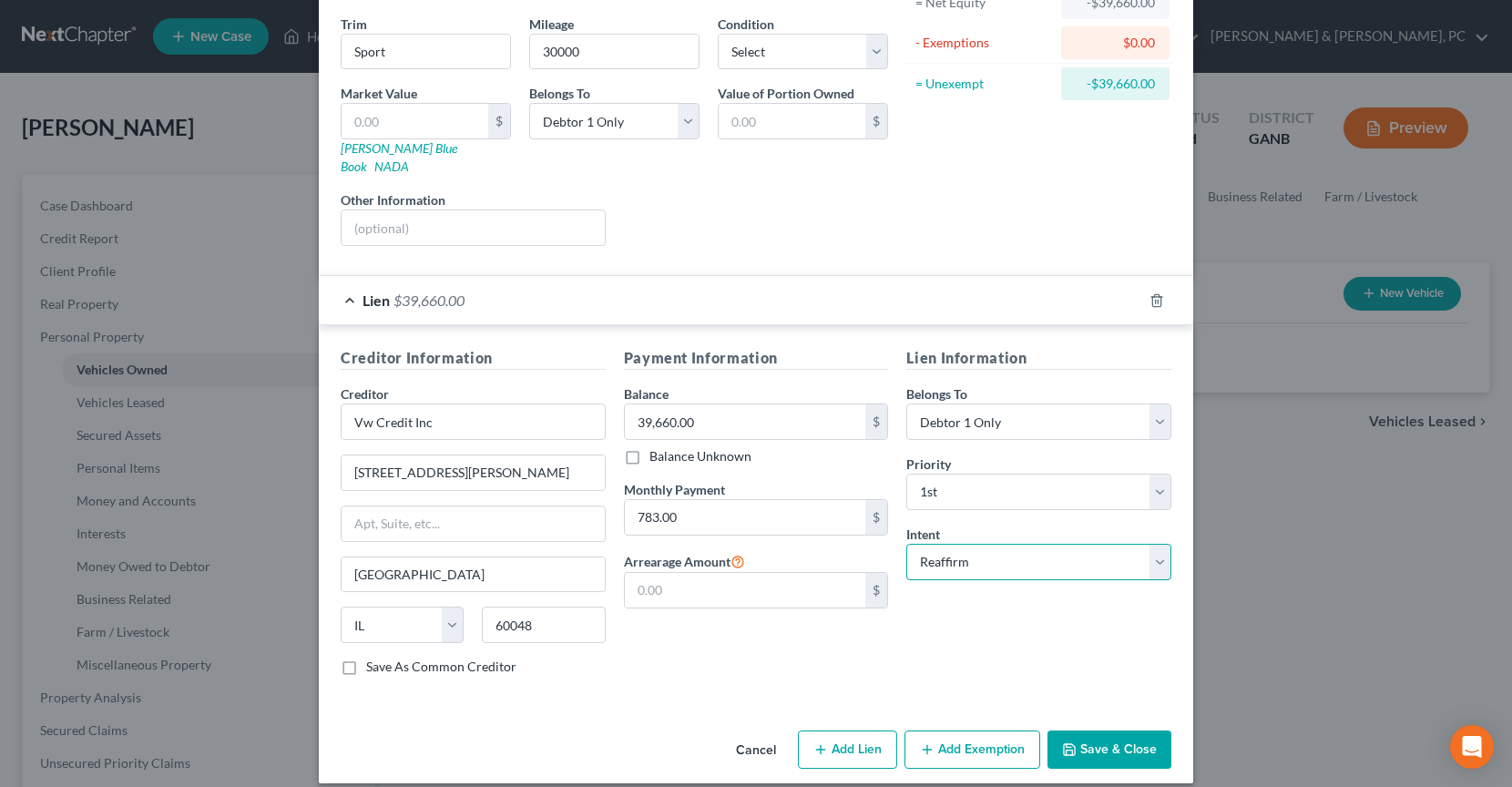
click at [906, 543] on select "Select Surrender Redeem Reaffirm Avoid Other" at bounding box center [1039, 561] width 265 height 36
click at [1135, 741] on button "Save & Close" at bounding box center [1110, 749] width 124 height 38
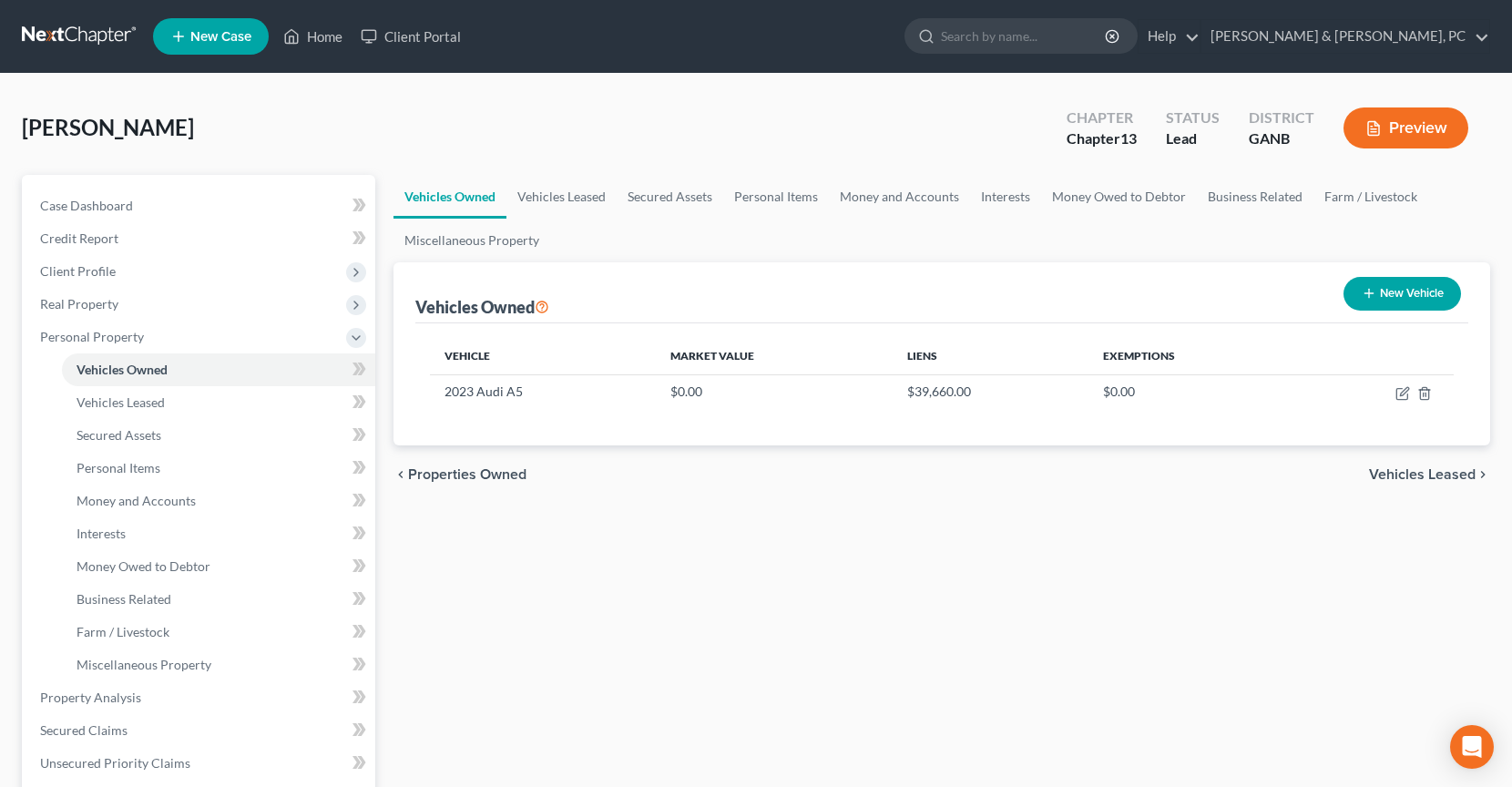
scroll to position [9, 0]
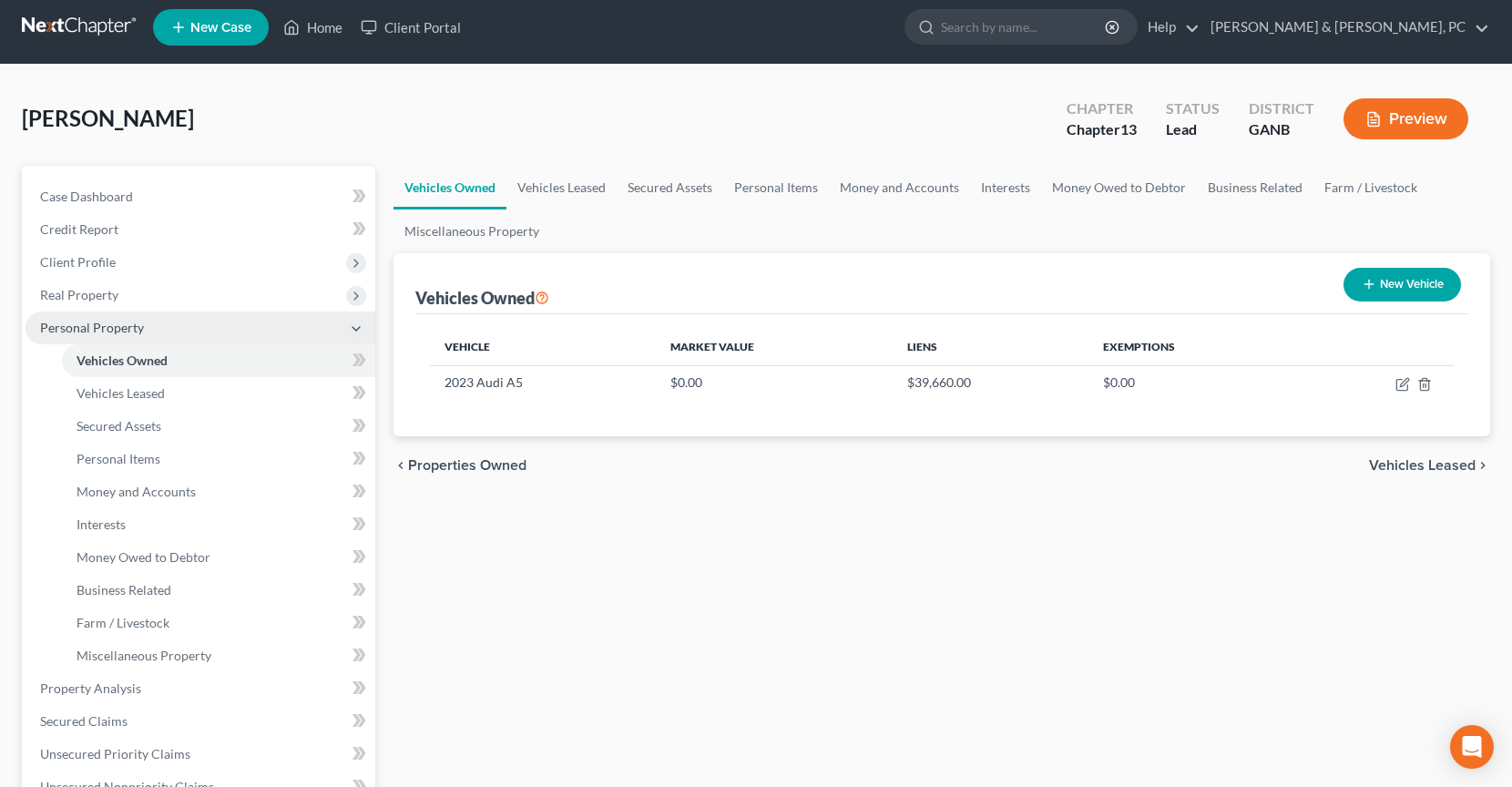
click at [106, 336] on span "Personal Property" at bounding box center [200, 327] width 350 height 33
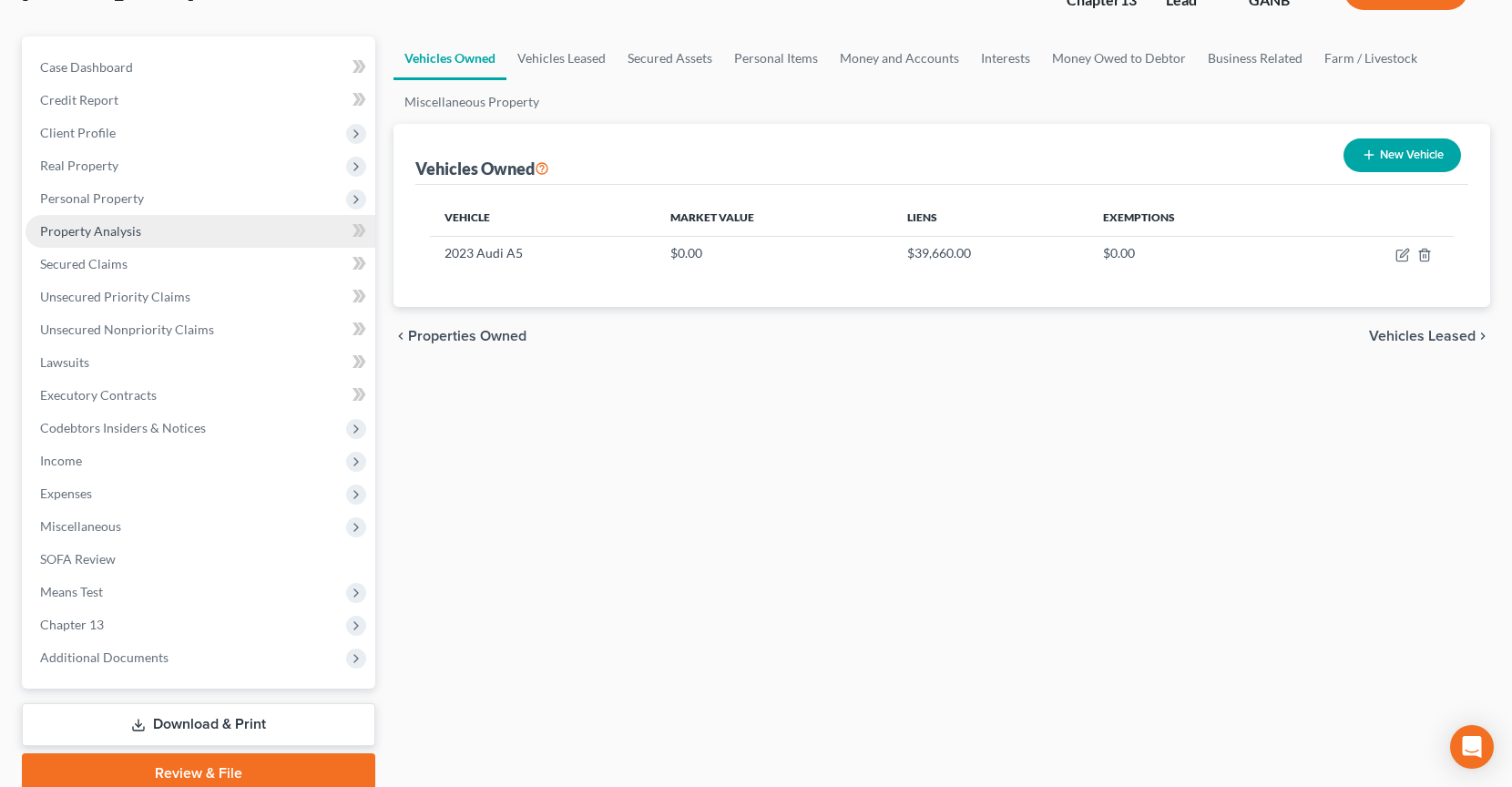
scroll to position [74, 0]
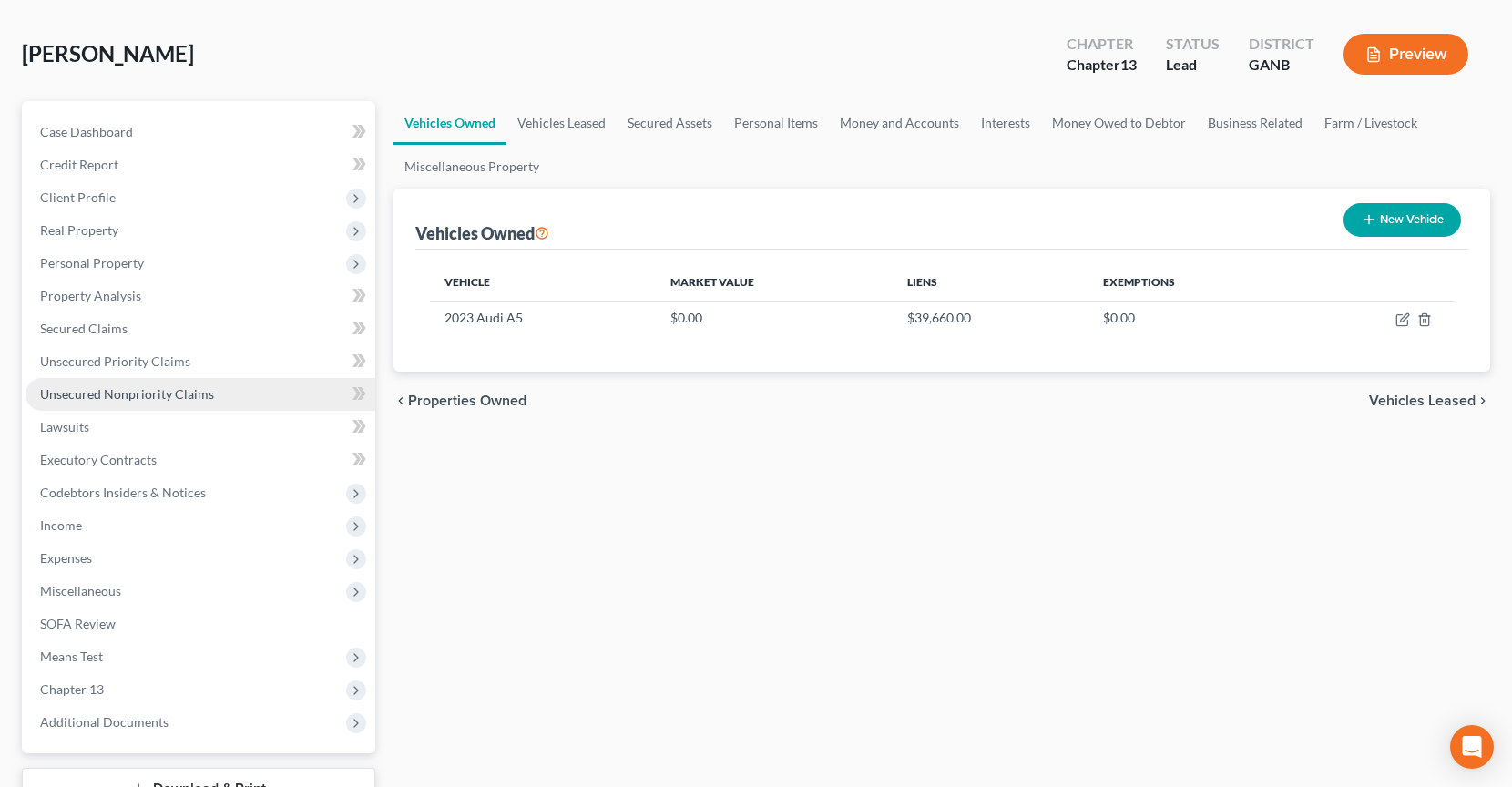
click at [172, 396] on span "Unsecured Nonpriority Claims" at bounding box center [127, 394] width 174 height 16
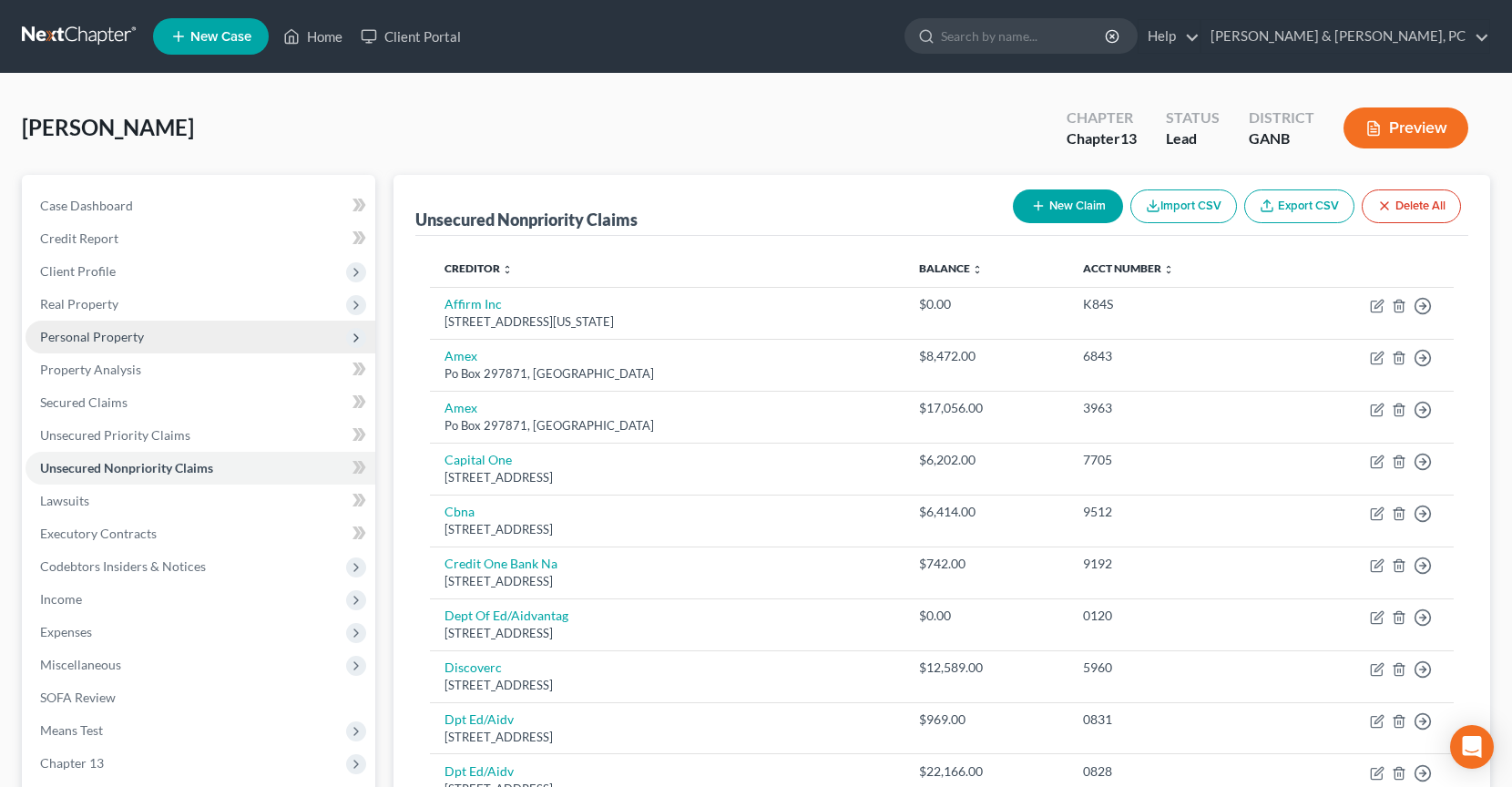
click at [152, 330] on span "Personal Property" at bounding box center [200, 336] width 350 height 33
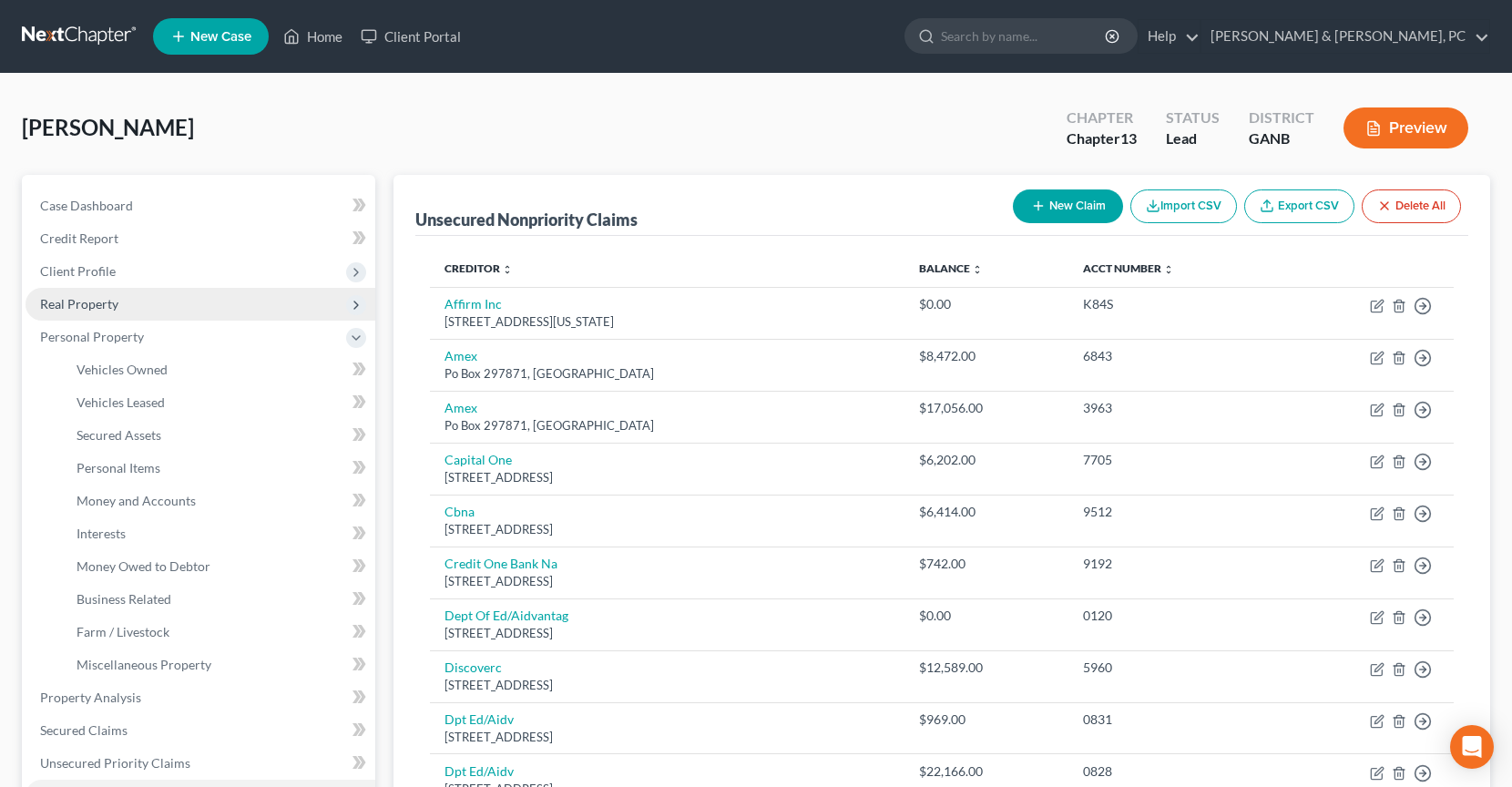
click at [146, 304] on span "Real Property" at bounding box center [200, 304] width 350 height 33
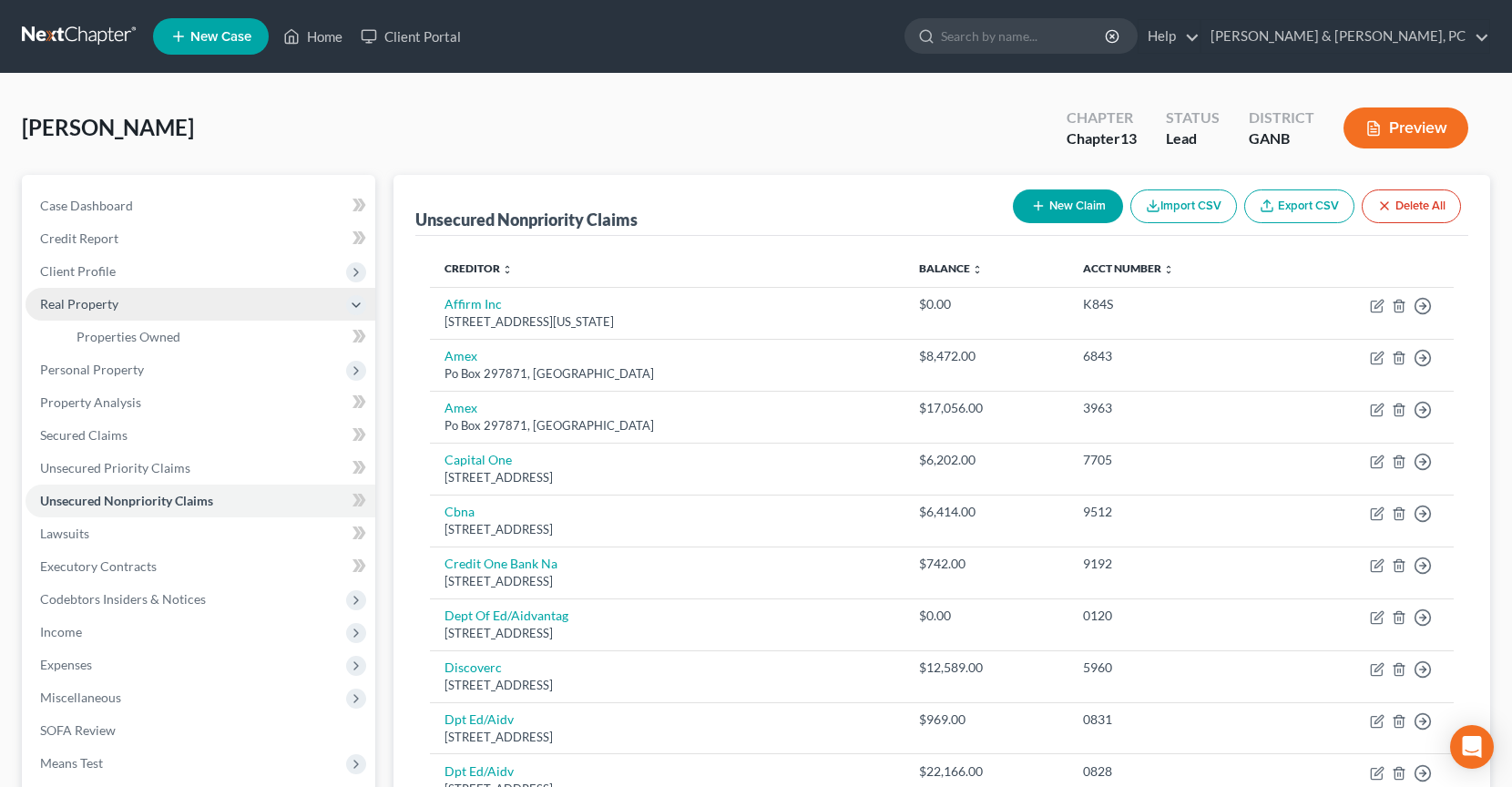
click at [146, 304] on span "Real Property" at bounding box center [200, 304] width 350 height 33
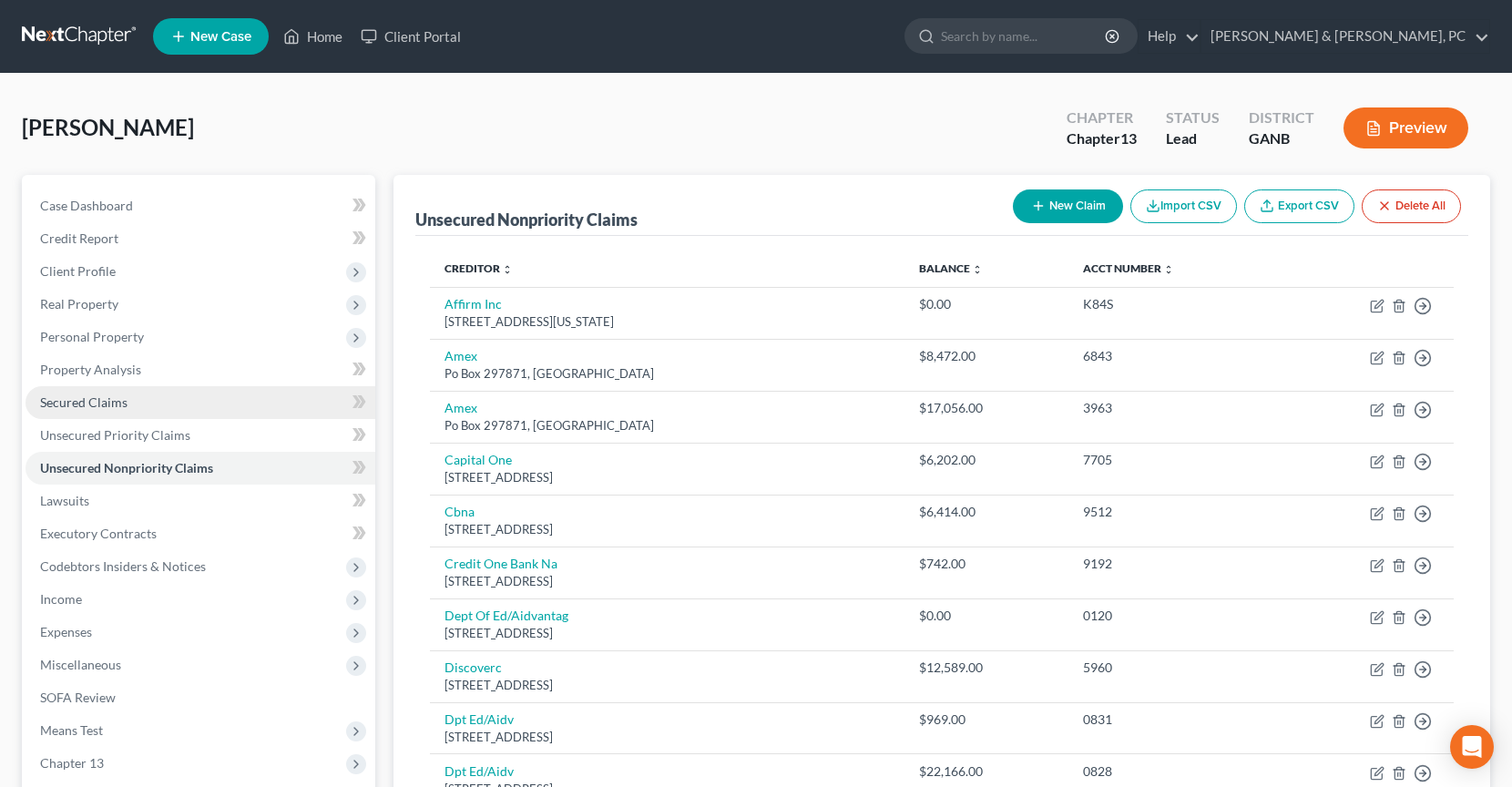
click at [156, 410] on link "Secured Claims" at bounding box center [200, 401] width 350 height 33
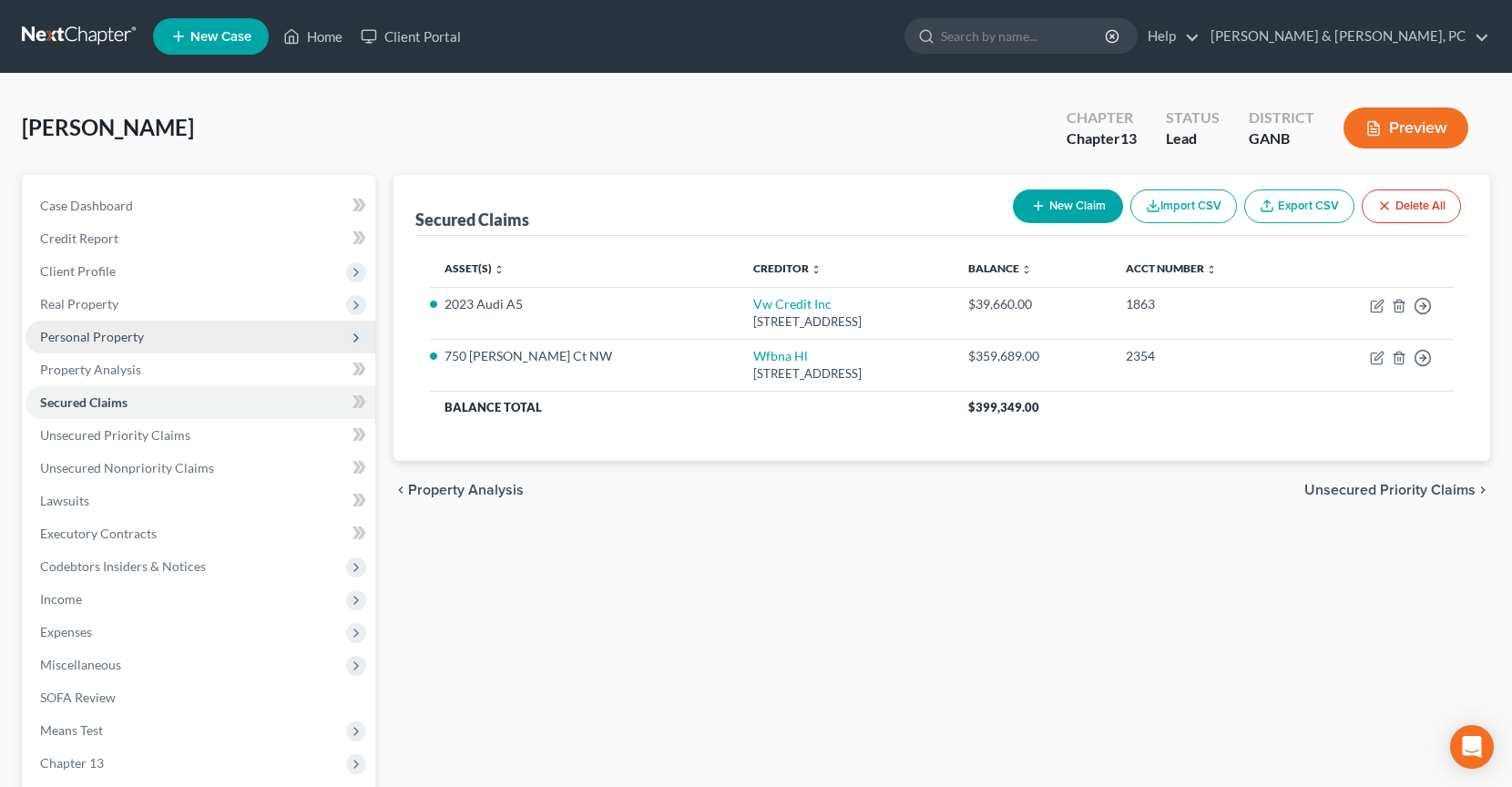
click at [119, 345] on span "Personal Property" at bounding box center [200, 336] width 350 height 33
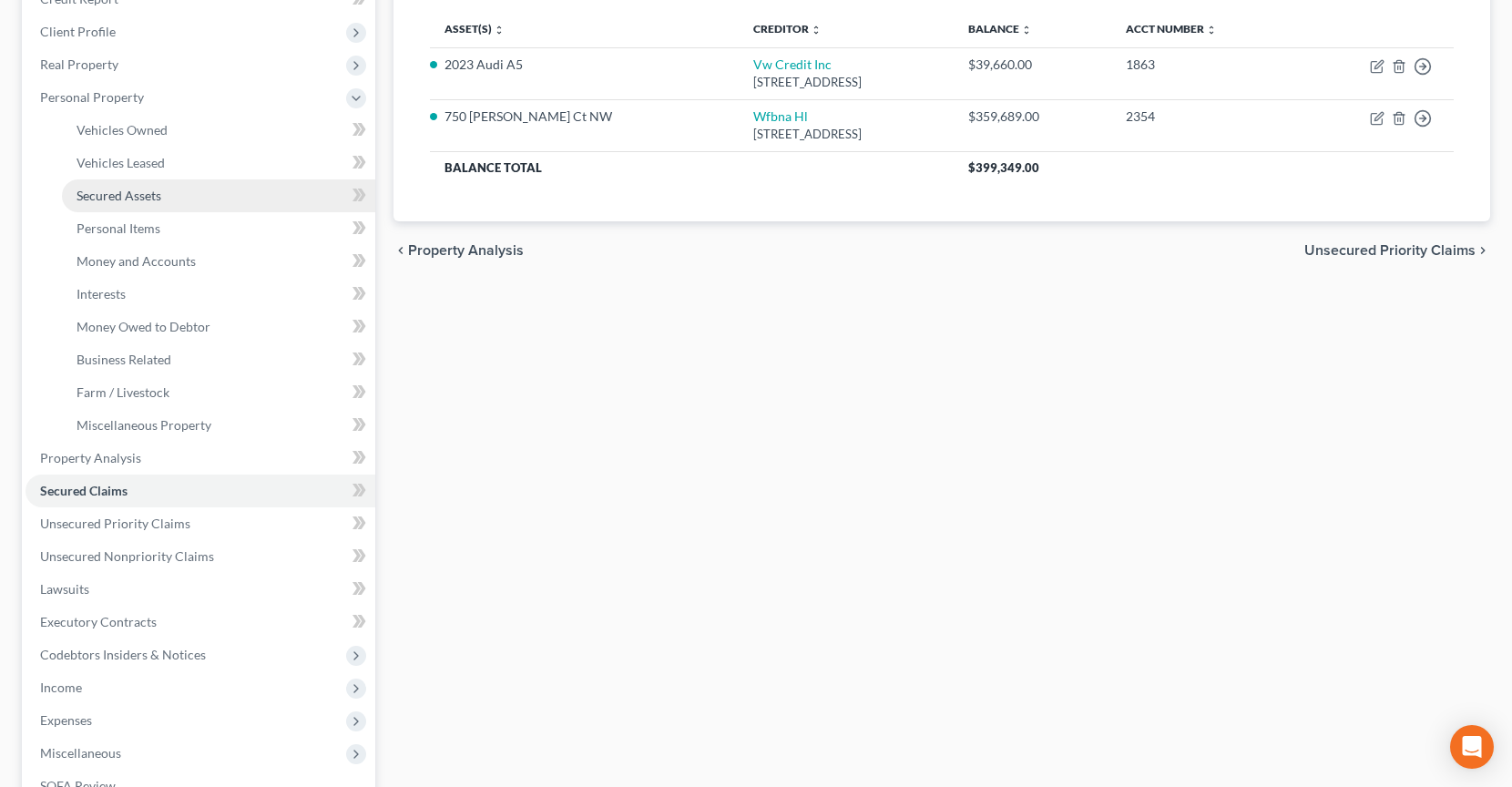
scroll to position [303, 0]
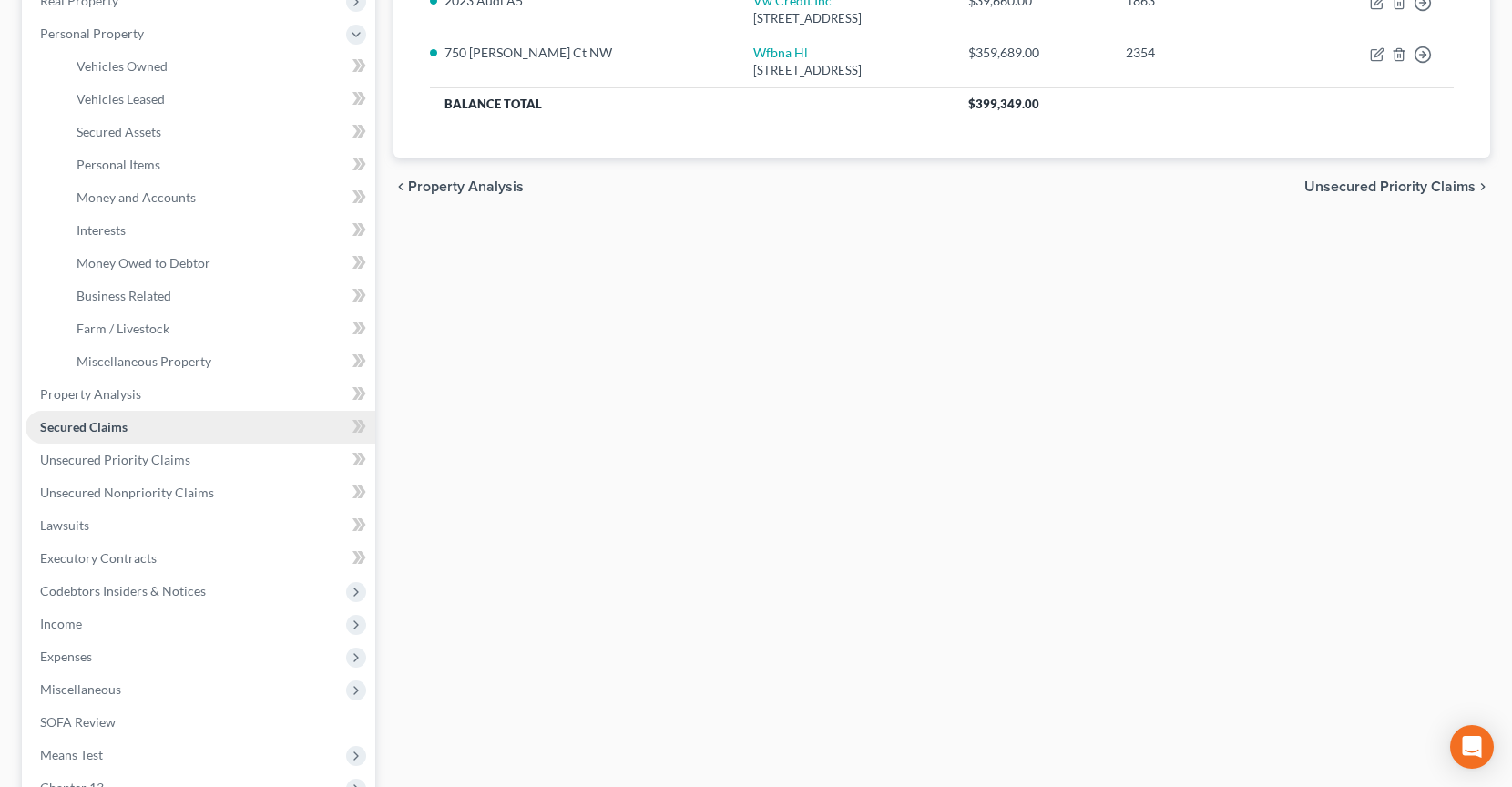
click at [164, 430] on link "Secured Claims" at bounding box center [200, 426] width 350 height 33
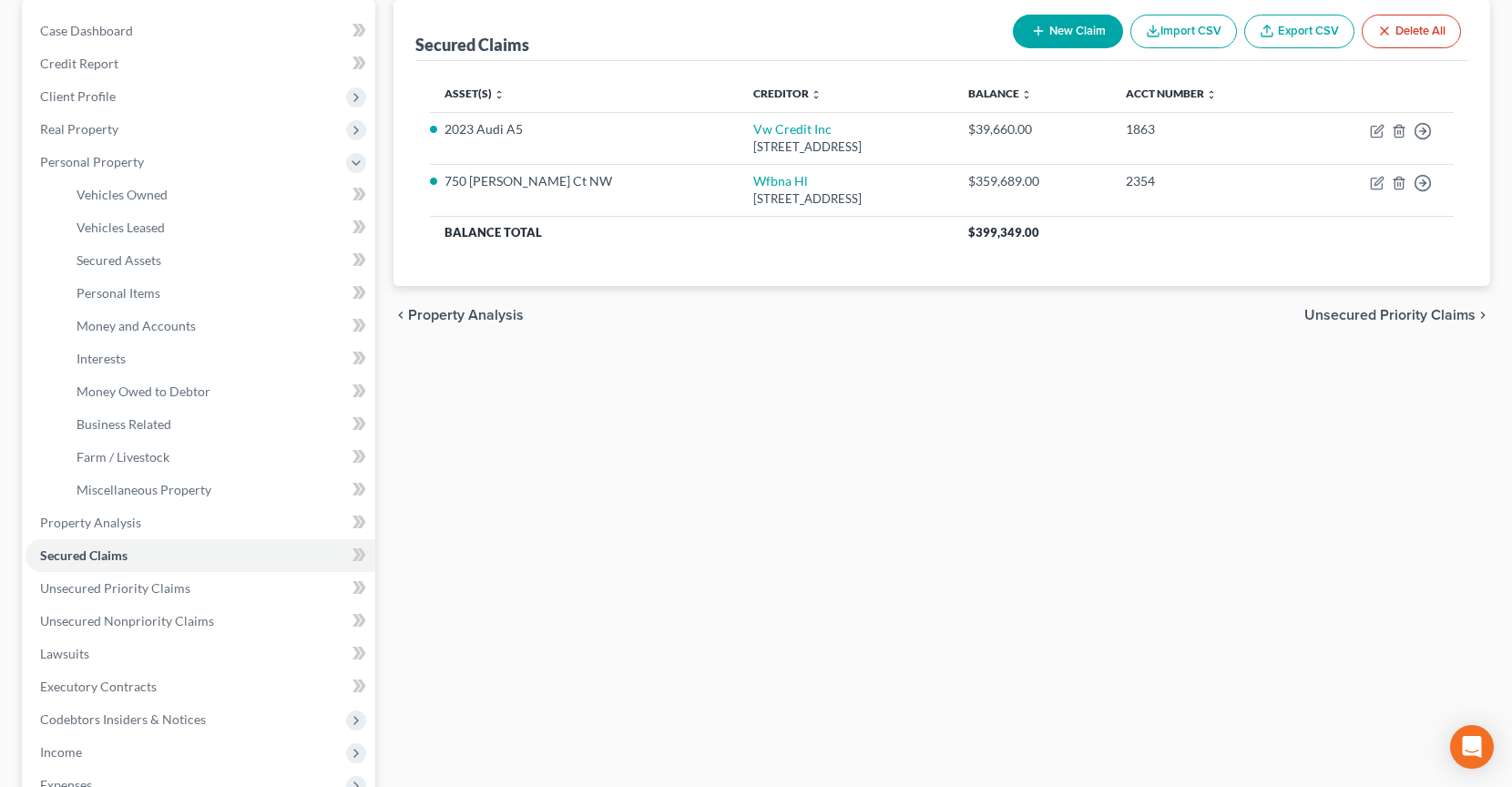
scroll to position [168, 0]
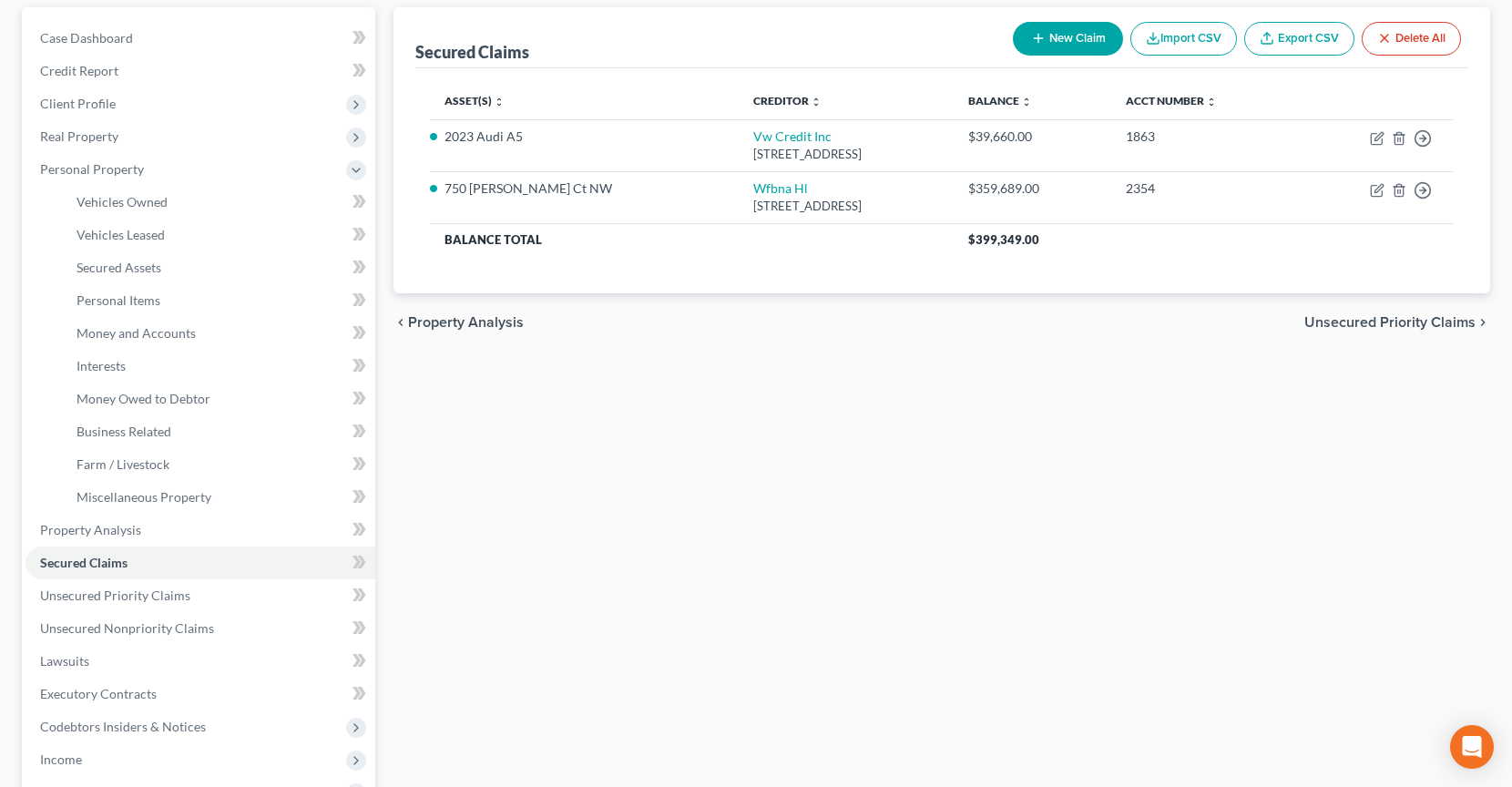
click at [1052, 33] on button "New Claim" at bounding box center [1068, 38] width 110 height 34
select select "0"
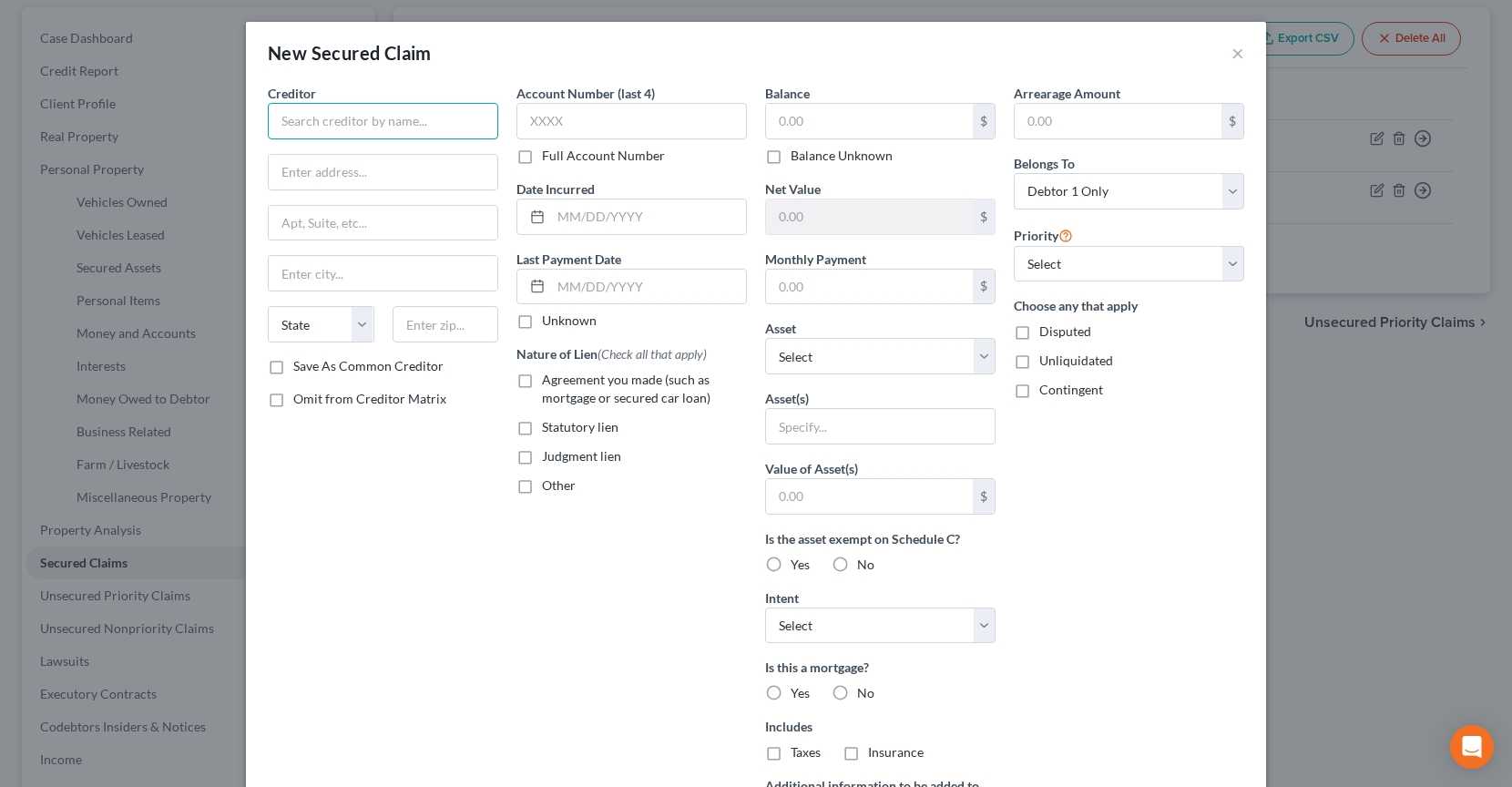
click at [433, 119] on input "text" at bounding box center [383, 120] width 231 height 36
click at [446, 118] on input "All In One Community Managment" at bounding box center [383, 120] width 231 height 36
type input "All In One Community Management"
click at [315, 178] on input "text" at bounding box center [383, 172] width 229 height 35
type input "Fallwood HOA"
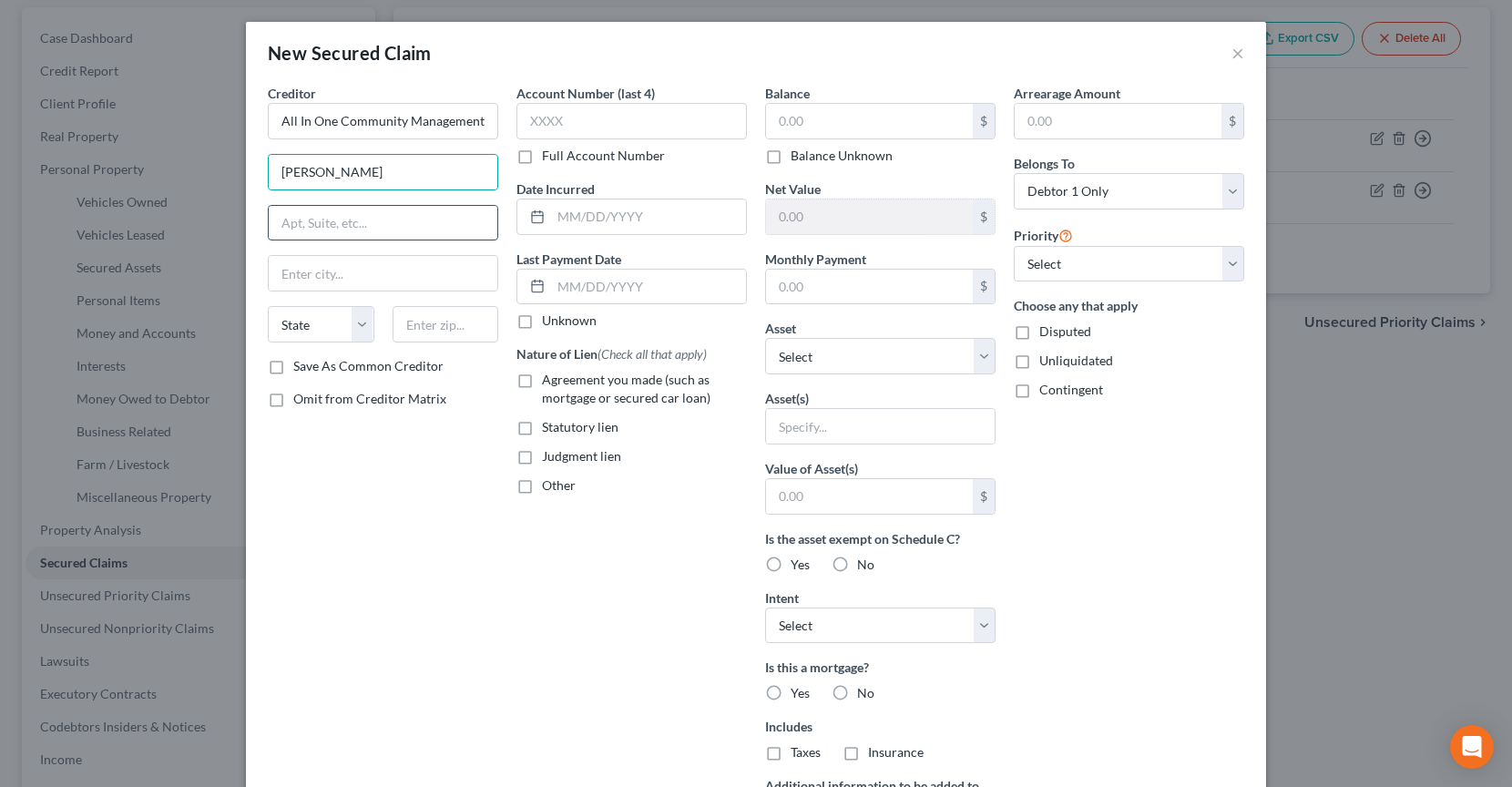
click at [344, 226] on input "text" at bounding box center [383, 223] width 229 height 35
paste input "5200 Dallas Hwy Ste 200 #266"
type input "5200 Dallas Hwy Ste 200 #266"
click at [414, 329] on input "text" at bounding box center [446, 323] width 107 height 36
type input "30127"
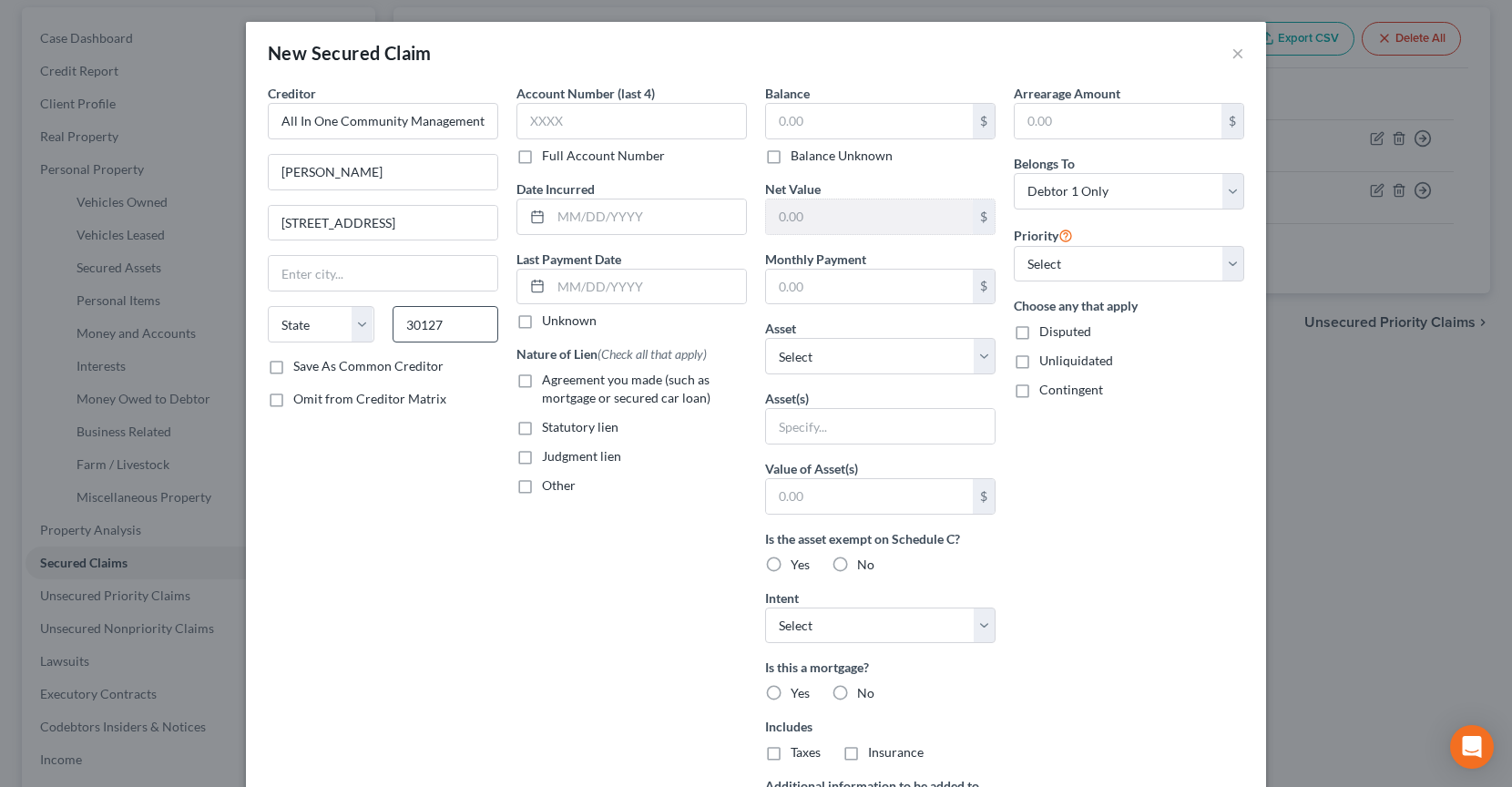
type input "Powder Springs"
select select "10"
click at [944, 125] on input "text" at bounding box center [869, 120] width 207 height 35
type input "1,100"
click at [849, 359] on select "Select Other Multiple Assets 750 Mimms Ct NW - $675000.0 2023 Audi A5 - $0.0" at bounding box center [881, 356] width 231 height 36
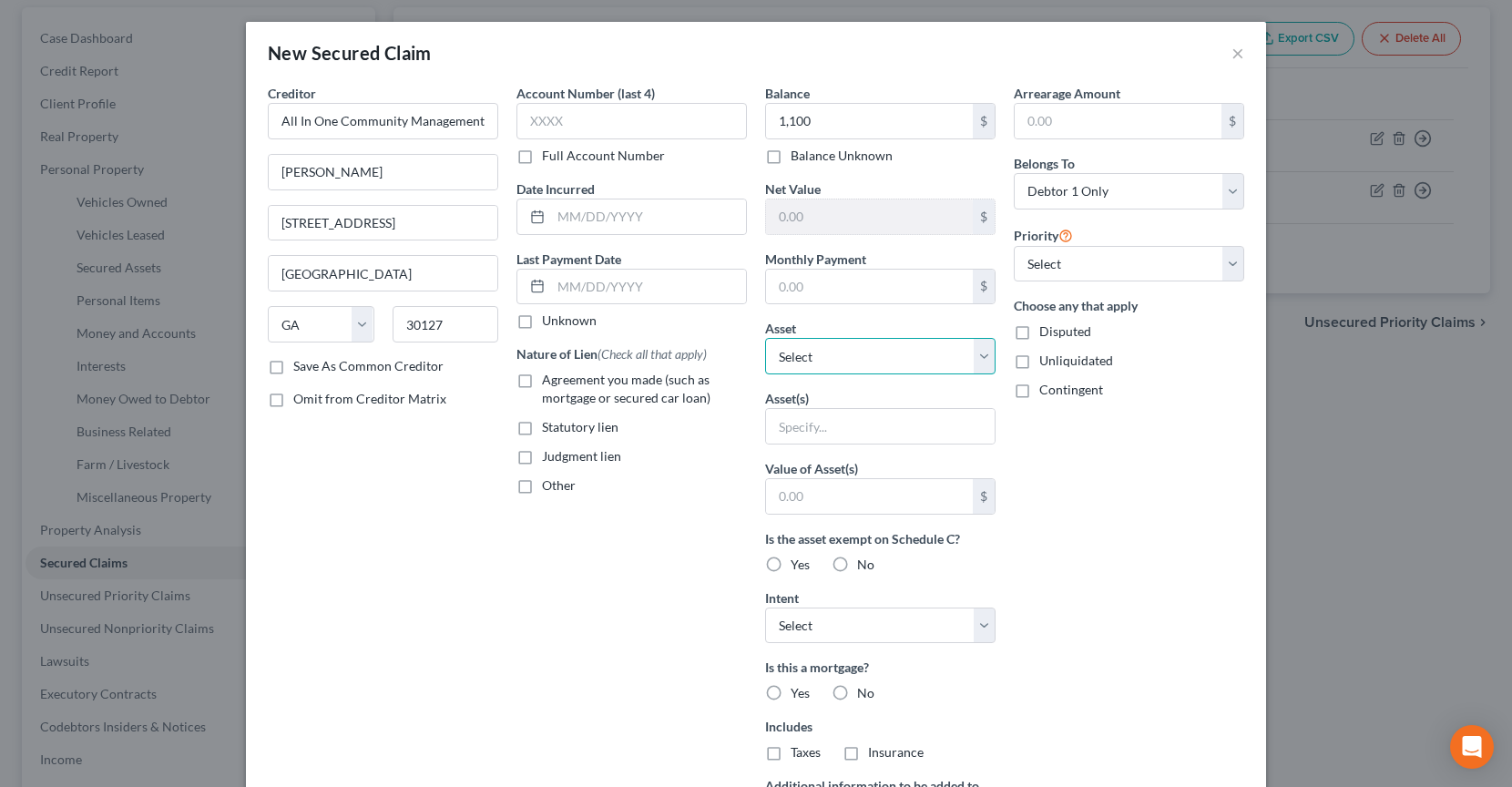
select select "2"
click at [765, 338] on select "Select Other Multiple Assets 750 Mimms Ct NW - $675000.0 2023 Audi A5 - $0.0" at bounding box center [881, 356] width 231 height 36
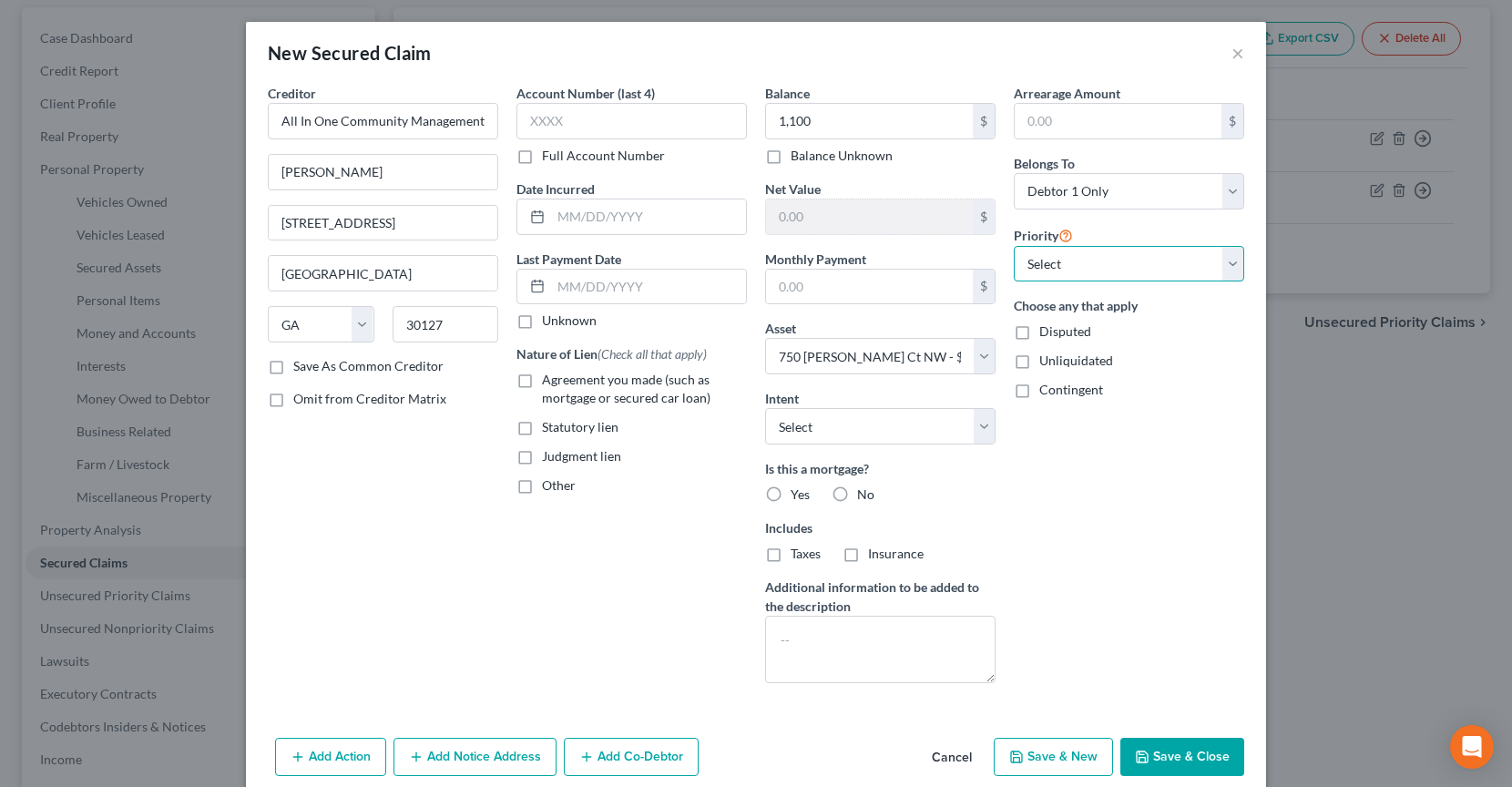
click at [1067, 256] on select "Select 2nd 3rd 4th 5th 6th 7th 8th 9th 10th 11th 12th 13th 14th 15th 16th 17th …" at bounding box center [1129, 263] width 231 height 36
select select "0"
click at [1014, 246] on select "Select 2nd 3rd 4th 5th 6th 7th 8th 9th 10th 11th 12th 13th 14th 15th 16th 17th …" at bounding box center [1129, 263] width 231 height 36
click at [894, 427] on select "Select Surrender Redeem Reaffirm Avoid Other" at bounding box center [881, 426] width 231 height 36
select select "2"
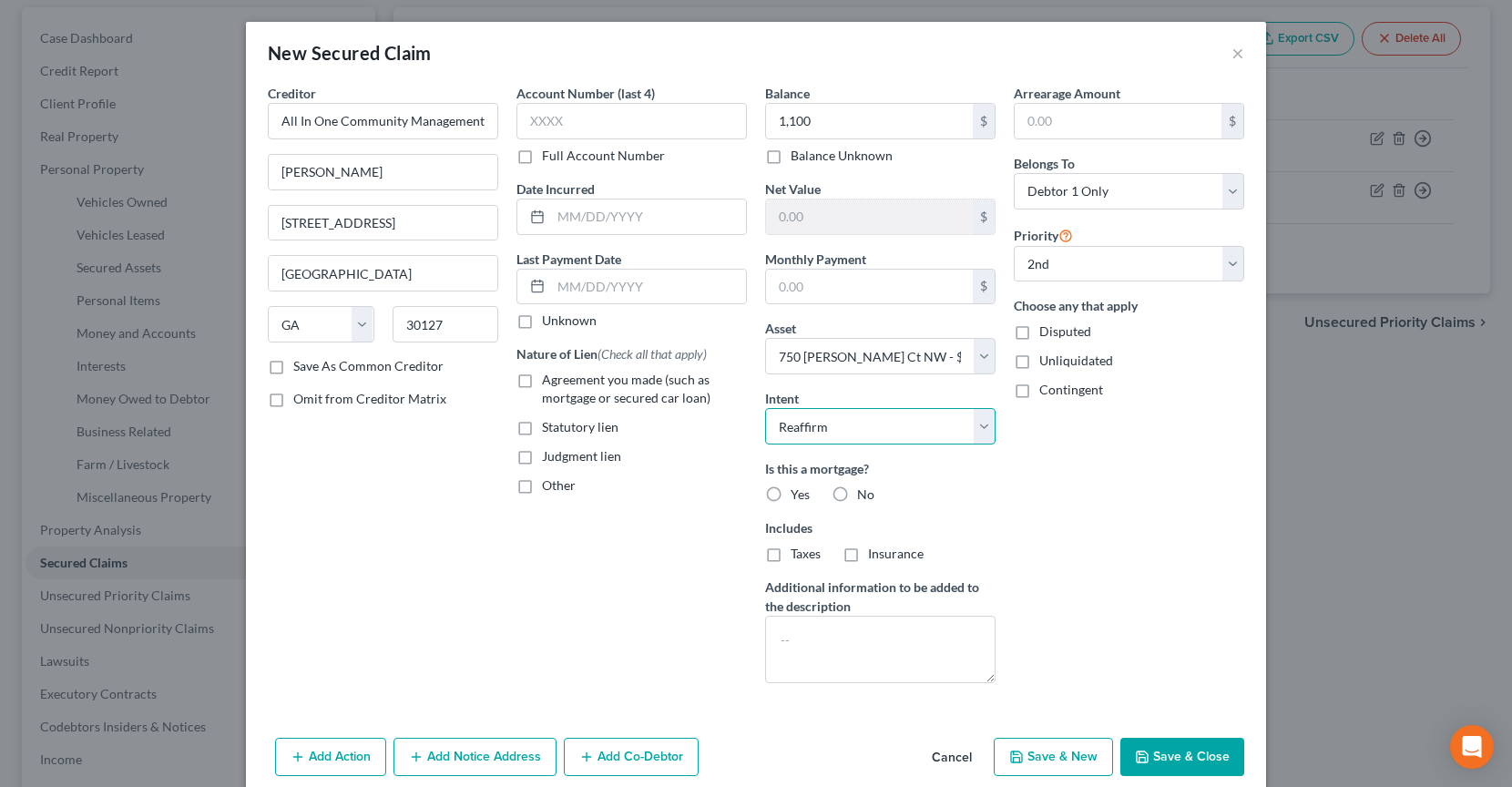
click at [765, 408] on select "Select Surrender Redeem Reaffirm Avoid Other" at bounding box center [881, 426] width 231 height 36
click at [857, 496] on label "No" at bounding box center [866, 494] width 18 height 18
click at [864, 496] on input "No" at bounding box center [870, 491] width 12 height 12
radio input "true"
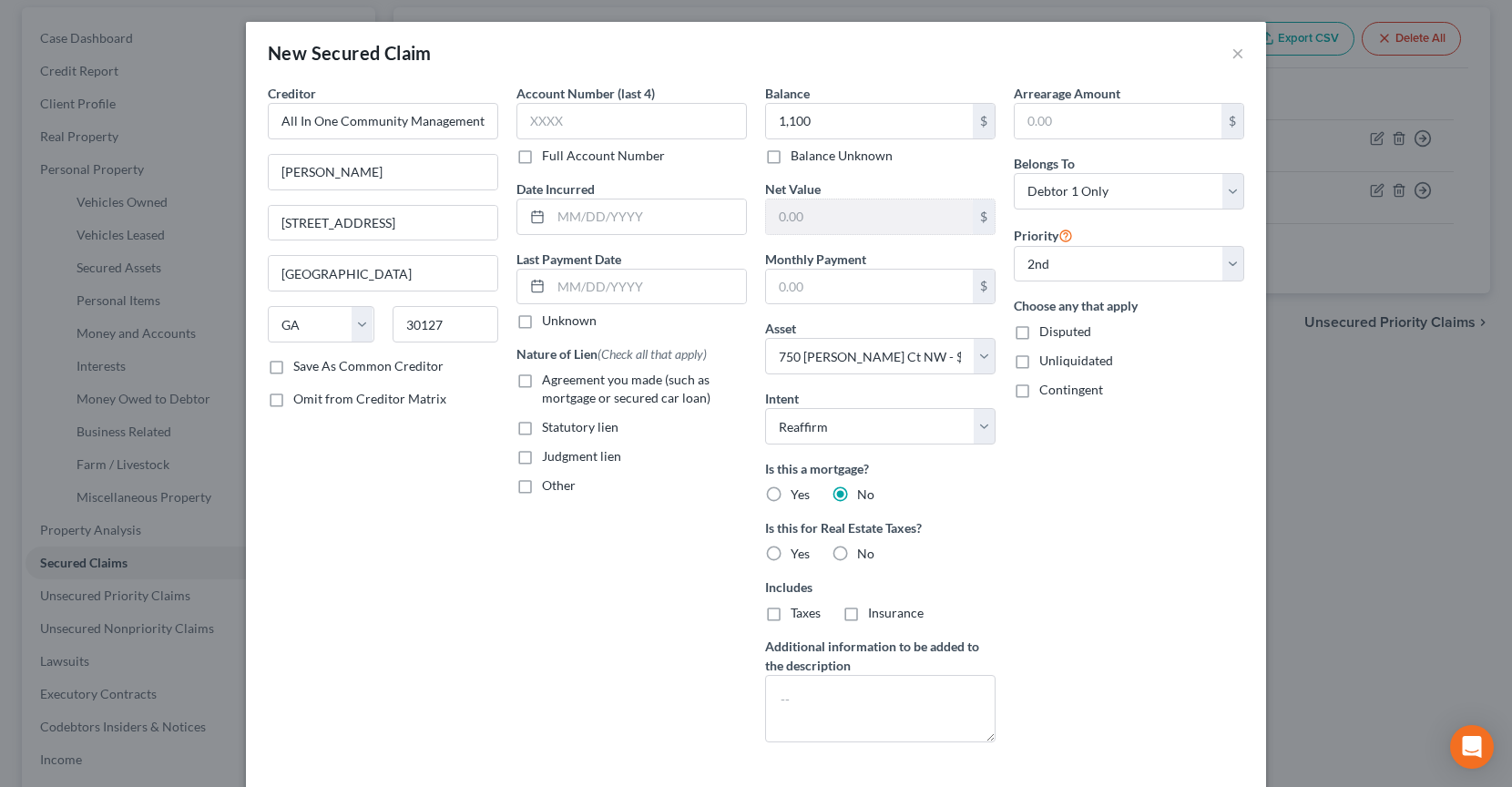
scroll to position [84, 0]
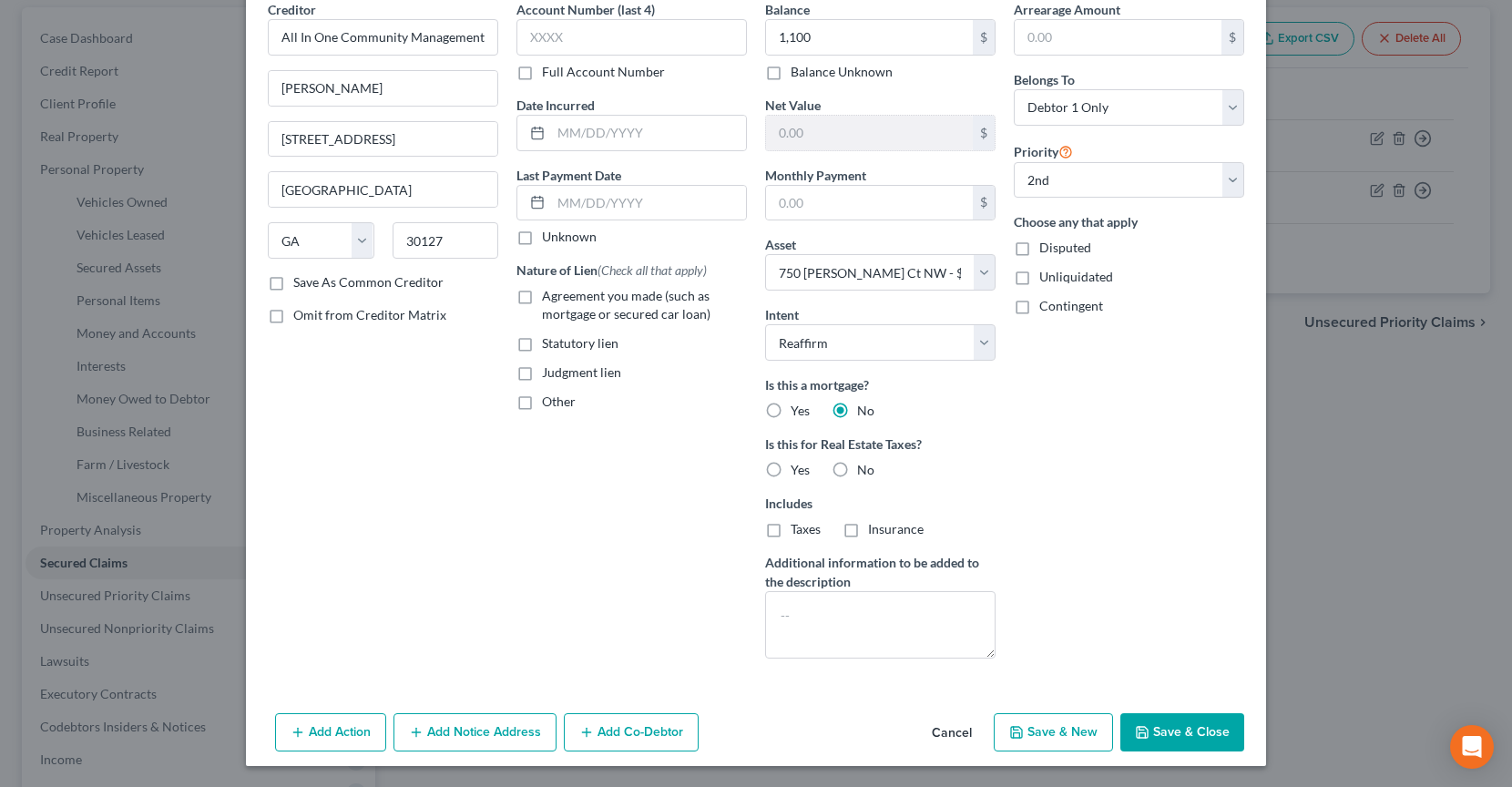
click at [857, 472] on label "No" at bounding box center [866, 469] width 18 height 18
click at [864, 472] on input "No" at bounding box center [870, 466] width 12 height 12
radio input "true"
click at [595, 341] on span "Statutory lien" at bounding box center [580, 343] width 77 height 16
click at [561, 341] on input "Statutory lien" at bounding box center [555, 340] width 12 height 12
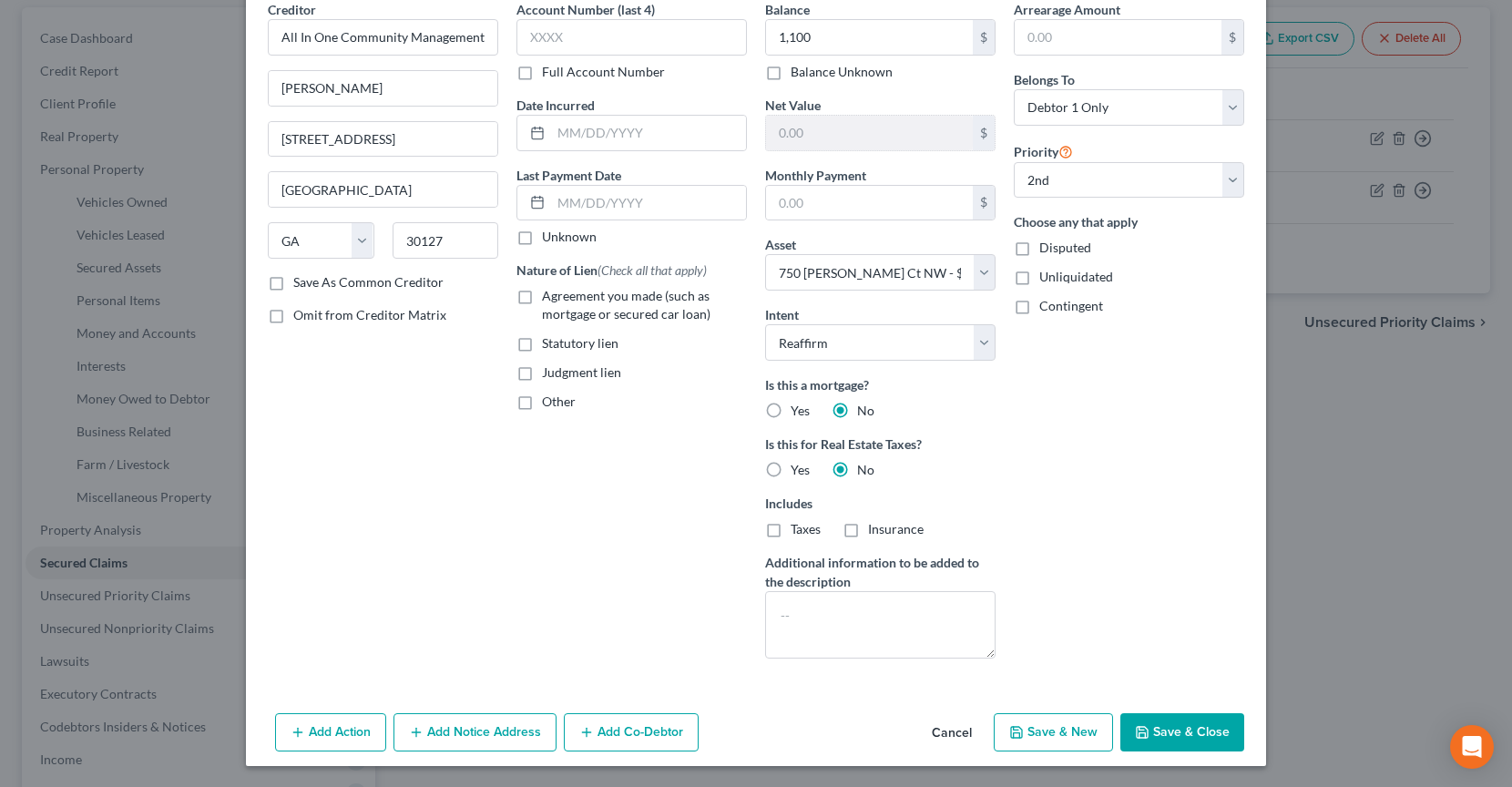
checkbox input "true"
click at [1190, 720] on button "Save & Close" at bounding box center [1183, 732] width 124 height 38
select select
select select "1"
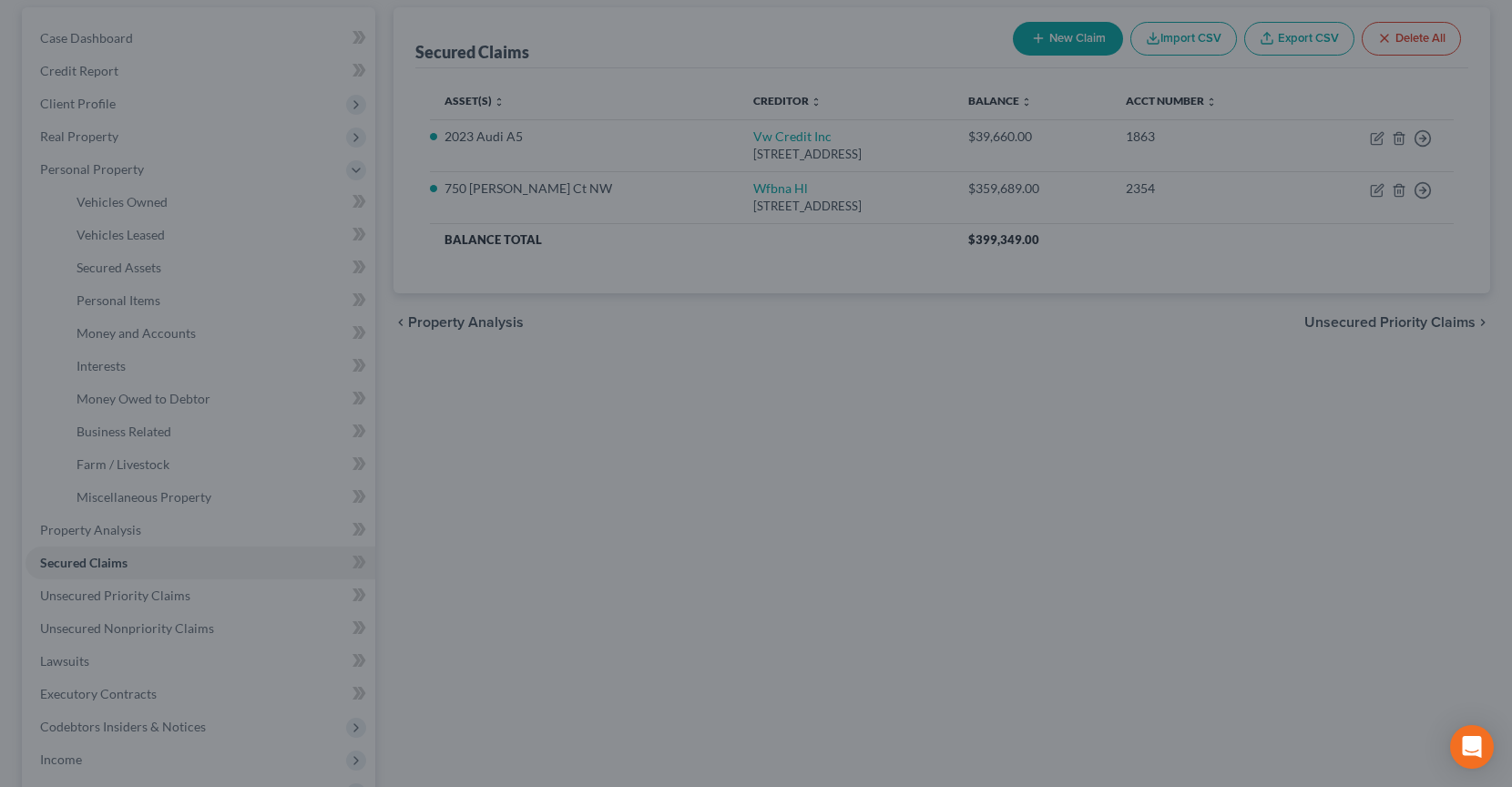
type input "1,100.00"
type input "314,211.00"
type input "0.00"
select select "2"
select select "0"
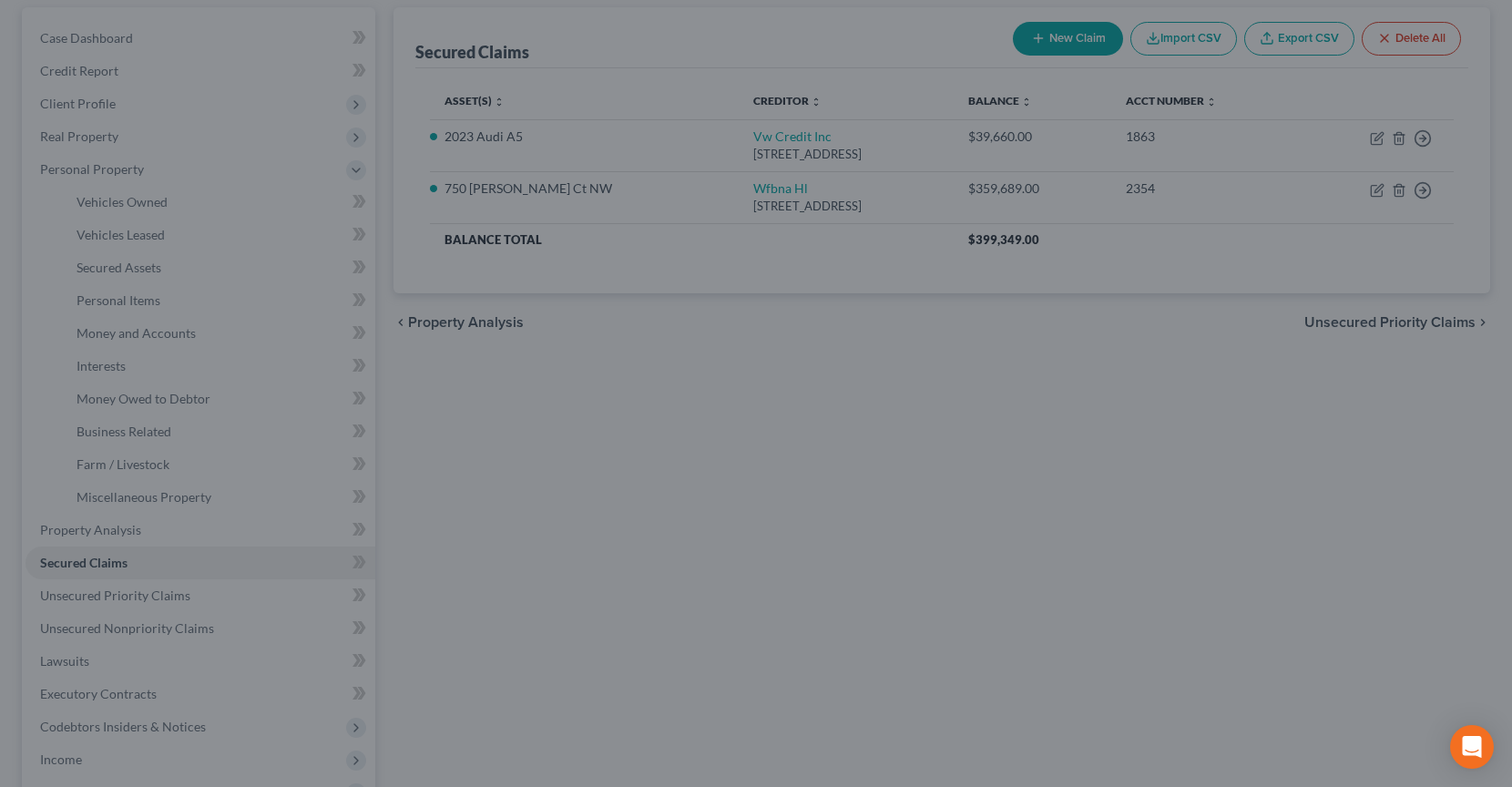
scroll to position [0, 0]
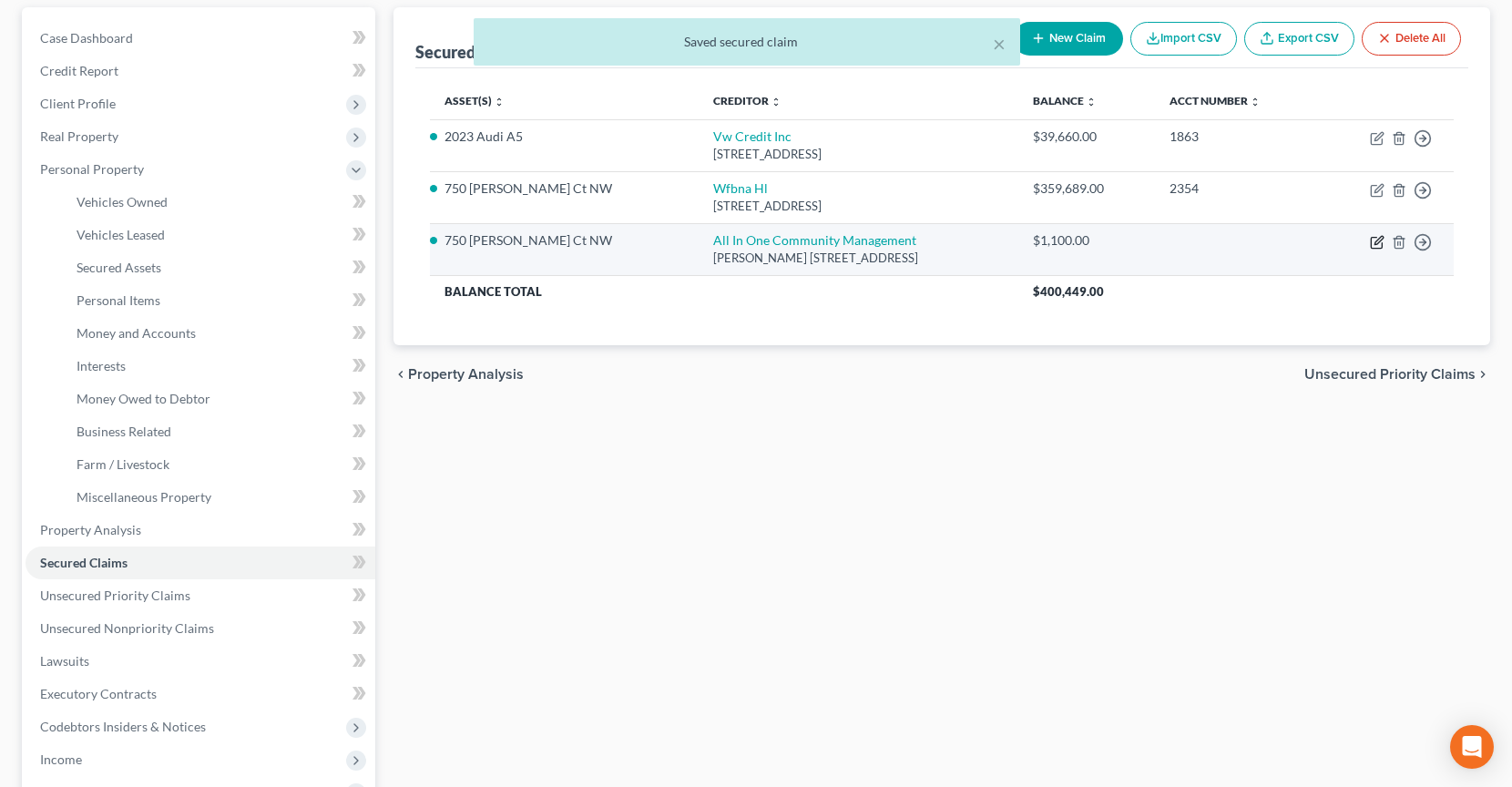
click at [1374, 244] on icon "button" at bounding box center [1378, 240] width 8 height 8
select select "10"
select select "2"
select select "0"
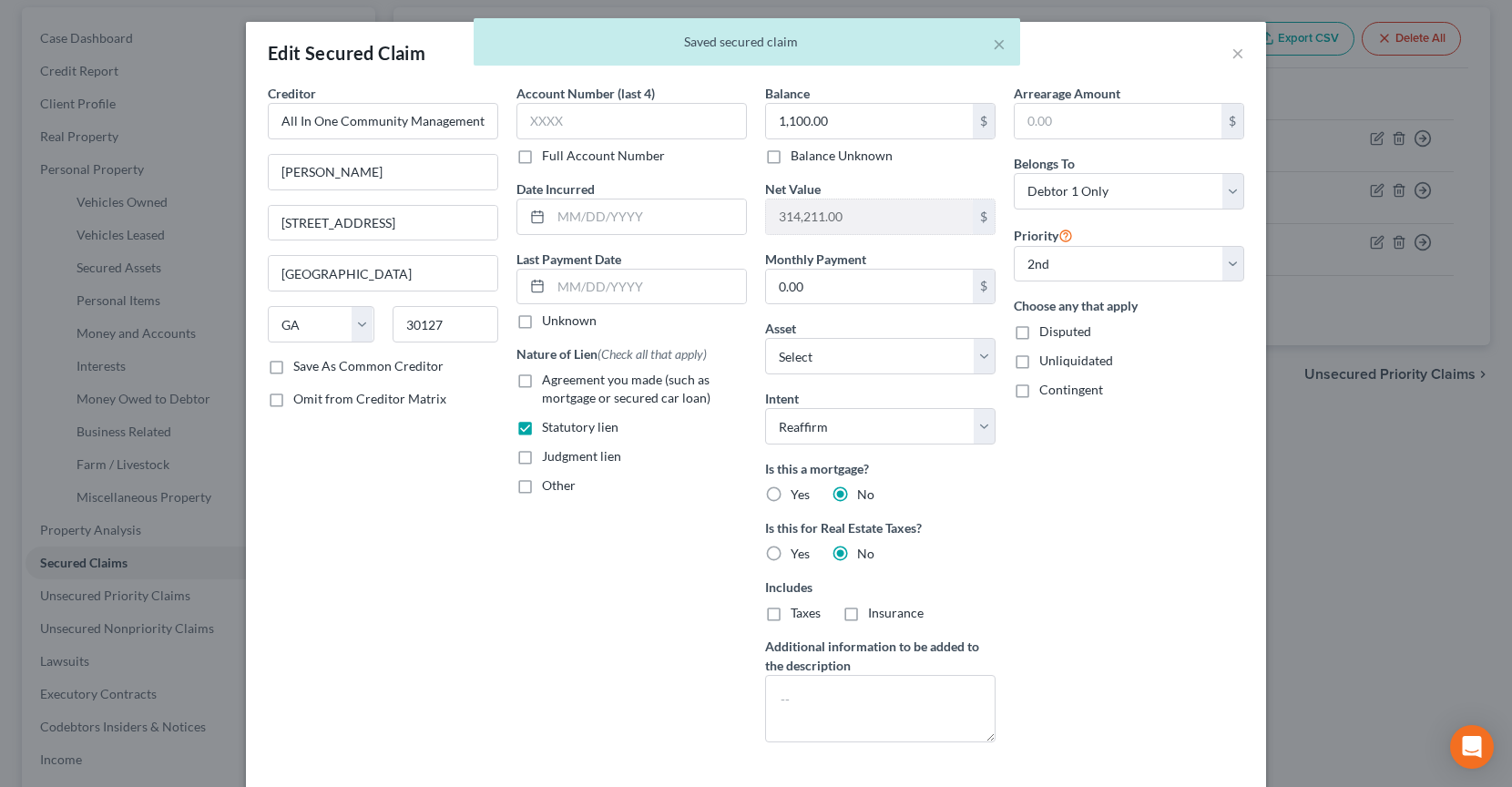
scroll to position [136, 0]
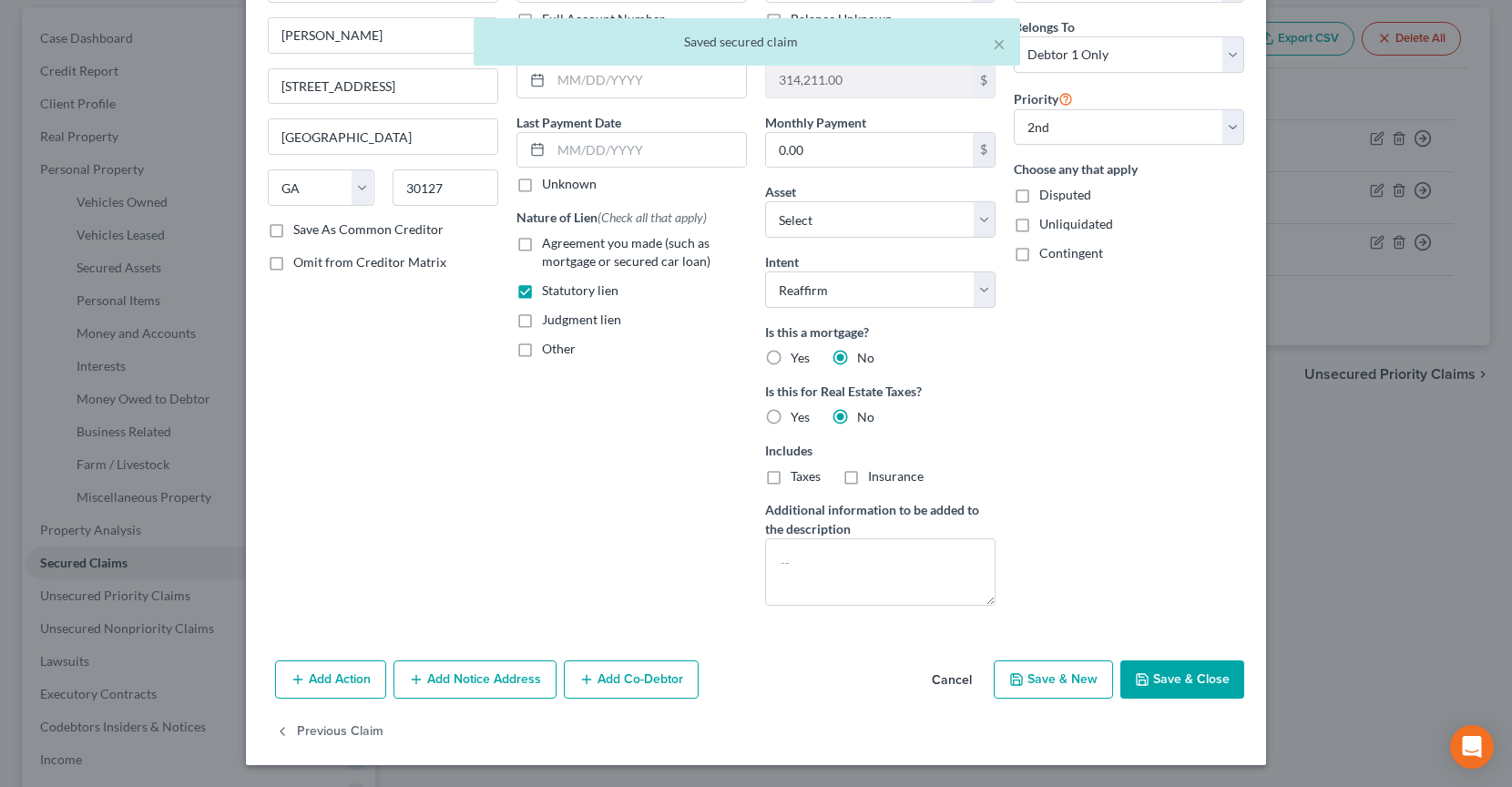
click at [1183, 676] on button "Save & Close" at bounding box center [1183, 679] width 124 height 38
select select "1"
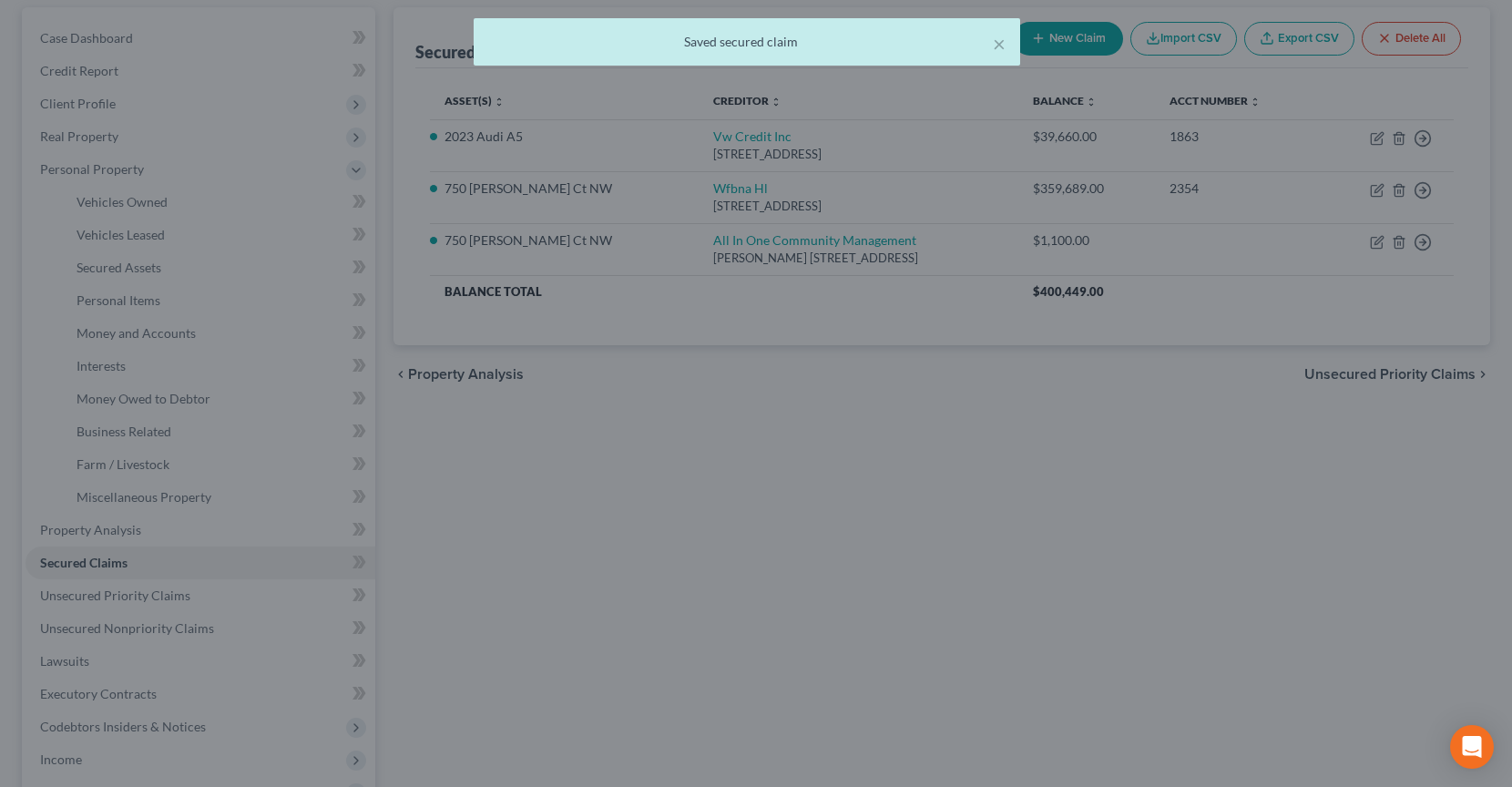
select select "2"
type input "0"
select select "0"
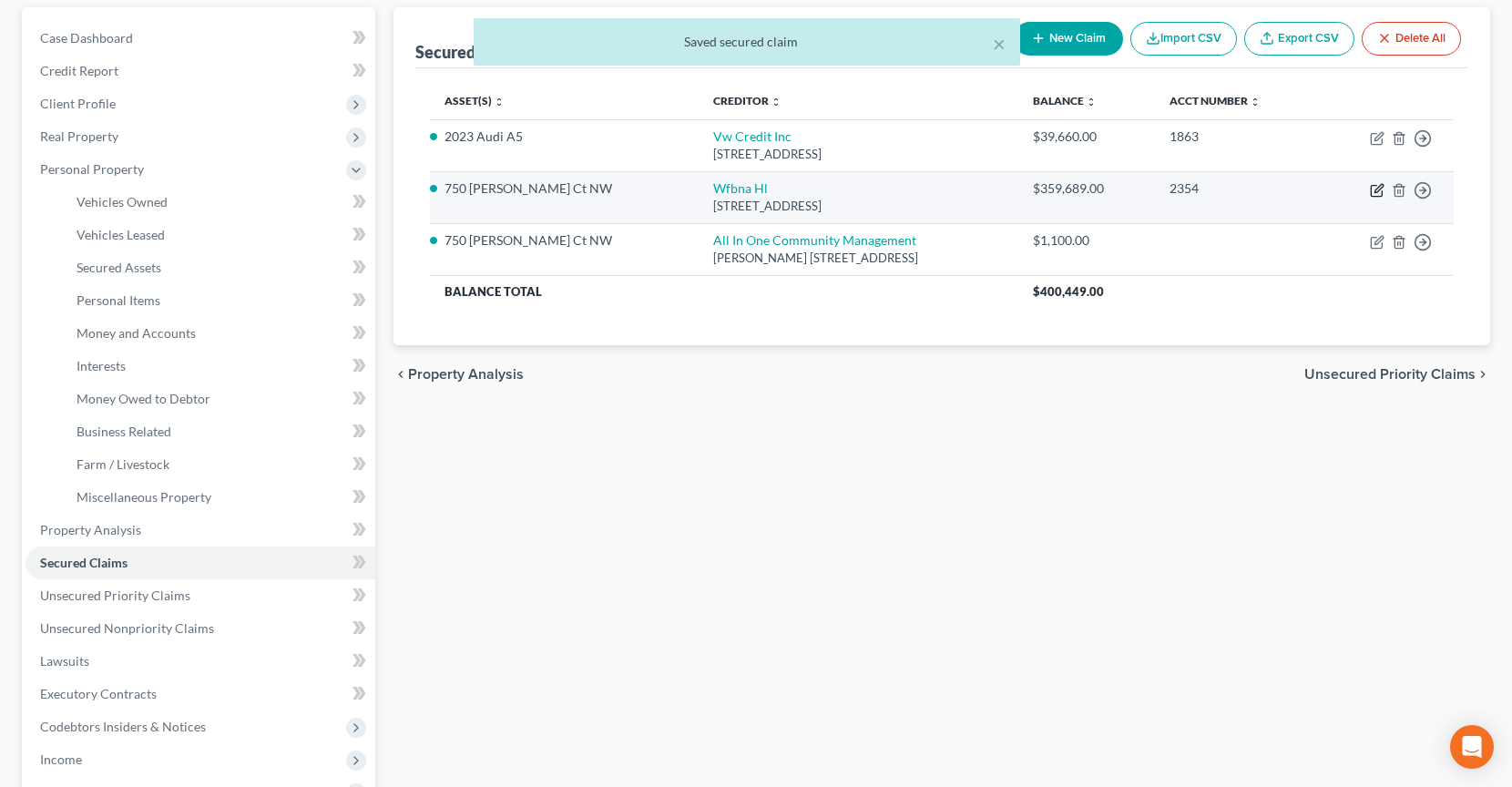
click at [1378, 190] on icon "button" at bounding box center [1377, 190] width 15 height 15
select select "16"
select select "2"
select select "0"
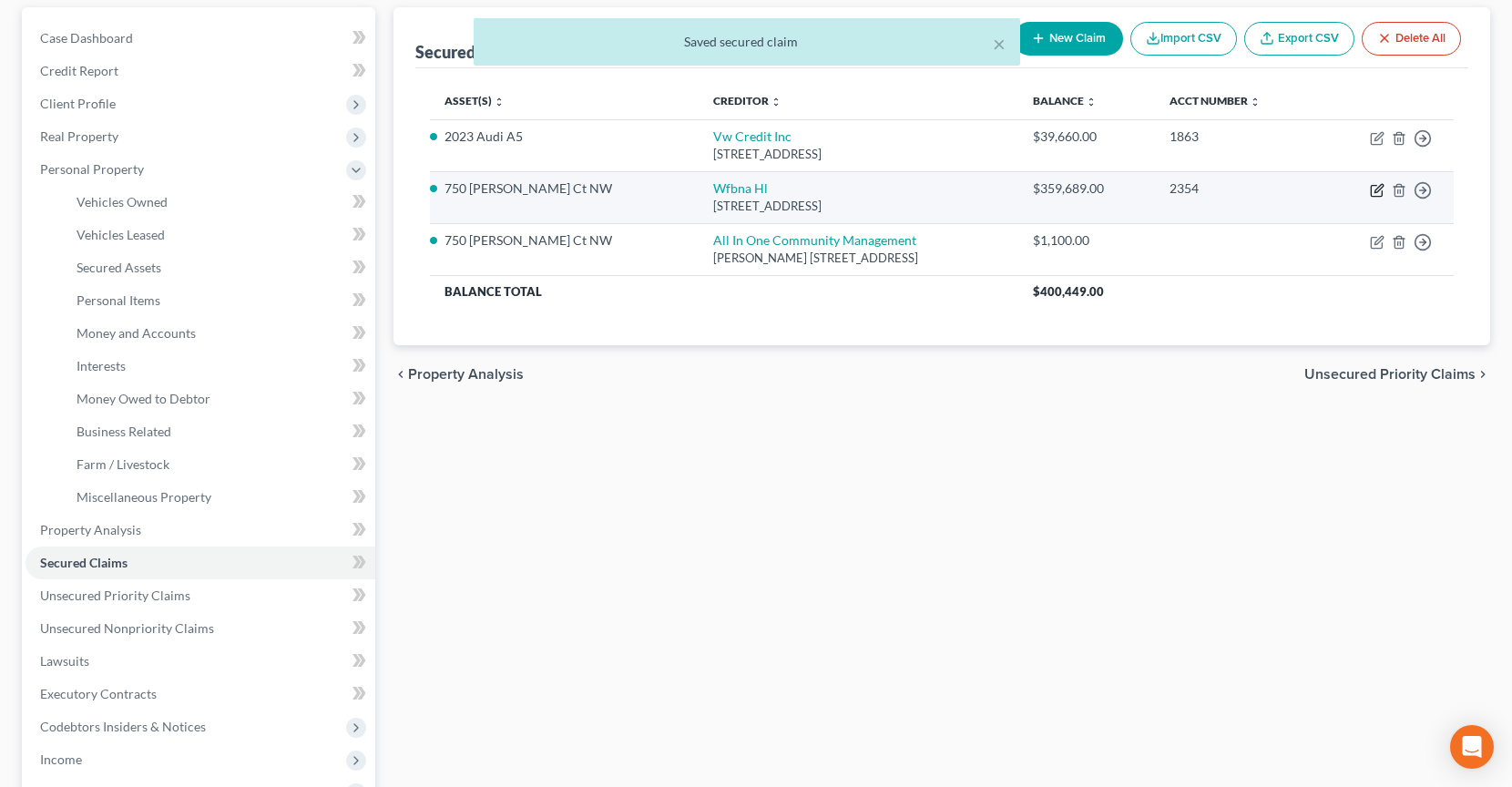
select select "0"
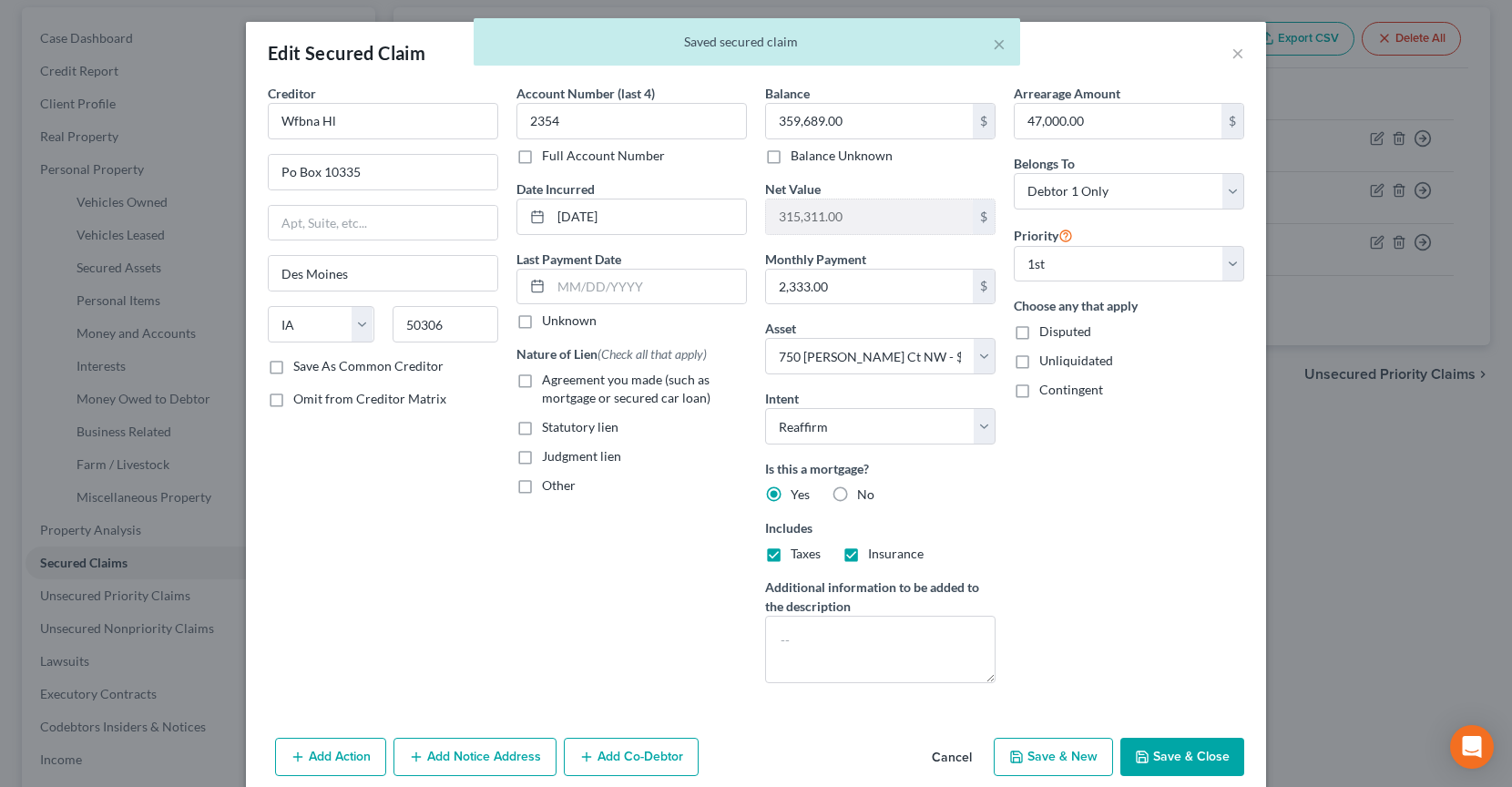
click at [566, 389] on label "Agreement you made (such as mortgage or secured car loan)" at bounding box center [644, 389] width 205 height 36
click at [561, 383] on input "Agreement you made (such as mortgage or secured car loan)" at bounding box center [555, 377] width 12 height 12
checkbox input "true"
click at [1169, 753] on button "Save & Close" at bounding box center [1183, 756] width 124 height 38
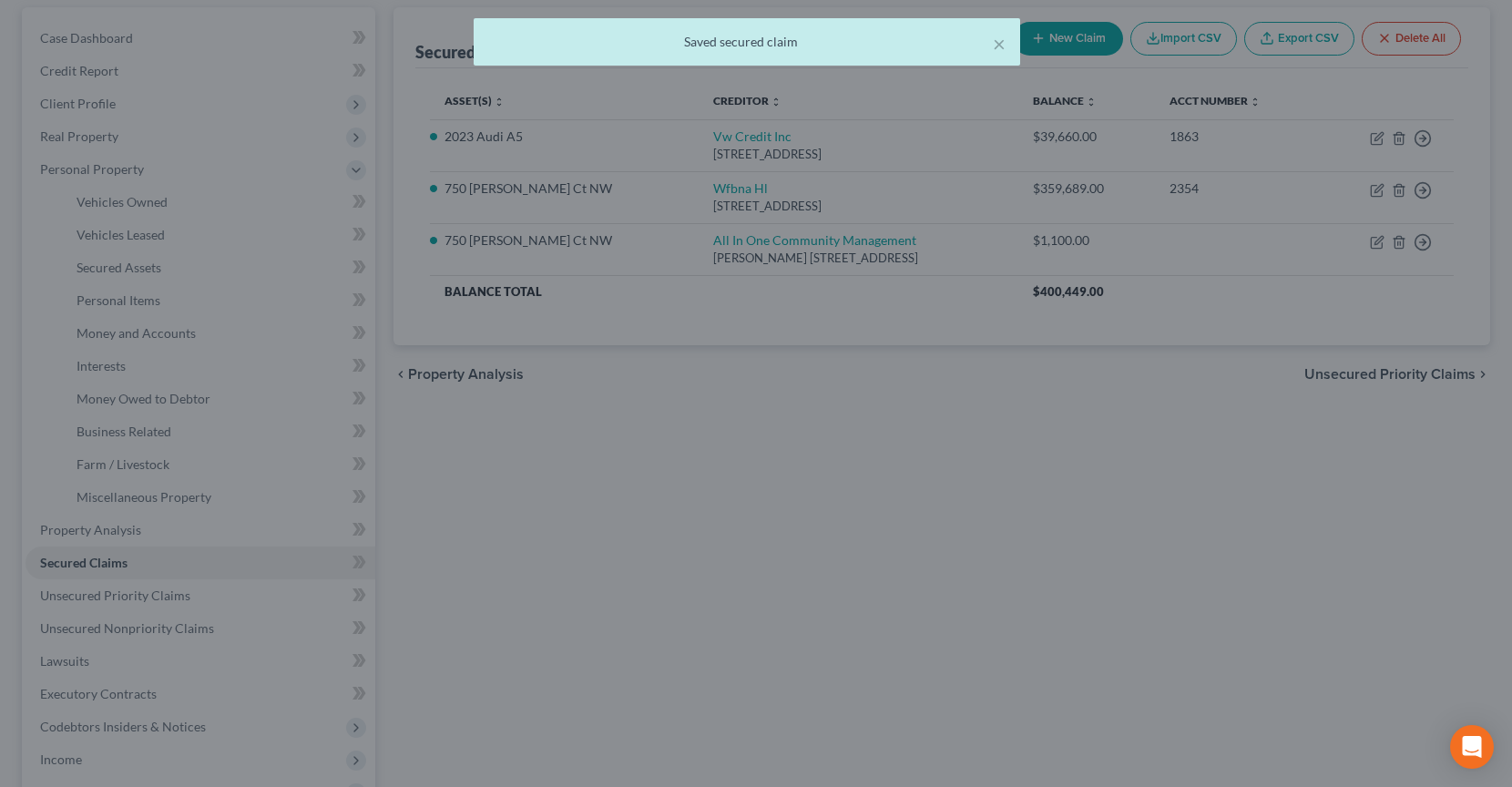
select select "2"
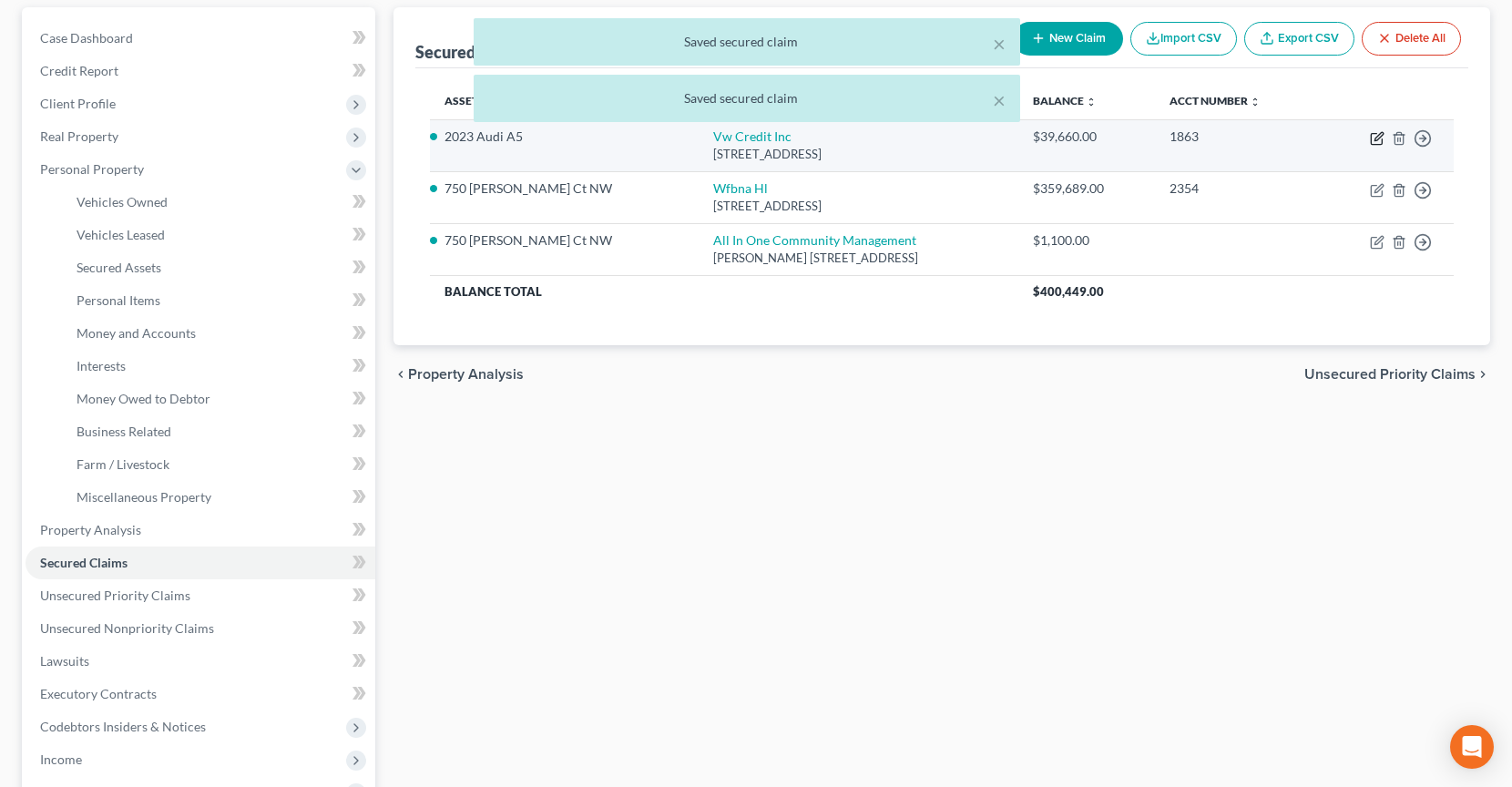
click at [1374, 136] on icon "button" at bounding box center [1377, 138] width 15 height 15
select select "14"
select select "2"
select select "0"
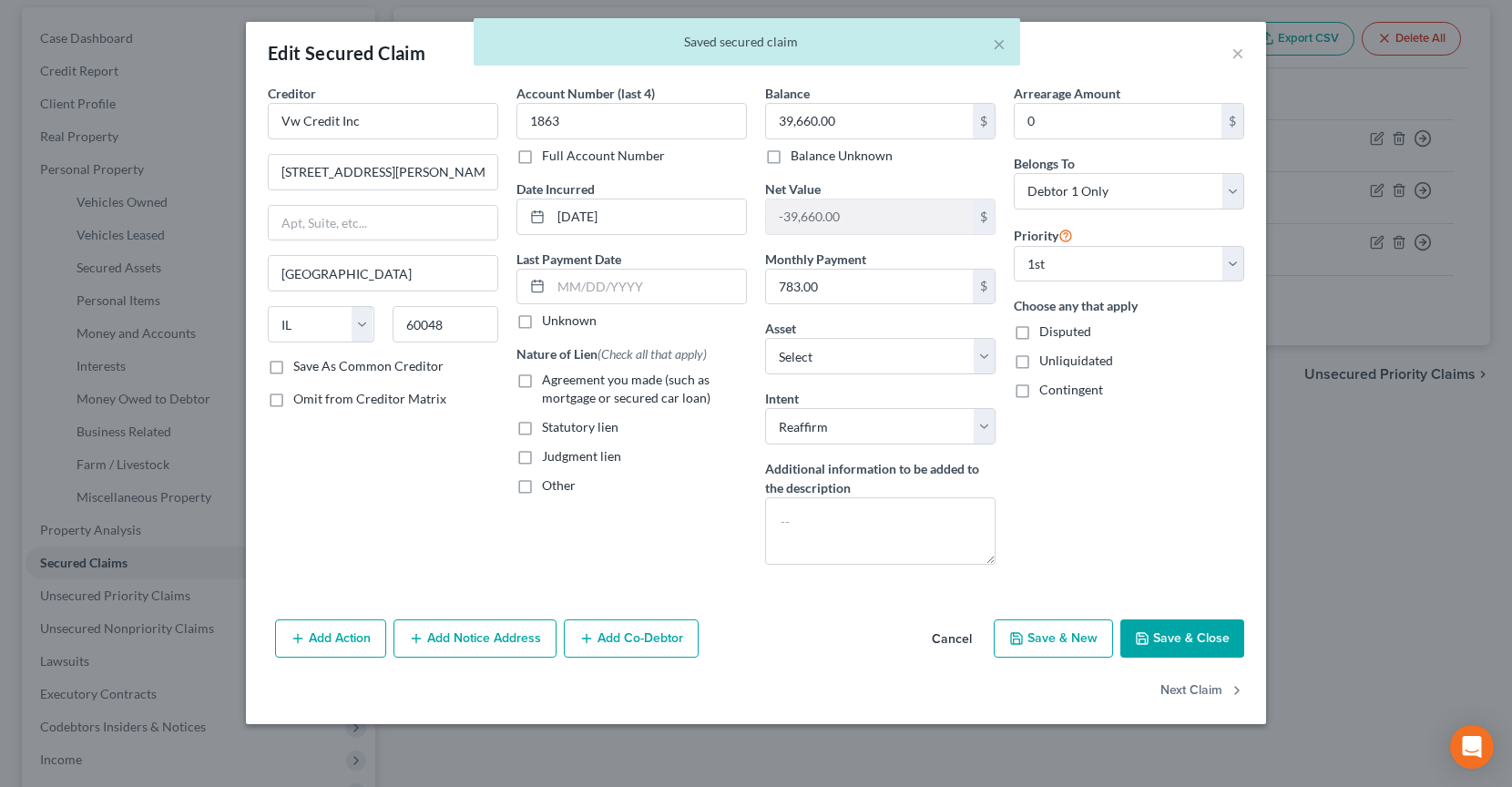
click at [587, 386] on span "Agreement you made (such as mortgage or secured car loan)" at bounding box center [625, 389] width 169 height 34
click at [561, 383] on input "Agreement you made (such as mortgage or secured car loan)" at bounding box center [555, 377] width 12 height 12
checkbox input "true"
click at [1178, 647] on button "Save & Close" at bounding box center [1183, 638] width 124 height 38
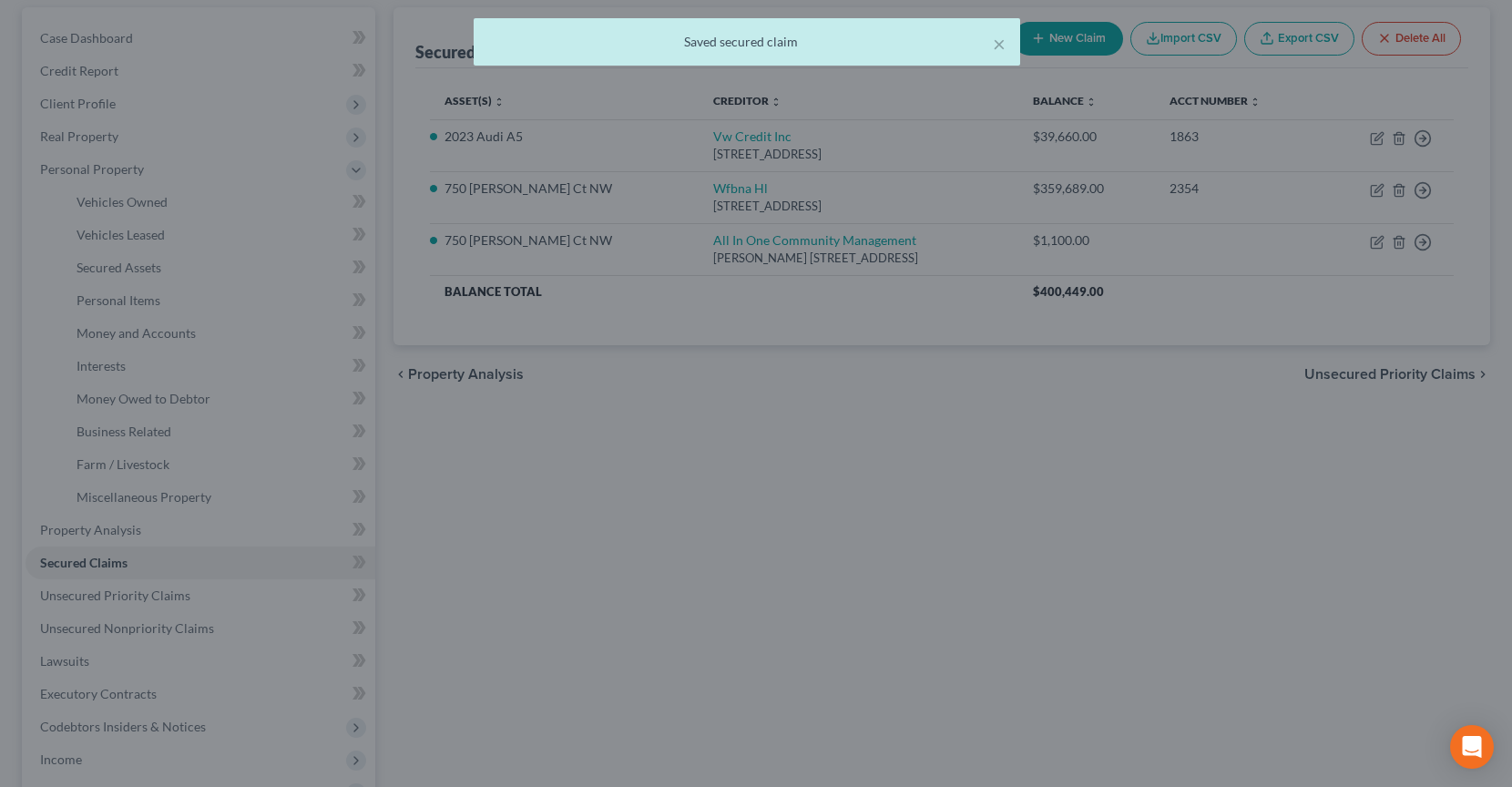
select select "3"
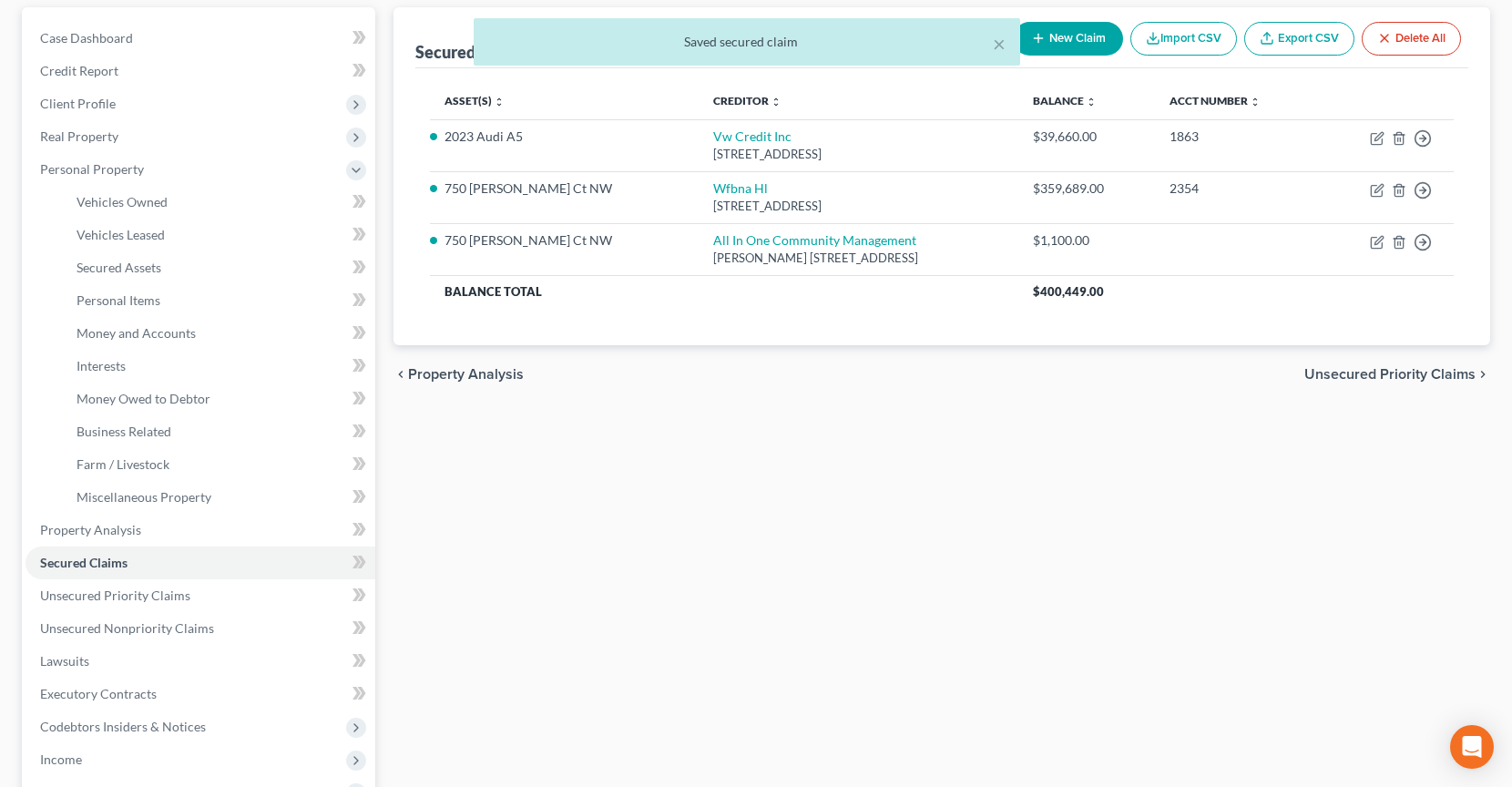
click at [1178, 647] on div "Secured Claims New Claim Import CSV Export CSV Delete All Asset(s) expand_more …" at bounding box center [942, 549] width 1115 height 1085
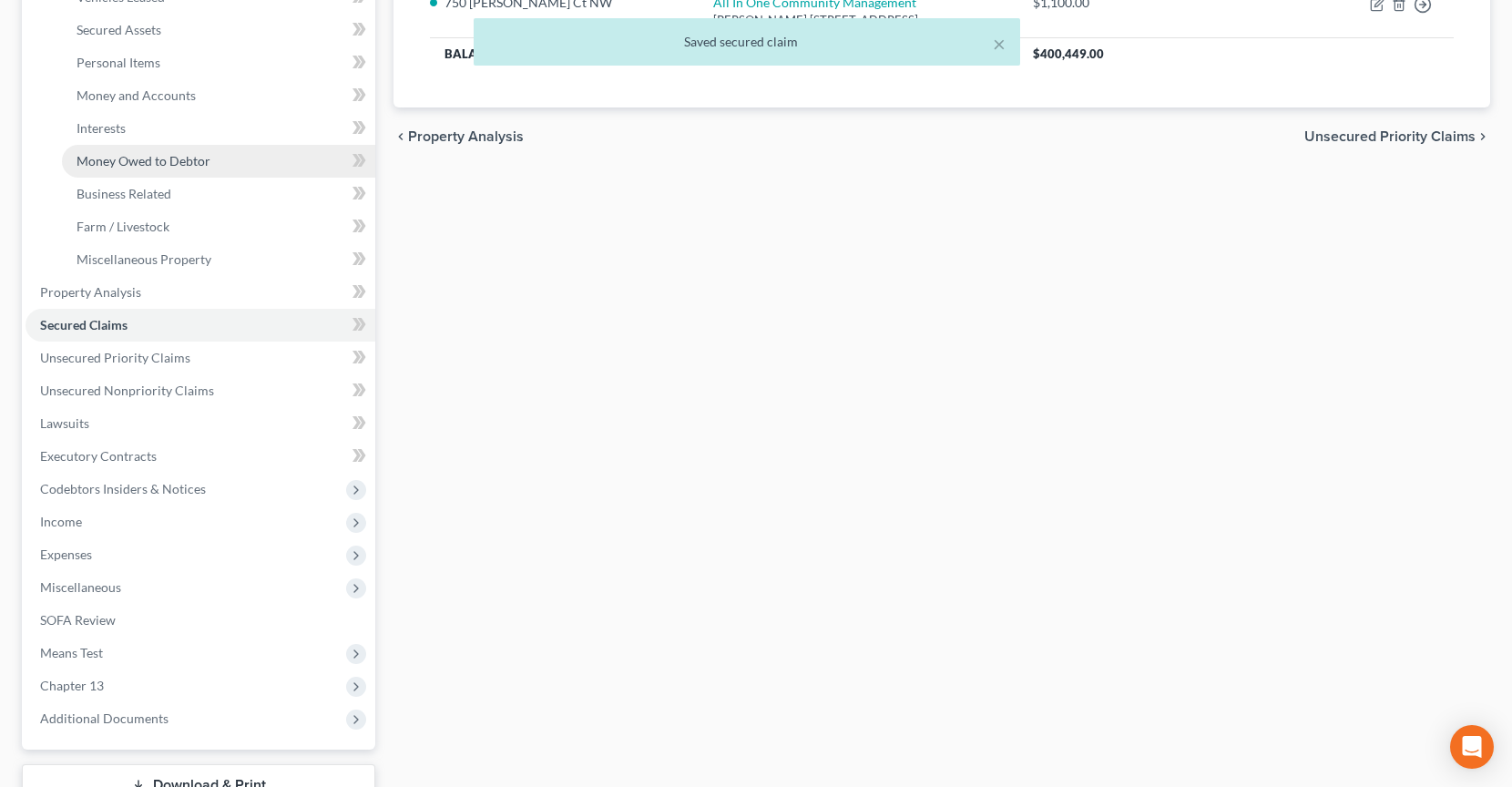
scroll to position [539, 0]
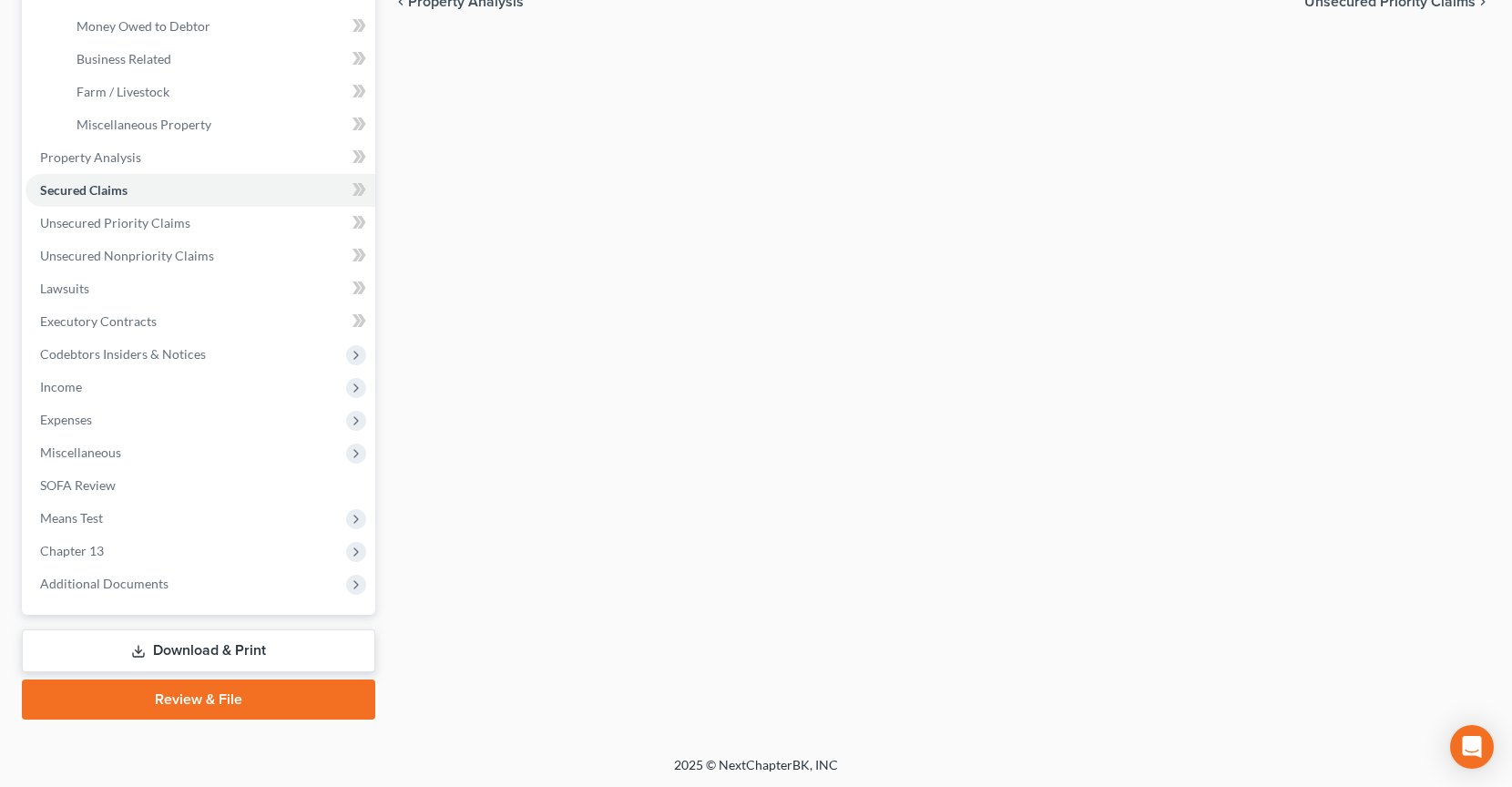
click at [248, 659] on link "Download & Print" at bounding box center [198, 650] width 353 height 42
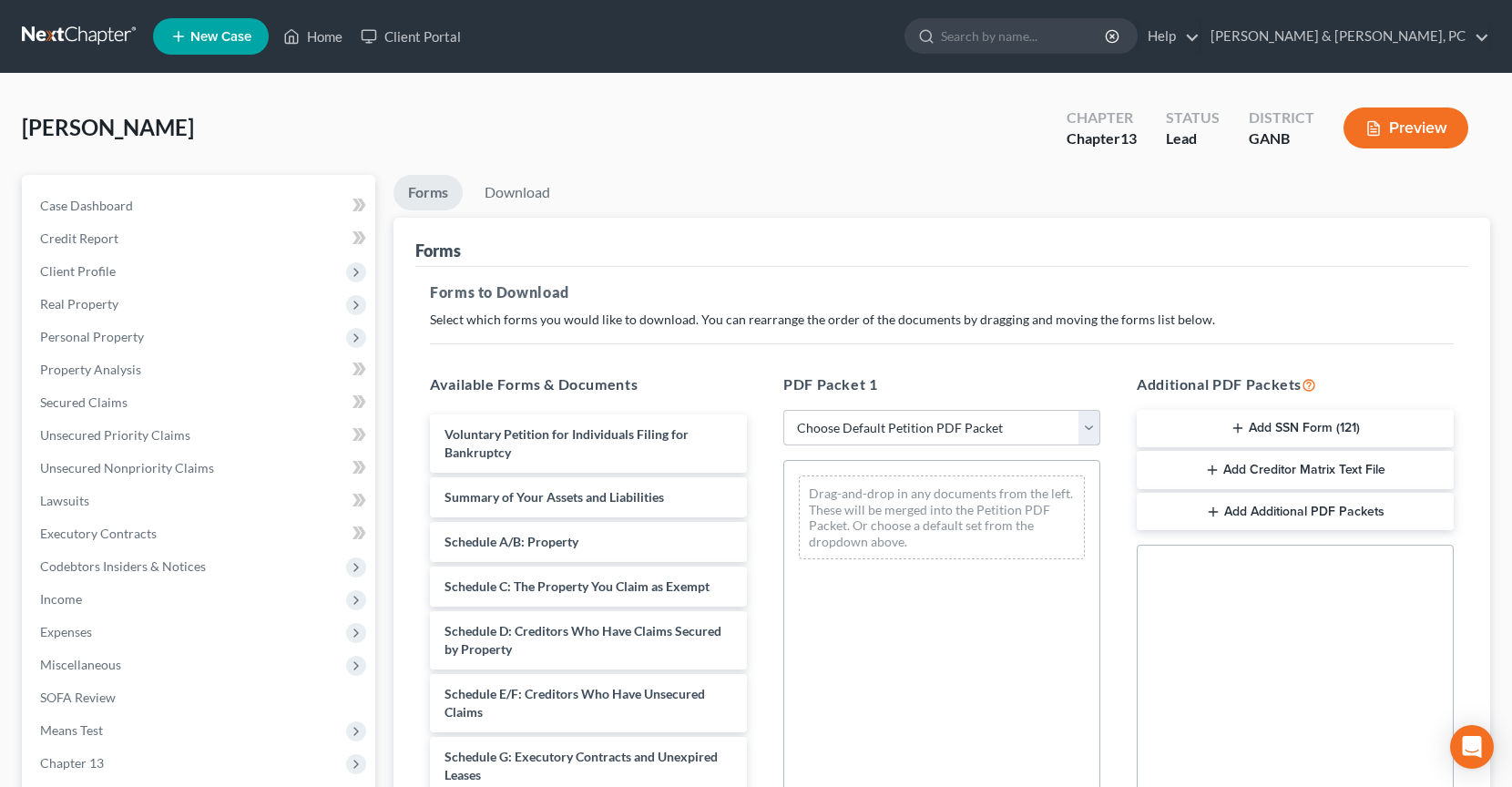
click at [975, 409] on select "Choose Default Petition PDF Packet Complete Bankruptcy Petition (all forms and …" at bounding box center [941, 427] width 317 height 36
select select "1"
click at [783, 409] on select "Choose Default Petition PDF Packet Complete Bankruptcy Petition (all forms and …" at bounding box center [941, 427] width 317 height 36
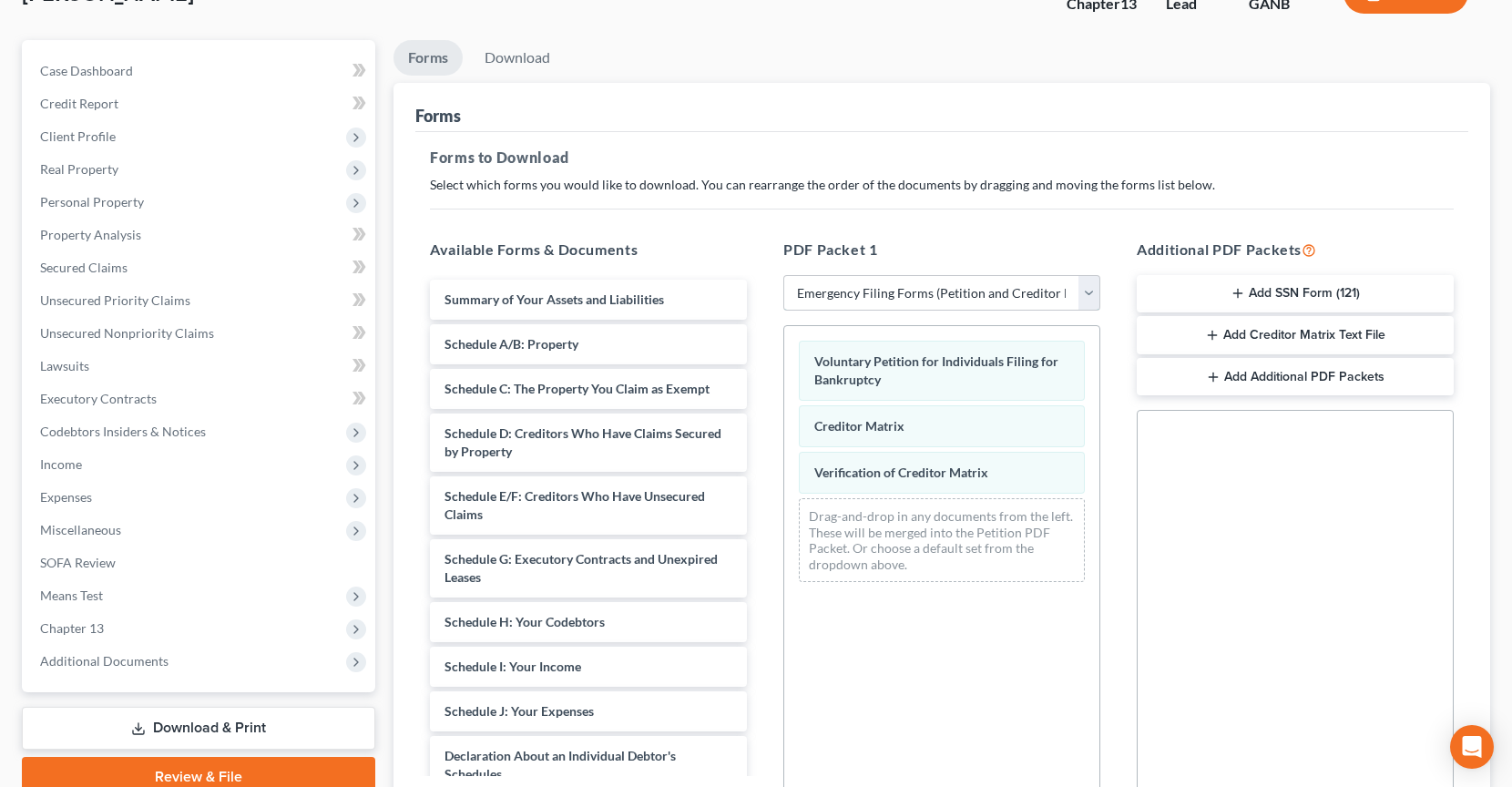
scroll to position [337, 0]
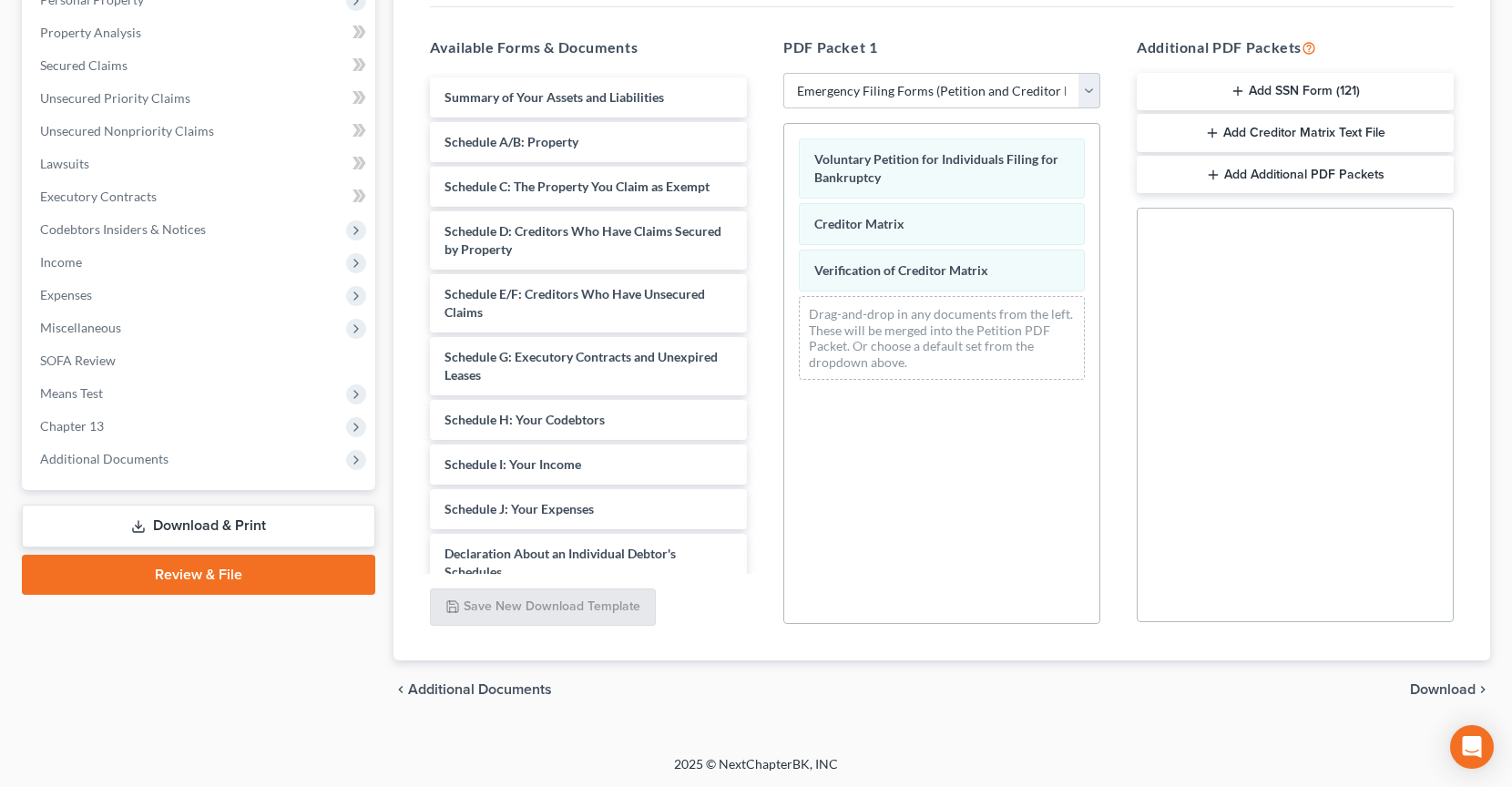
click at [1291, 92] on button "Add SSN Form (121)" at bounding box center [1294, 92] width 317 height 38
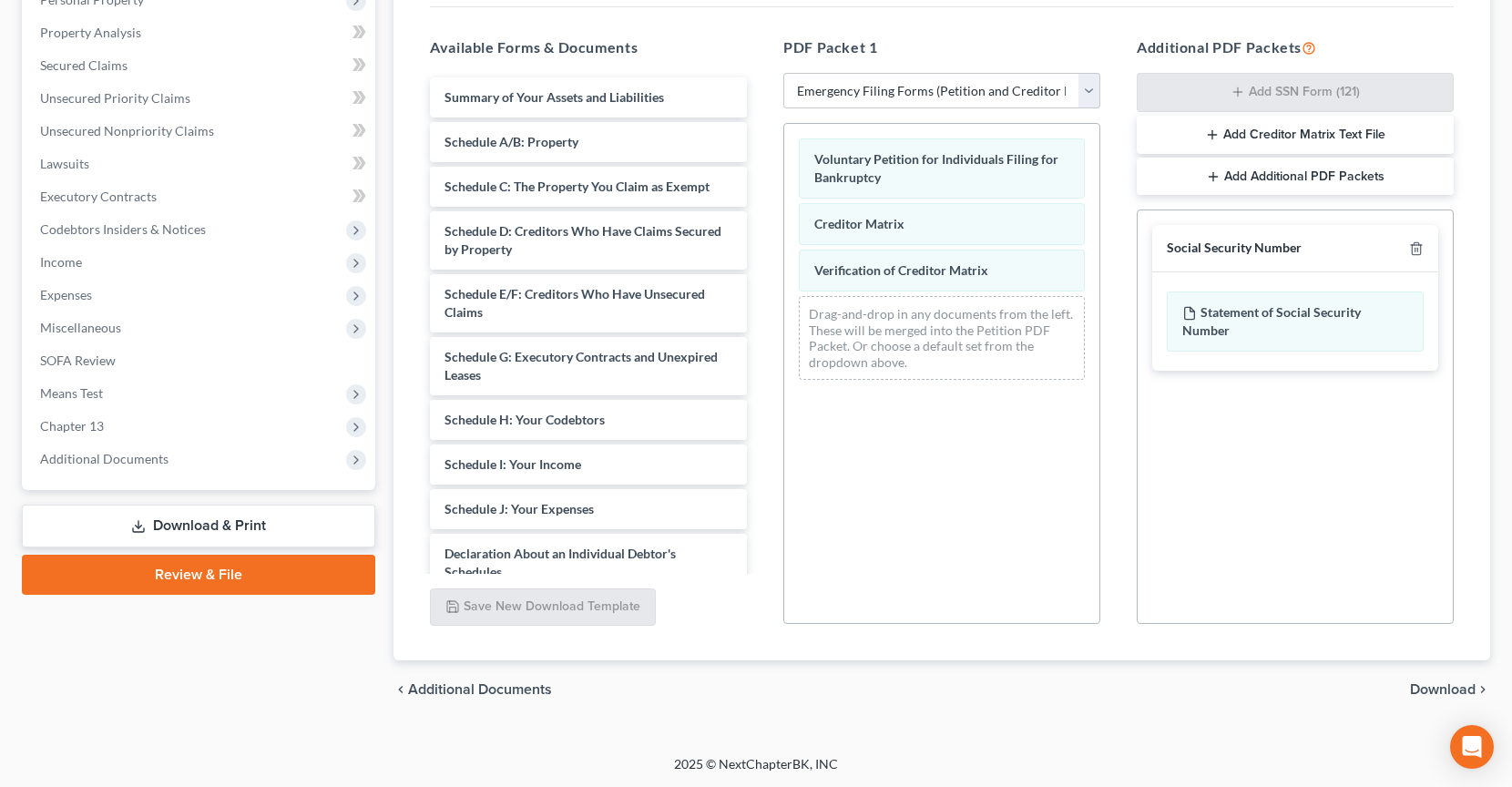
click at [1438, 689] on span "Download" at bounding box center [1442, 689] width 65 height 15
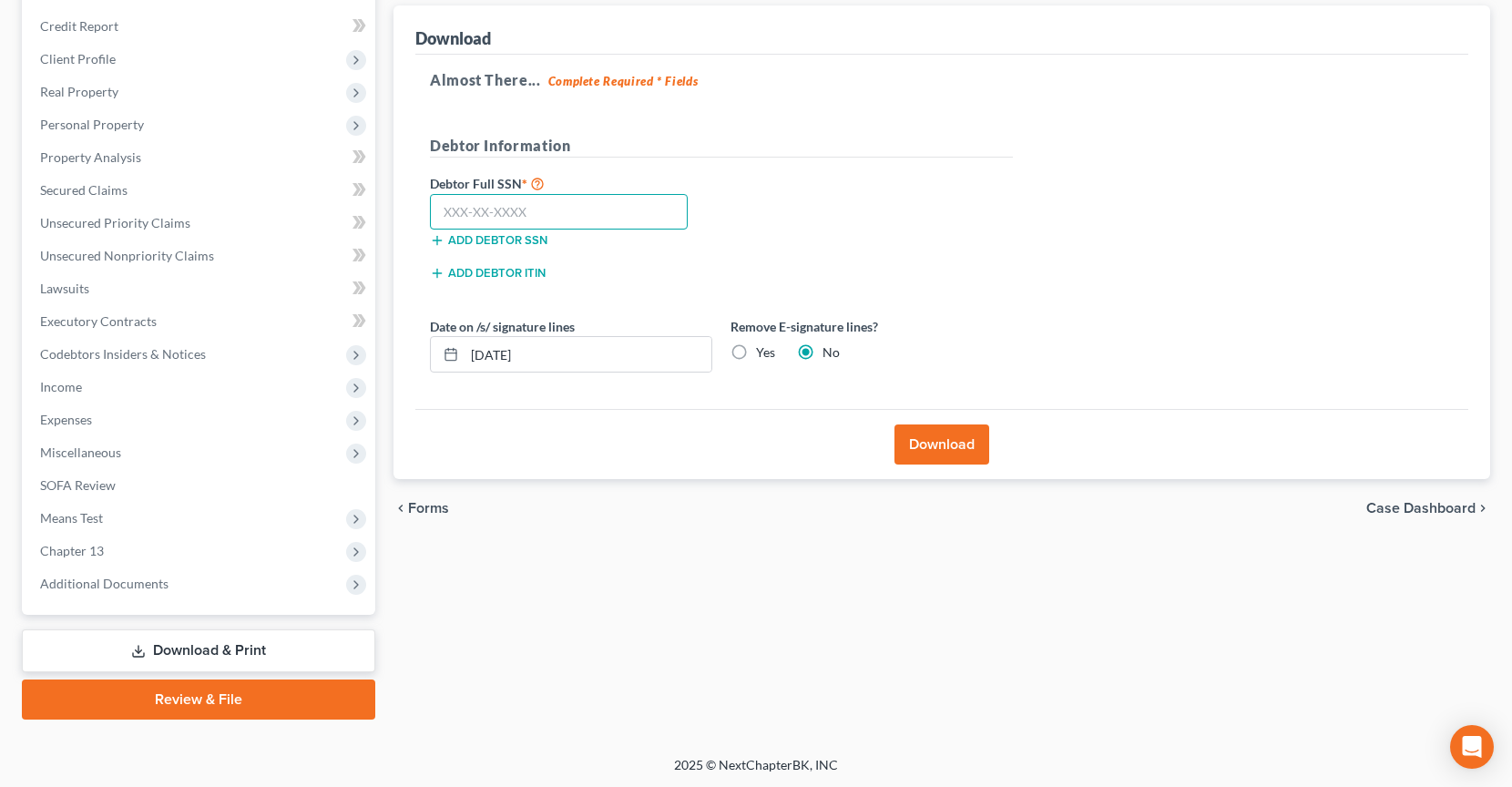
click at [530, 207] on input "text" at bounding box center [558, 212] width 257 height 36
type input "595-95-2008"
click at [951, 469] on div "Download" at bounding box center [941, 444] width 1052 height 70
click at [948, 444] on button "Download" at bounding box center [942, 444] width 95 height 40
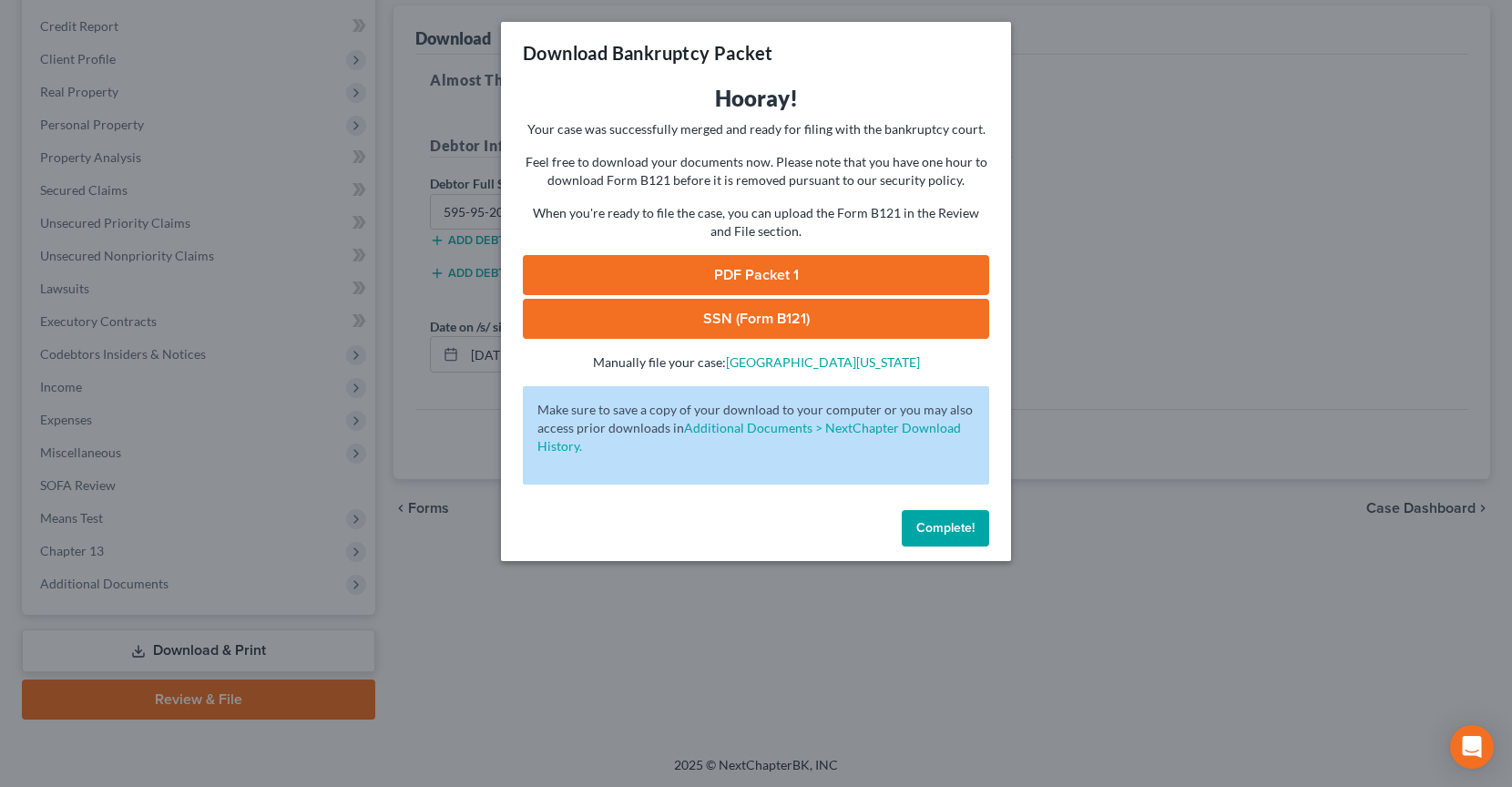
click at [872, 277] on link "PDF Packet 1" at bounding box center [756, 275] width 467 height 40
click at [918, 328] on link "SSN (Form B121)" at bounding box center [756, 319] width 467 height 40
click at [943, 538] on button "Complete!" at bounding box center [945, 528] width 88 height 36
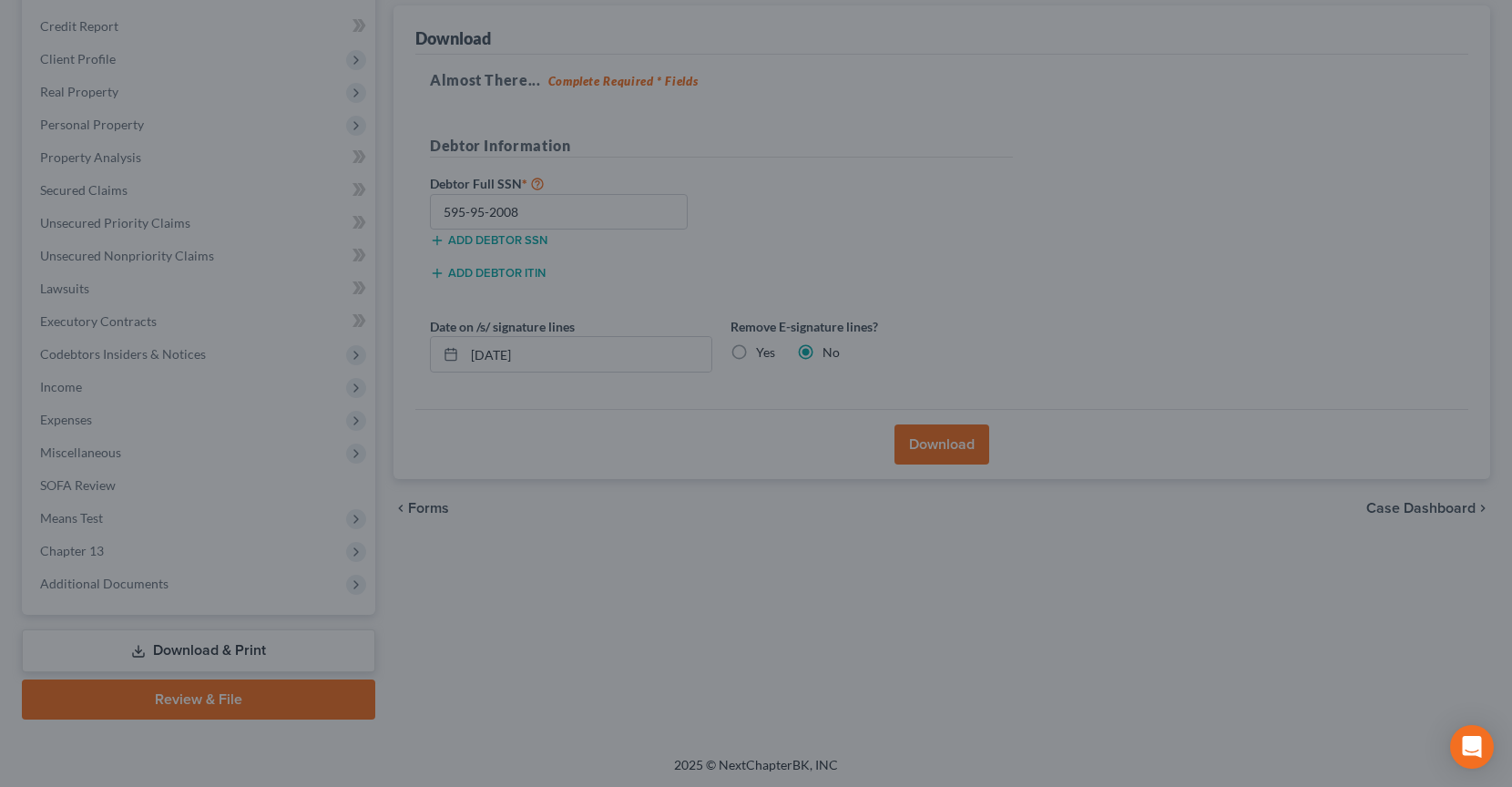
scroll to position [0, 0]
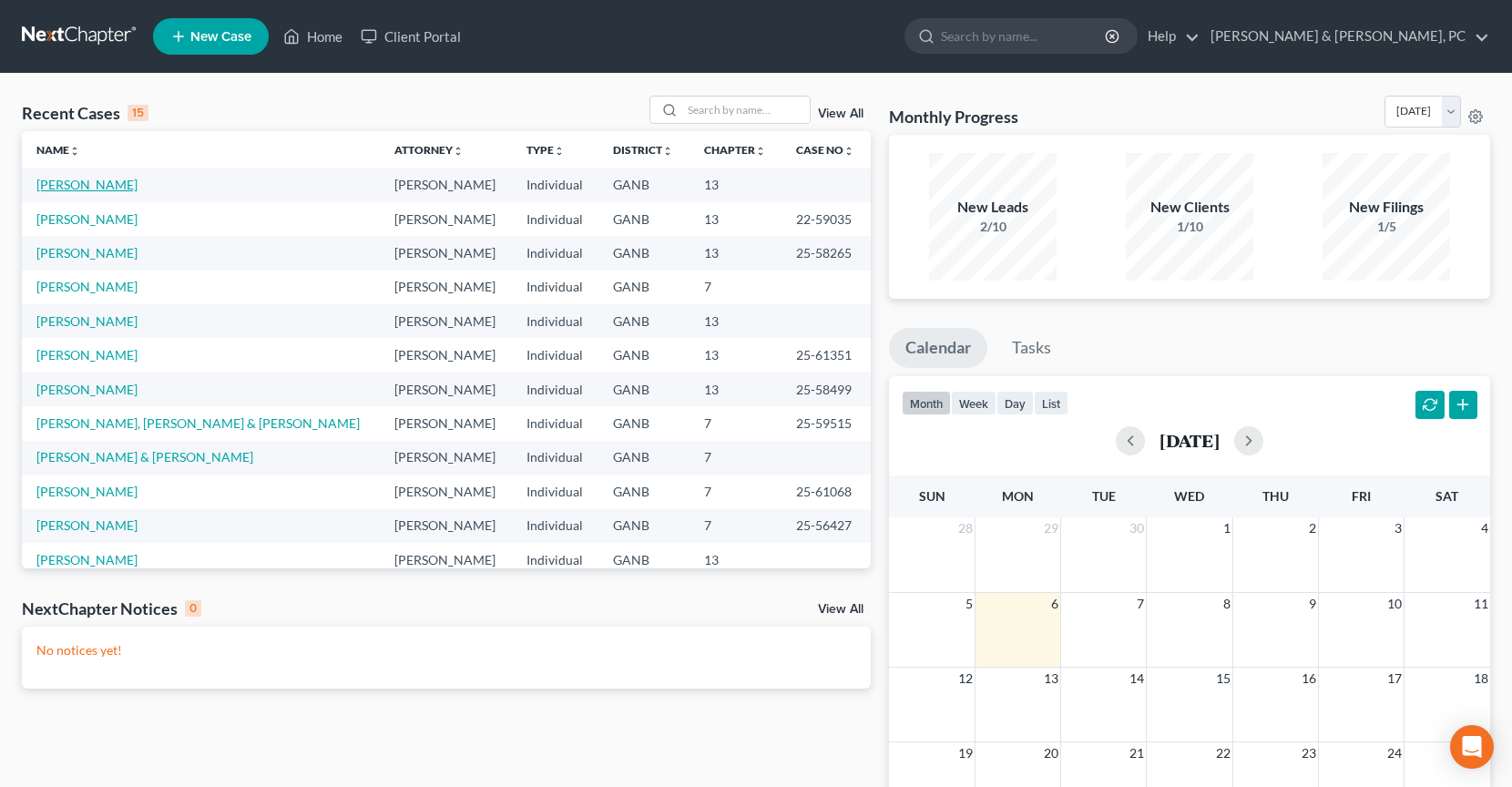
click at [96, 185] on link "[PERSON_NAME]" at bounding box center [87, 184] width 101 height 16
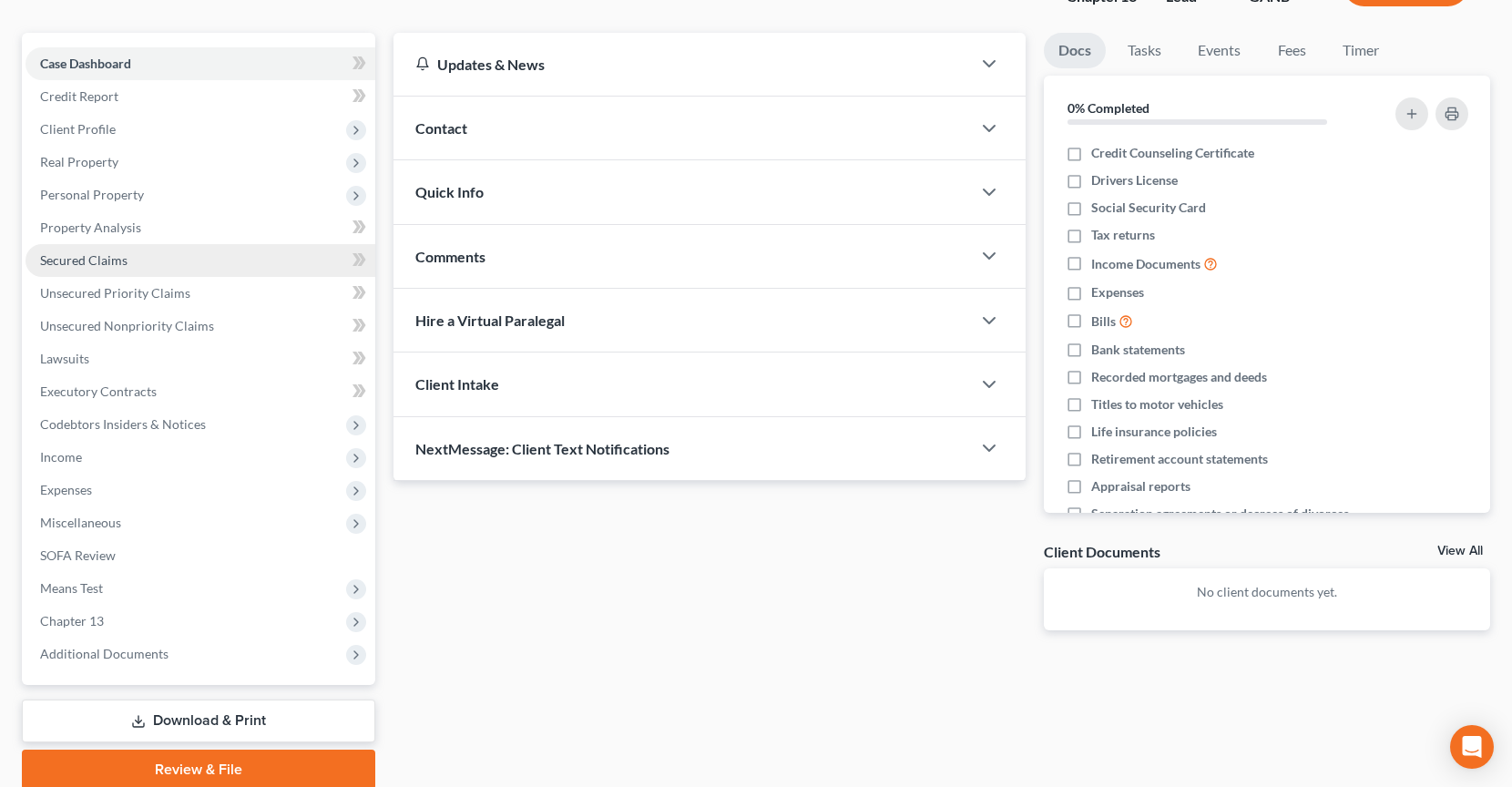
scroll to position [212, 0]
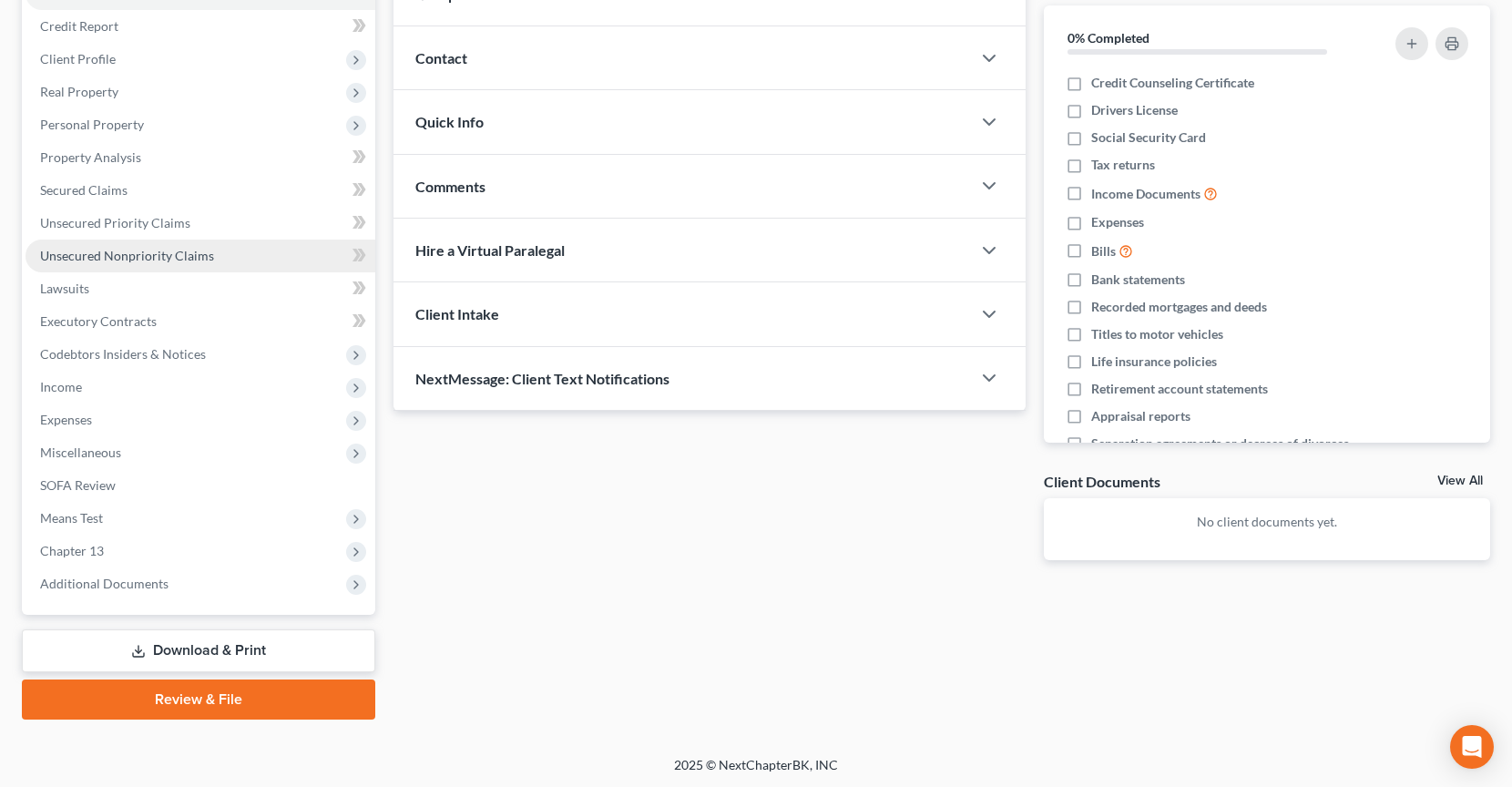
click at [193, 250] on span "Unsecured Nonpriority Claims" at bounding box center [127, 255] width 174 height 16
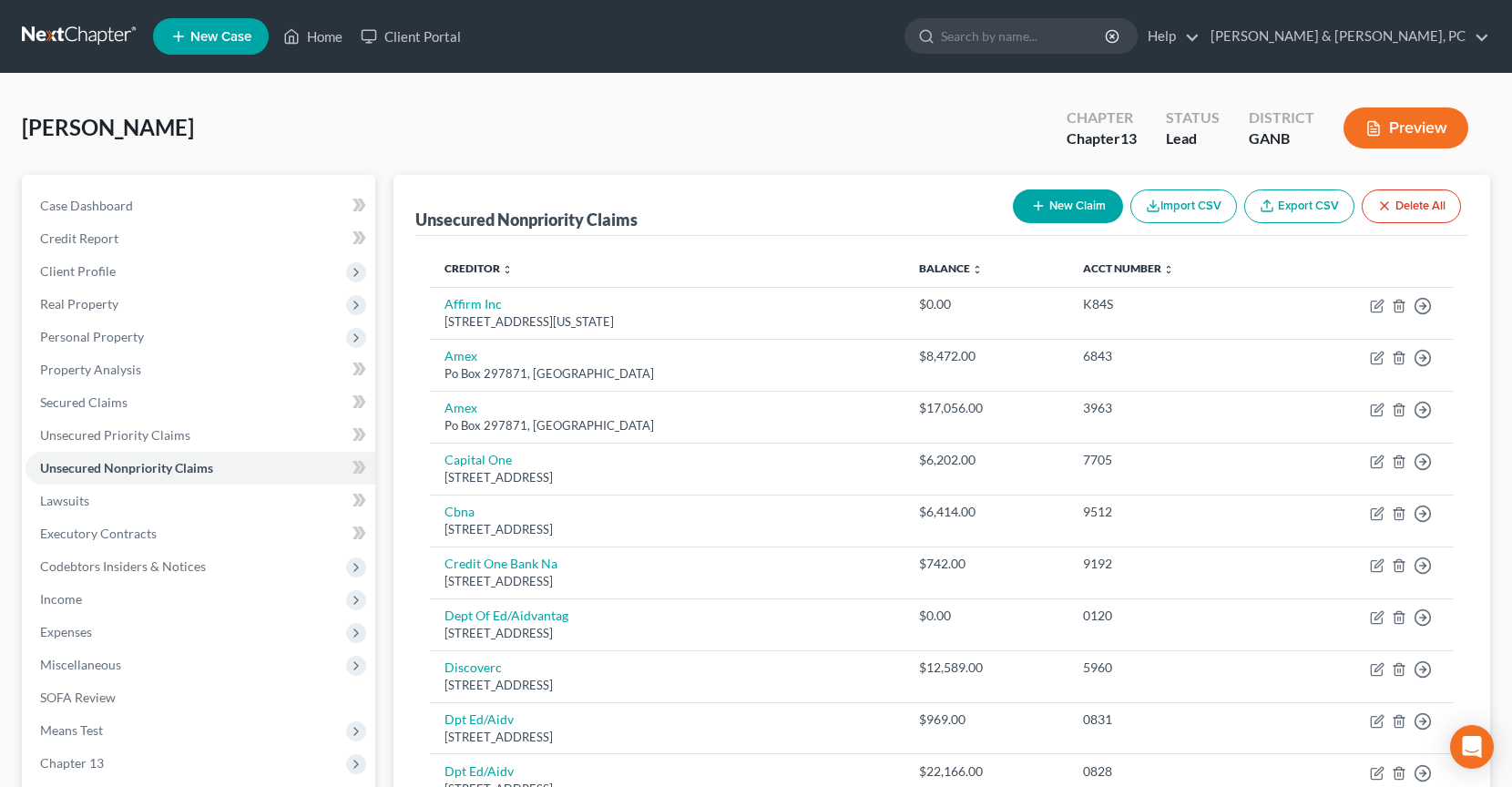
click at [1047, 205] on button "New Claim" at bounding box center [1068, 206] width 110 height 34
select select "0"
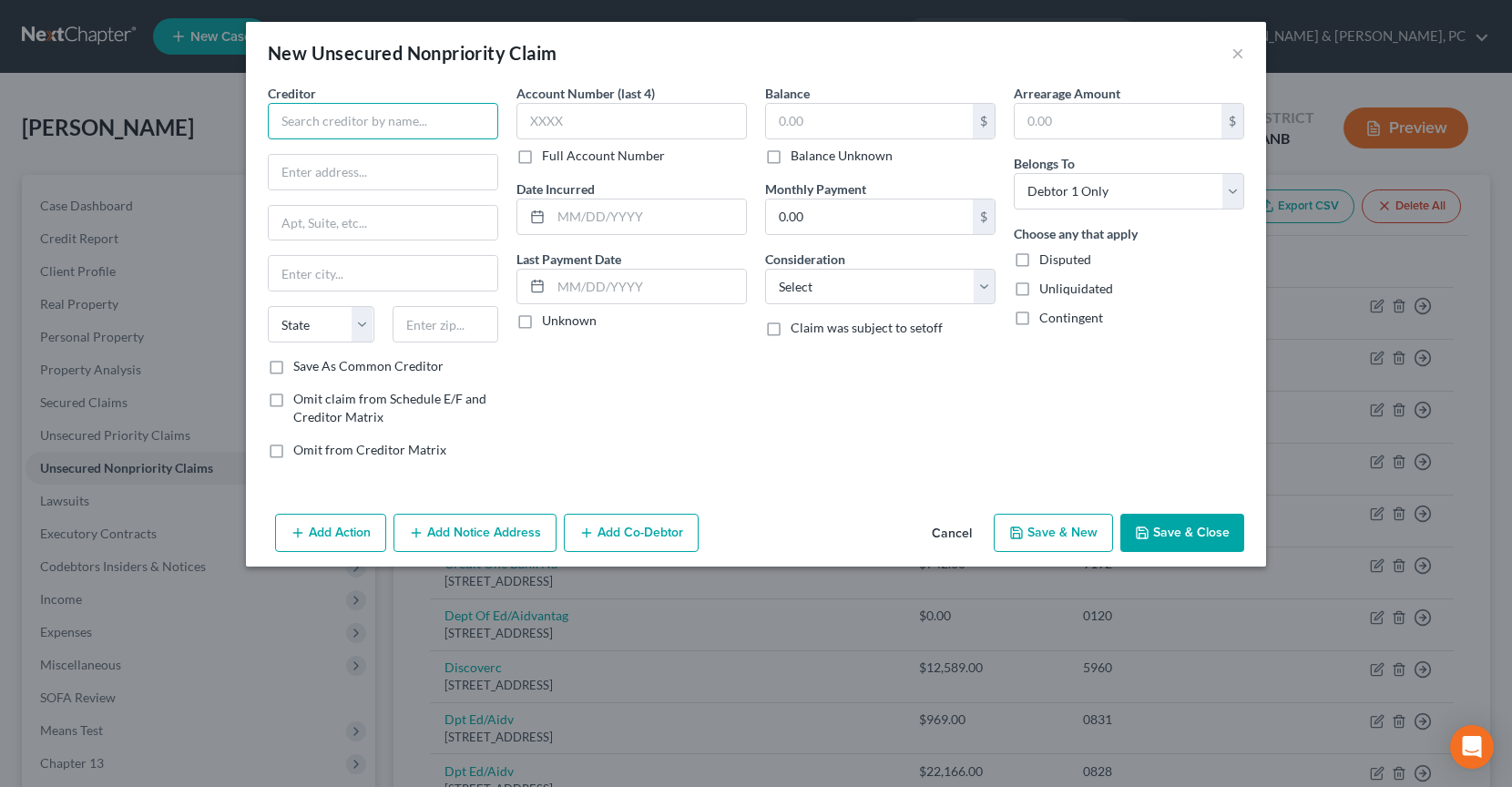
click at [424, 125] on input "text" at bounding box center [383, 120] width 231 height 36
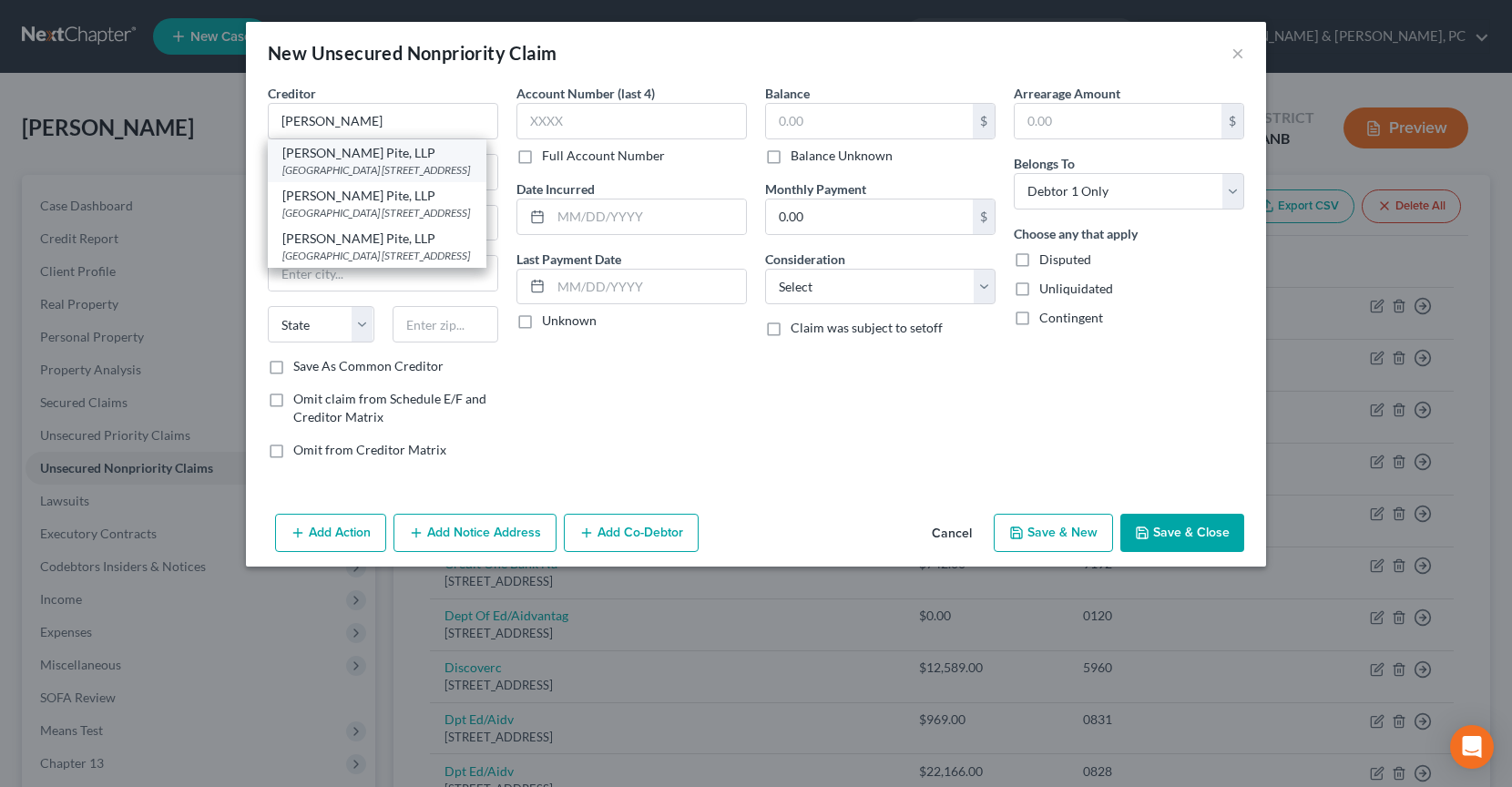
click at [465, 145] on div "Aldridge Pite, LLP" at bounding box center [377, 153] width 189 height 18
type input "Aldridge Pite, LLP"
type input "Six Piedmont Center"
type input "3525 Piedmont Rd NE, Suite 700"
type input "Atlanta"
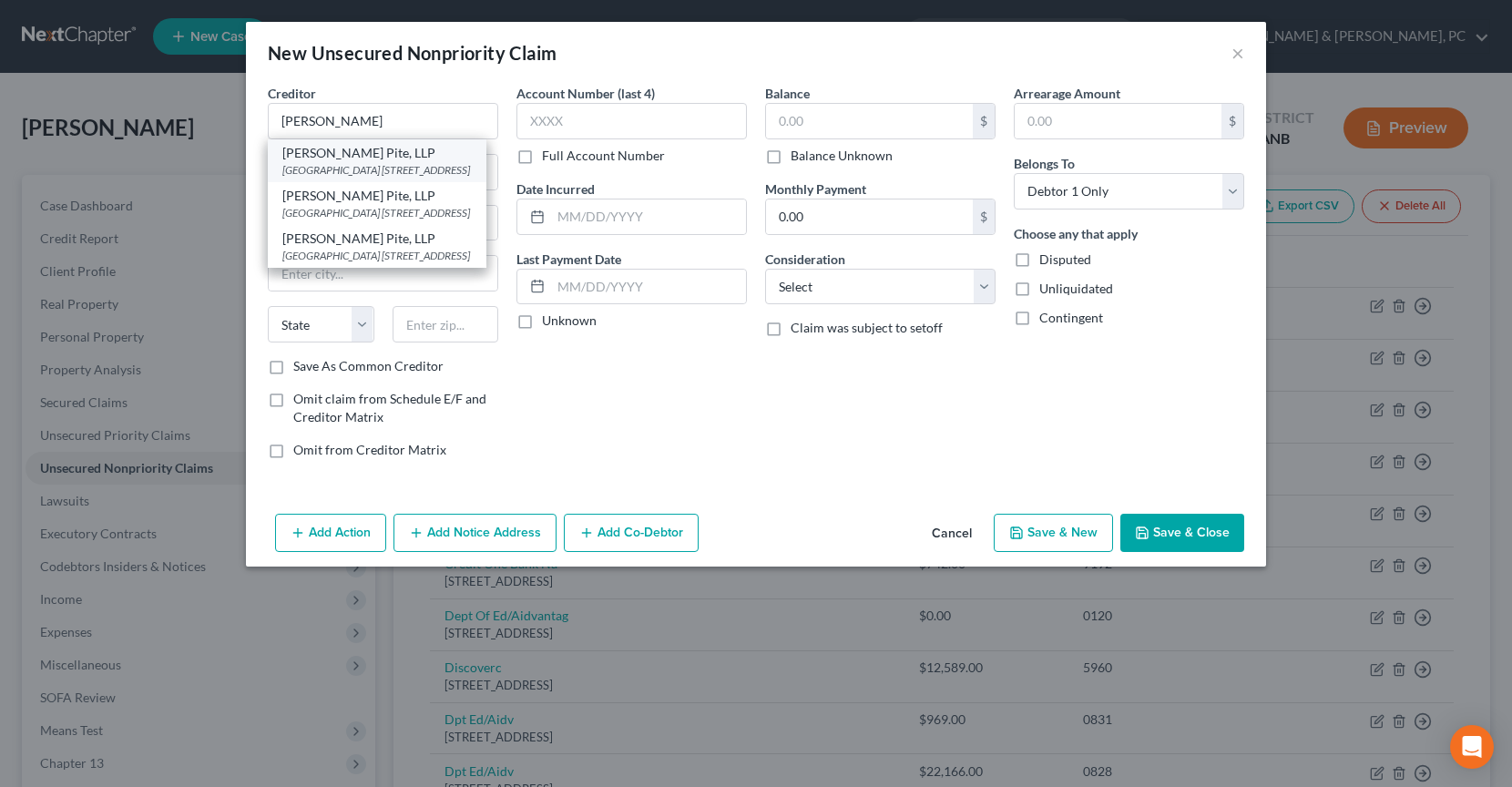
select select "10"
type input "30305"
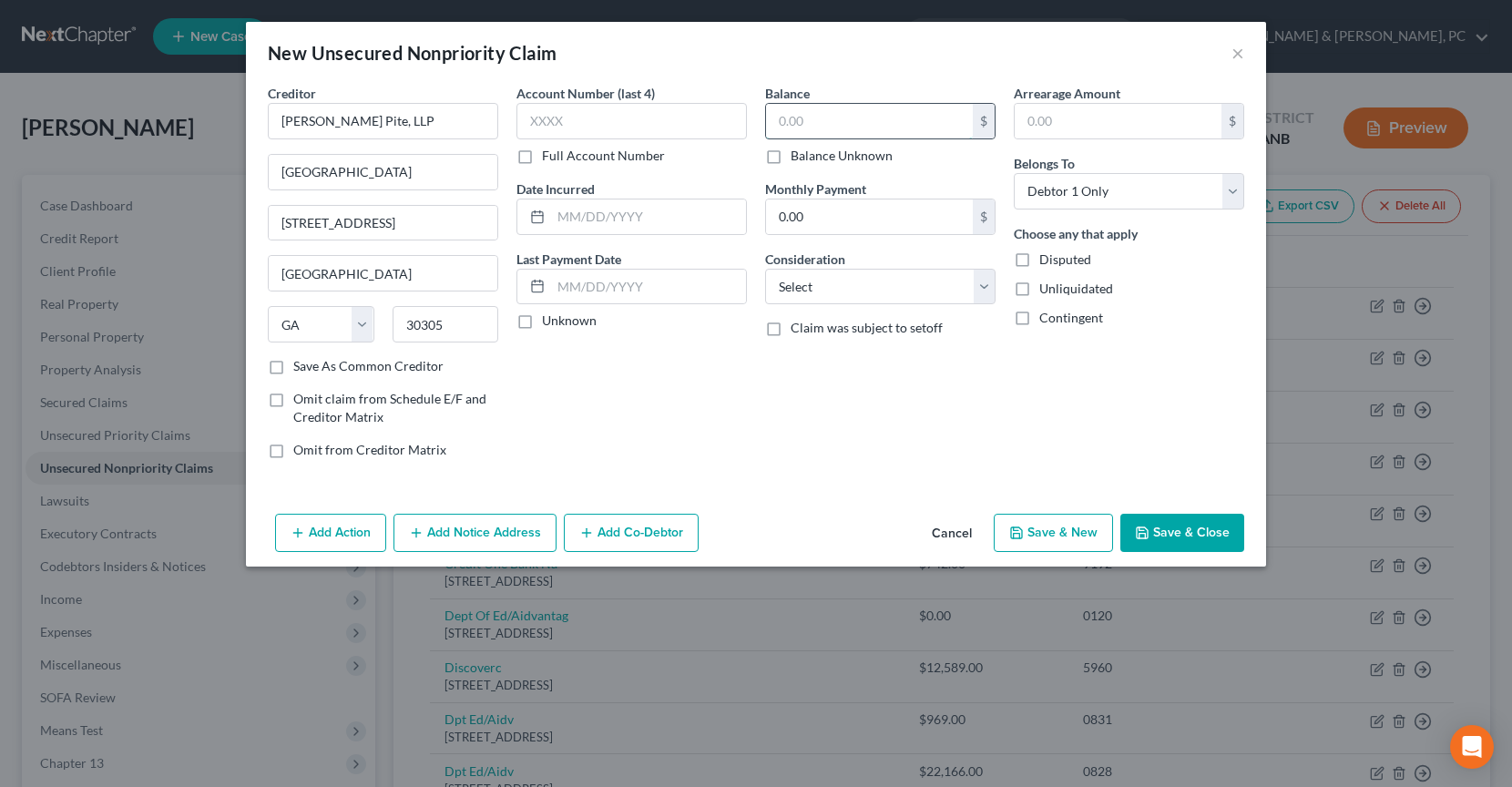
click at [804, 119] on input "text" at bounding box center [869, 120] width 207 height 35
type input "0"
click at [789, 284] on select "Select Cable / Satellite Services Collection Agency Credit Card Debt Debt Couns…" at bounding box center [881, 286] width 231 height 36
click at [765, 268] on select "Select Cable / Satellite Services Collection Agency Credit Card Debt Debt Couns…" at bounding box center [881, 286] width 231 height 36
click at [848, 274] on select "Select Cable / Satellite Services Collection Agency Credit Card Debt Debt Couns…" at bounding box center [881, 286] width 231 height 36
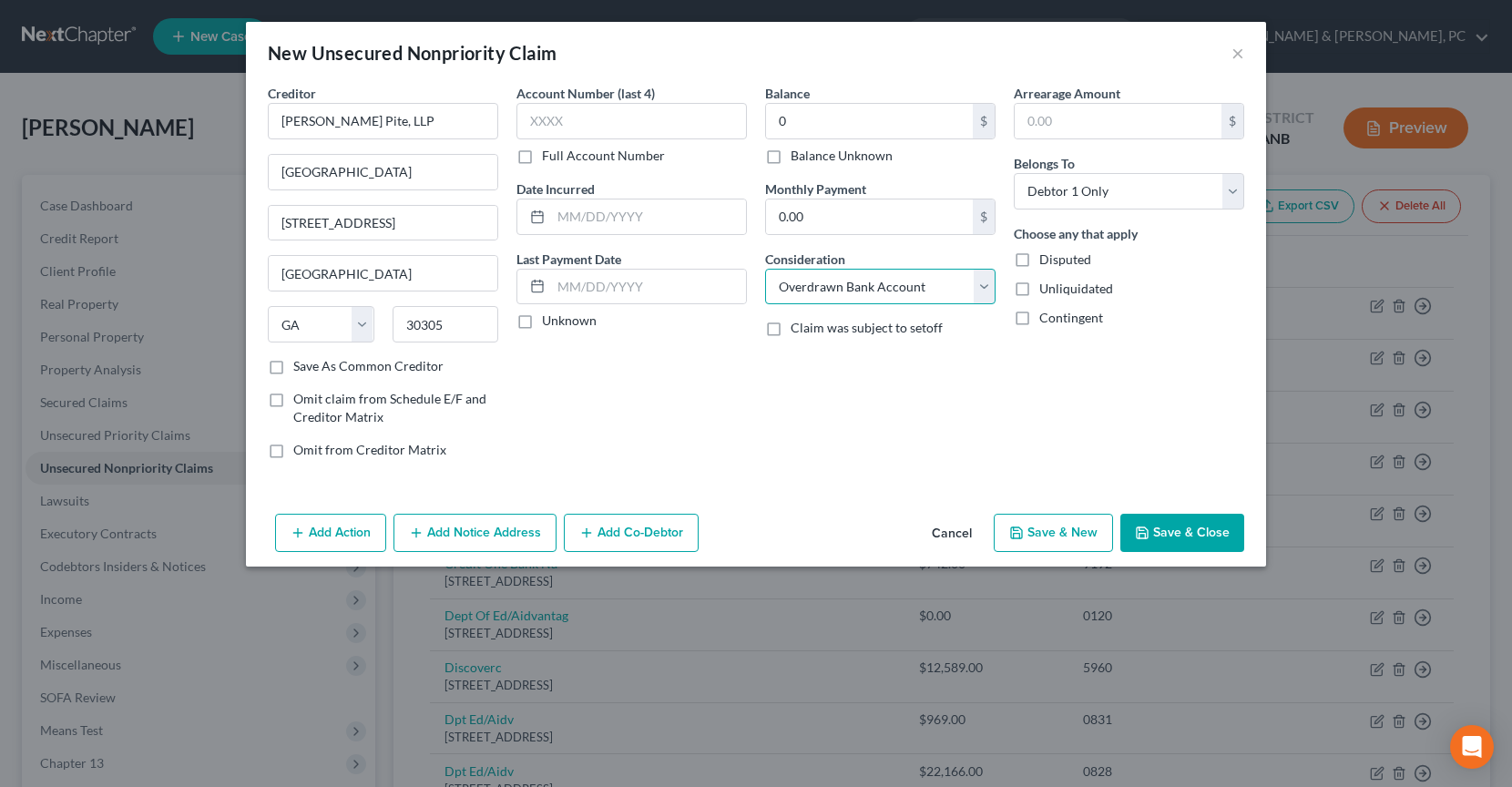
select select "14"
click at [765, 268] on select "Select Cable / Satellite Services Collection Agency Credit Card Debt Debt Couns…" at bounding box center [881, 286] width 231 height 36
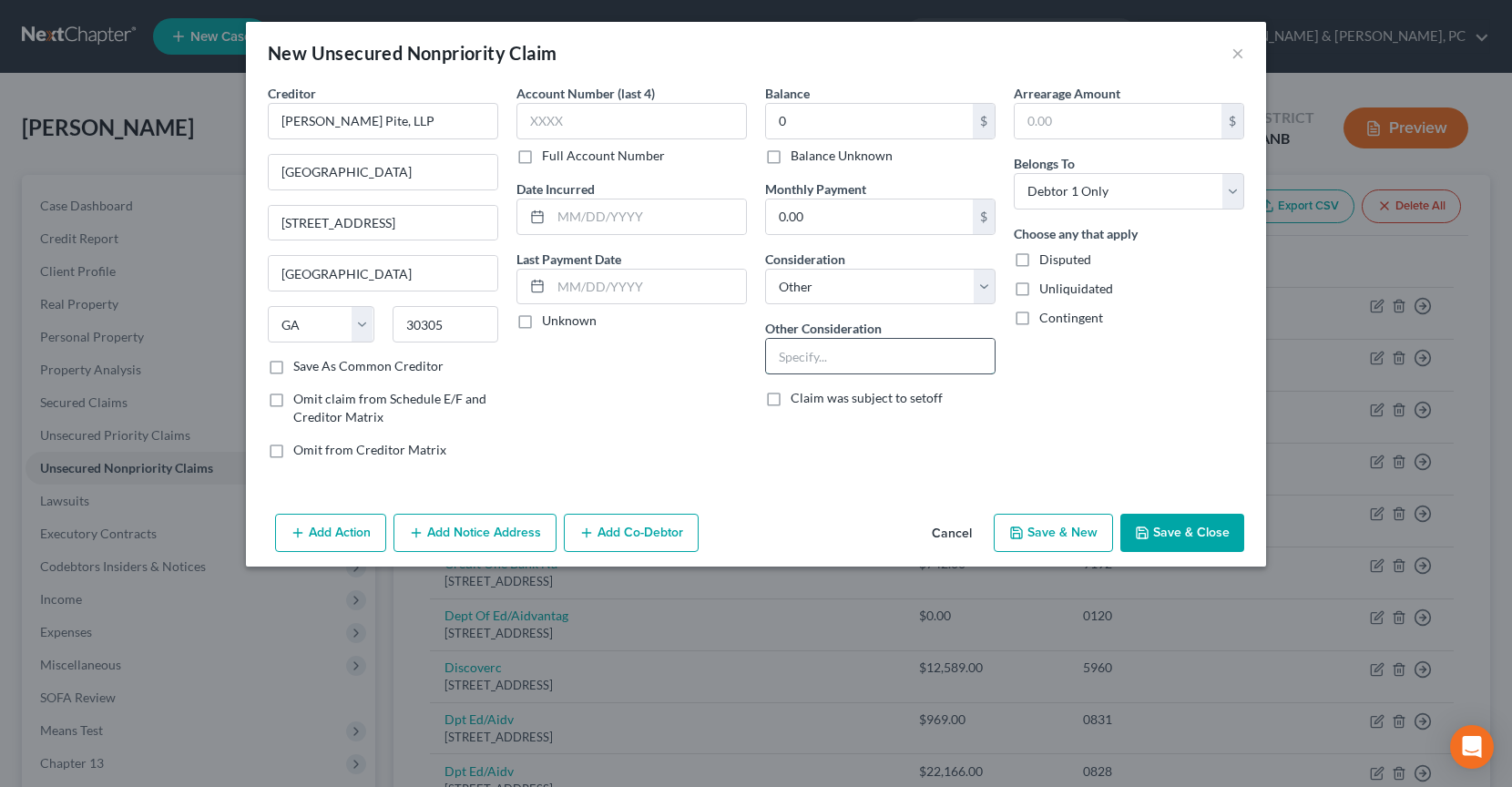
click at [843, 362] on input "text" at bounding box center [880, 355] width 229 height 35
type input "Foreclosure Attorney"
click at [1194, 527] on button "Save & Close" at bounding box center [1183, 533] width 124 height 38
type input "0.00"
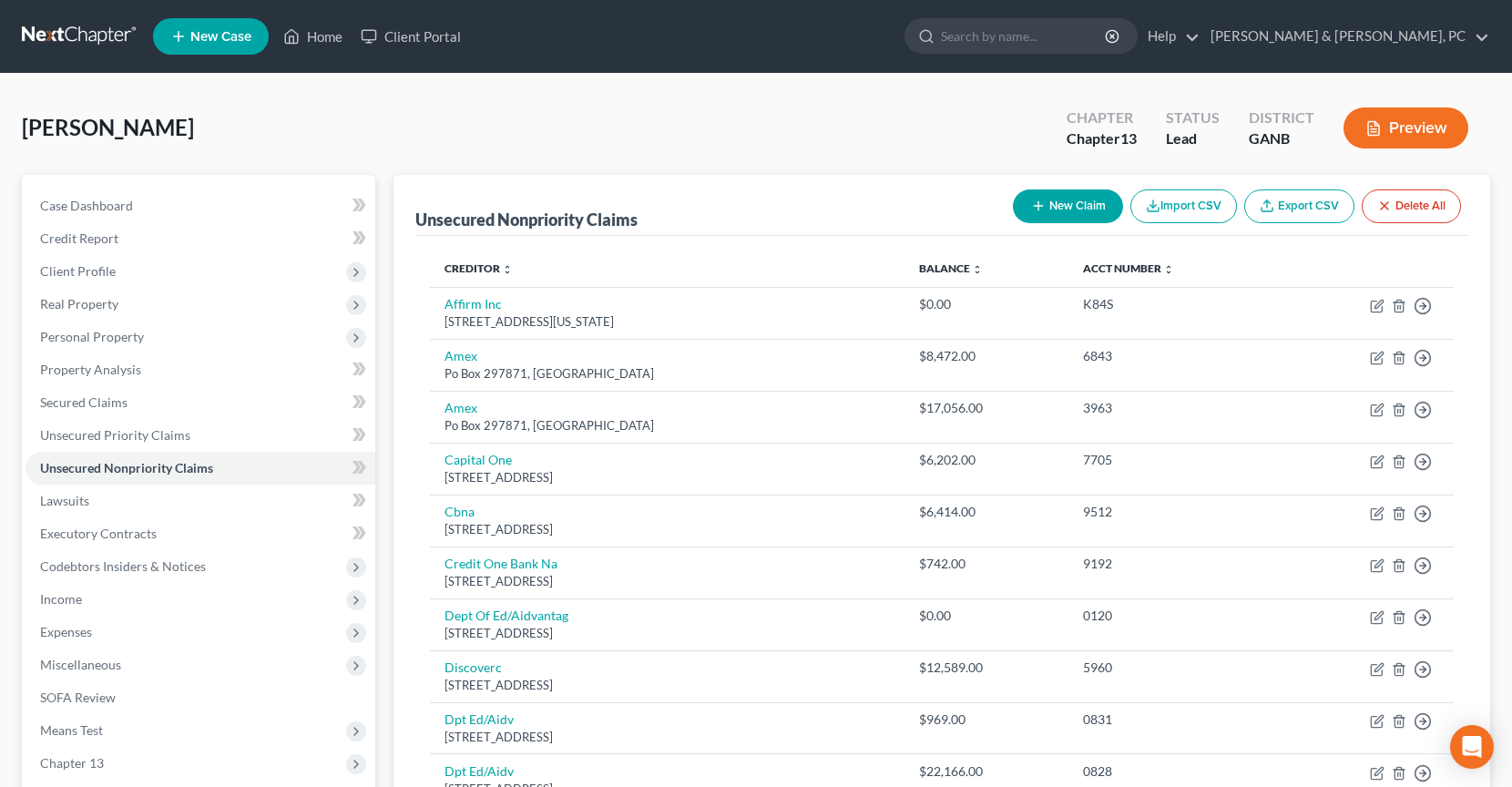
click at [84, 30] on link at bounding box center [80, 36] width 116 height 33
